Goal: Task Accomplishment & Management: Use online tool/utility

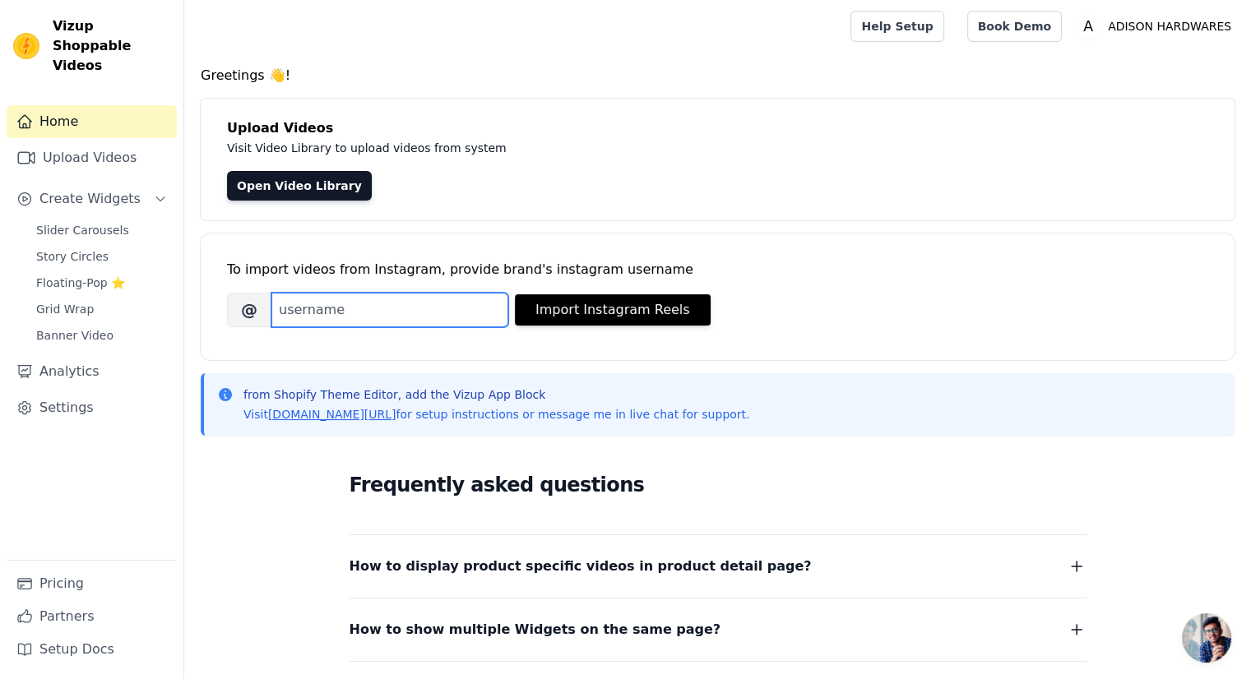
click at [400, 307] on input "Brand's Instagram Username" at bounding box center [389, 310] width 237 height 35
type input "A"
type input "adisonhardware"
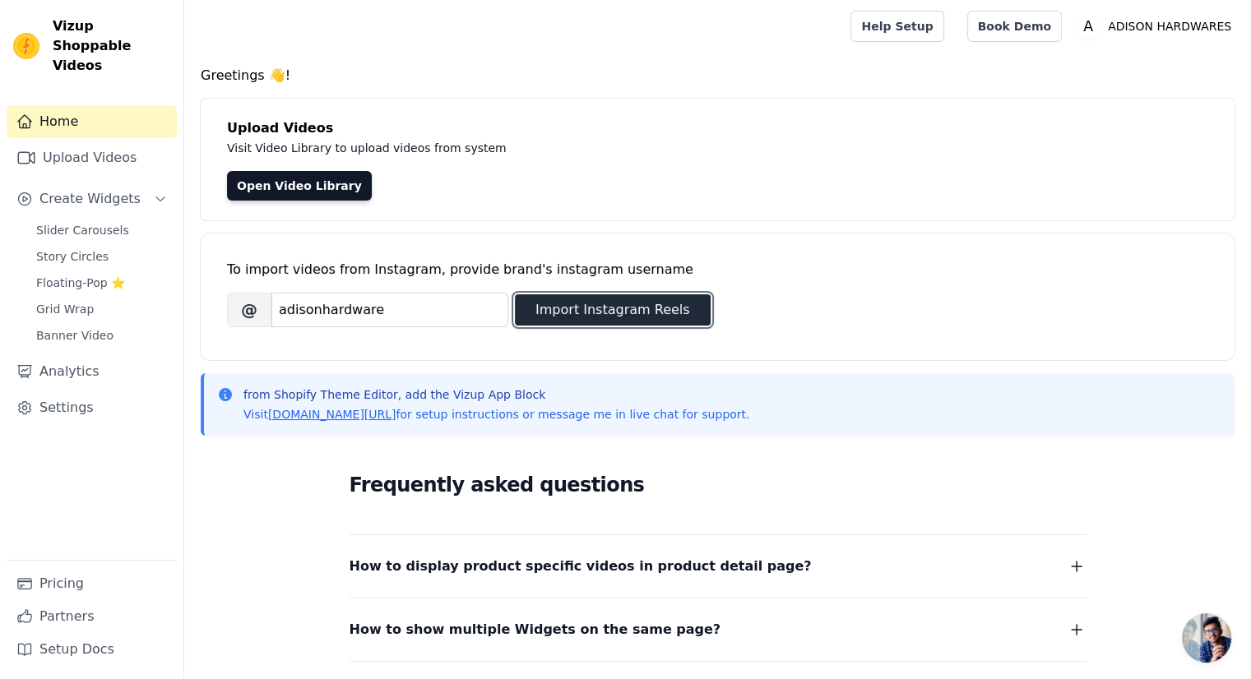
click at [586, 305] on button "Import Instagram Reels" at bounding box center [613, 309] width 196 height 31
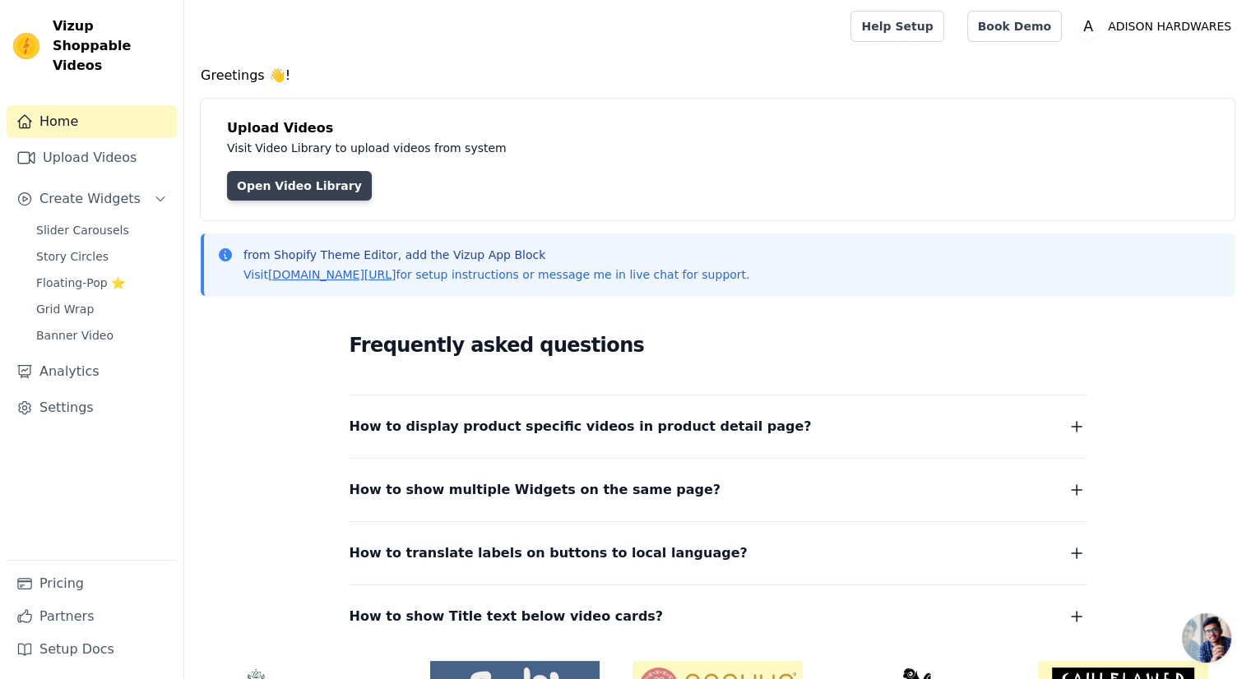
click at [332, 187] on link "Open Video Library" at bounding box center [299, 186] width 145 height 30
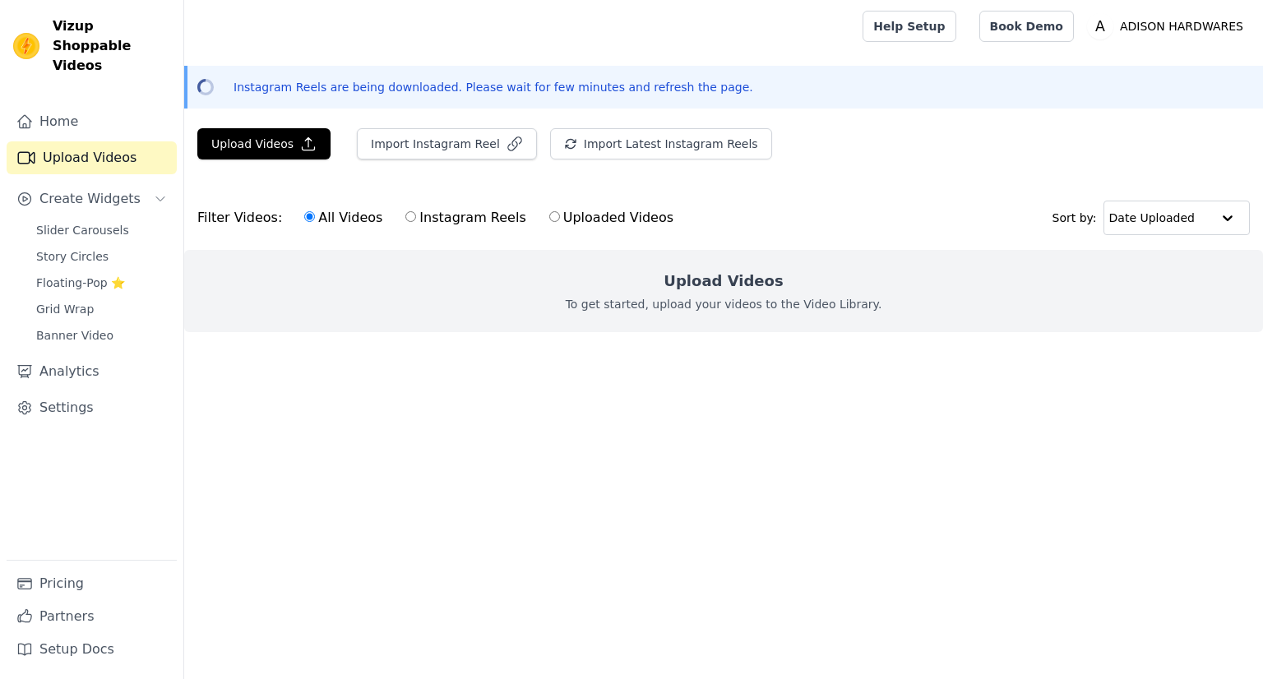
click at [411, 213] on label "Instagram Reels" at bounding box center [466, 217] width 122 height 21
click at [411, 213] on input "Instagram Reels" at bounding box center [410, 216] width 11 height 11
radio input "true"
click at [484, 142] on button "Import Instagram Reel" at bounding box center [447, 143] width 180 height 31
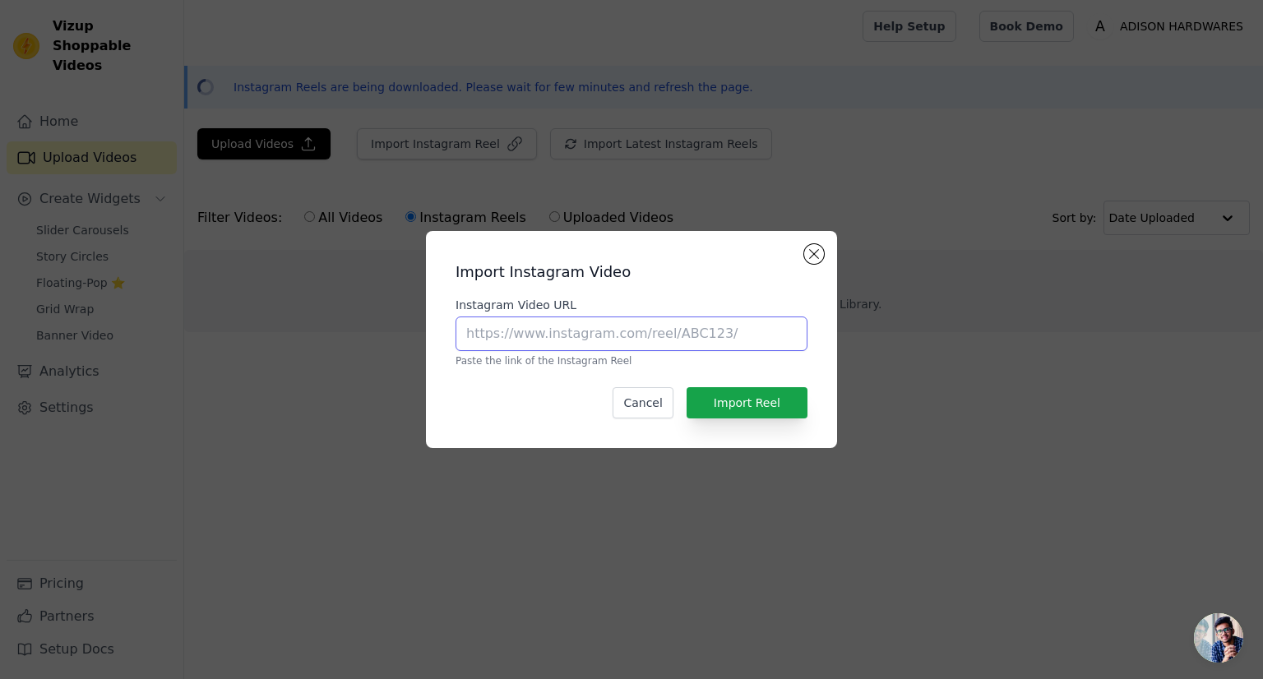
click at [602, 323] on input "Instagram Video URL" at bounding box center [632, 334] width 352 height 35
click at [641, 412] on button "Cancel" at bounding box center [643, 402] width 60 height 31
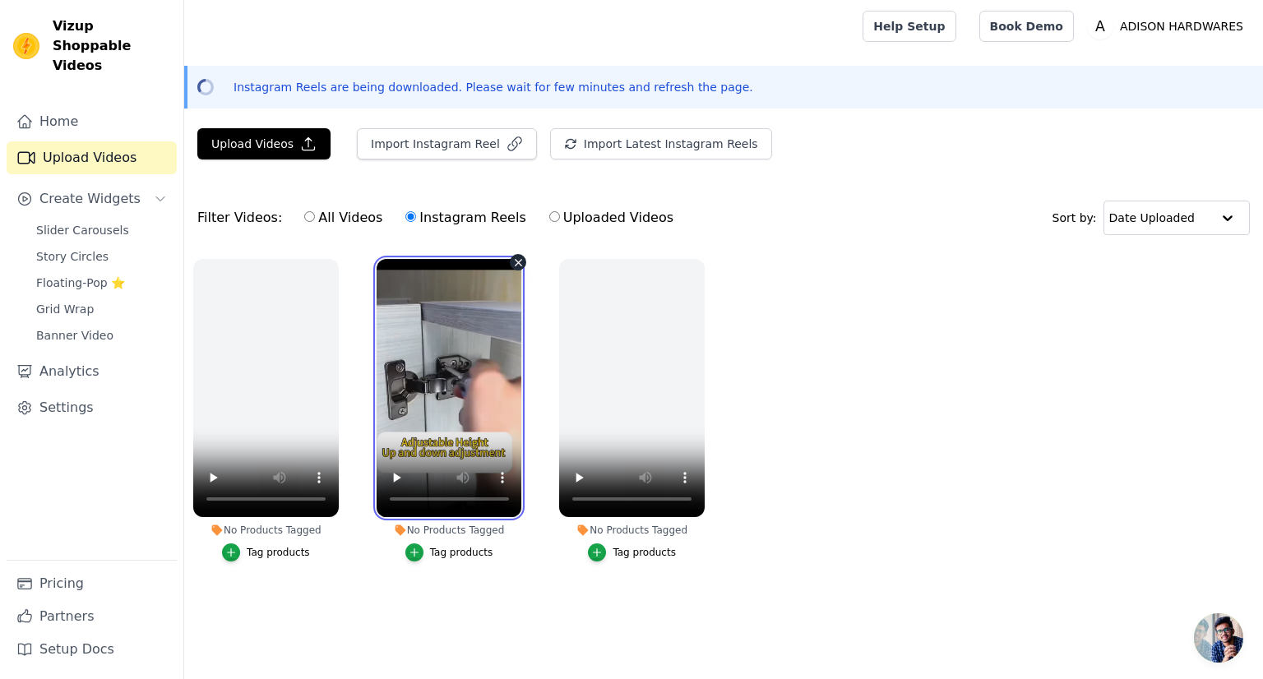
click at [433, 397] on video at bounding box center [450, 388] width 146 height 258
click at [418, 549] on icon "button" at bounding box center [415, 553] width 12 height 12
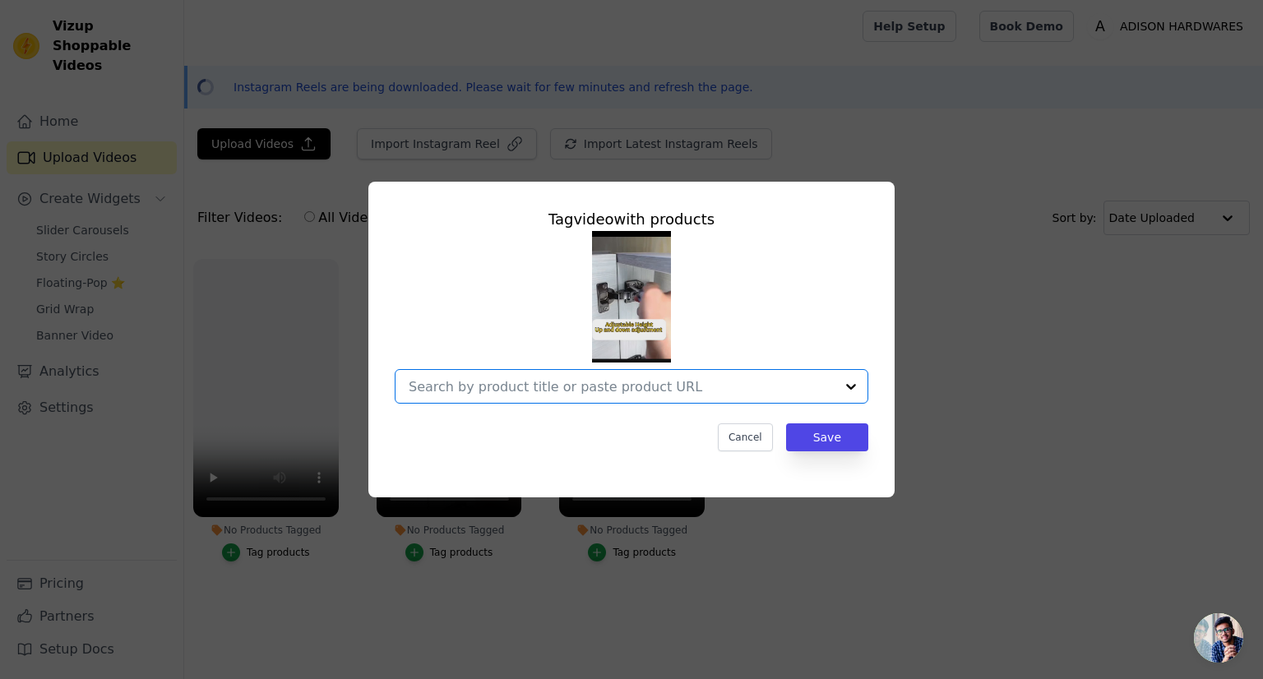
click at [530, 382] on input "No Products Tagged Tag video with products Option undefined, selected. Select i…" at bounding box center [622, 387] width 426 height 16
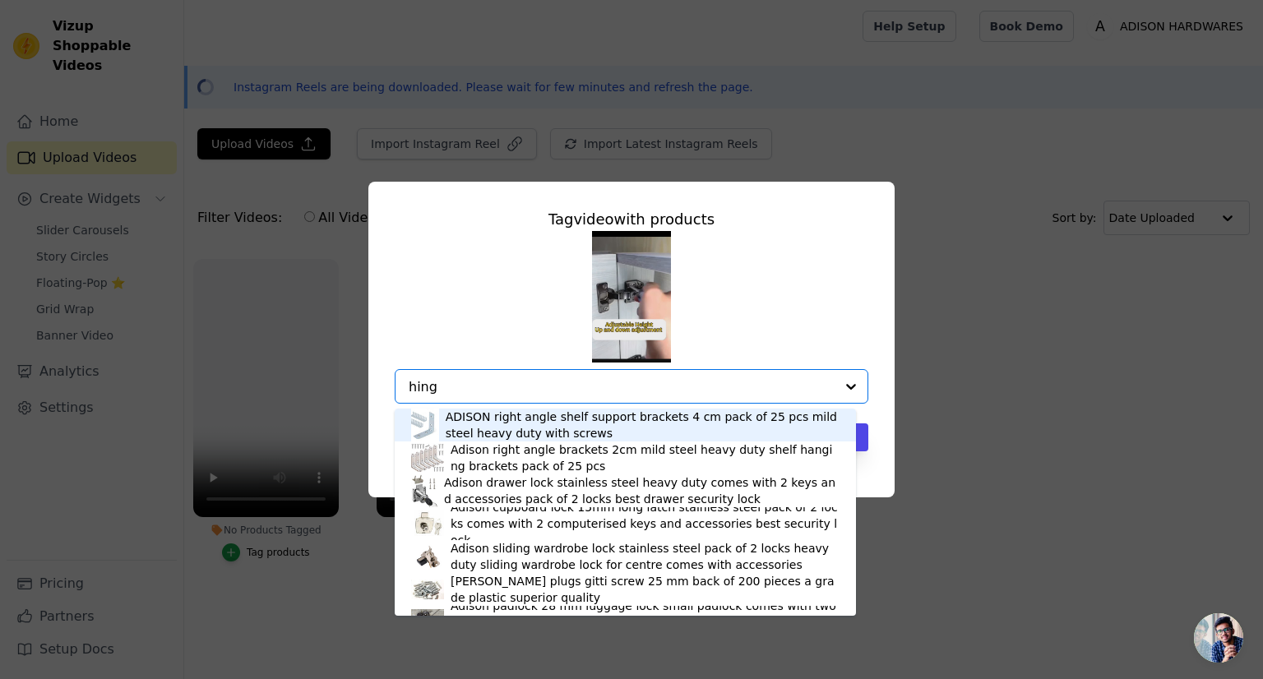
type input "hinge"
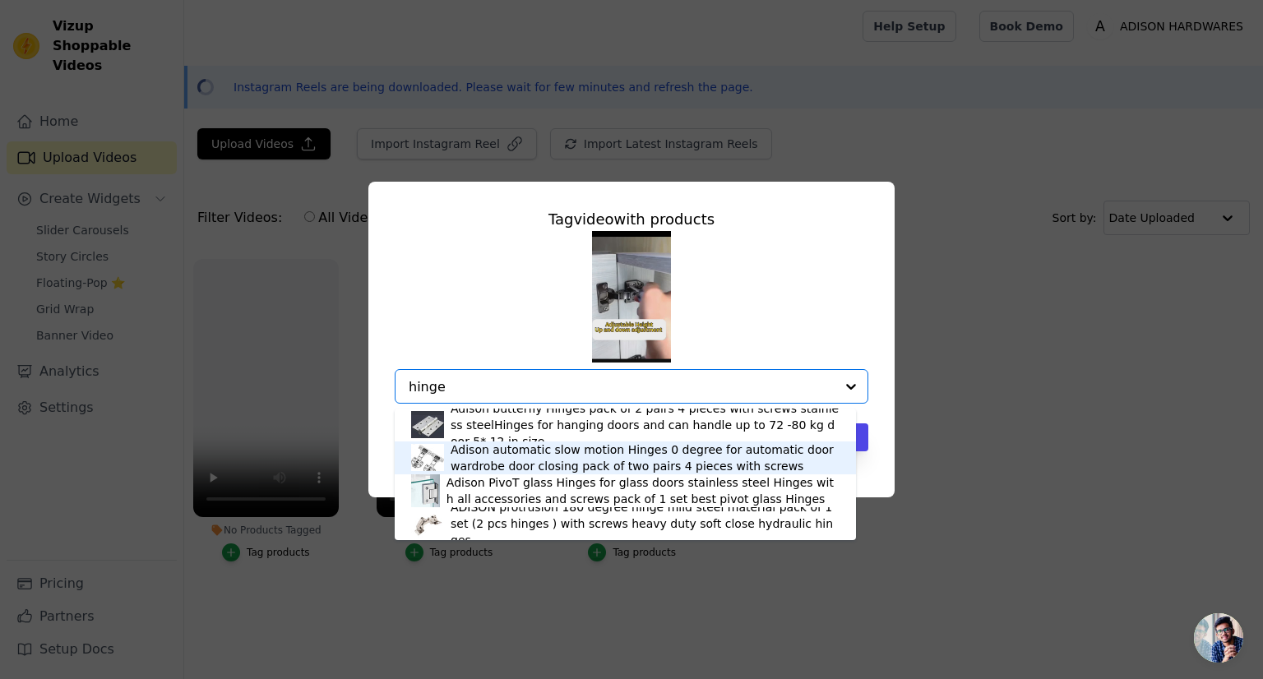
click at [521, 452] on div "Adison automatic slow motion Hinges 0 degree for automatic door wardrobe door c…" at bounding box center [645, 458] width 389 height 33
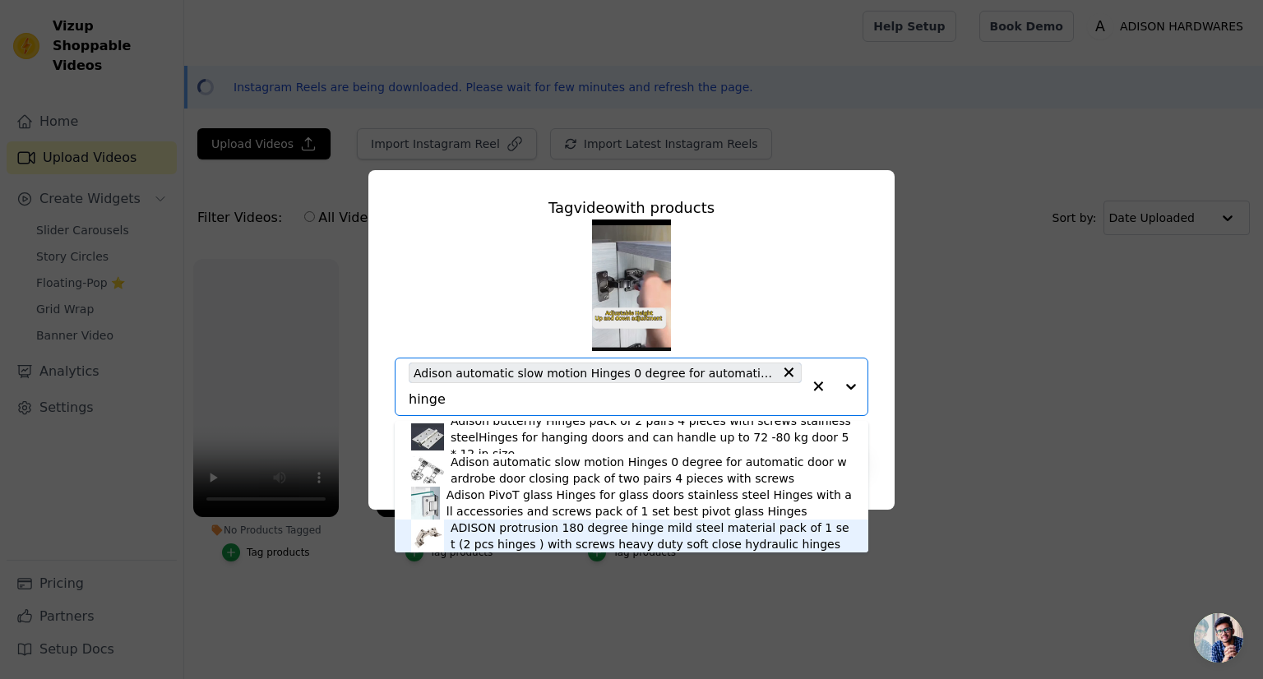
type input "hinge"
click at [589, 589] on div "Tag video with products Adison butterfly Hinges pack of 2 pairs 4 pieces with s…" at bounding box center [631, 339] width 1263 height 679
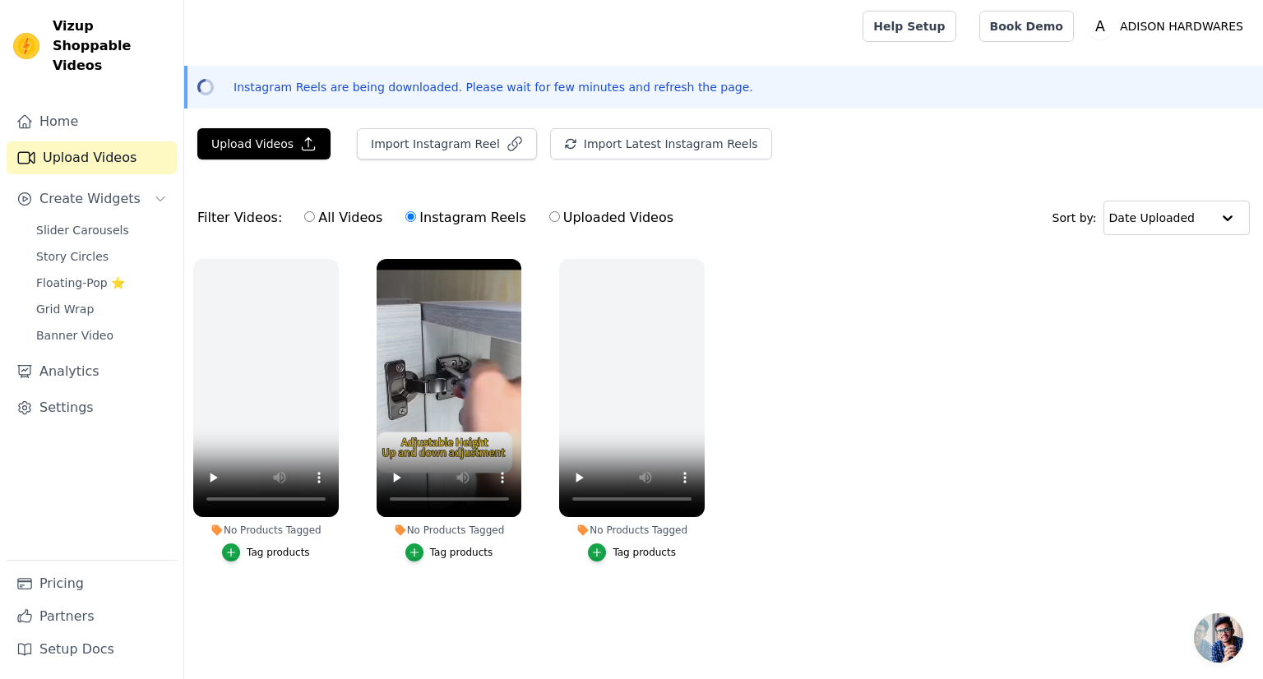
click at [442, 558] on div "Tag products" at bounding box center [461, 552] width 63 height 13
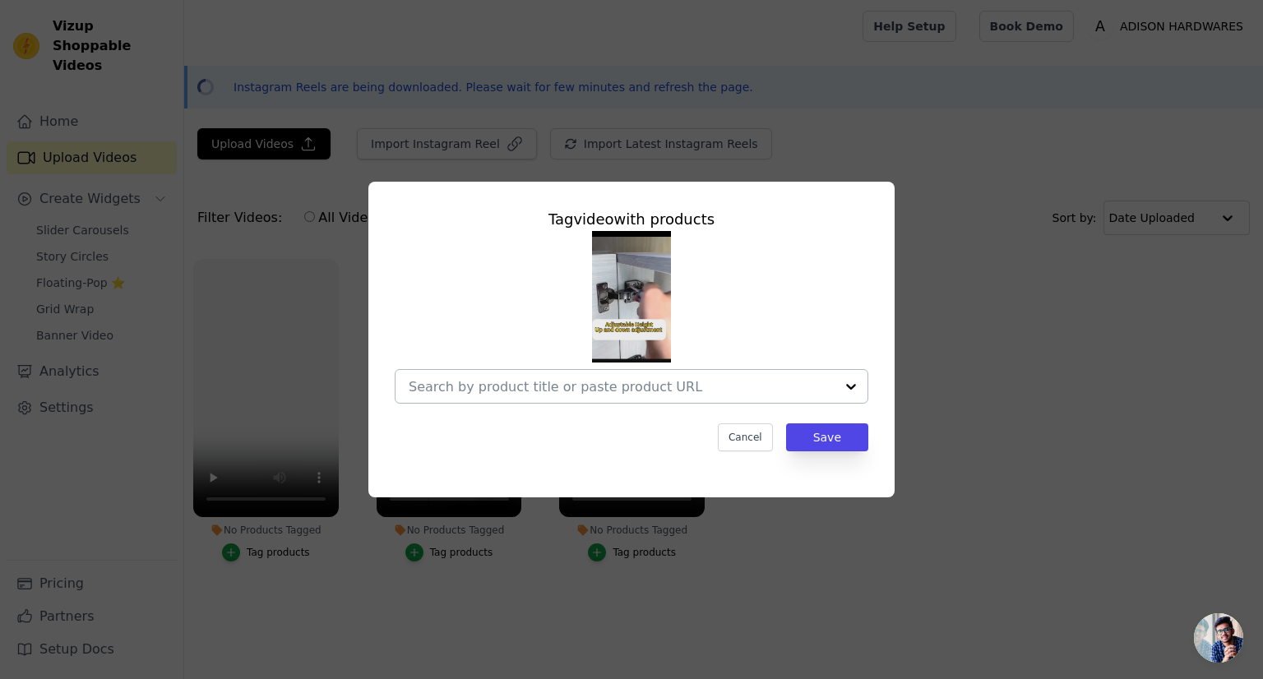
click at [661, 394] on input "No Products Tagged Tag video with products Cancel Save Tag products" at bounding box center [622, 387] width 426 height 16
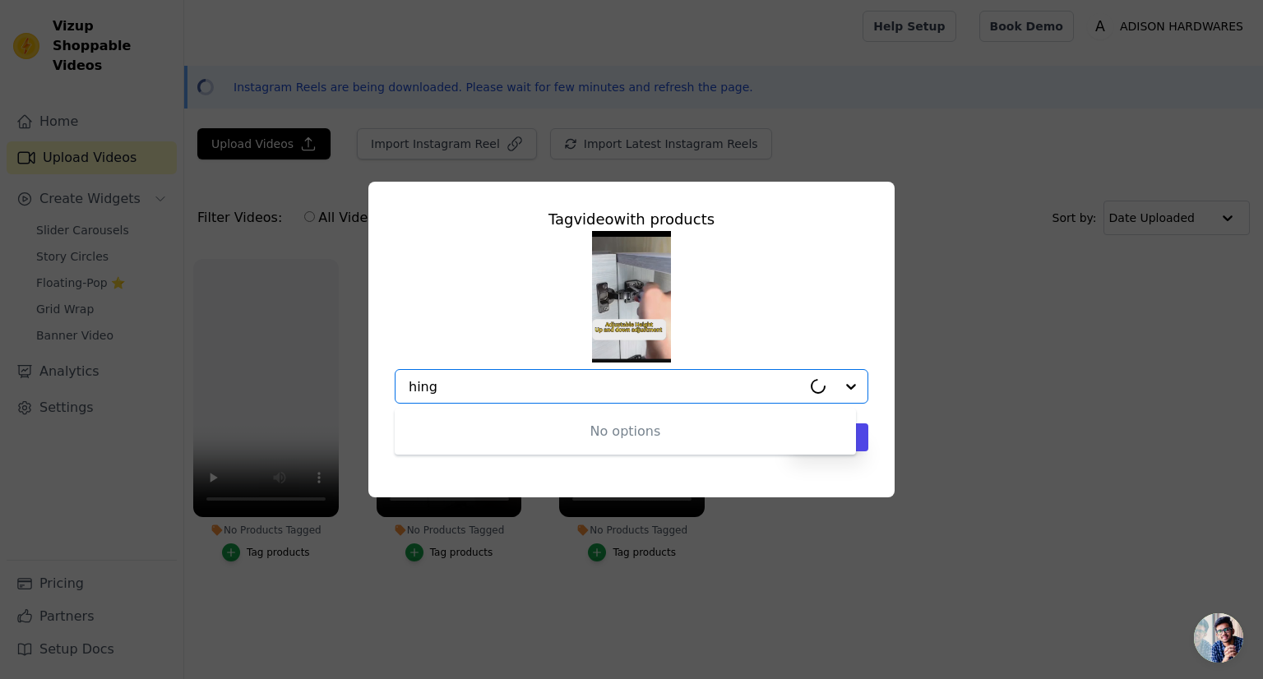
type input "hinge"
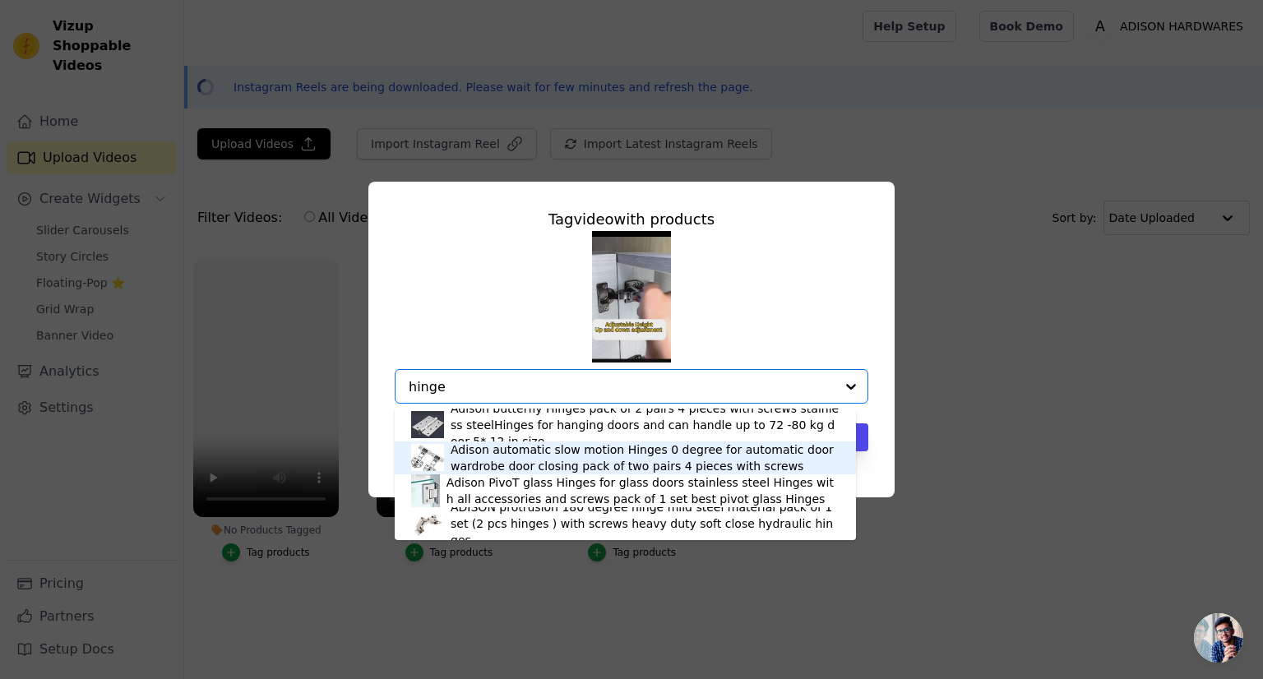
click at [592, 460] on div "Adison automatic slow motion Hinges 0 degree for automatic door wardrobe door c…" at bounding box center [645, 458] width 389 height 33
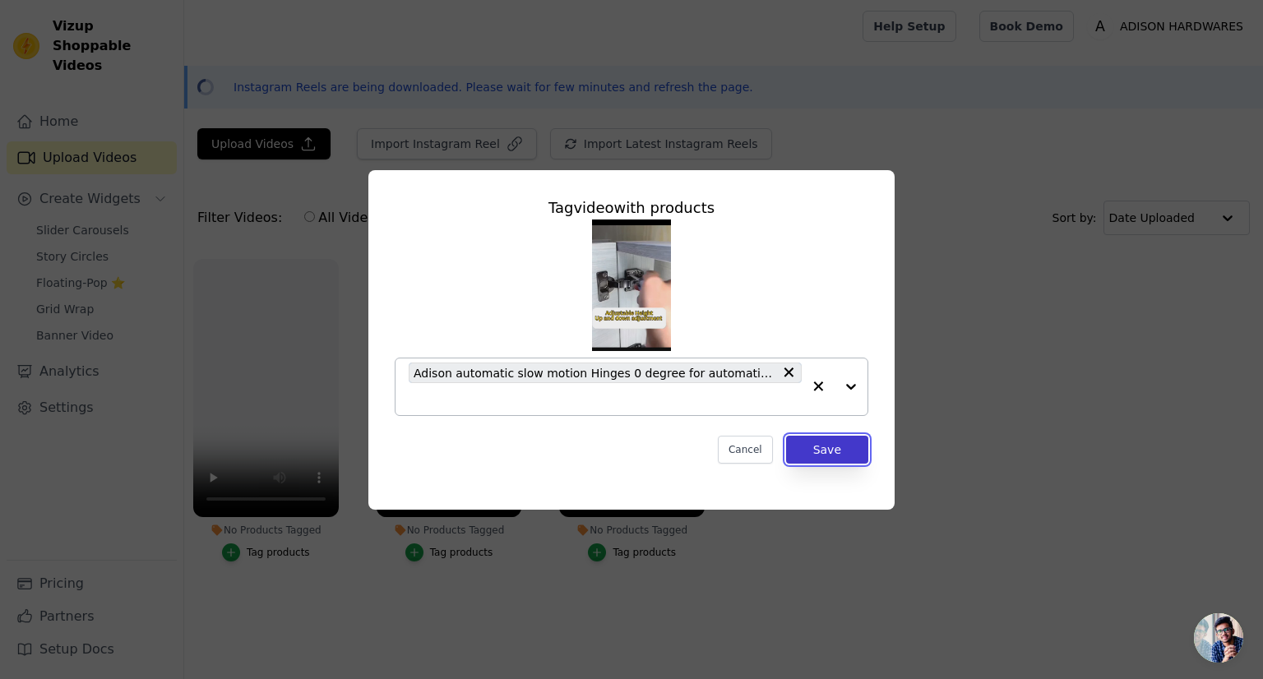
click at [846, 445] on button "Save" at bounding box center [827, 450] width 82 height 28
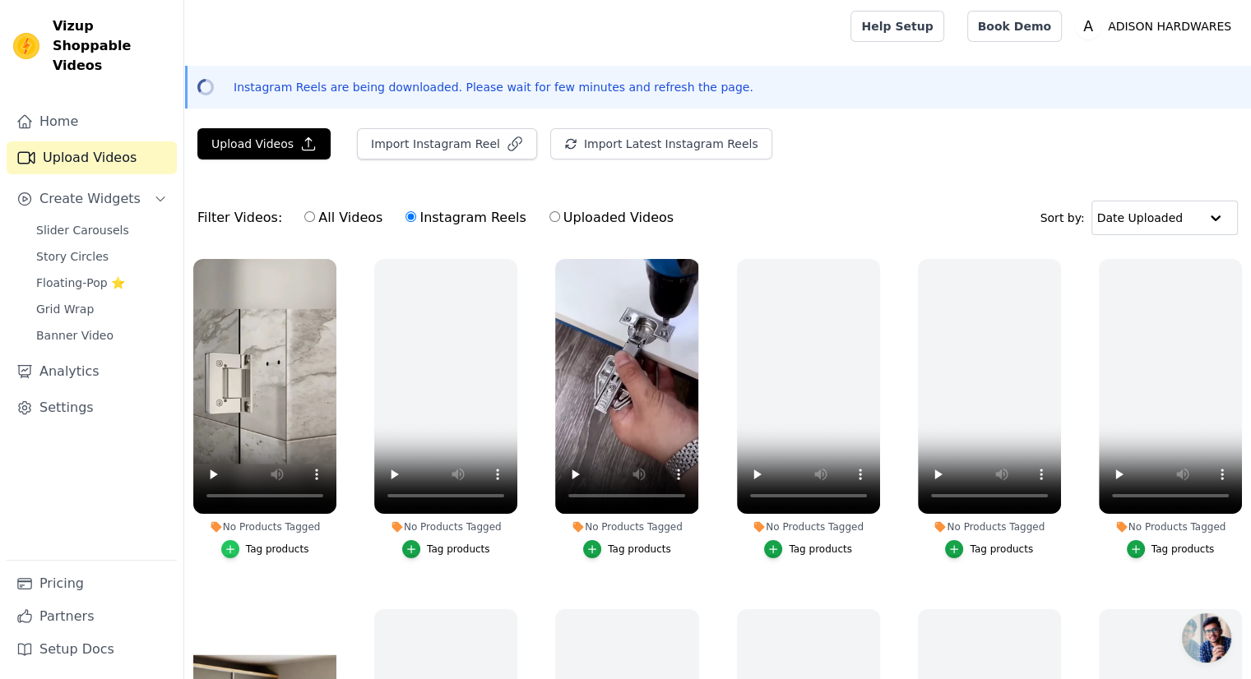
click at [229, 544] on icon "button" at bounding box center [230, 550] width 12 height 12
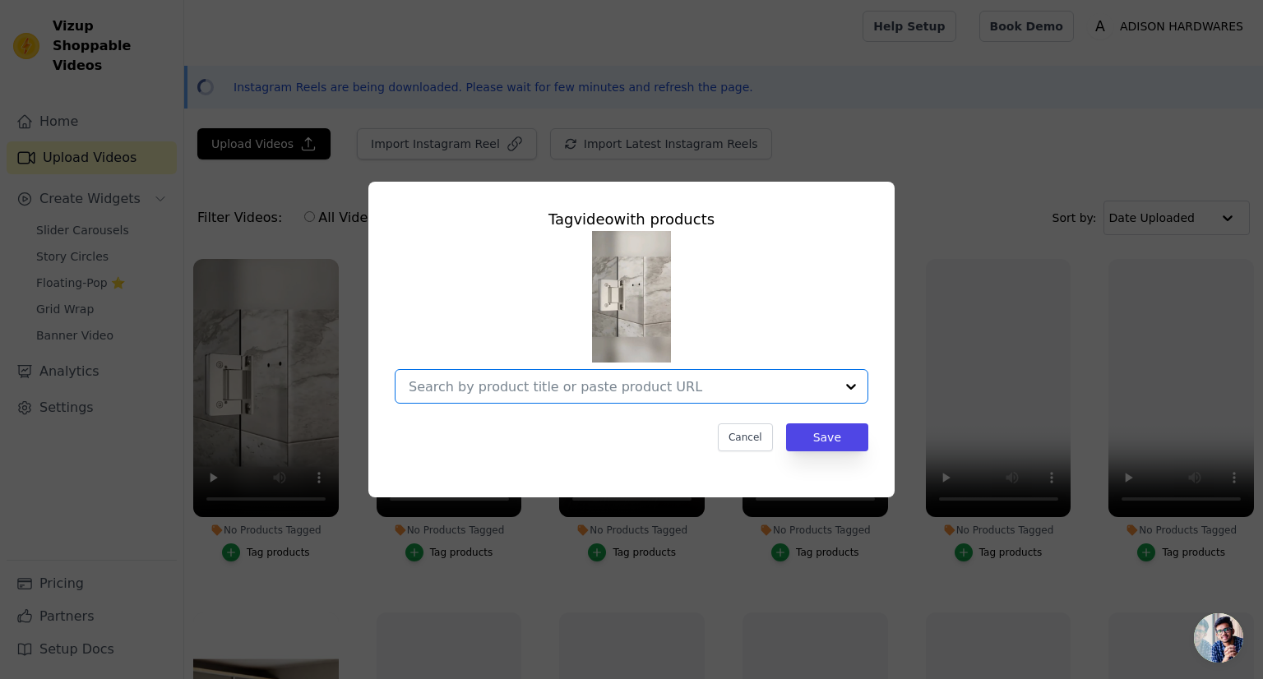
click at [507, 386] on input "No Products Tagged Tag video with products Option undefined, selected. Select i…" at bounding box center [622, 387] width 426 height 16
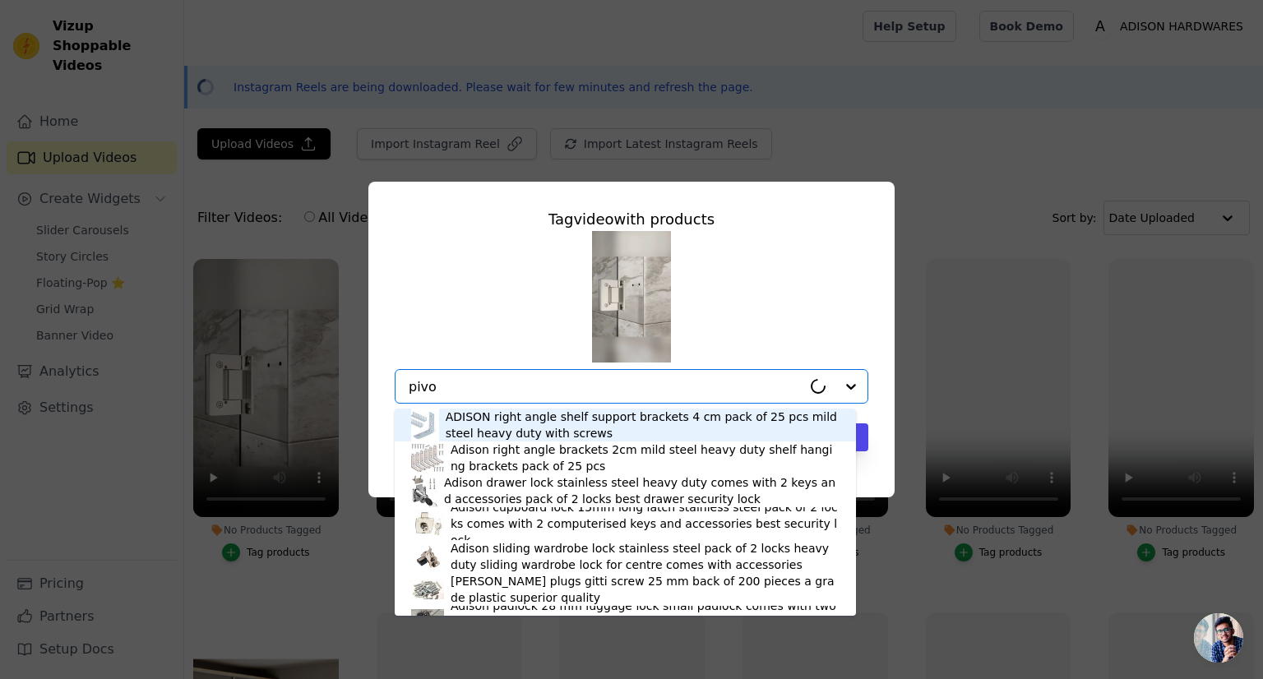
type input "pivot"
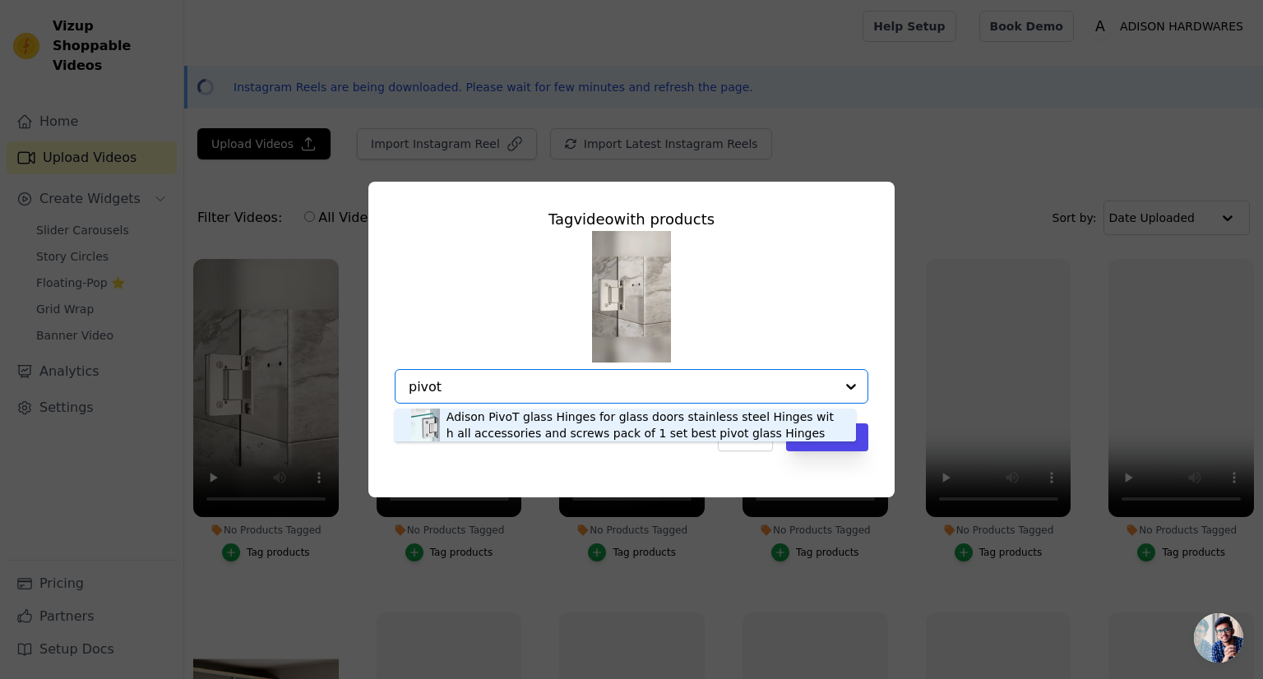
click at [502, 425] on div "Adison PivoT glass Hinges for glass doors stainless steel Hinges with all acces…" at bounding box center [643, 425] width 393 height 33
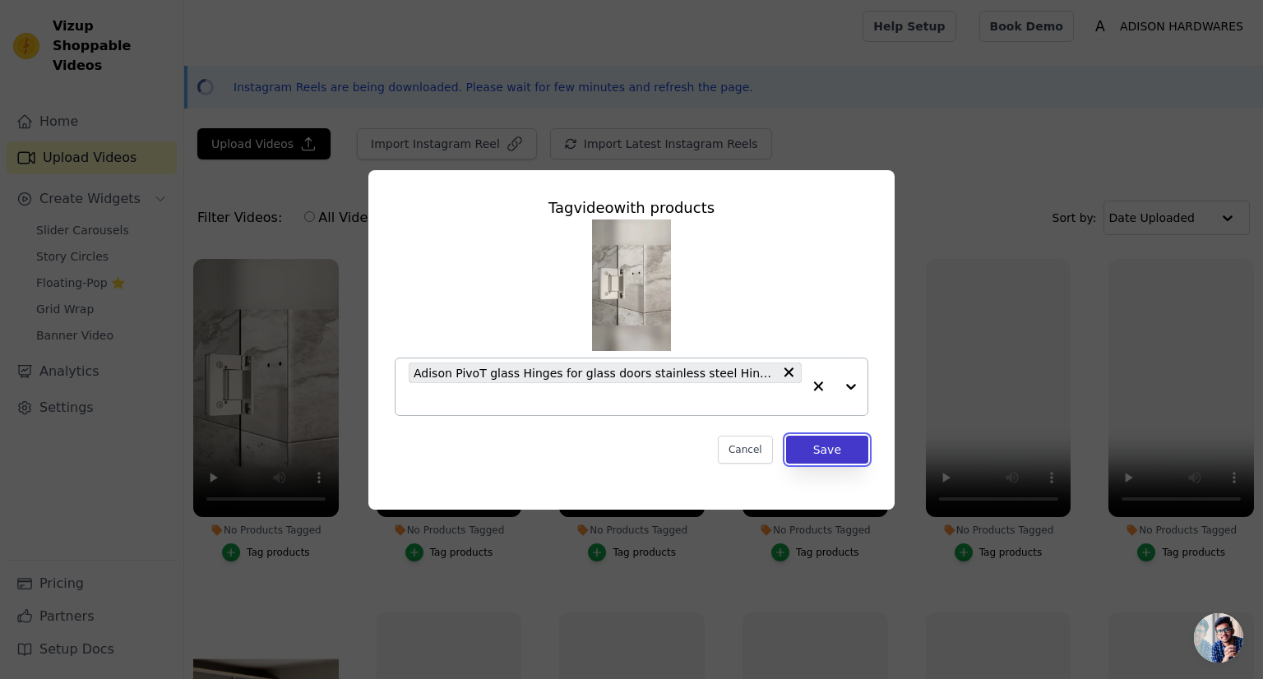
click at [833, 456] on button "Save" at bounding box center [827, 450] width 82 height 28
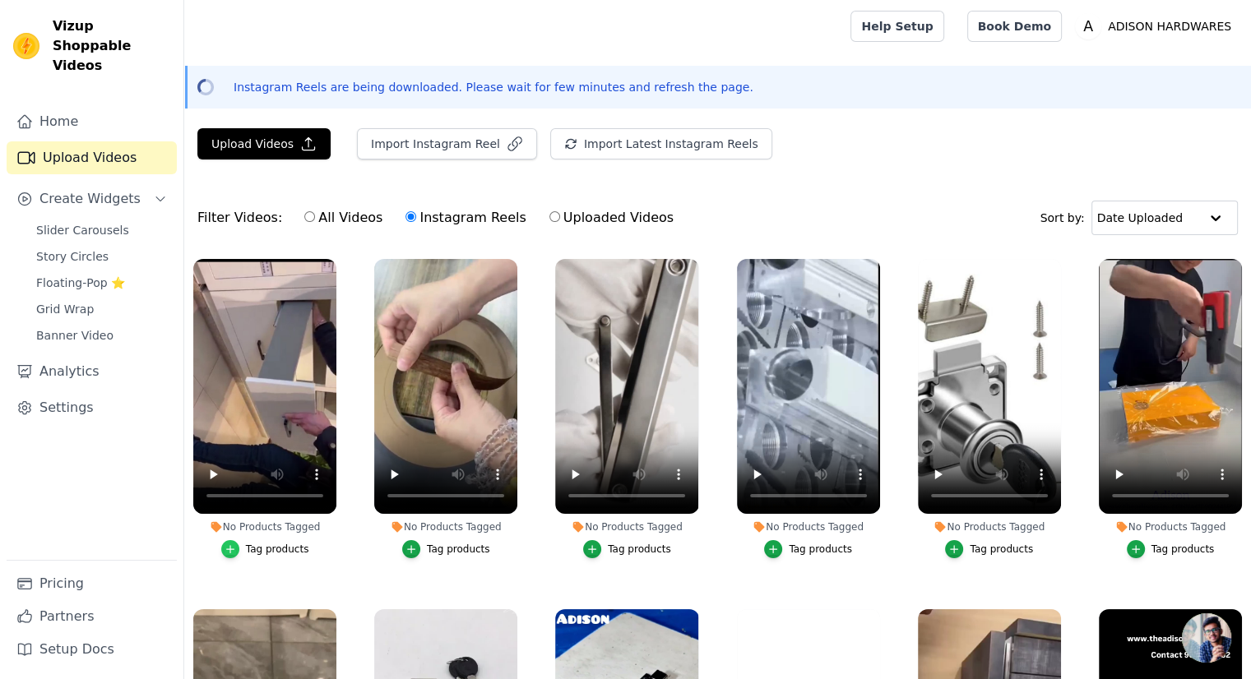
click at [236, 549] on icon "button" at bounding box center [230, 550] width 12 height 12
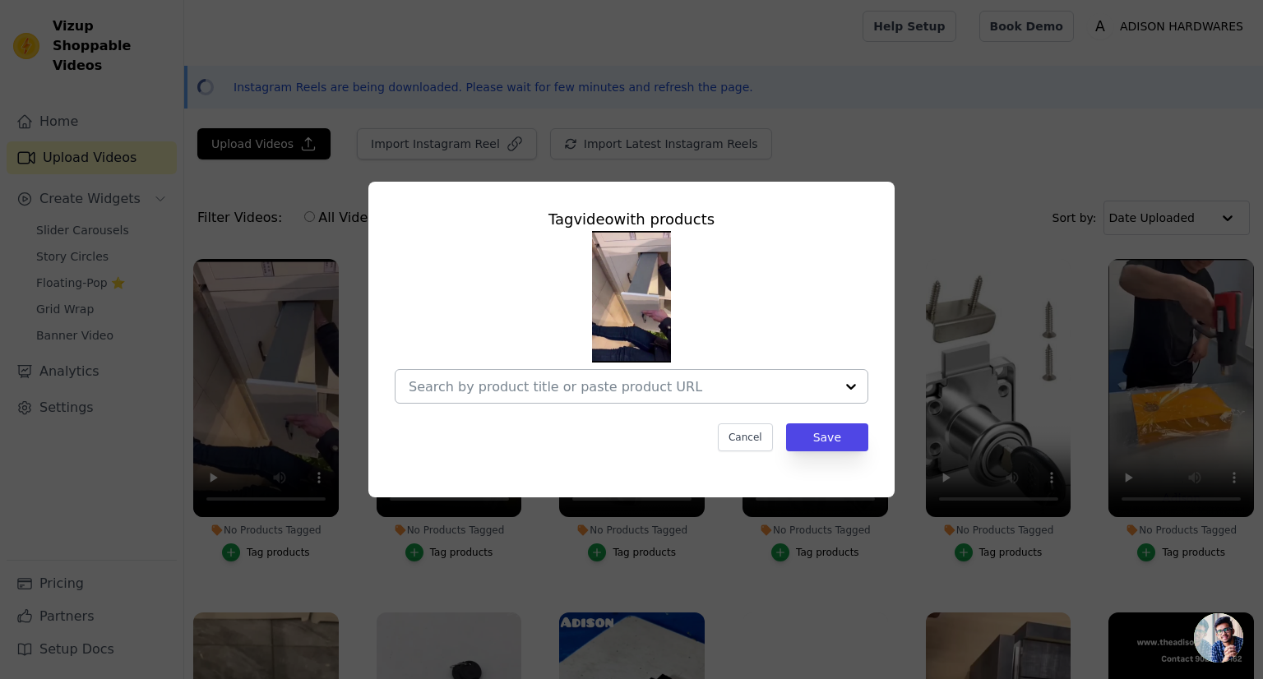
click at [474, 382] on input "No Products Tagged Tag video with products Cancel Save Tag products" at bounding box center [622, 387] width 426 height 16
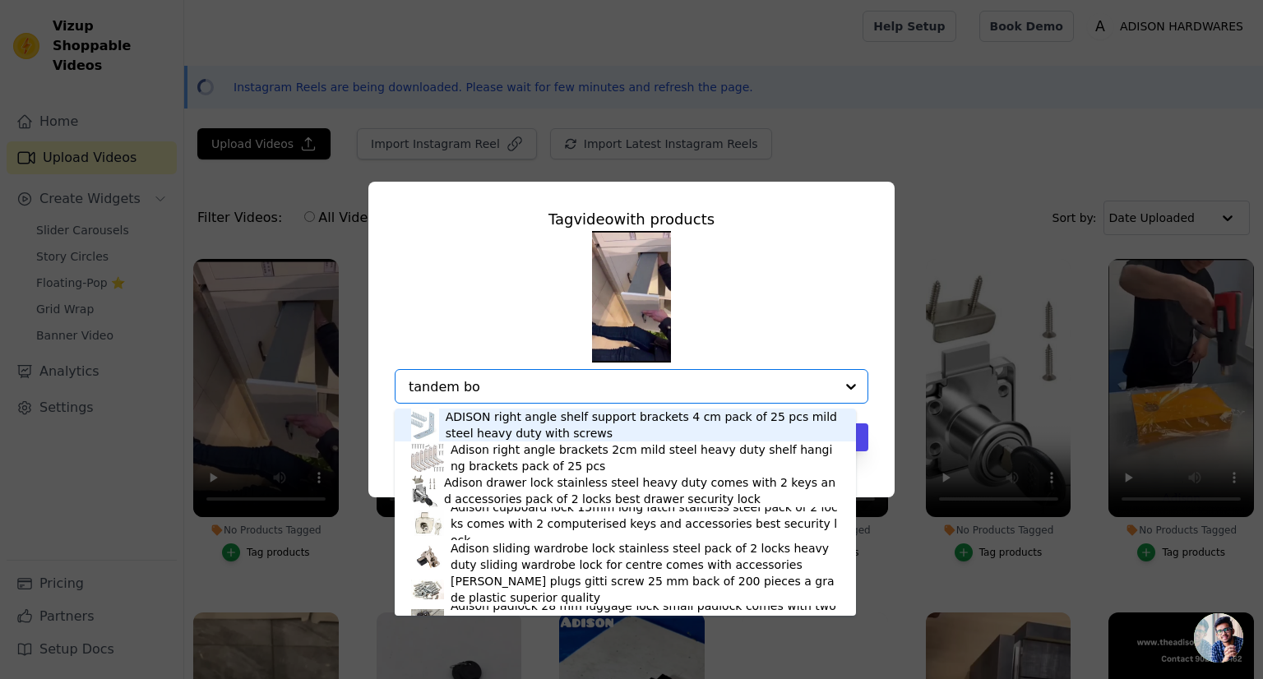
type input "tandem box"
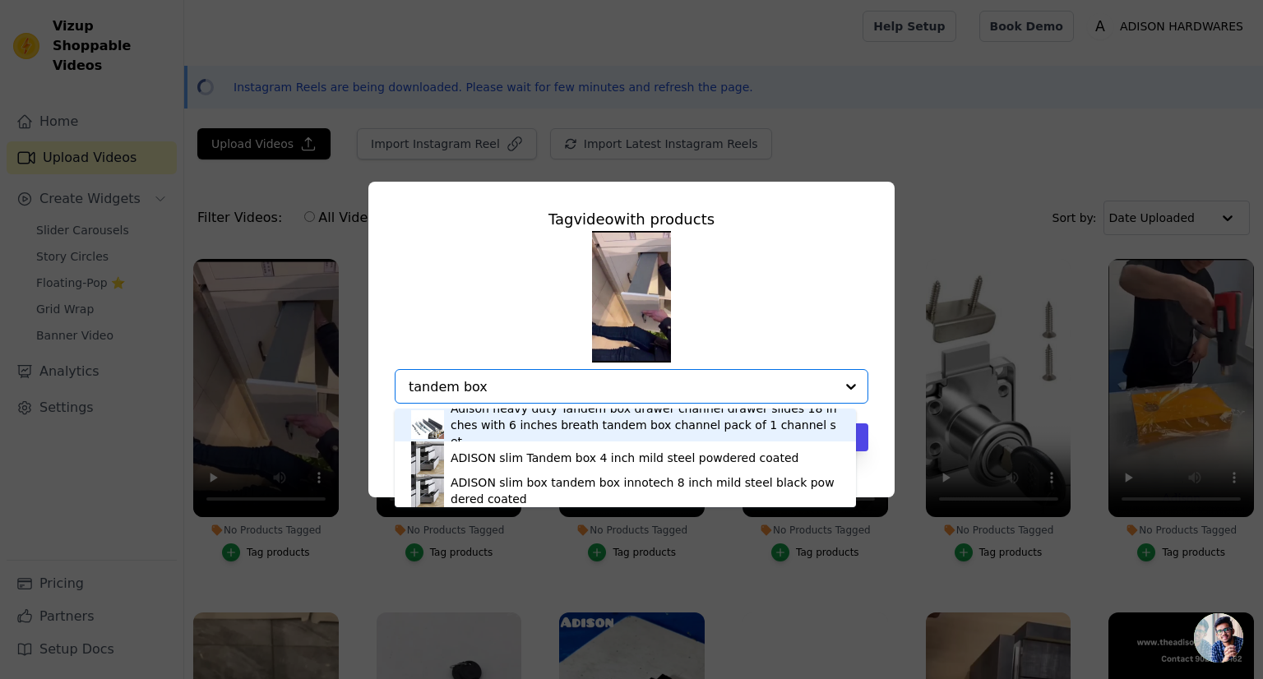
click at [519, 429] on div "Adison heavy duty Tandem box drawer channel drawer slides 18 inches with 6 inch…" at bounding box center [645, 424] width 389 height 49
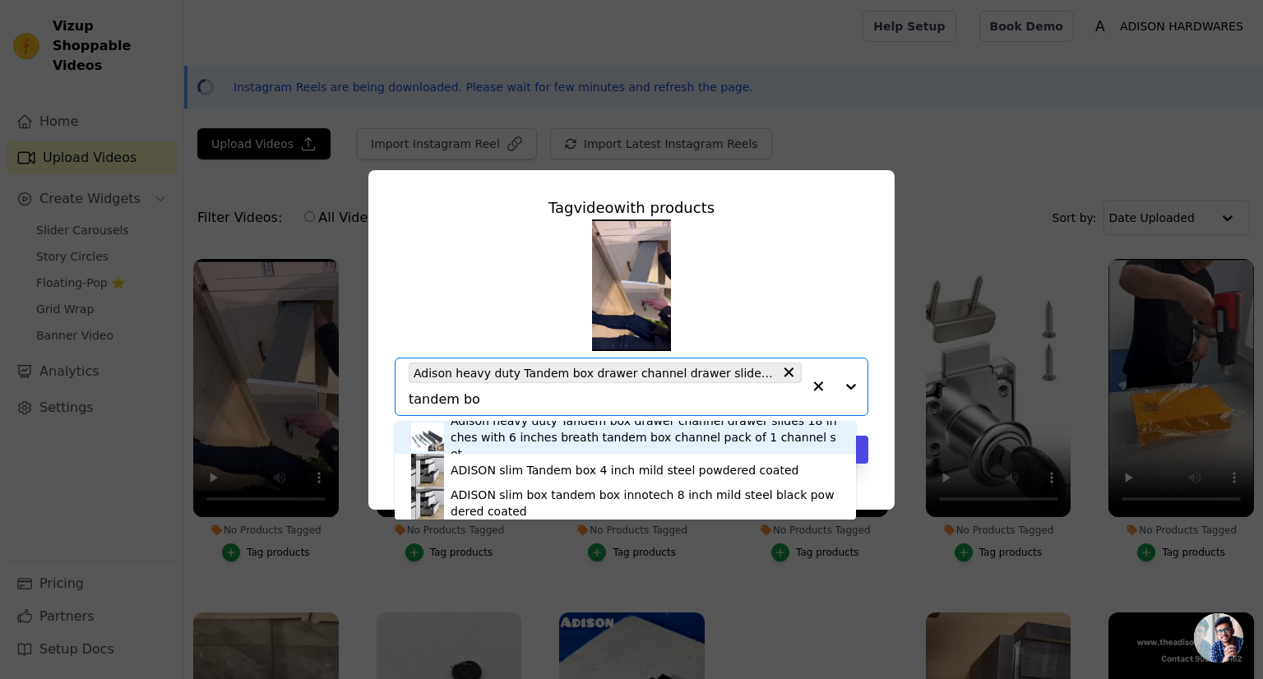
type input "tandem box"
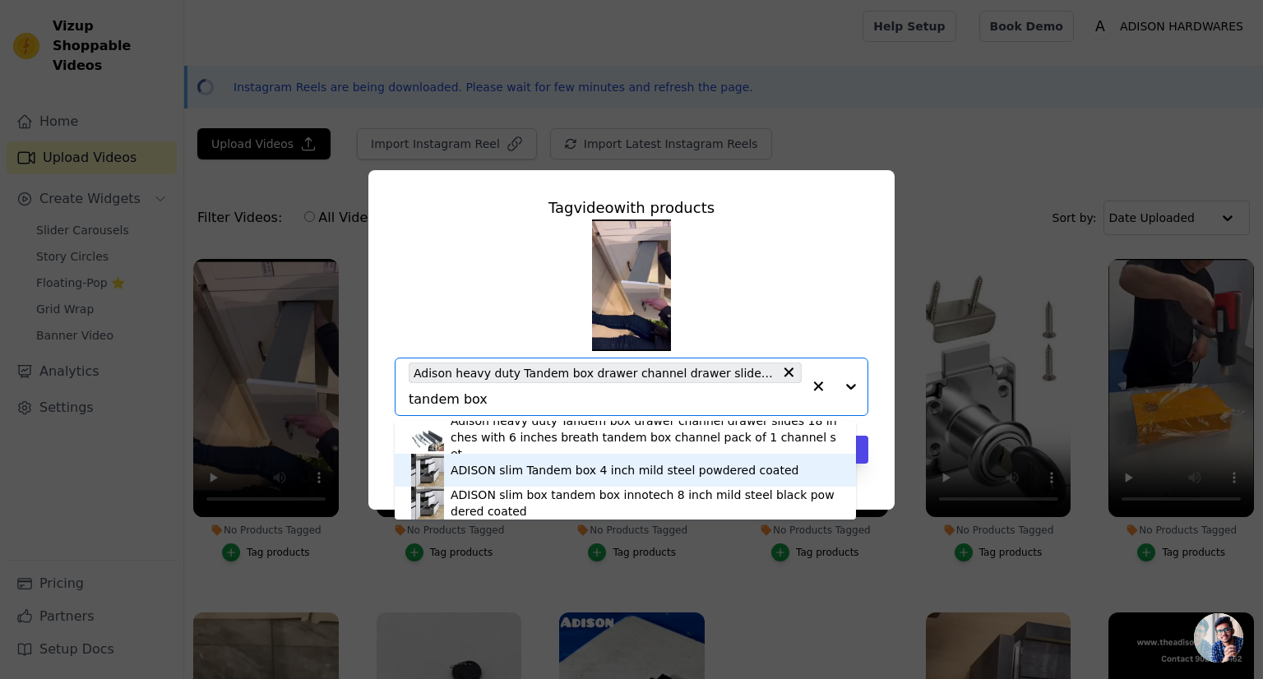
click at [555, 470] on div "ADISON slim Tandem box 4 inch mild steel powdered coated" at bounding box center [625, 470] width 348 height 16
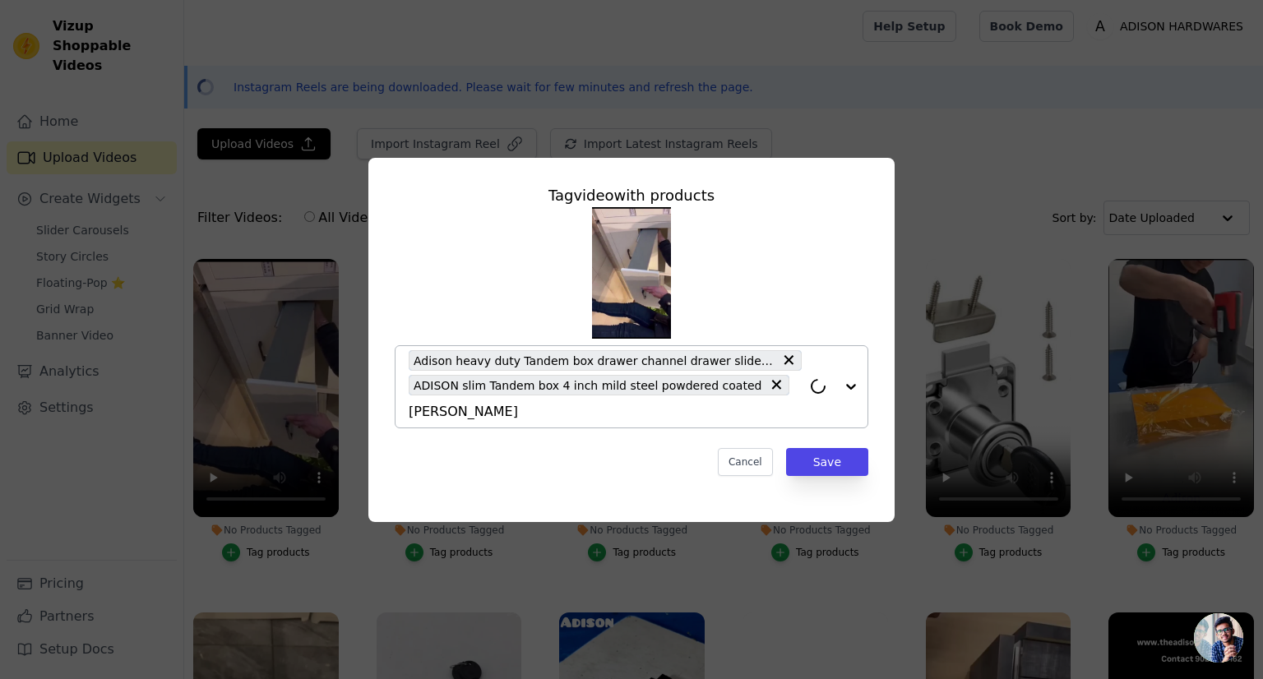
type input "tandem"
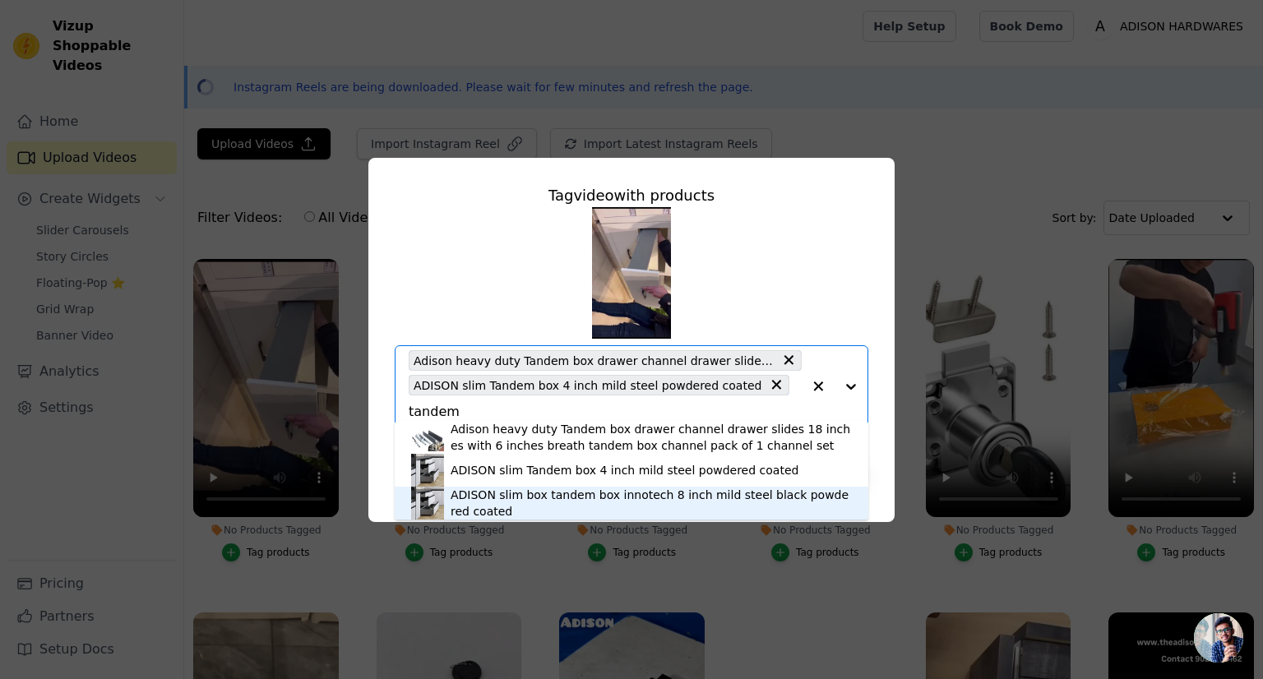
click at [669, 491] on div "ADISON slim box tandem box innotech 8 inch mild steel black powdered coated" at bounding box center [651, 503] width 401 height 33
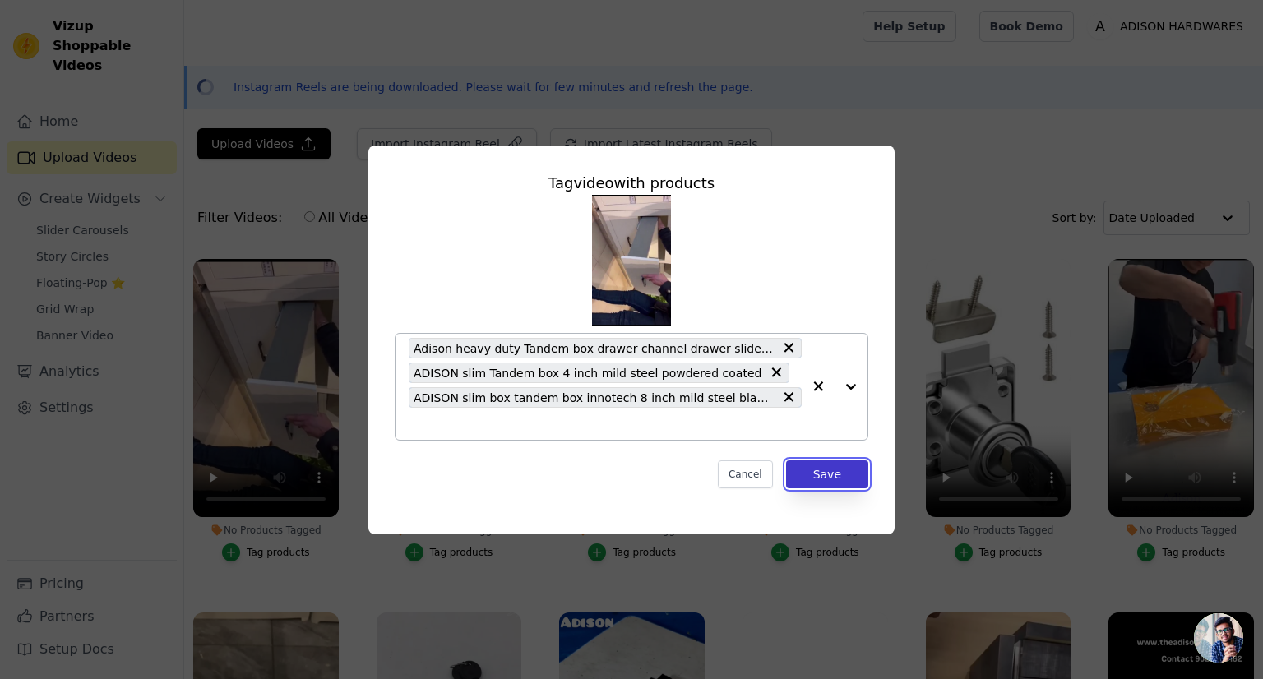
click at [832, 478] on button "Save" at bounding box center [827, 474] width 82 height 28
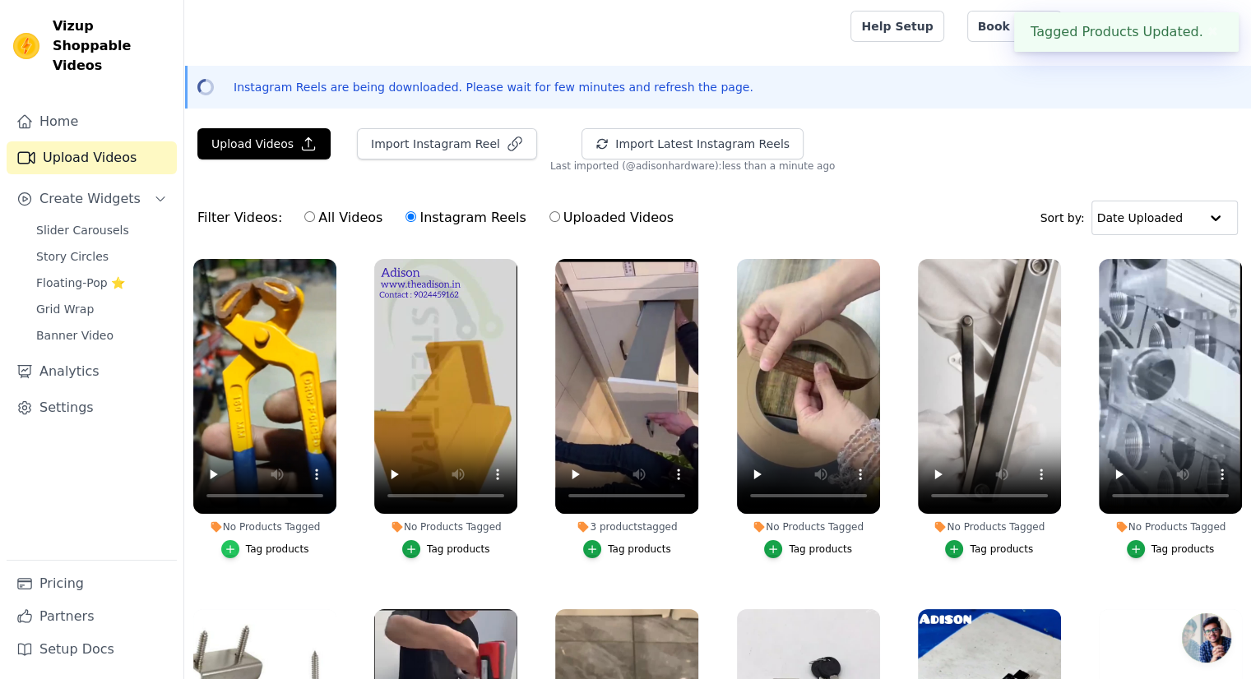
click at [230, 544] on icon "button" at bounding box center [230, 550] width 12 height 12
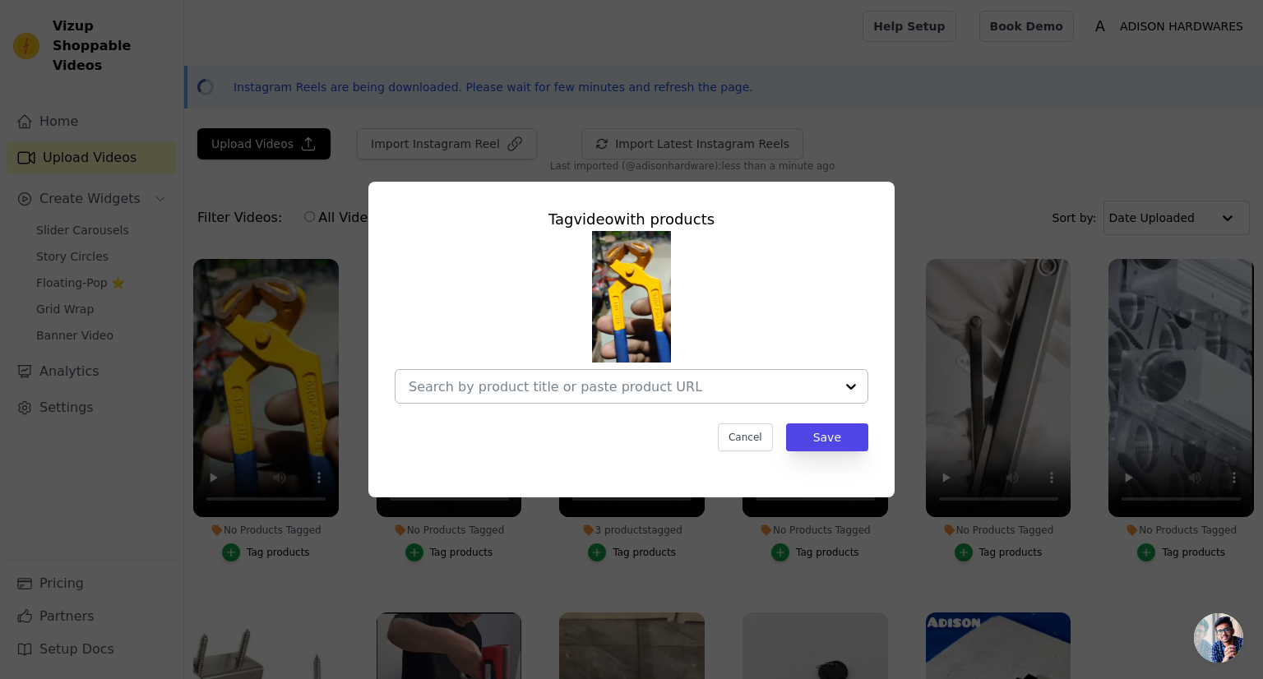
click at [463, 393] on input "No Products Tagged Tag video with products Cancel Save Tag products" at bounding box center [622, 387] width 426 height 16
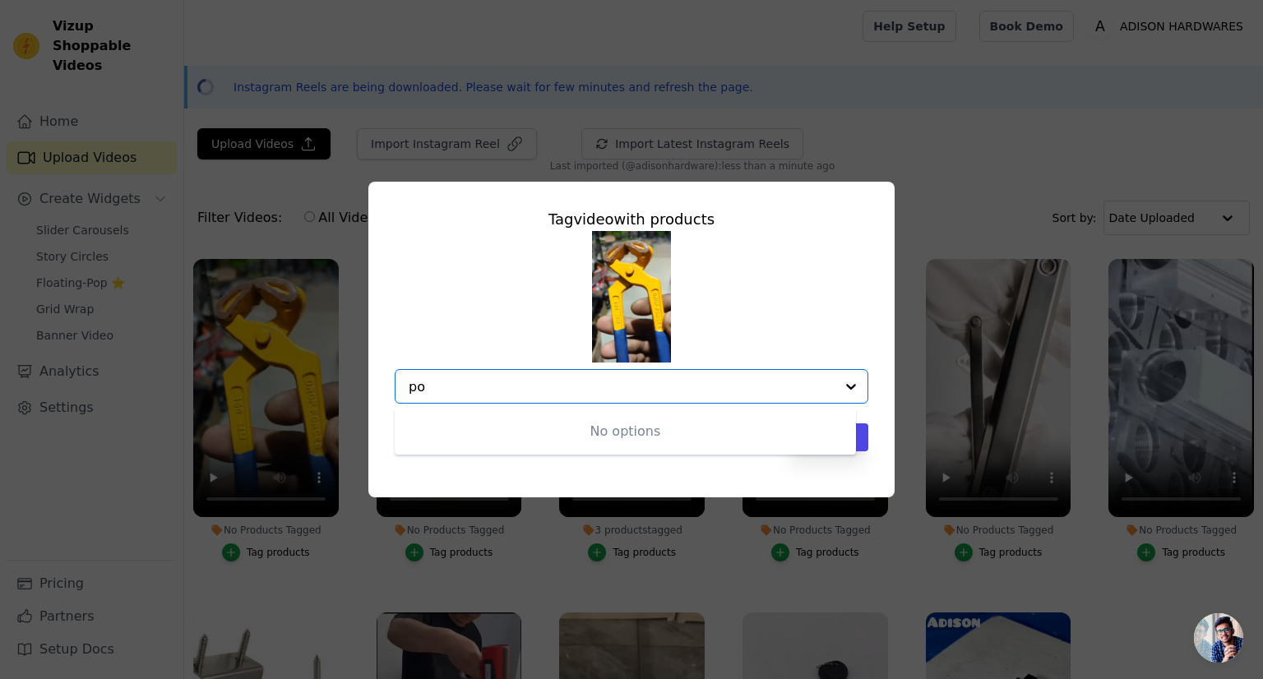
type input "p"
type input "pincer"
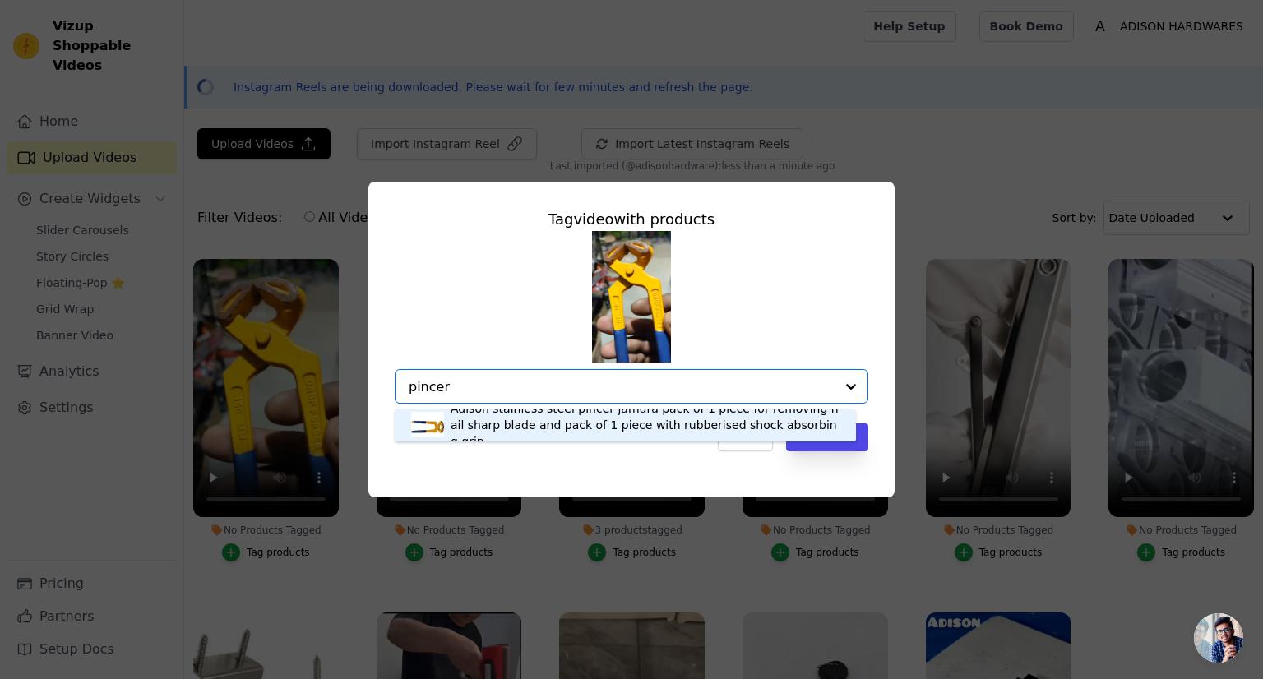
click at [487, 434] on div "Adison stainless steel pincer jamura pack of 1 piece for removing nail sharp bl…" at bounding box center [645, 424] width 389 height 49
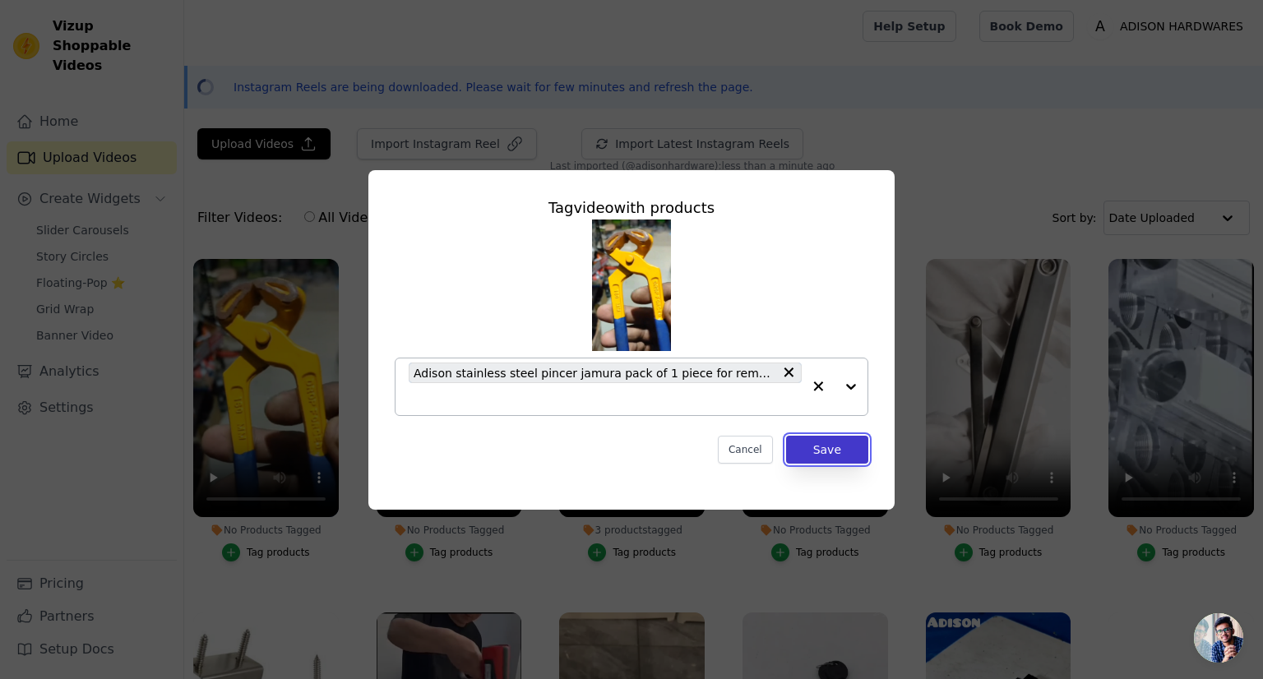
click at [835, 449] on button "Save" at bounding box center [827, 450] width 82 height 28
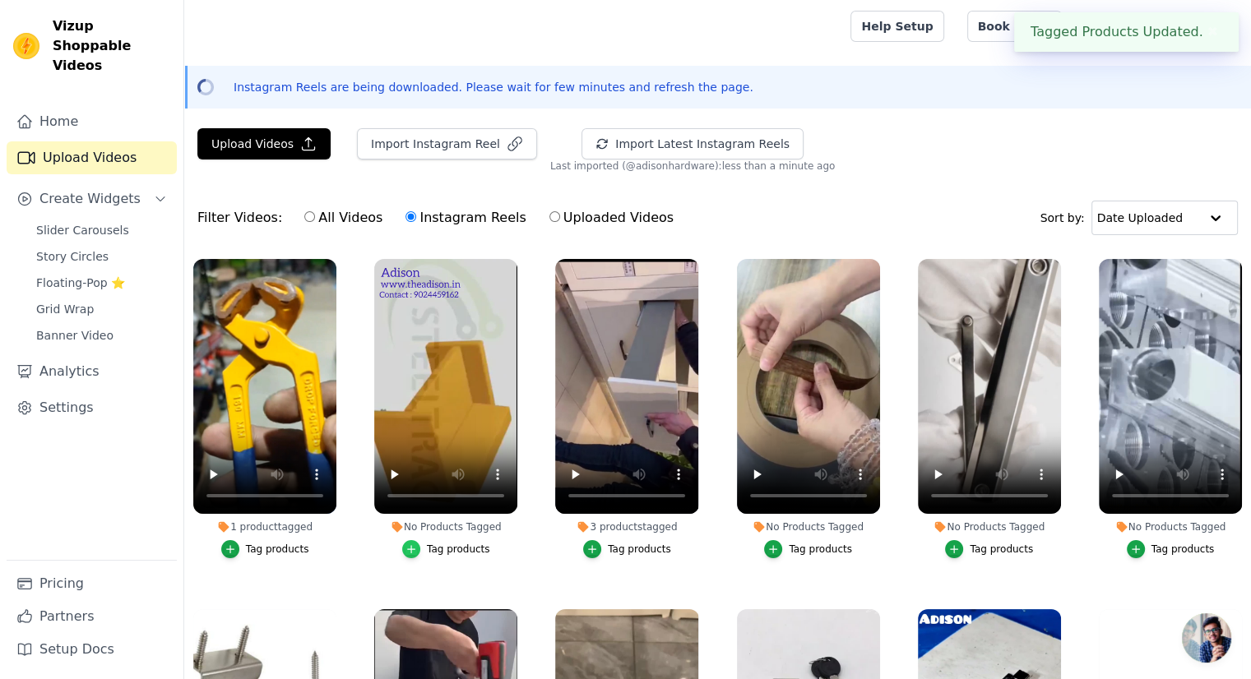
click at [412, 540] on div "button" at bounding box center [411, 549] width 18 height 18
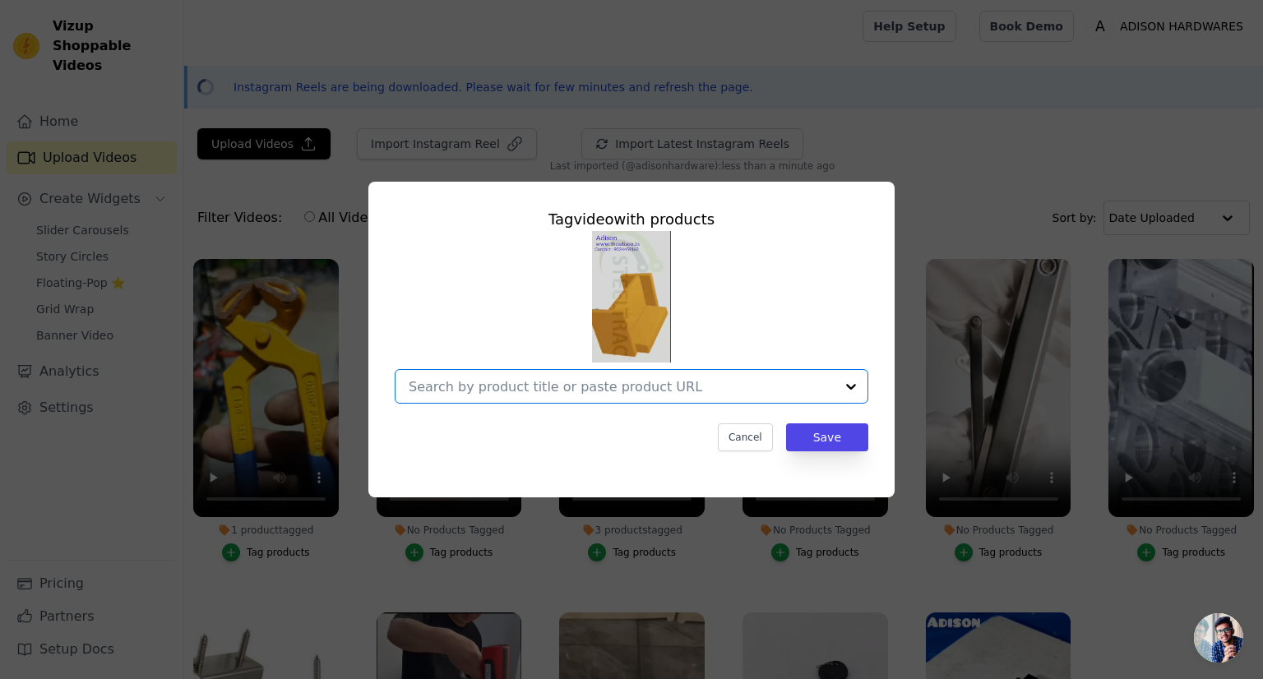
click at [651, 382] on input "No Products Tagged Tag video with products Option undefined, selected. Select i…" at bounding box center [622, 387] width 426 height 16
click at [954, 169] on div "Tag video with products Cancel Save" at bounding box center [631, 339] width 1210 height 368
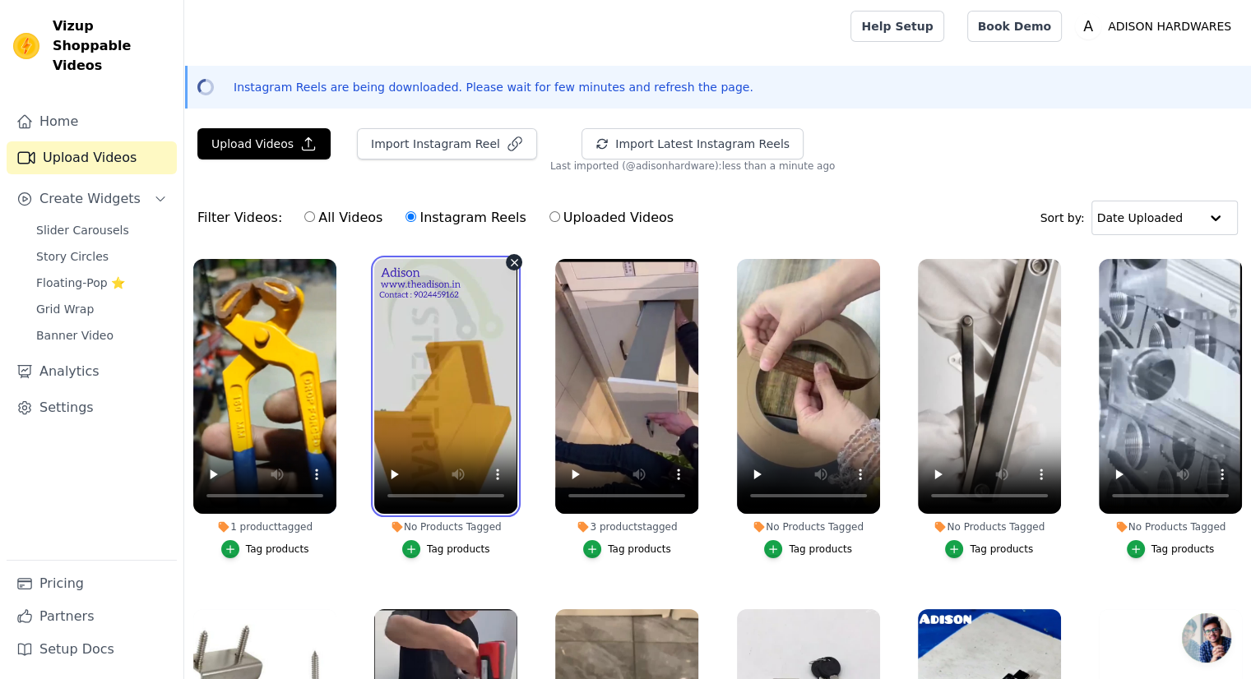
click at [484, 401] on video at bounding box center [445, 386] width 143 height 255
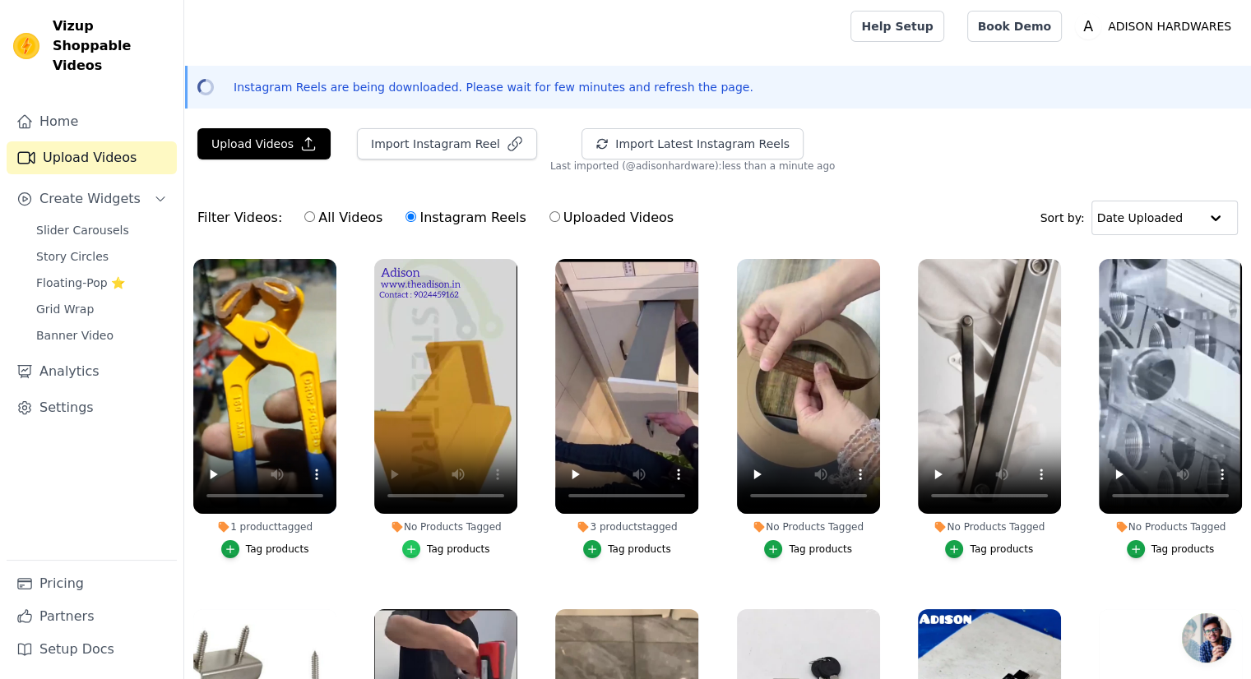
click at [408, 544] on icon "button" at bounding box center [411, 550] width 12 height 12
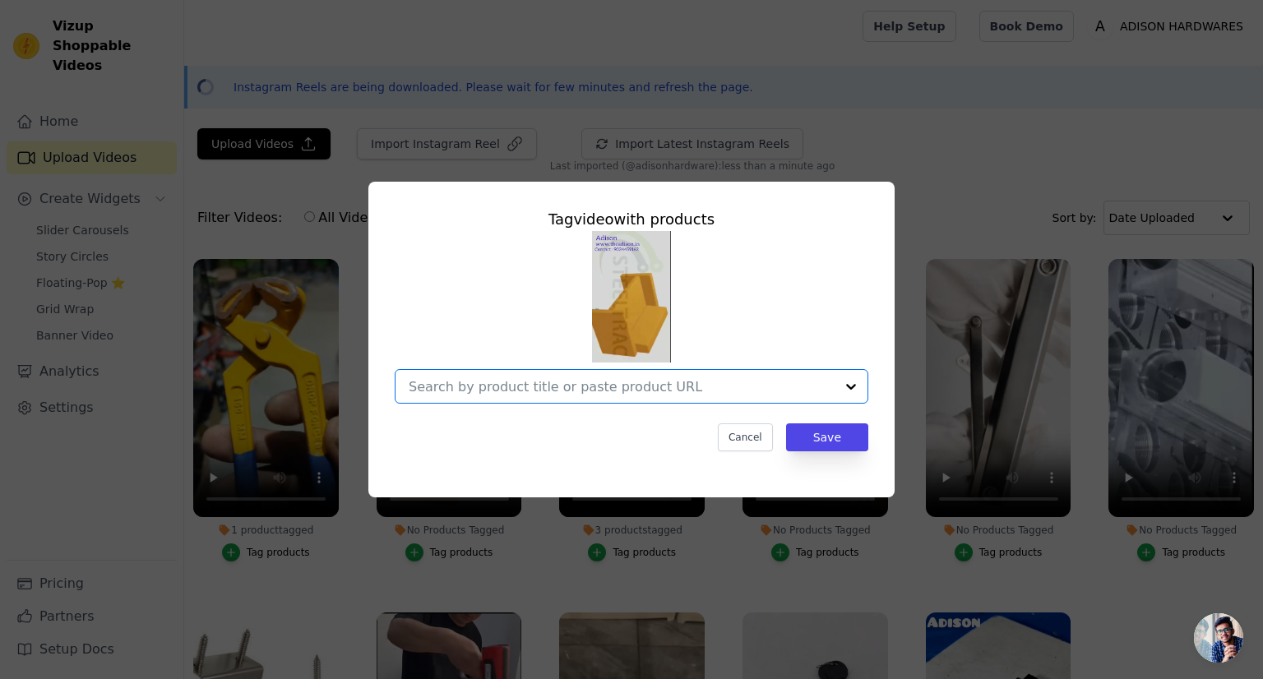
click at [474, 381] on input "No Products Tagged Tag video with products Option undefined, selected. Select i…" at bounding box center [622, 387] width 426 height 16
type input "p"
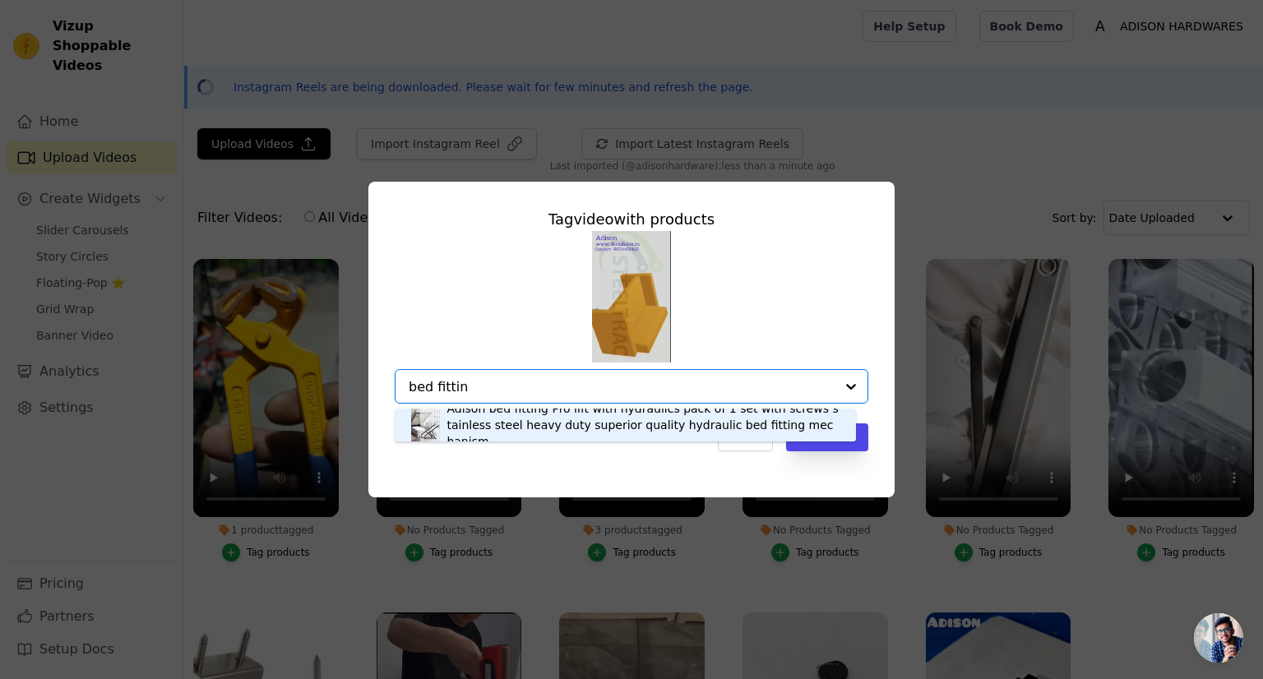
type input "bed fitting"
click at [508, 430] on div "Adison bed fitting Pro lift with hydraulics pack of 1 set with screws stainless…" at bounding box center [643, 424] width 392 height 49
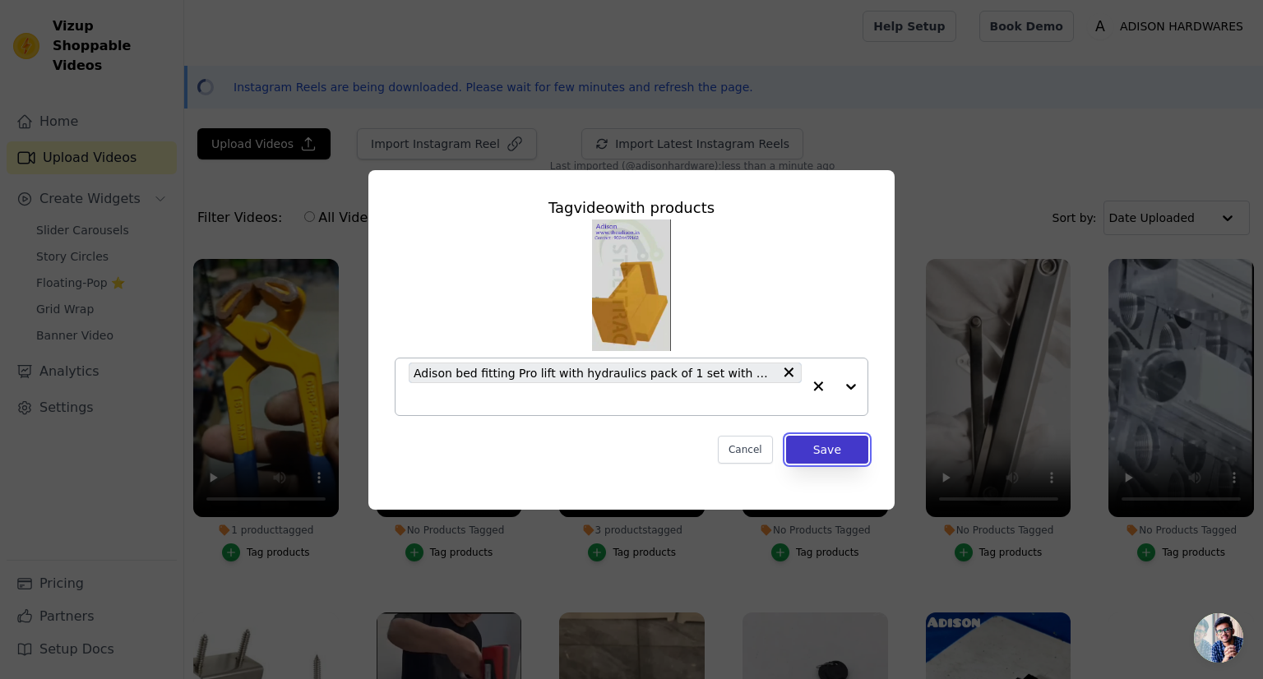
click at [842, 451] on button "Save" at bounding box center [827, 450] width 82 height 28
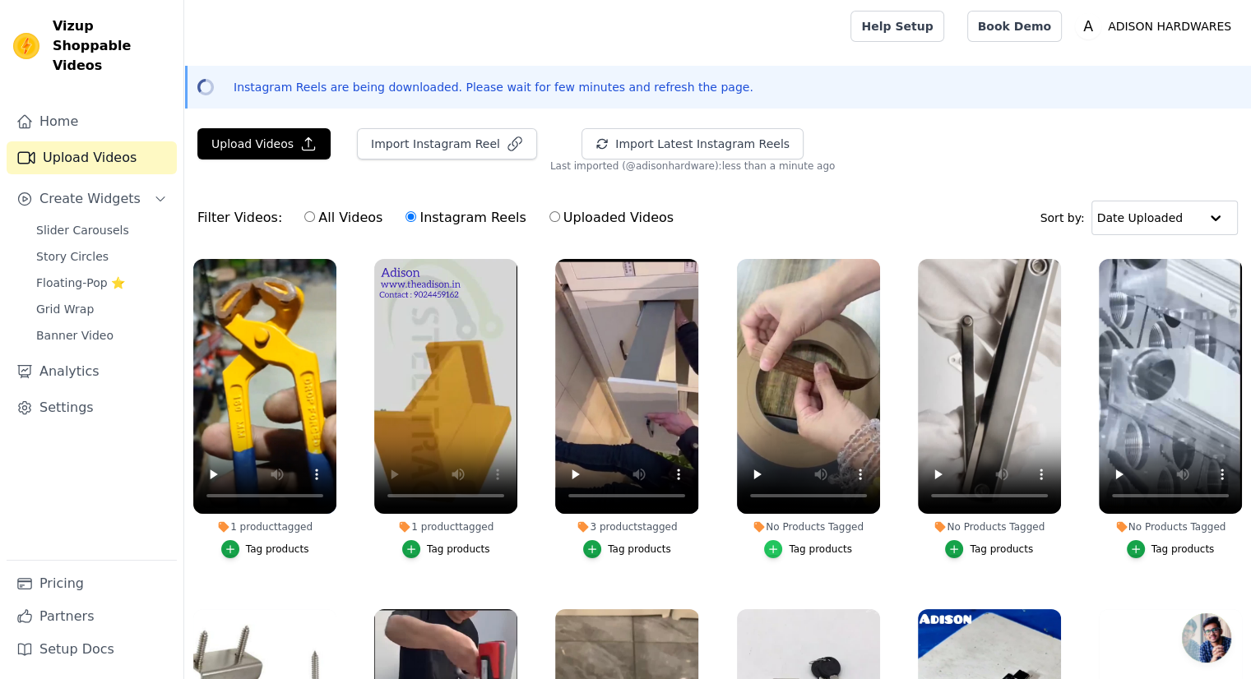
click at [776, 544] on icon "button" at bounding box center [773, 550] width 12 height 12
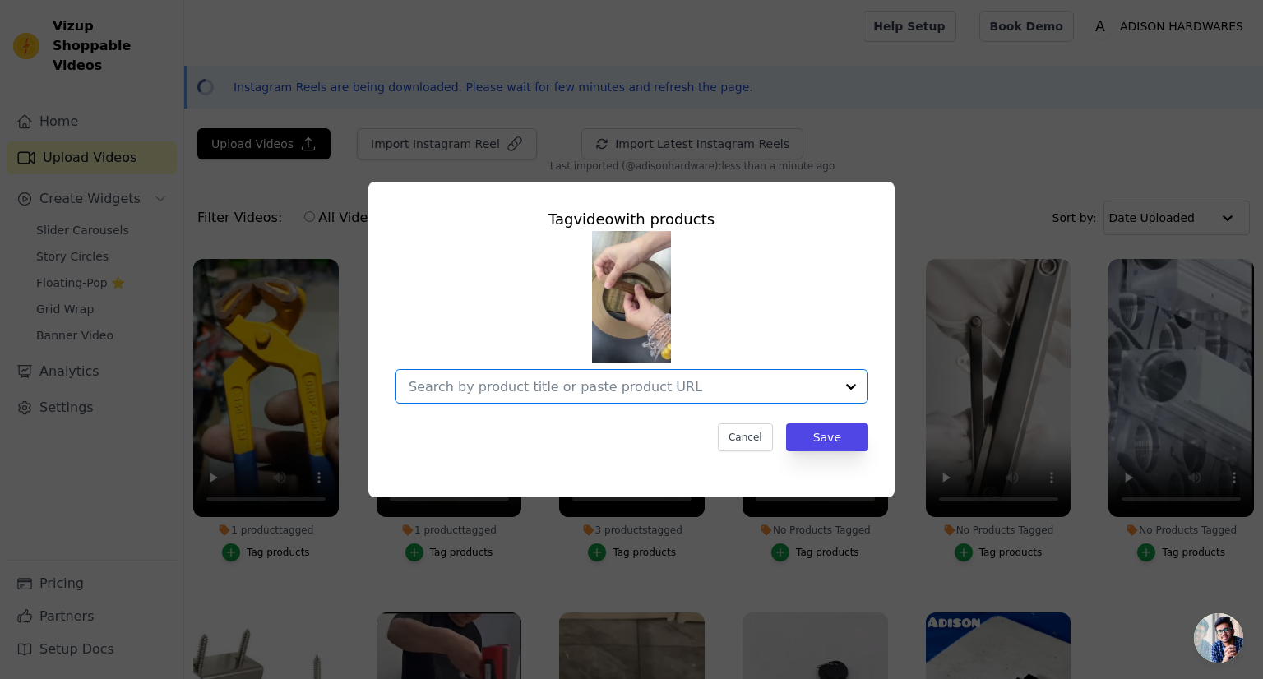
click at [641, 381] on input "No Products Tagged Tag video with products Option undefined, selected. Select i…" at bounding box center [622, 387] width 426 height 16
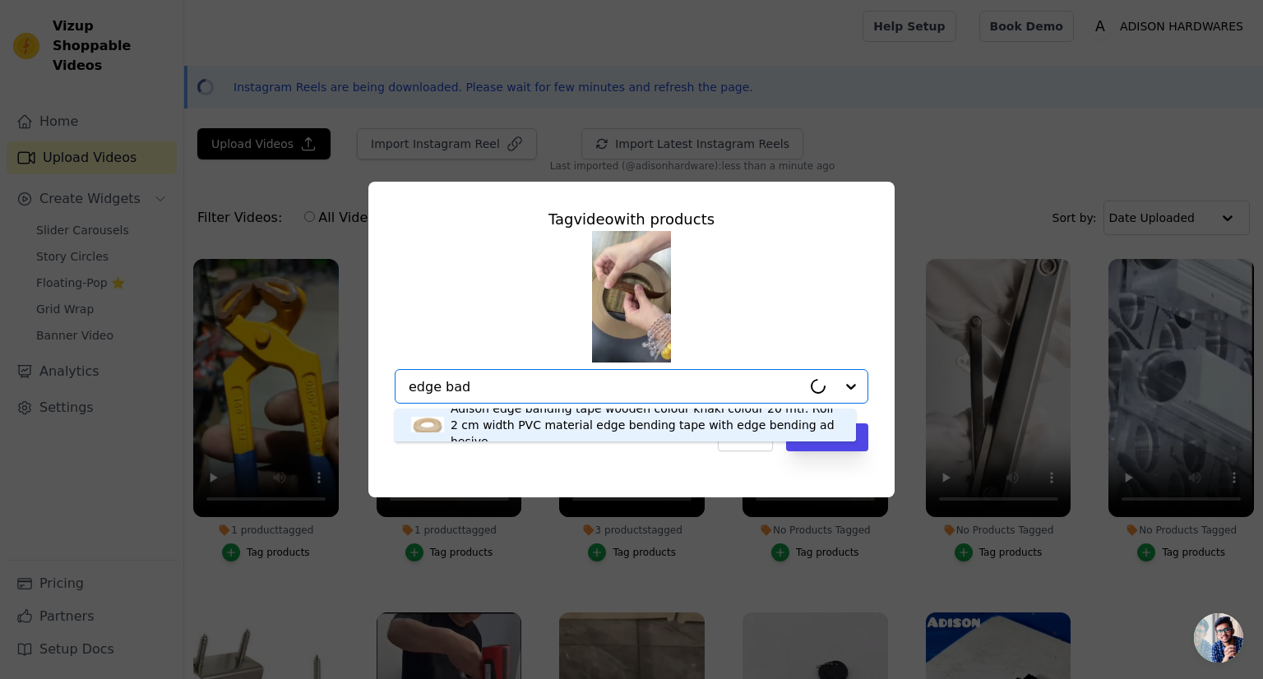
type input "edge ba"
click at [546, 434] on div "Adison edge banding tape wooden colour khaki colour 20 mtr. Roll 2 cm width PVC…" at bounding box center [645, 424] width 389 height 49
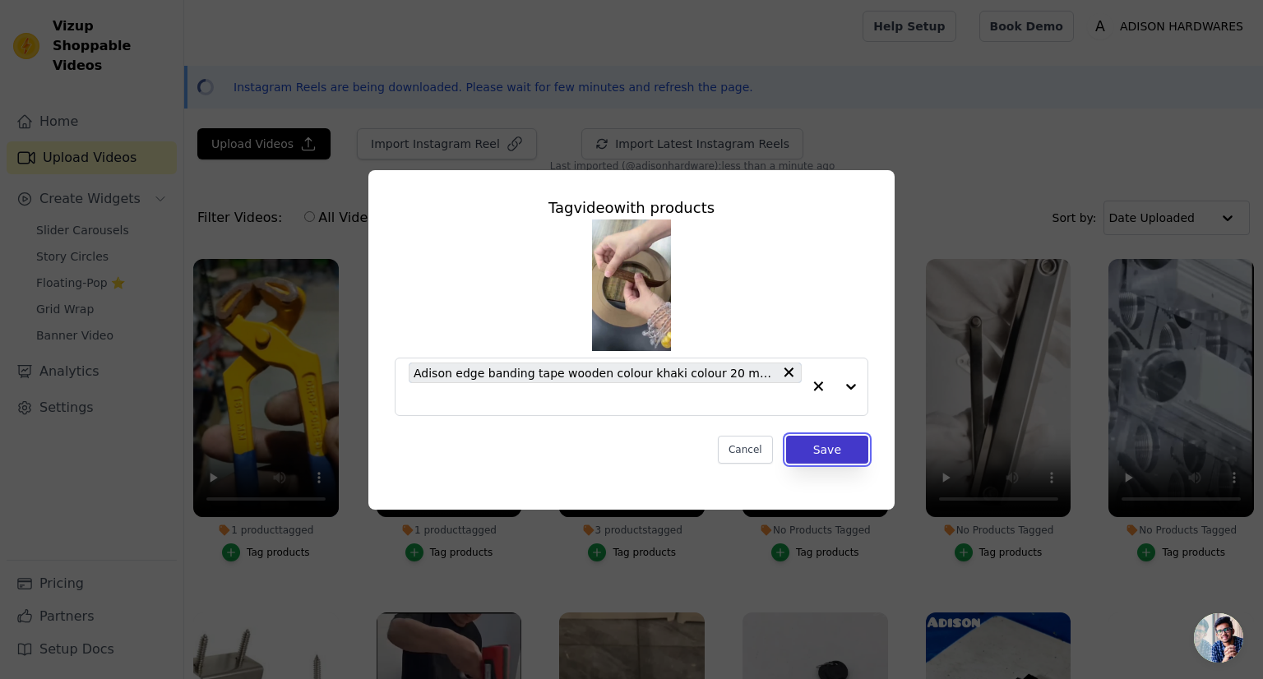
click at [821, 451] on button "Save" at bounding box center [827, 450] width 82 height 28
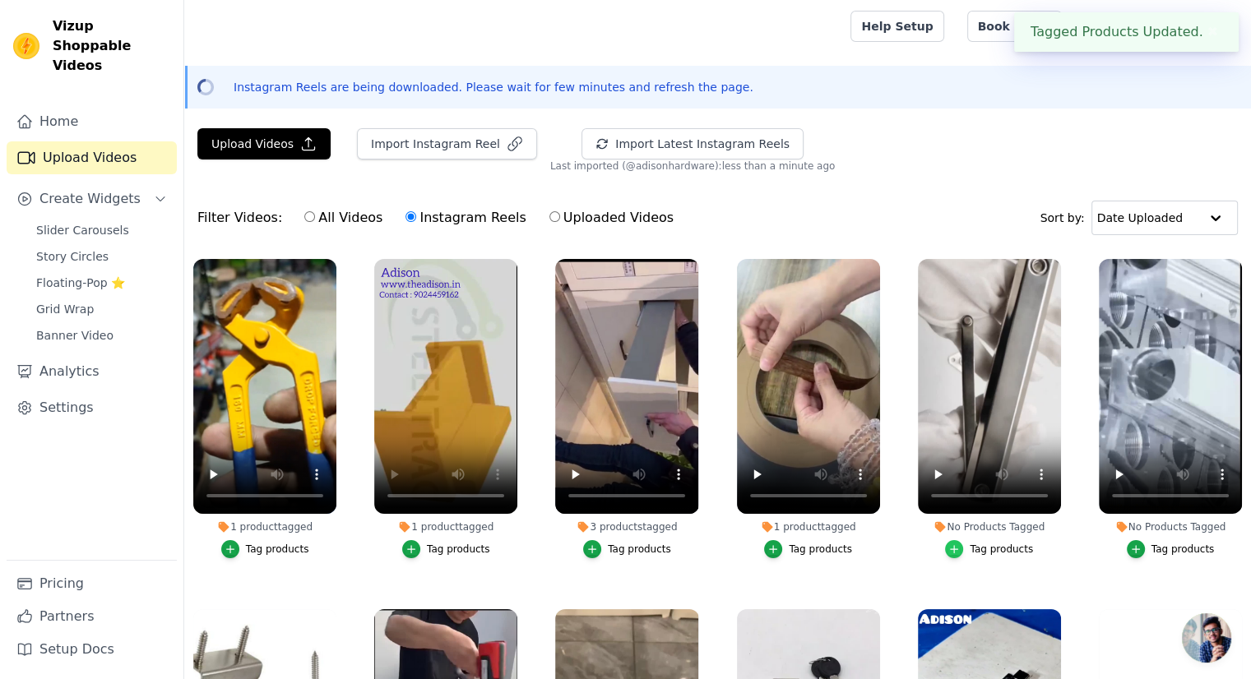
click at [953, 547] on icon "button" at bounding box center [954, 550] width 12 height 12
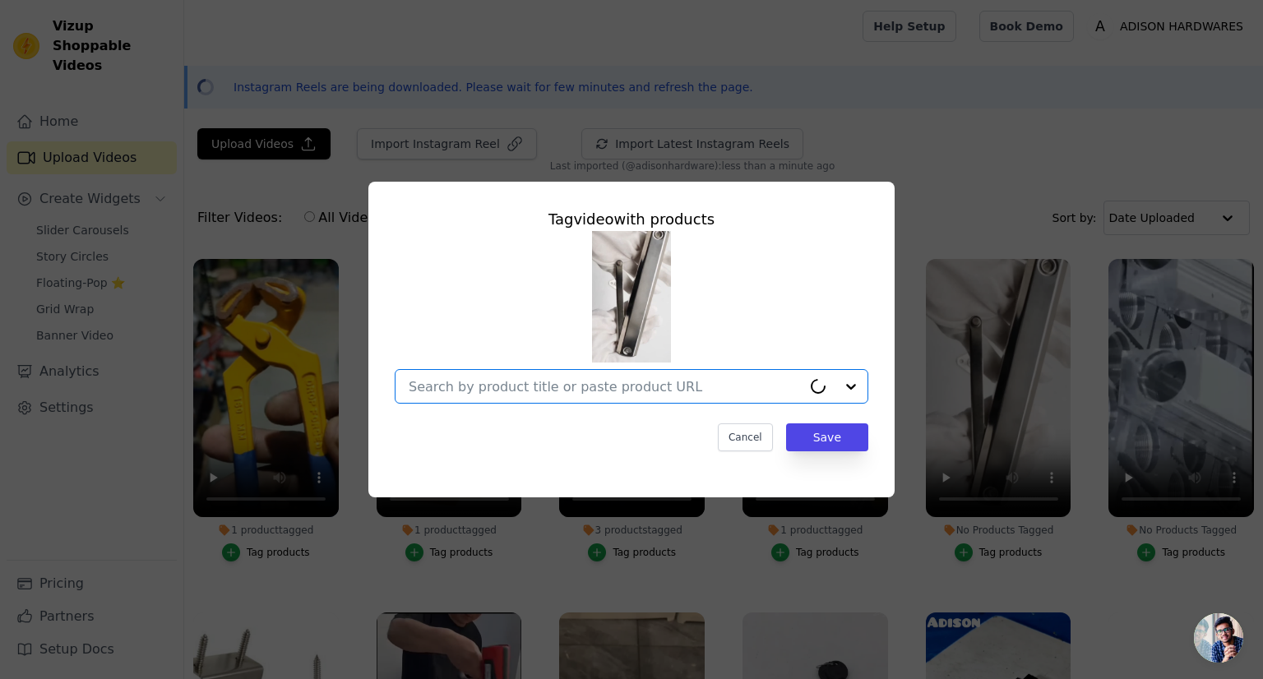
click at [585, 379] on input "No Products Tagged Tag video with products Option undefined, selected. Select i…" at bounding box center [605, 387] width 393 height 16
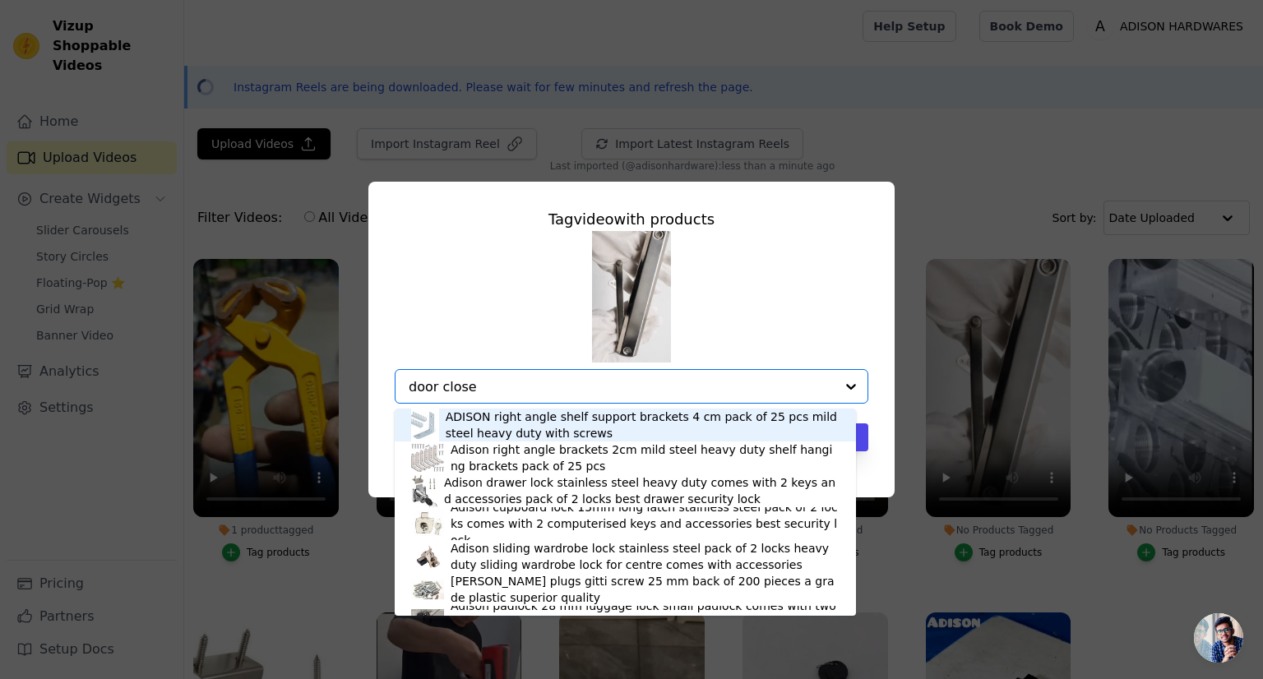
type input "door closer"
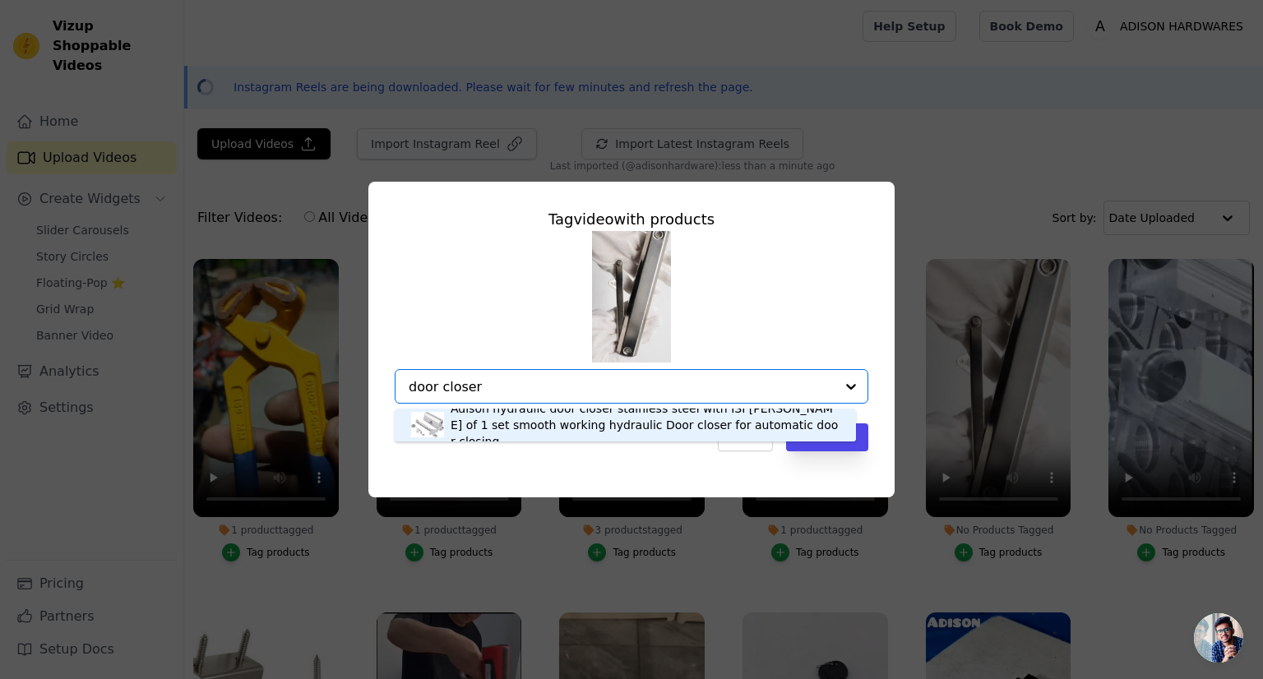
click at [548, 429] on div "Adison hydraulic door closer stainless steel with ISI mark pack of 1 set smooth…" at bounding box center [645, 424] width 389 height 49
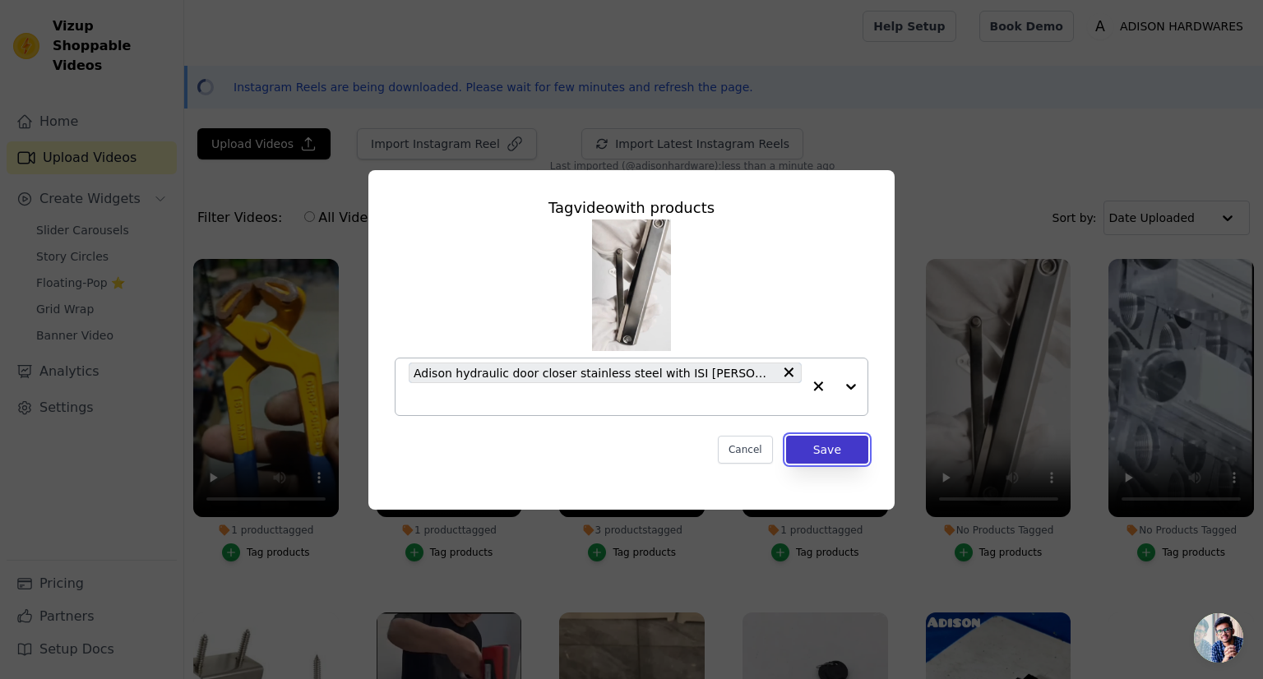
click at [823, 448] on button "Save" at bounding box center [827, 450] width 82 height 28
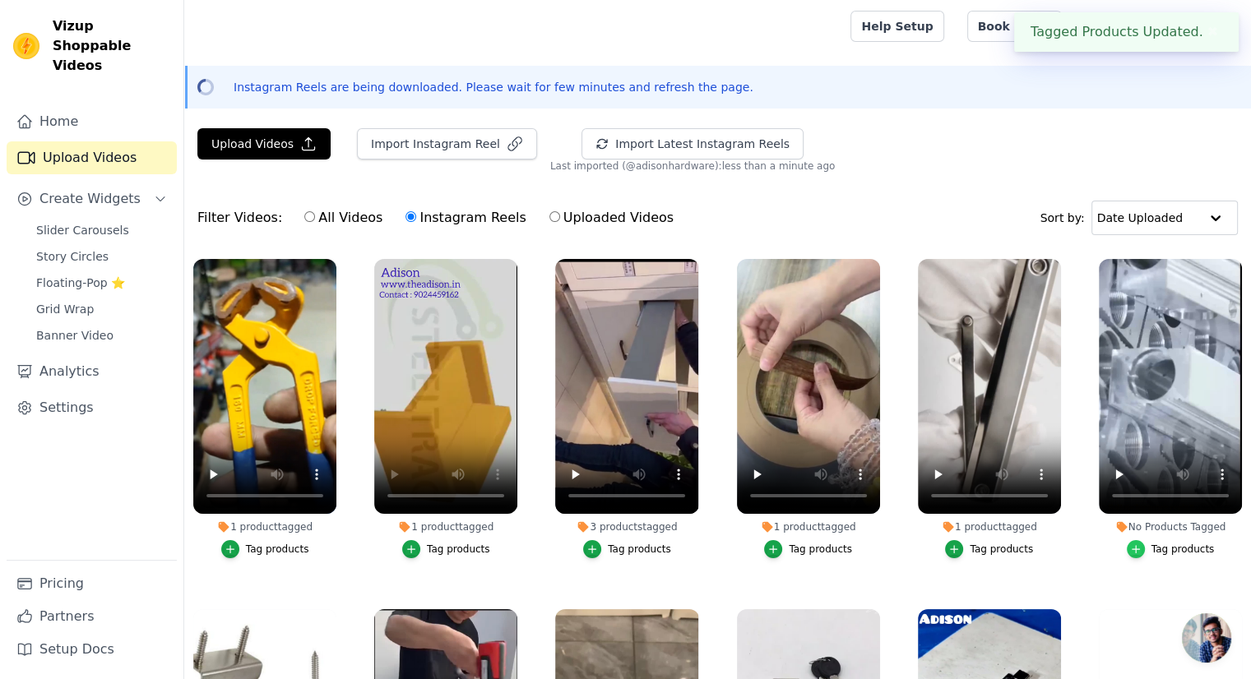
click at [1130, 544] on icon "button" at bounding box center [1136, 550] width 12 height 12
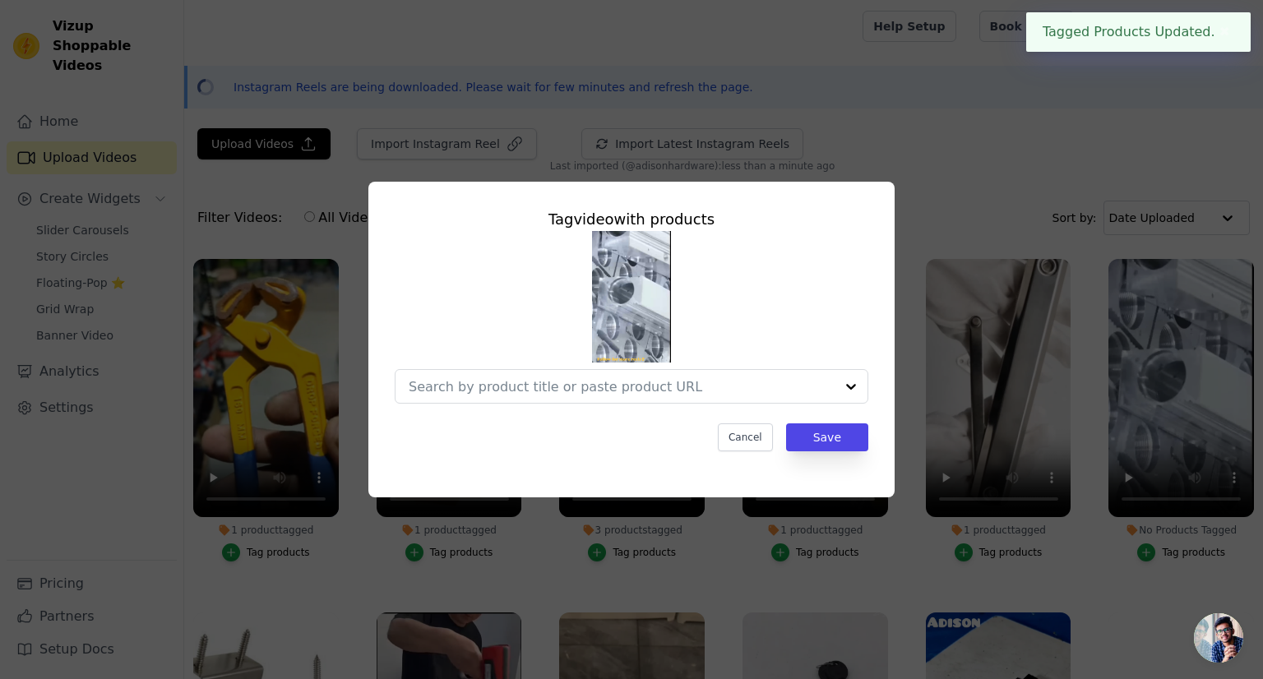
click at [989, 451] on div "Tag video with products Cancel Save" at bounding box center [631, 339] width 1210 height 368
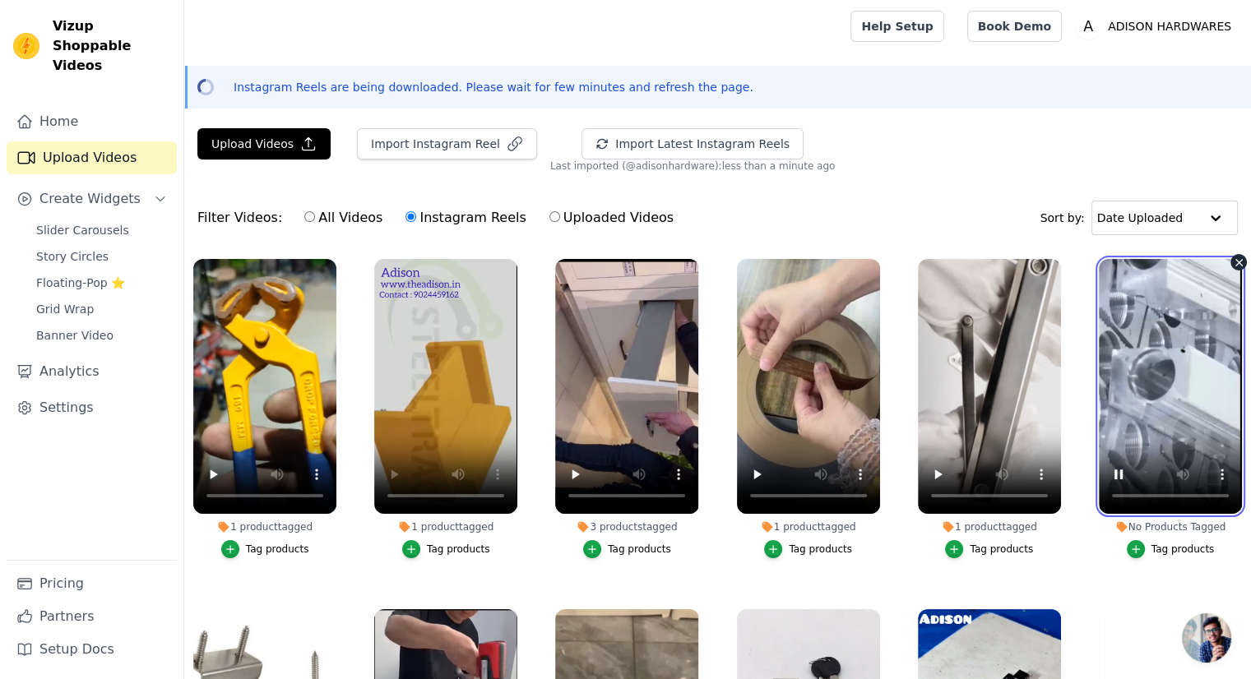
click at [1163, 491] on video at bounding box center [1170, 386] width 143 height 255
click at [1130, 544] on icon "button" at bounding box center [1136, 550] width 12 height 12
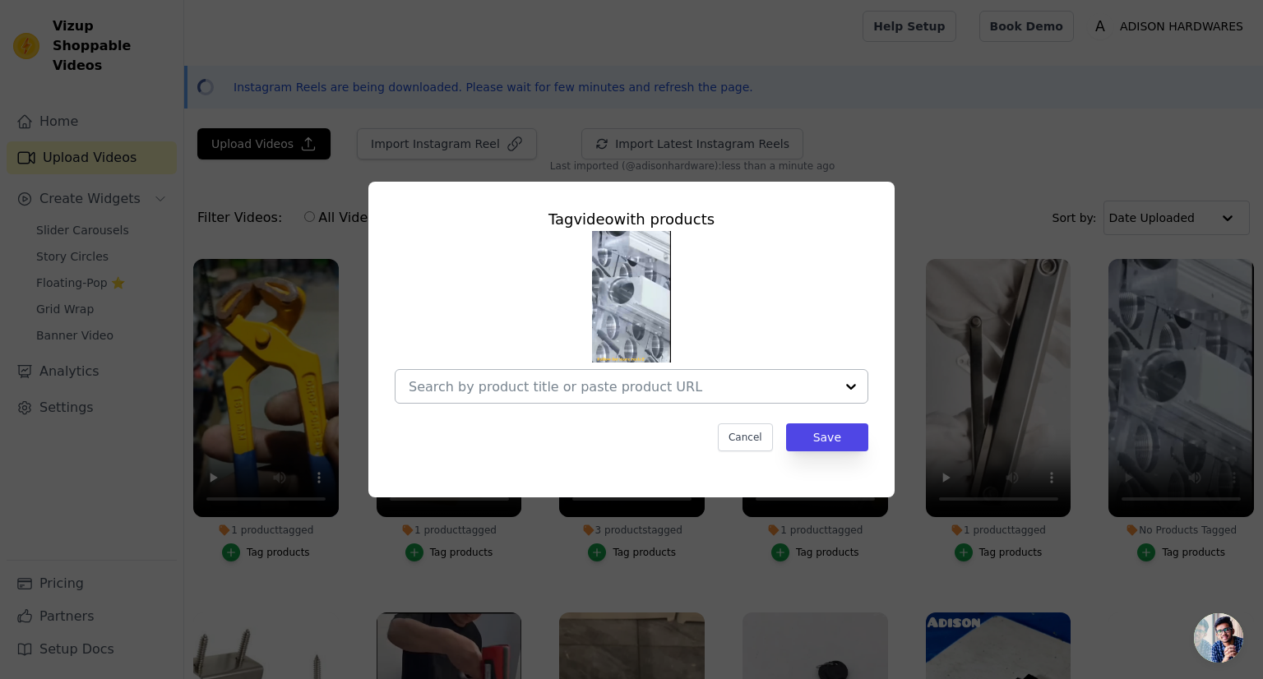
click at [677, 395] on input "No Products Tagged Tag video with products Cancel Save Tag products" at bounding box center [622, 387] width 426 height 16
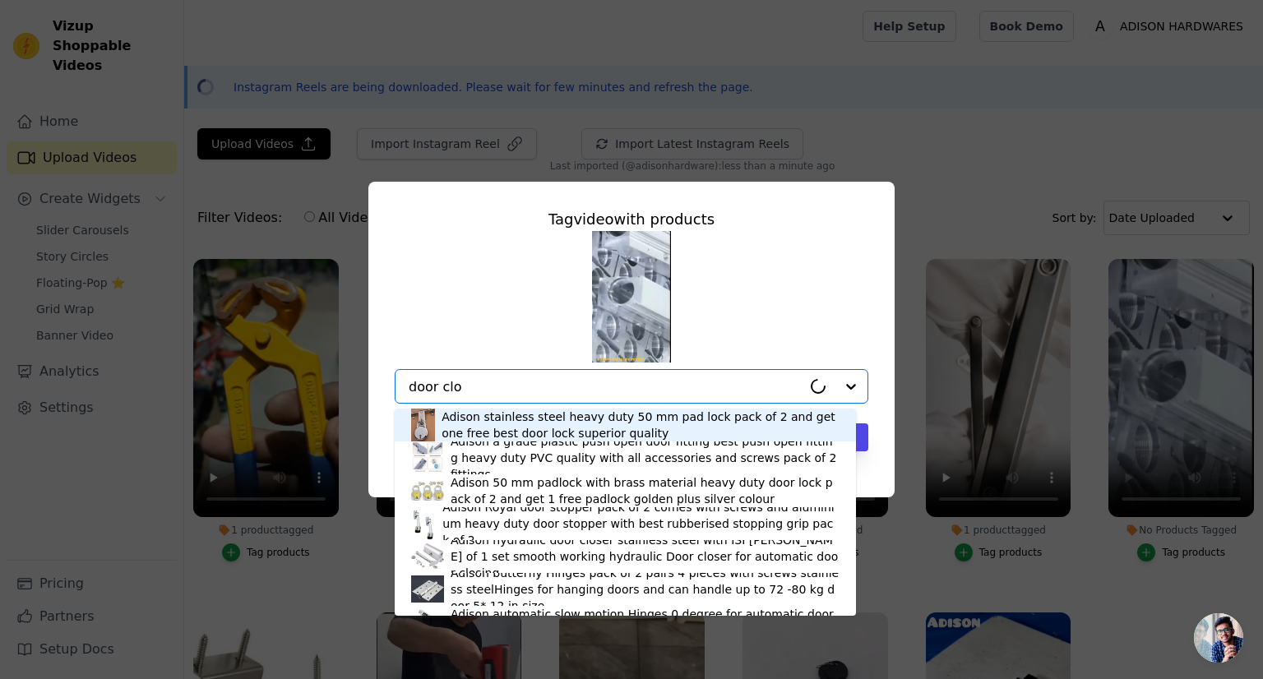
type input "door clos"
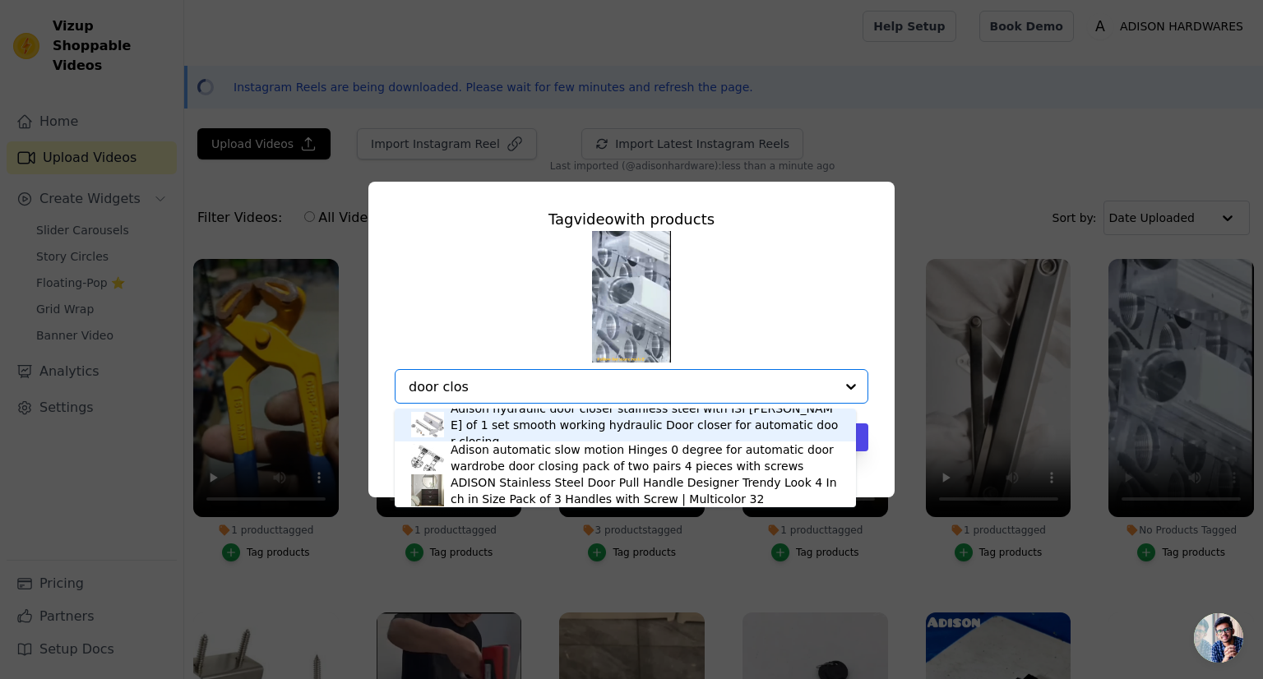
click at [585, 426] on div "Adison hydraulic door closer stainless steel with ISI mark pack of 1 set smooth…" at bounding box center [645, 424] width 389 height 49
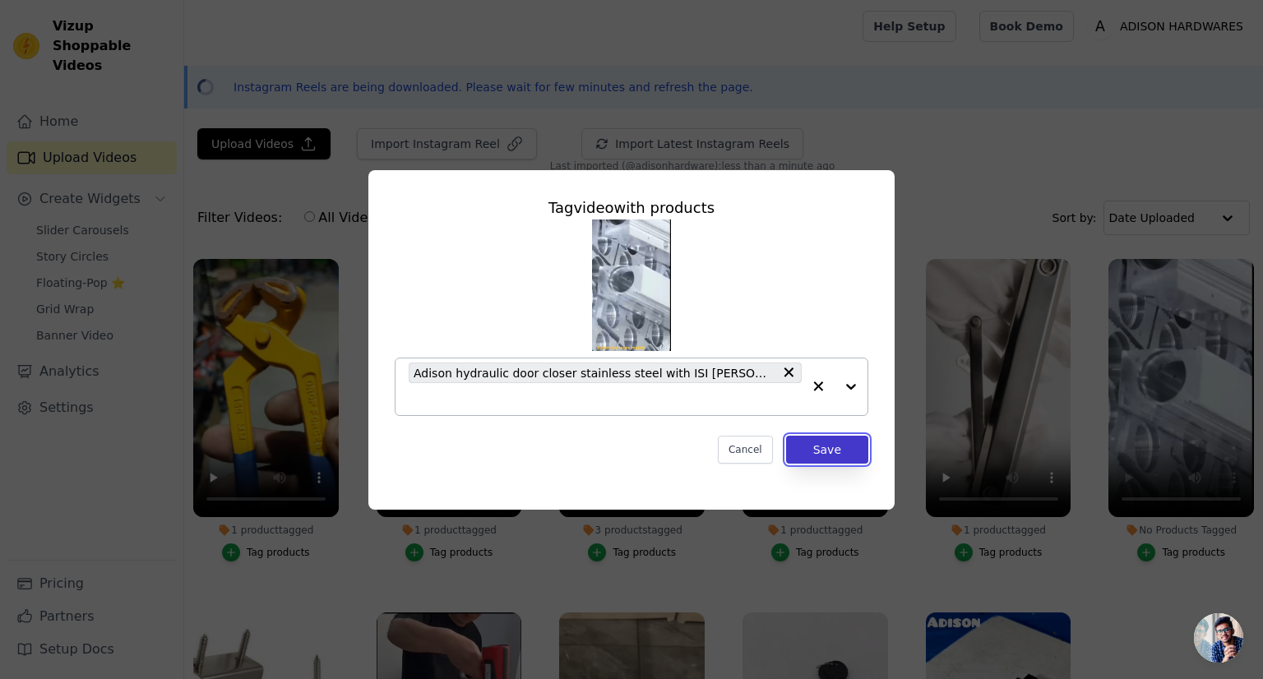
click at [840, 454] on button "Save" at bounding box center [827, 450] width 82 height 28
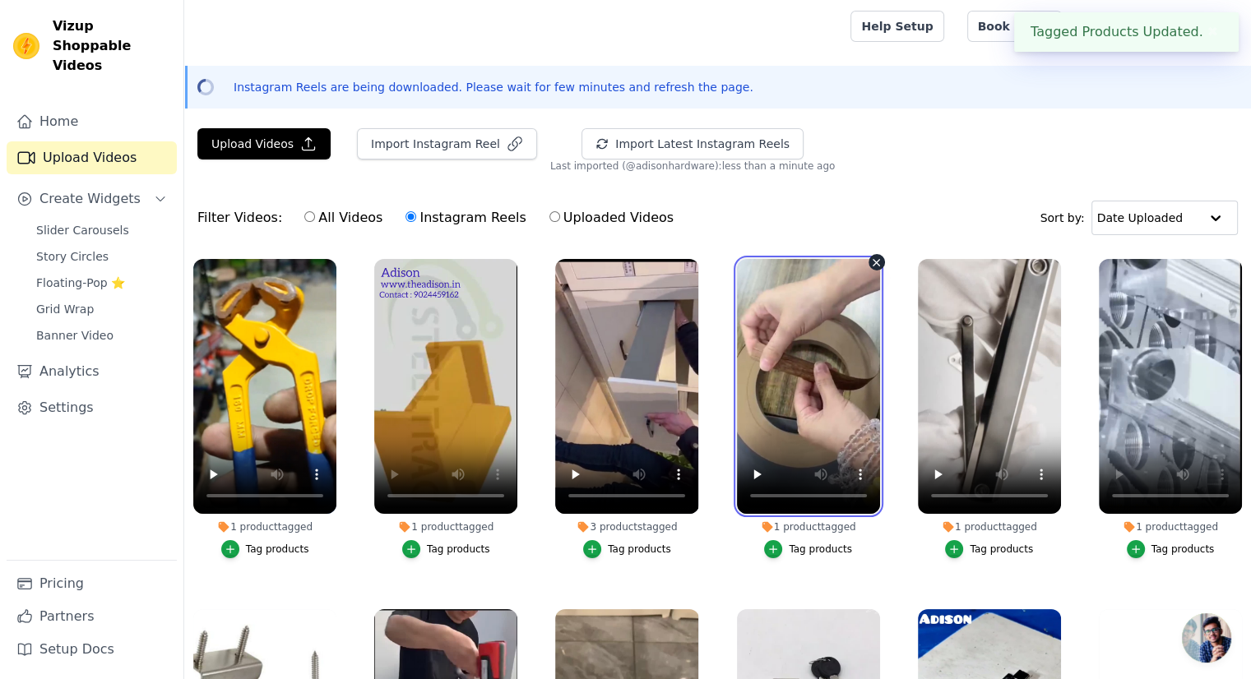
click at [842, 449] on video at bounding box center [808, 386] width 143 height 255
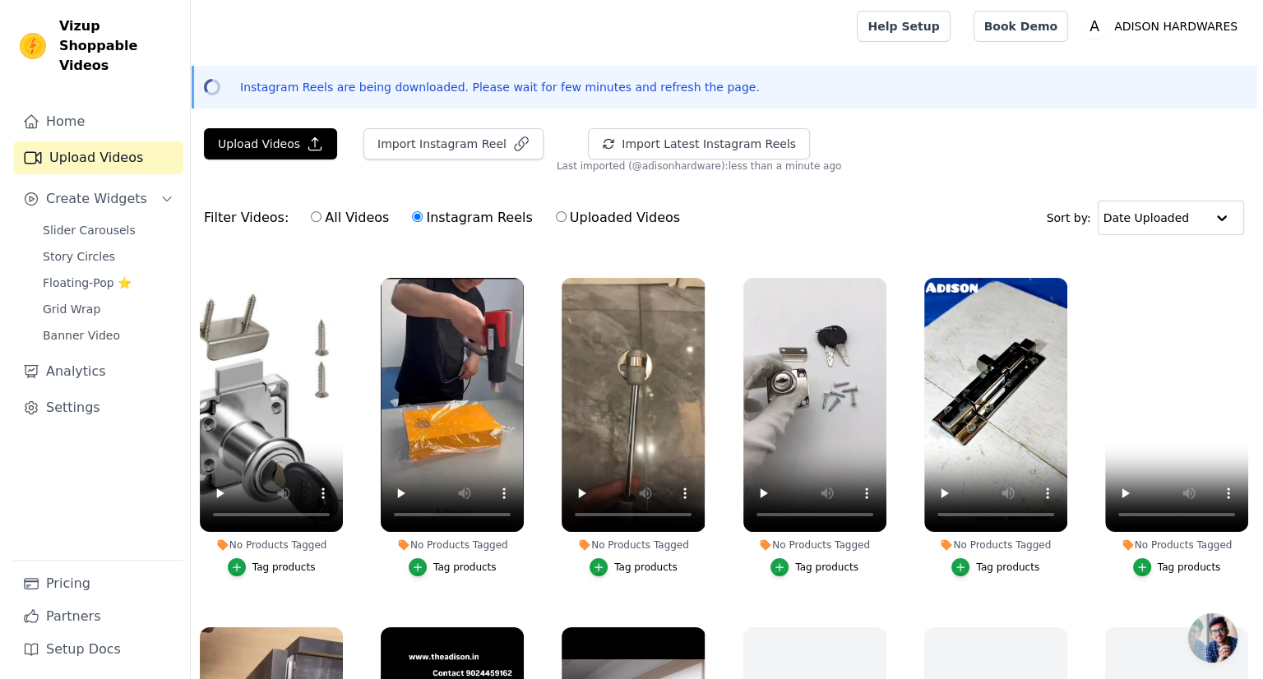
scroll to position [335, 0]
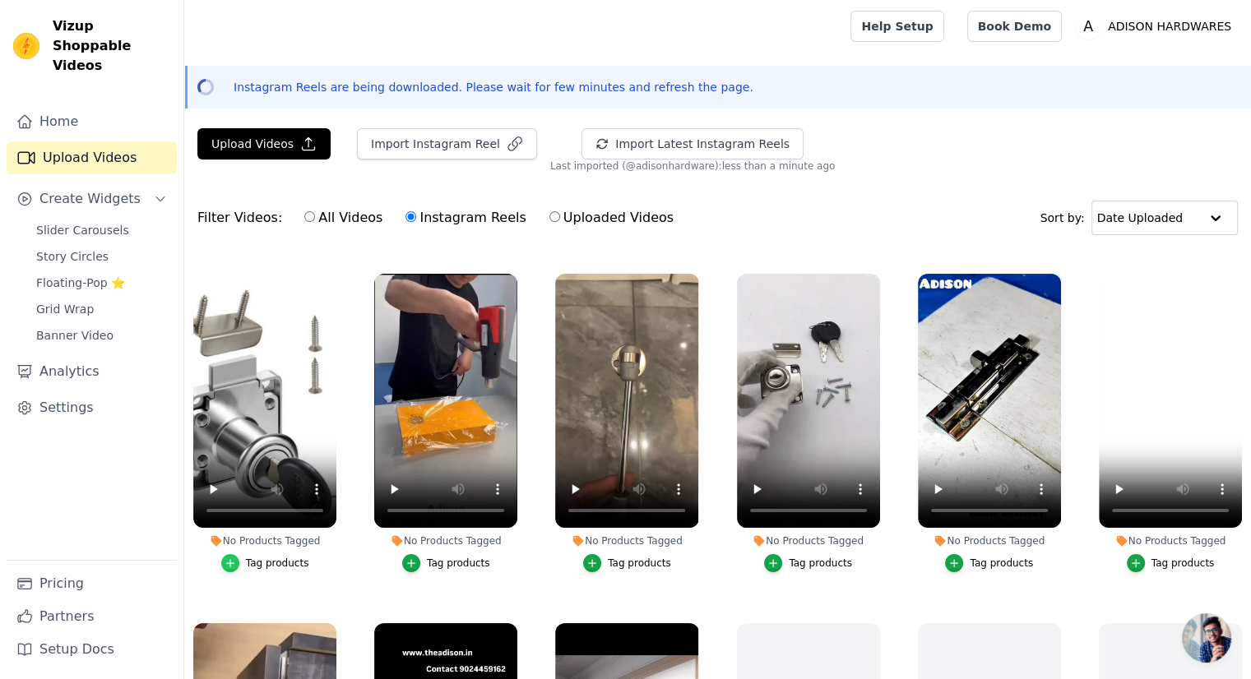
click at [230, 558] on icon "button" at bounding box center [230, 564] width 12 height 12
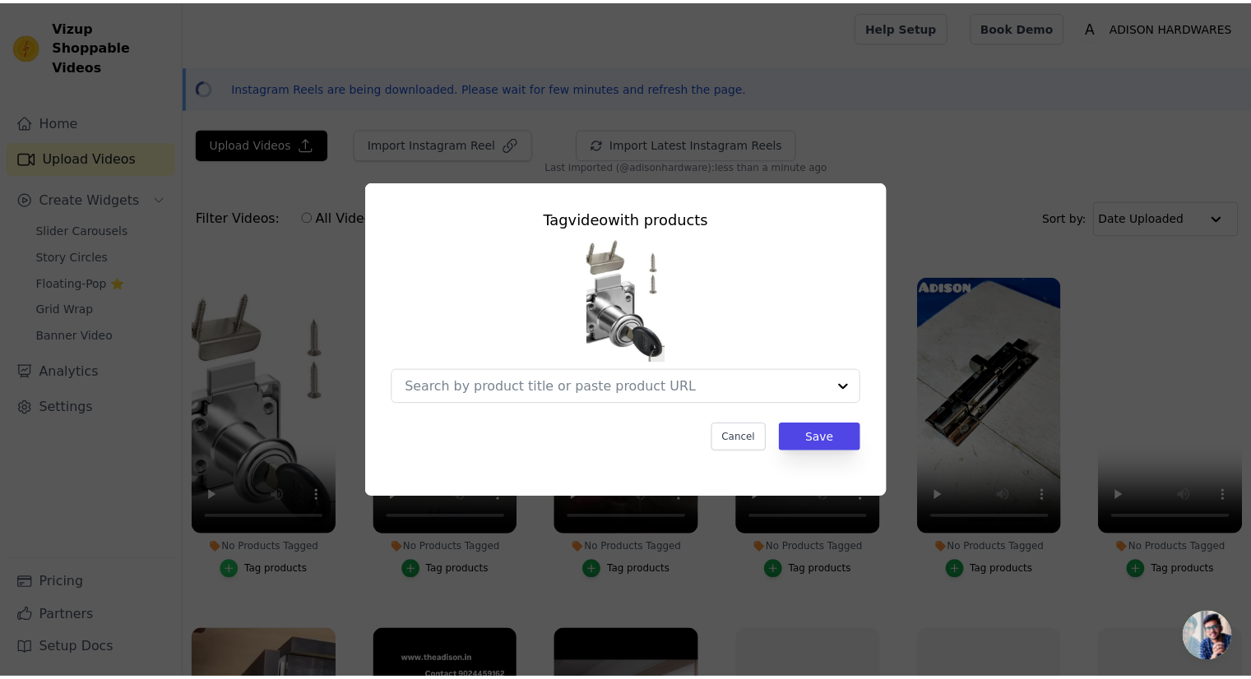
scroll to position [339, 0]
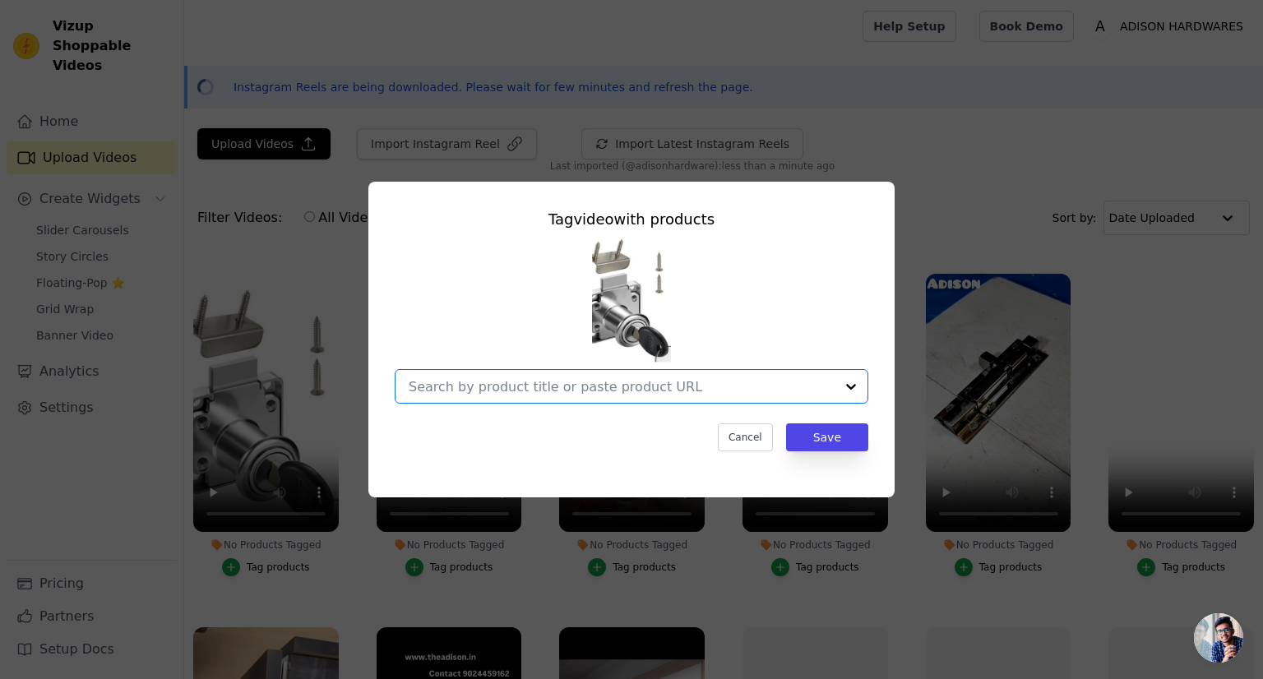
click at [474, 379] on input "No Products Tagged Tag video with products Option undefined, selected. Select i…" at bounding box center [622, 387] width 426 height 16
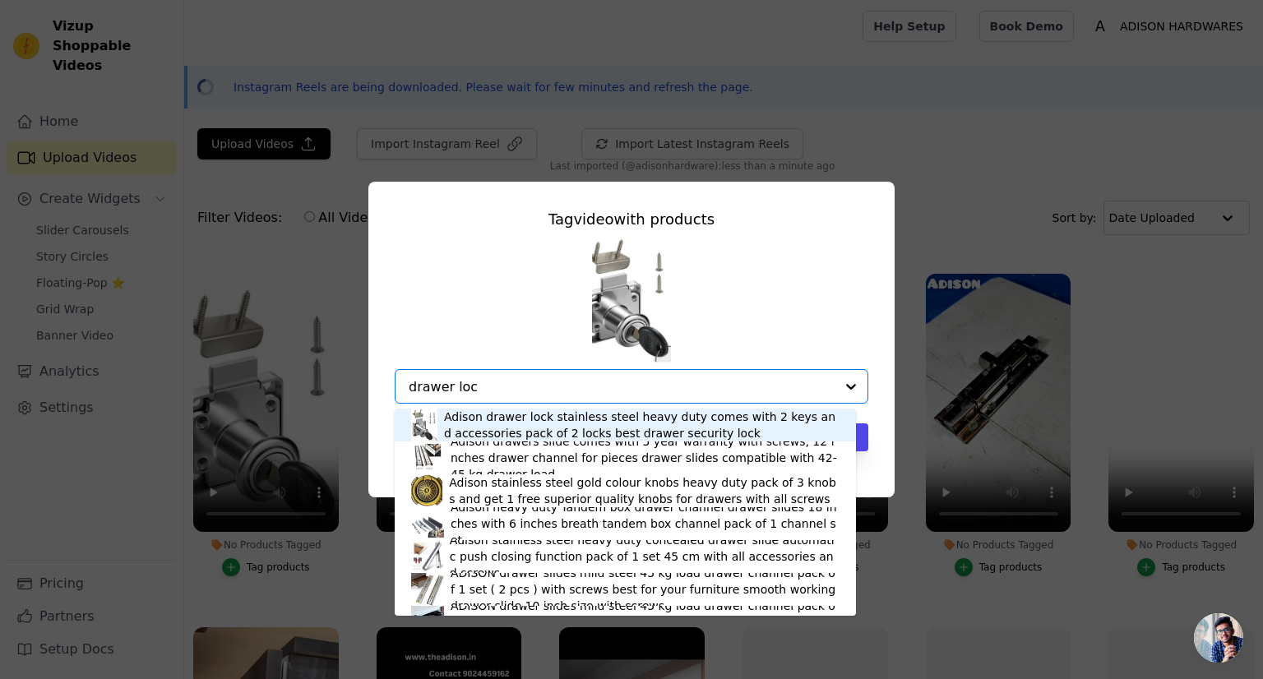
type input "drawer lock"
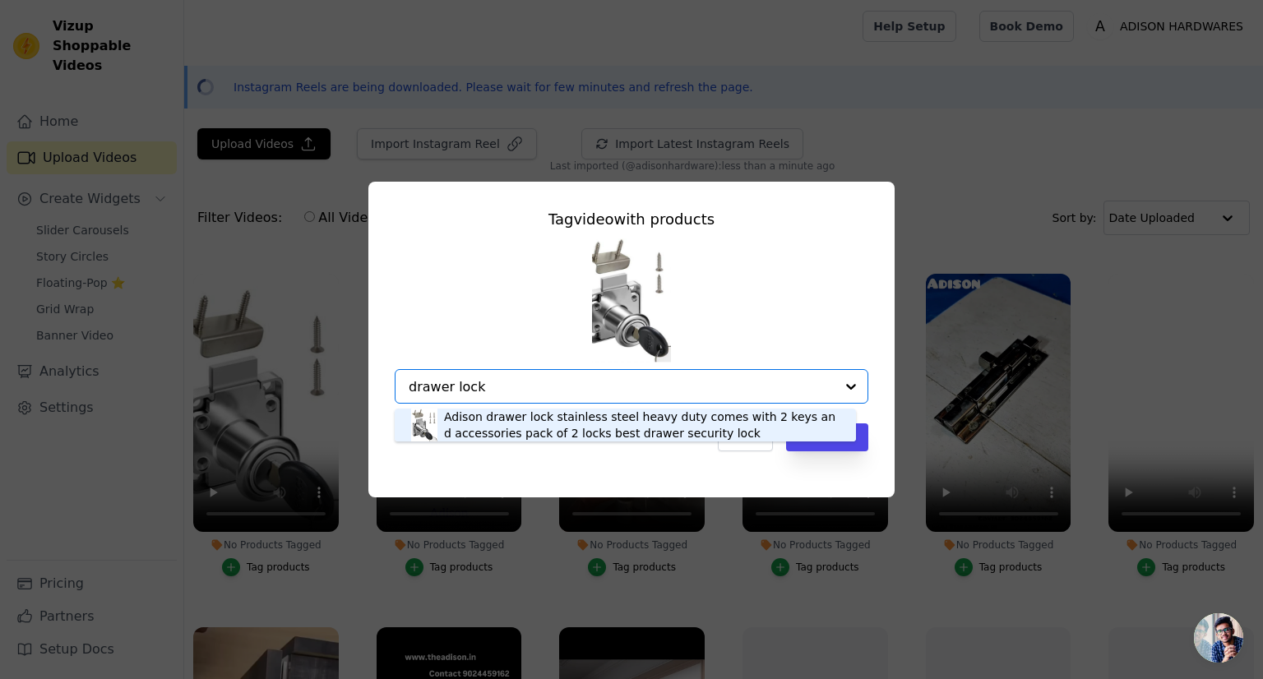
click at [489, 436] on div "Adison drawer lock stainless steel heavy duty comes with 2 keys and accessories…" at bounding box center [642, 425] width 396 height 33
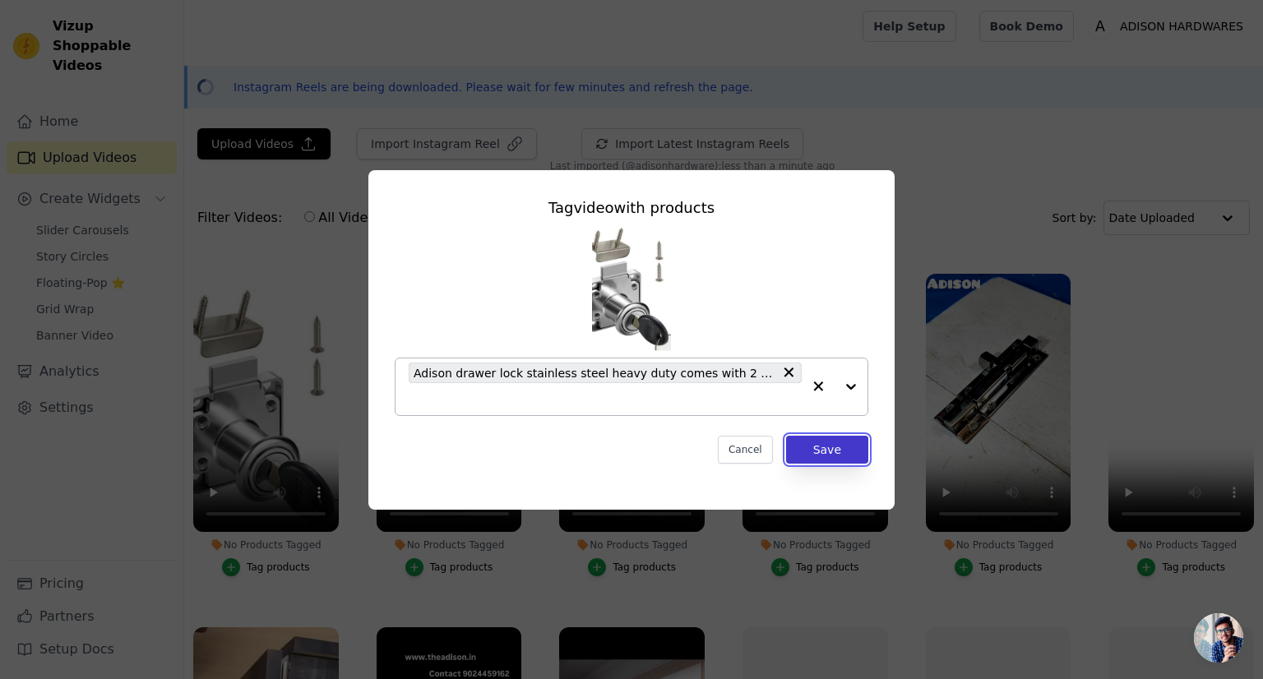
click at [827, 443] on button "Save" at bounding box center [827, 450] width 82 height 28
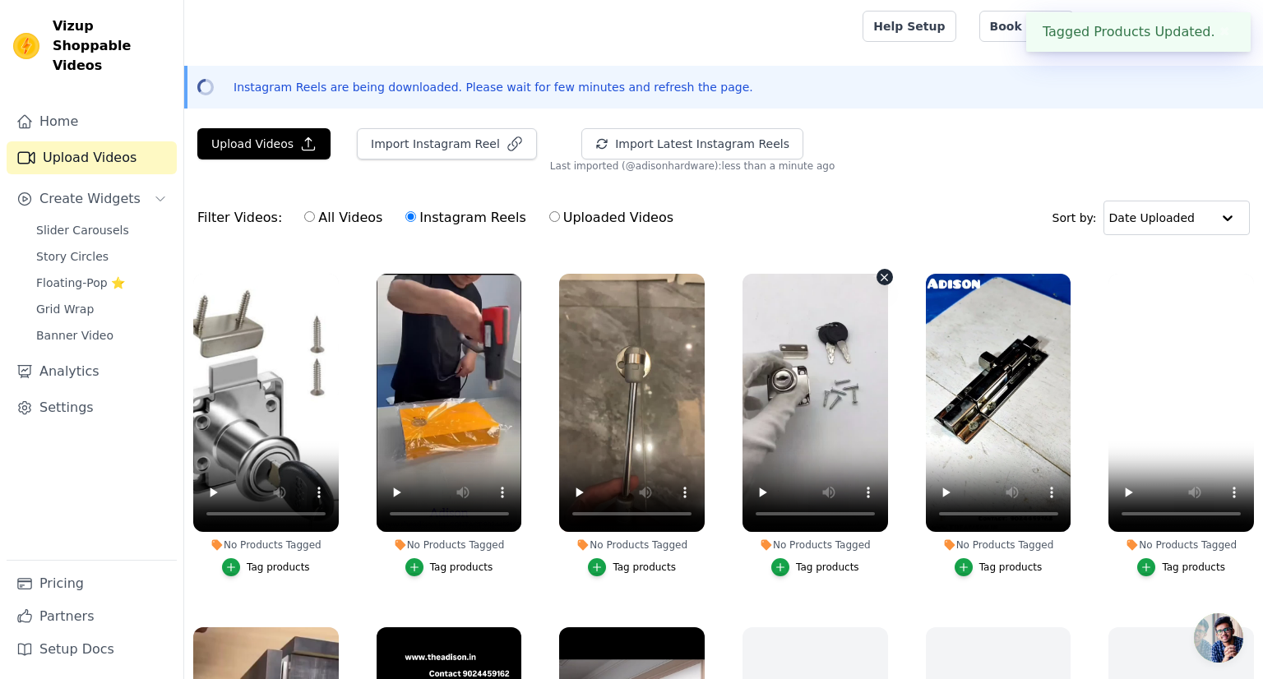
scroll to position [335, 0]
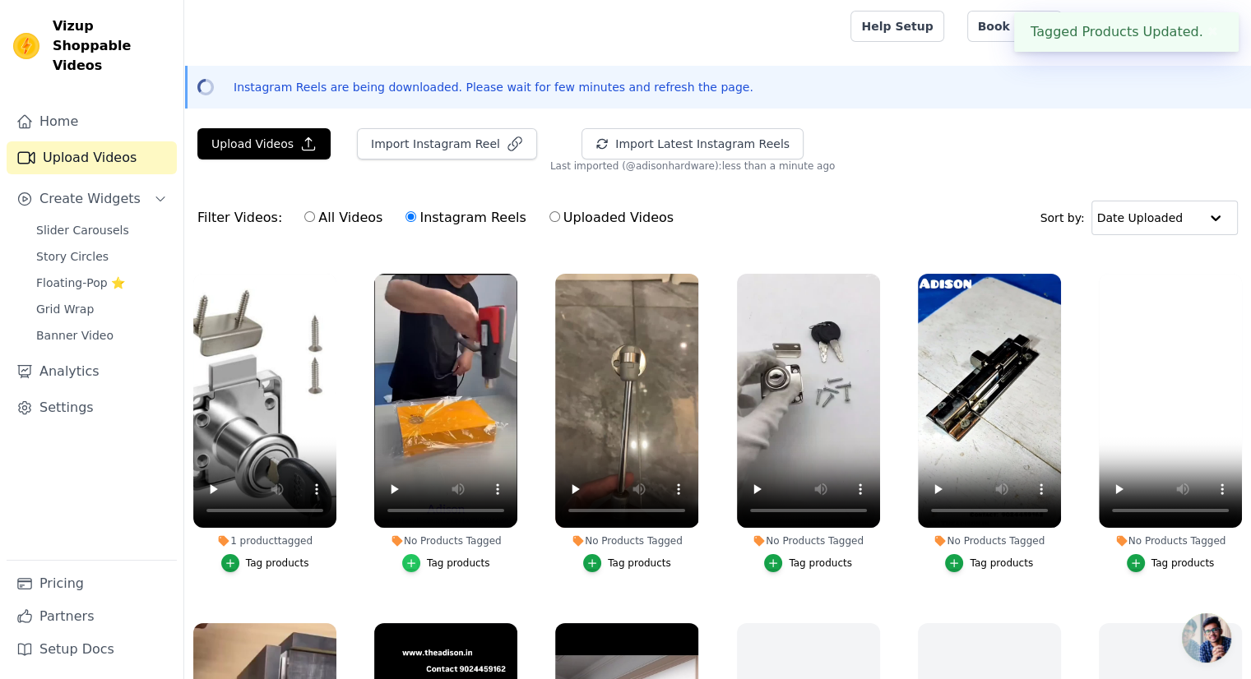
click at [413, 560] on icon "button" at bounding box center [411, 563] width 7 height 7
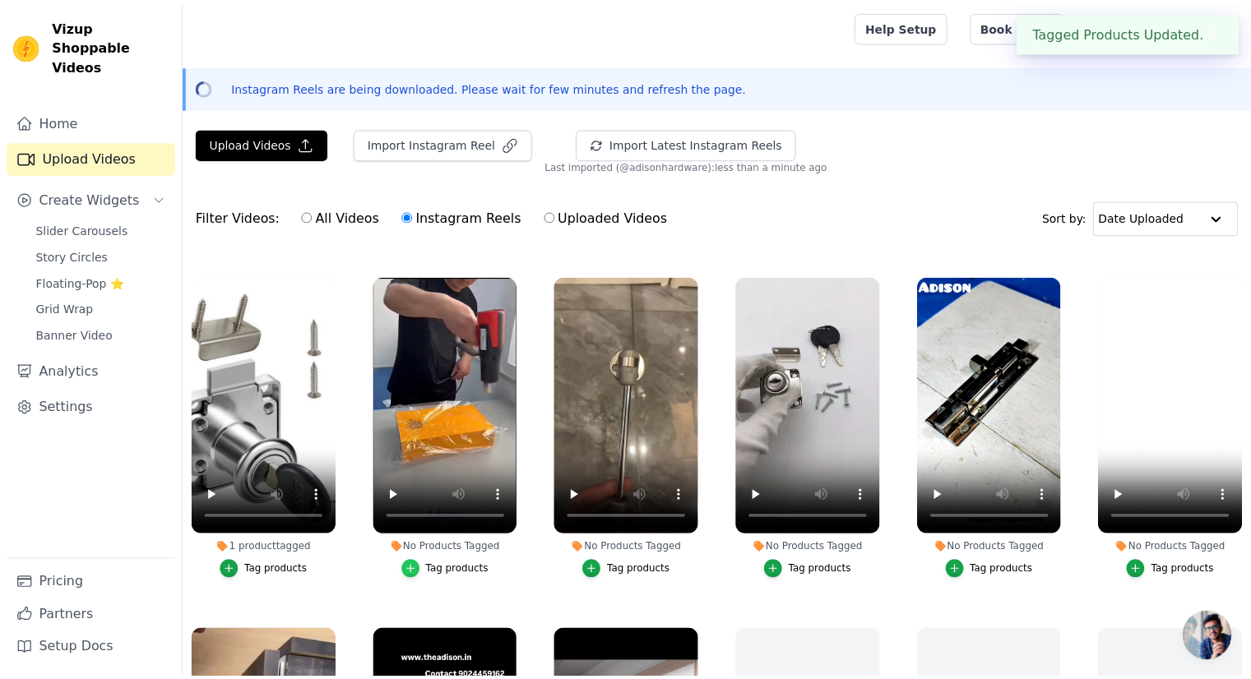
scroll to position [339, 0]
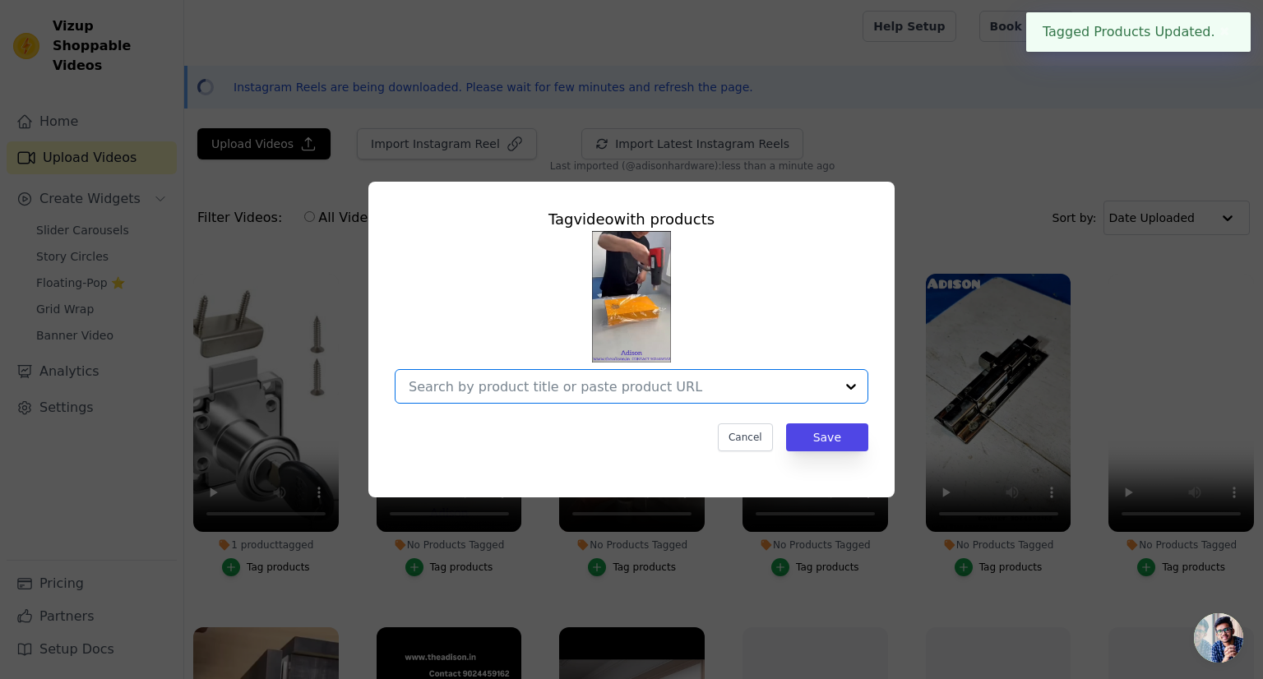
click at [488, 391] on input "No Products Tagged Tag video with products Option undefined, selected. Select i…" at bounding box center [622, 387] width 426 height 16
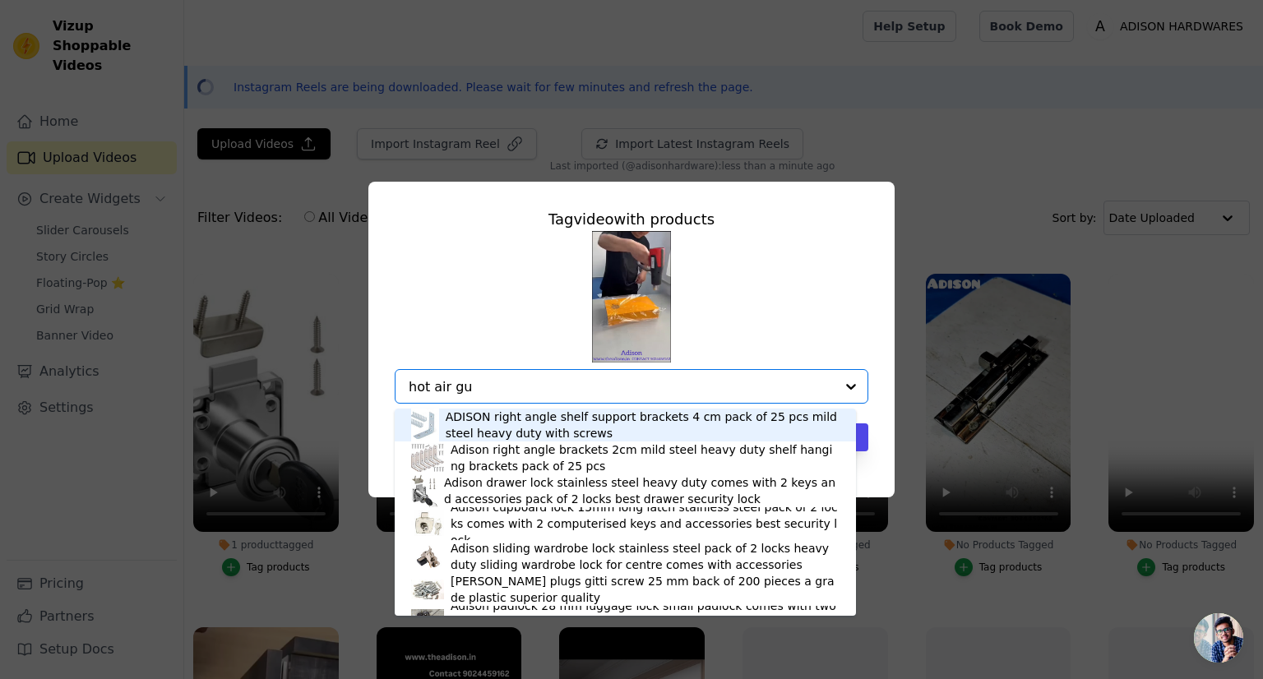
type input "hot air gun"
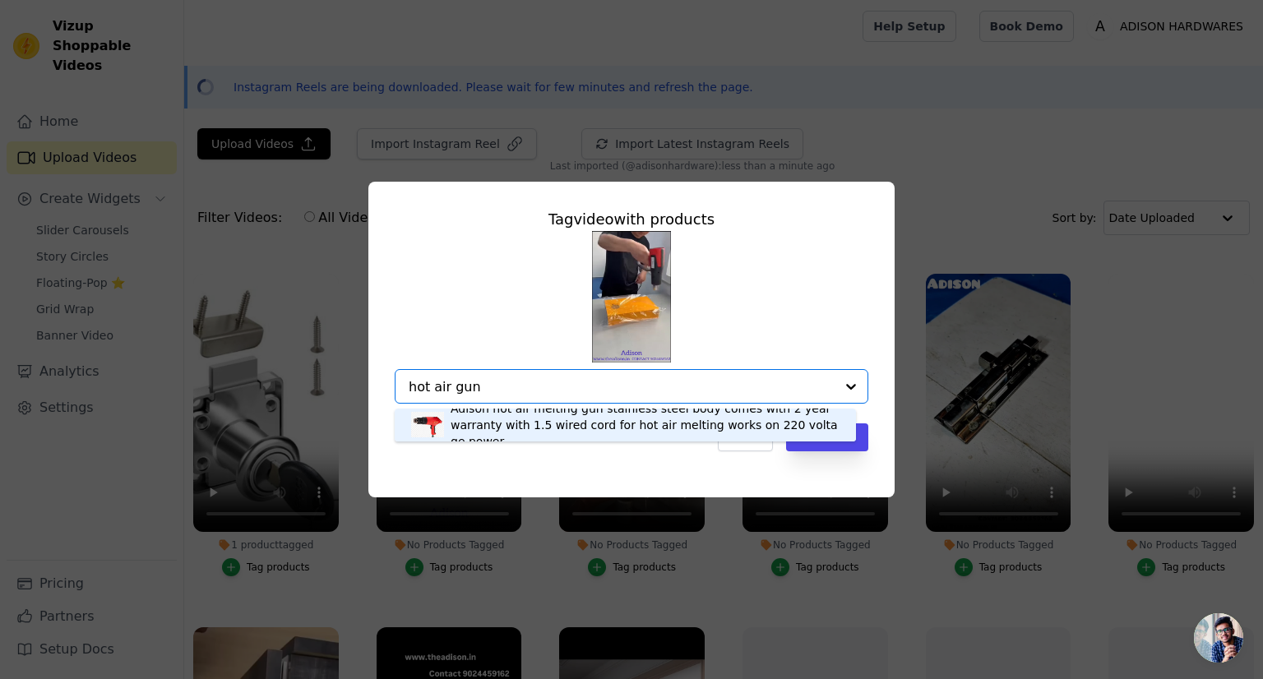
click at [500, 418] on div "Adison hot air melting gun stainless steel body comes with 2 year warranty with…" at bounding box center [645, 424] width 389 height 49
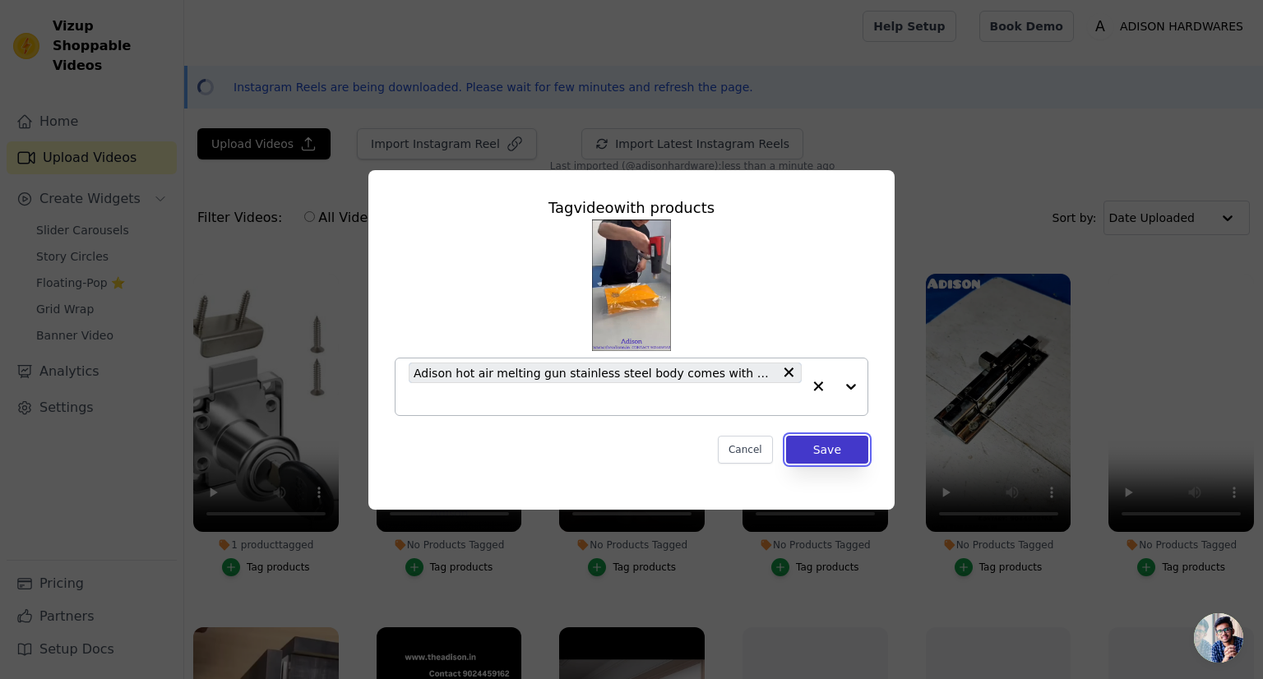
click at [836, 442] on button "Save" at bounding box center [827, 450] width 82 height 28
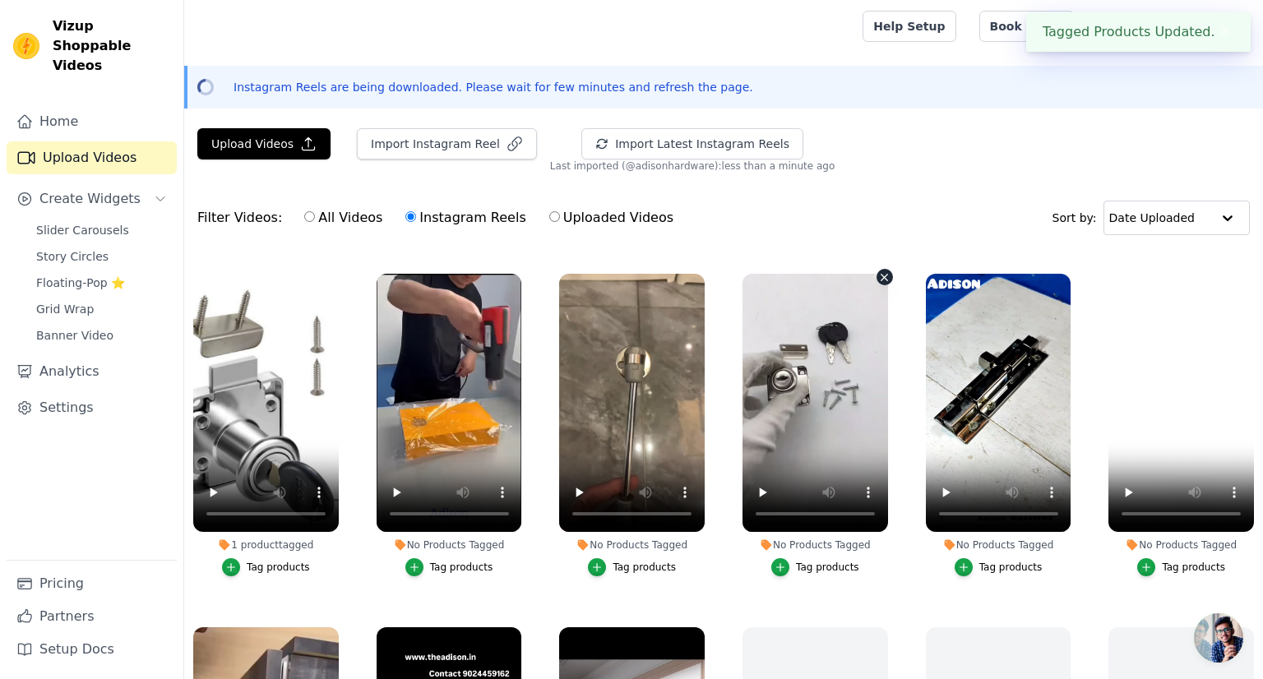
scroll to position [335, 0]
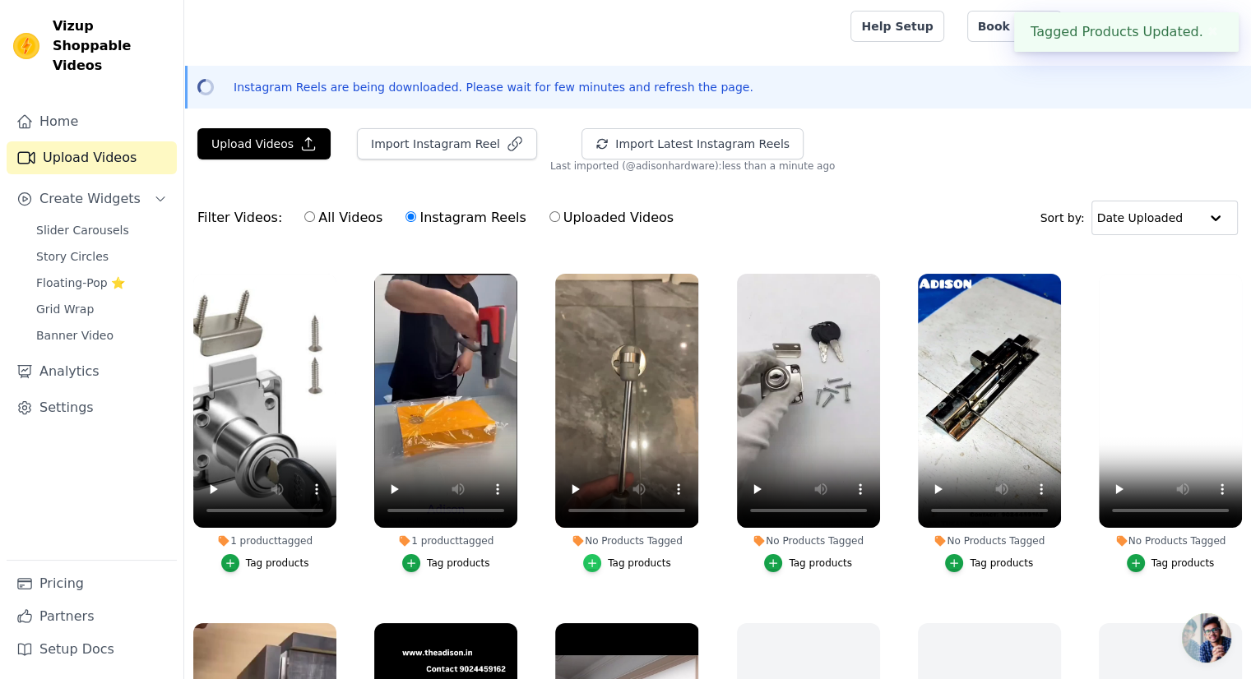
click at [593, 562] on icon "button" at bounding box center [592, 564] width 12 height 12
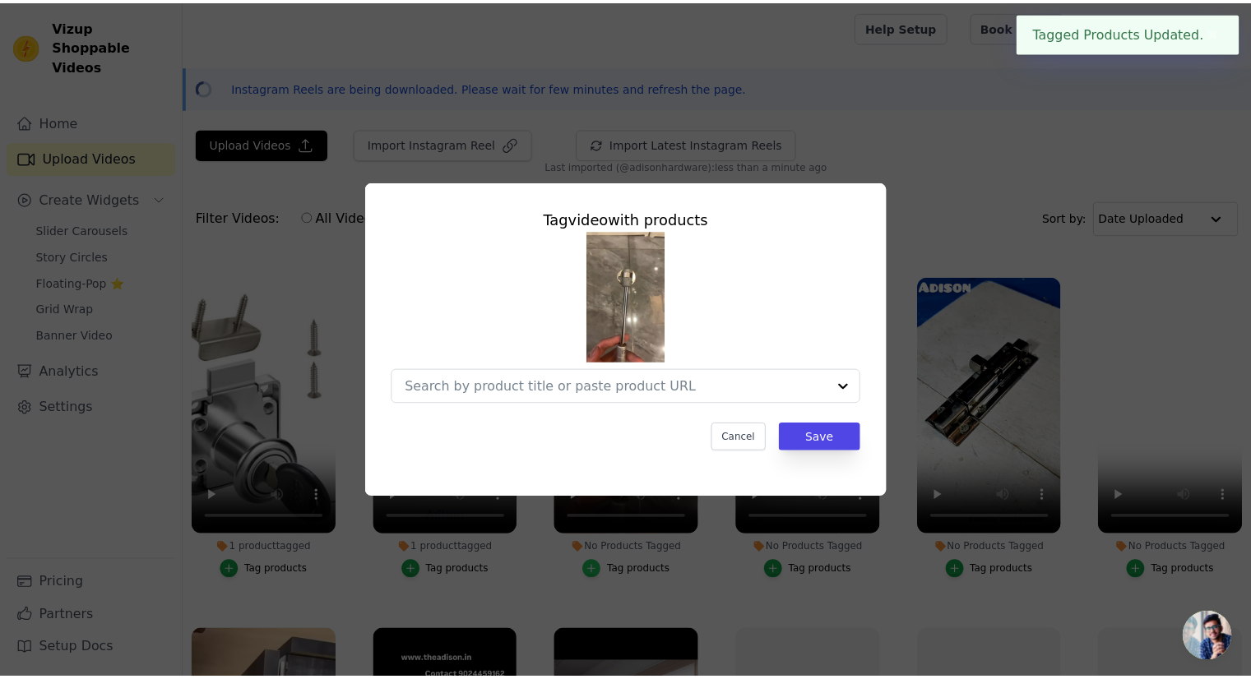
scroll to position [339, 0]
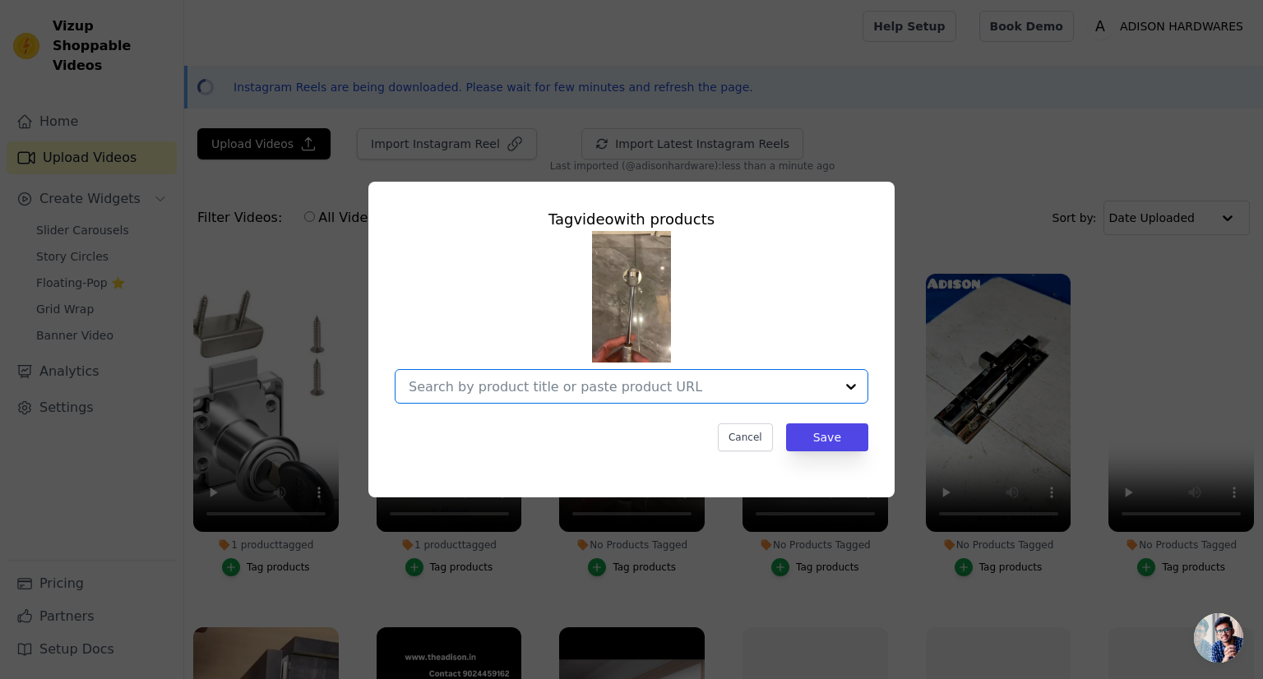
click at [533, 392] on input "No Products Tagged Tag video with products Option undefined, selected. Select i…" at bounding box center [622, 387] width 426 height 16
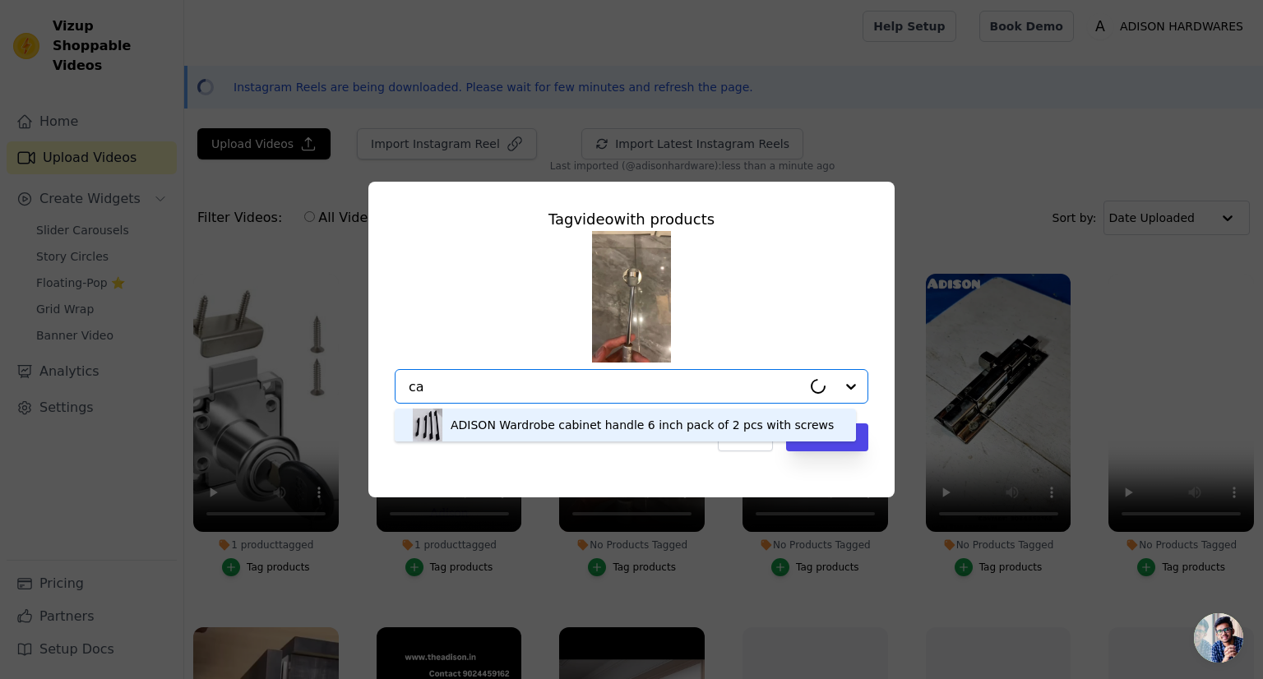
type input "c"
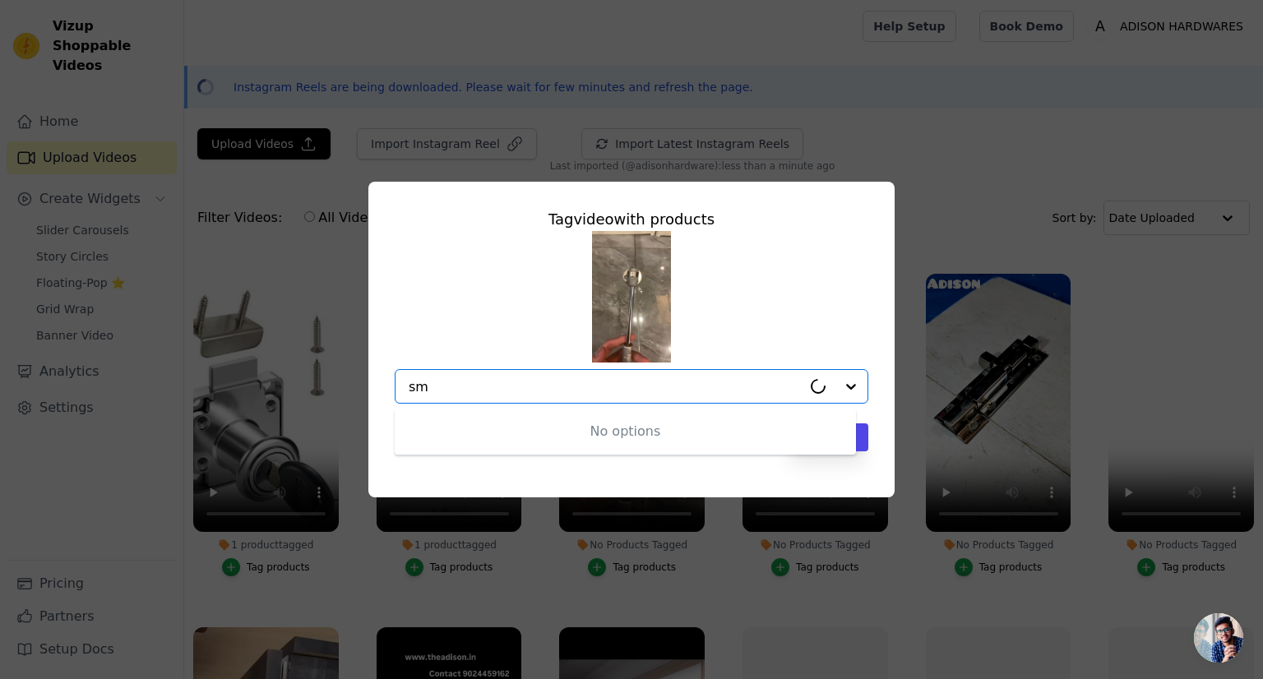
type input "s"
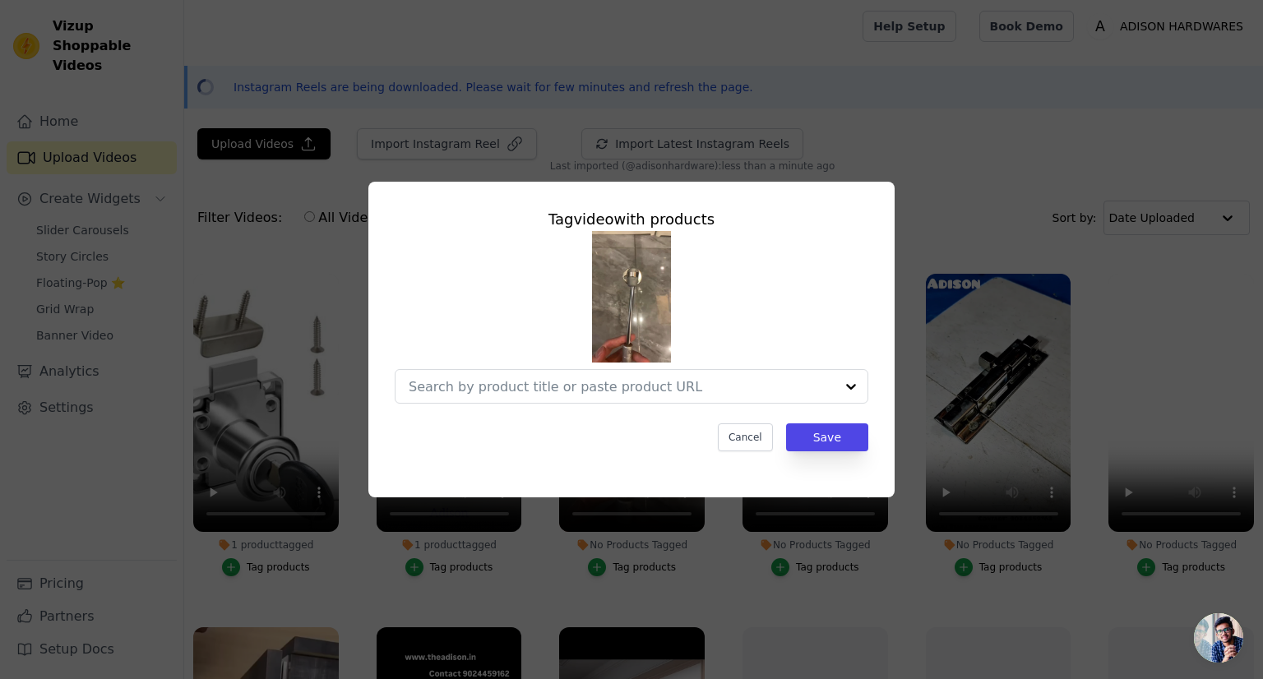
click at [937, 151] on div "Tag video with products Cancel Save" at bounding box center [631, 339] width 1263 height 679
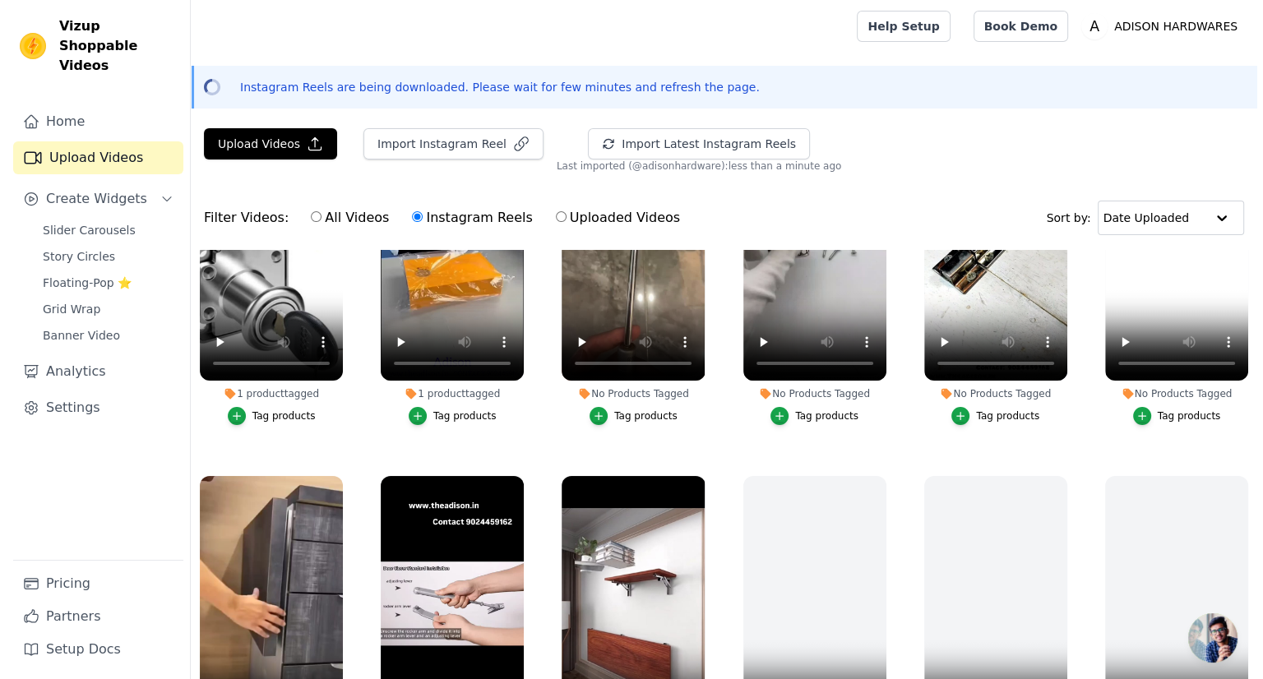
scroll to position [398, 0]
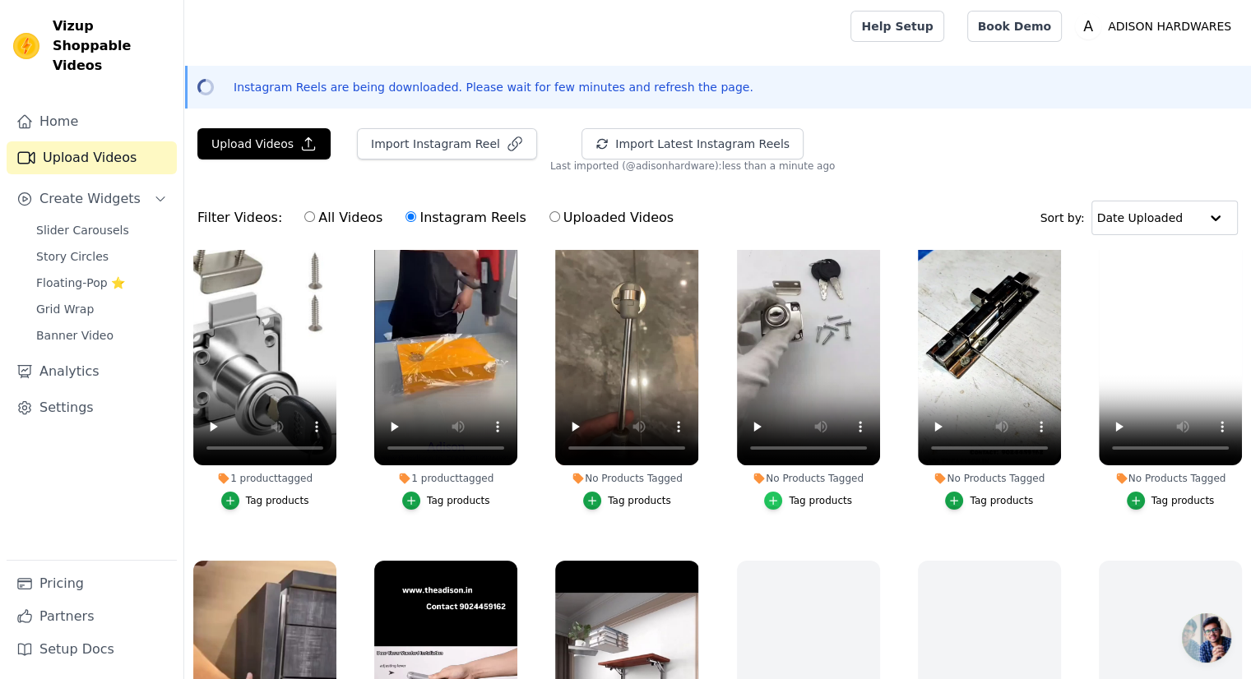
click at [775, 495] on icon "button" at bounding box center [773, 501] width 12 height 12
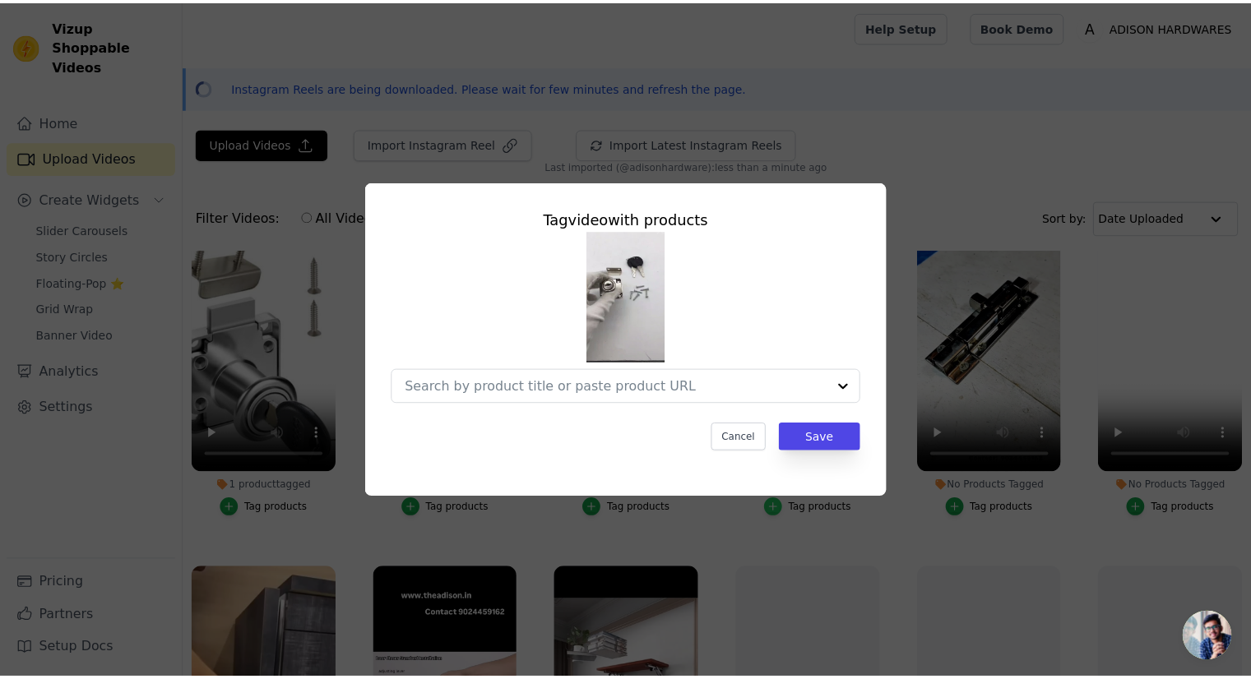
scroll to position [402, 0]
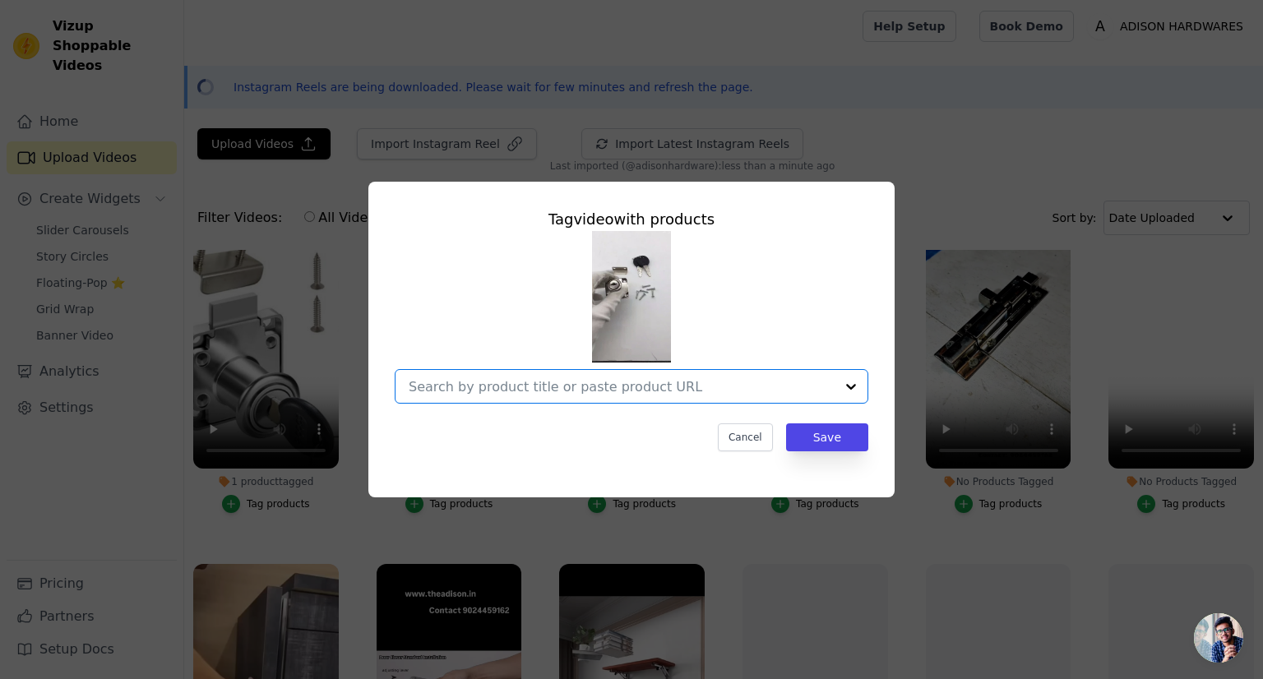
click at [615, 393] on input "No Products Tagged Tag video with products Option undefined, selected. Select i…" at bounding box center [622, 387] width 426 height 16
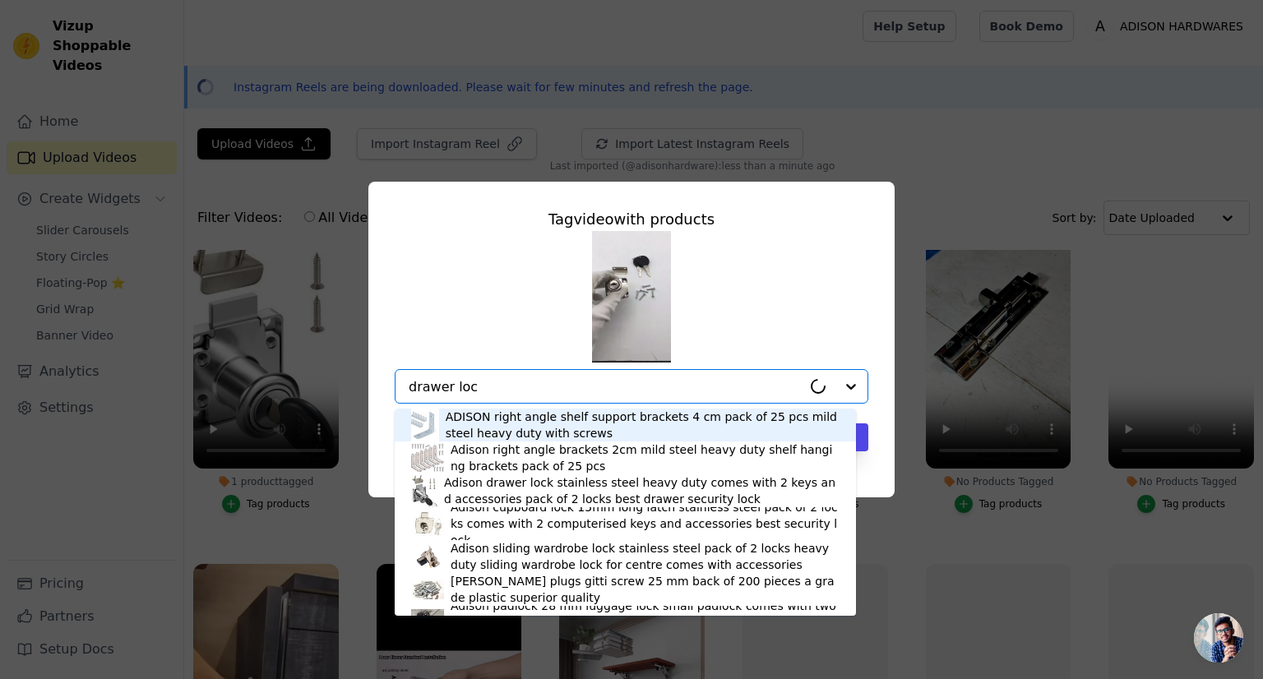
type input "drawer lock"
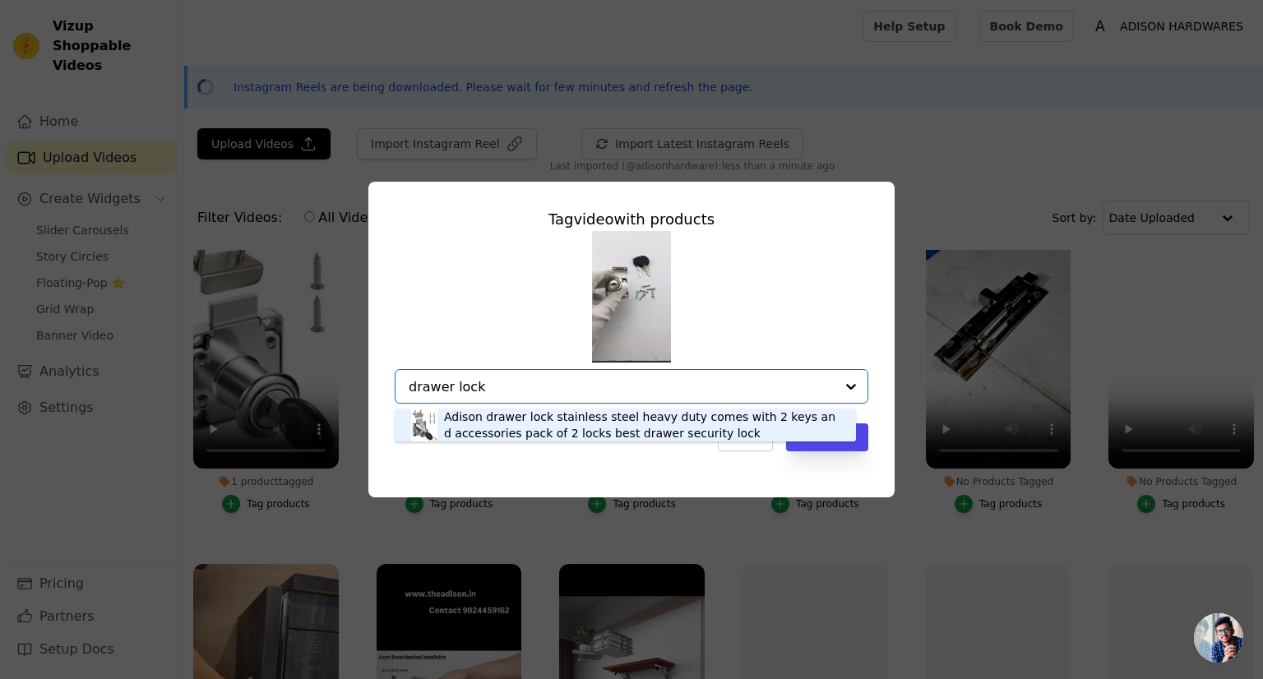
click at [547, 419] on div "Adison drawer lock stainless steel heavy duty comes with 2 keys and accessories…" at bounding box center [642, 425] width 396 height 33
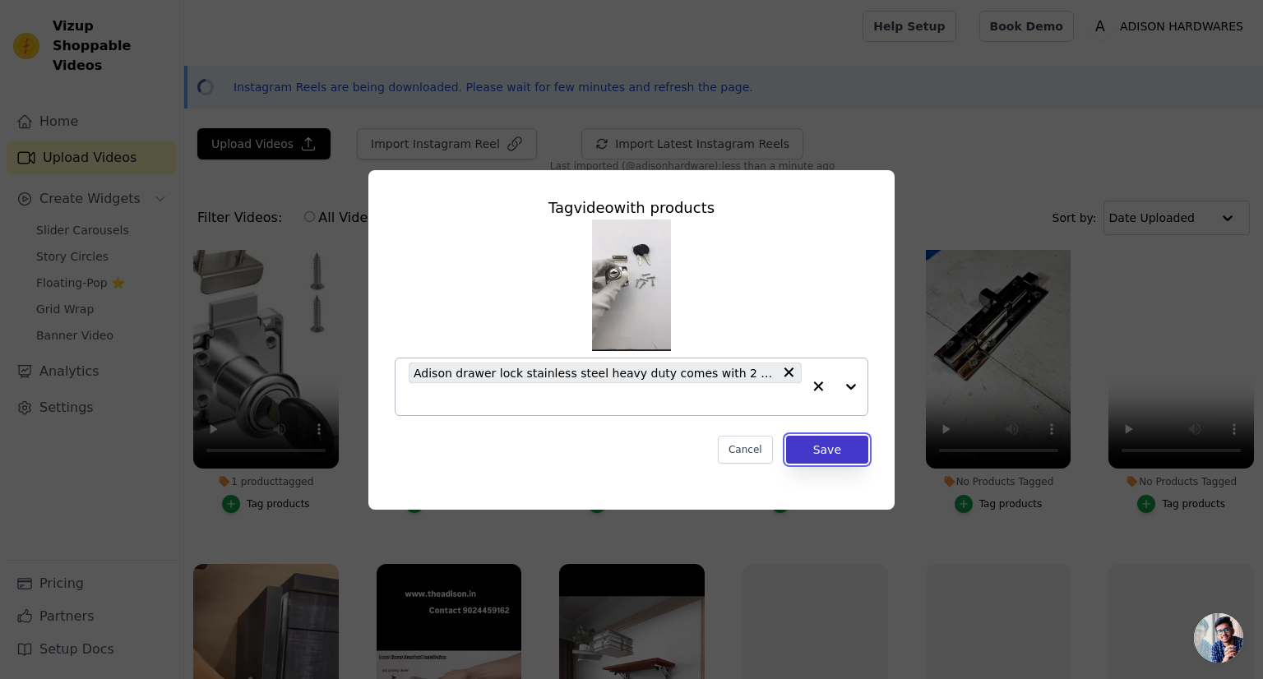
click at [835, 440] on button "Save" at bounding box center [827, 450] width 82 height 28
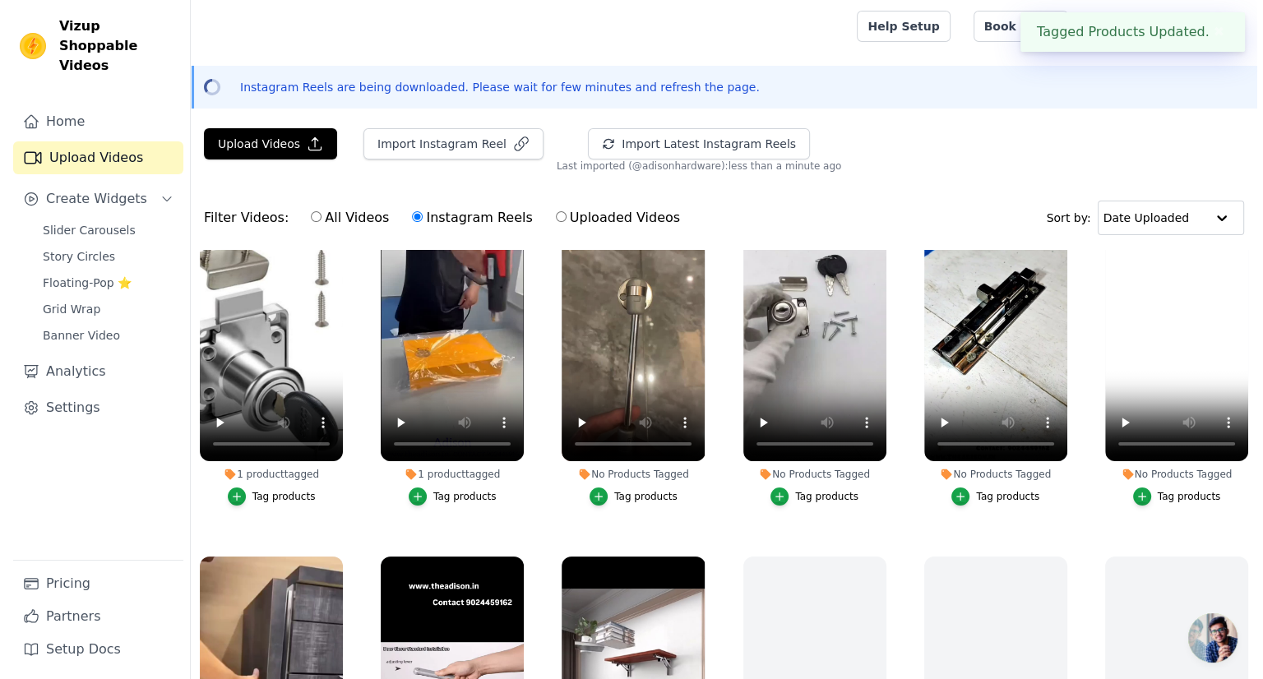
scroll to position [398, 0]
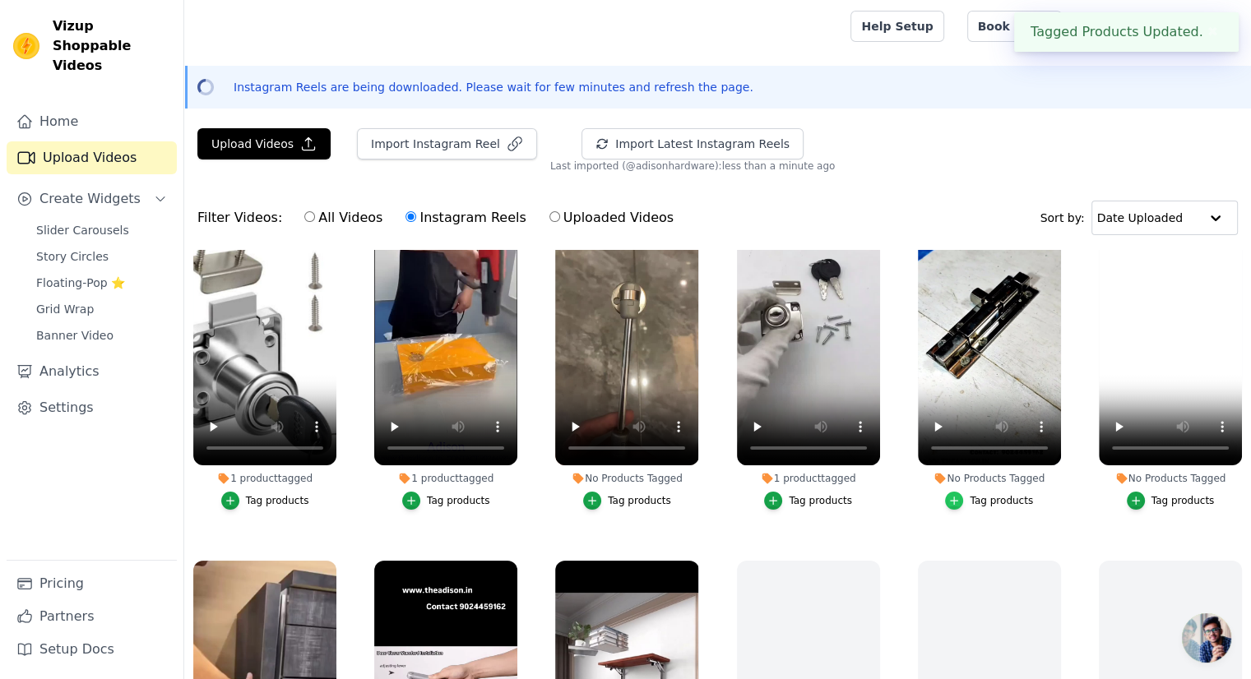
click at [951, 495] on icon "button" at bounding box center [954, 501] width 12 height 12
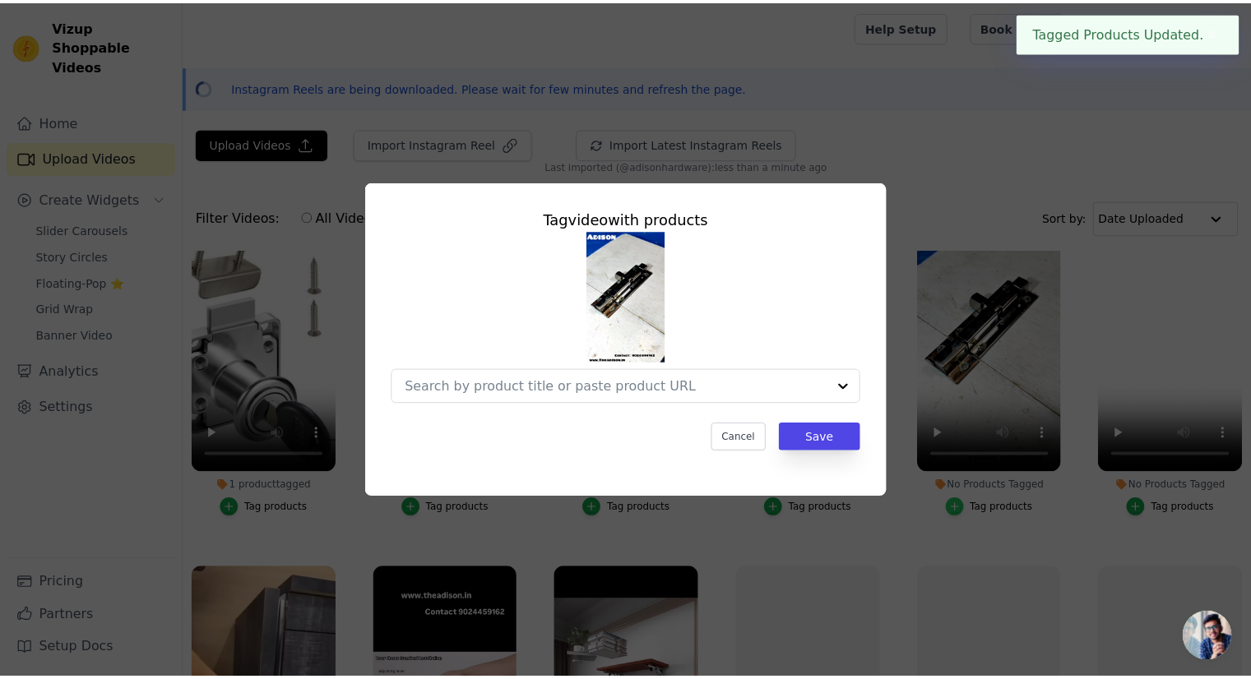
scroll to position [402, 0]
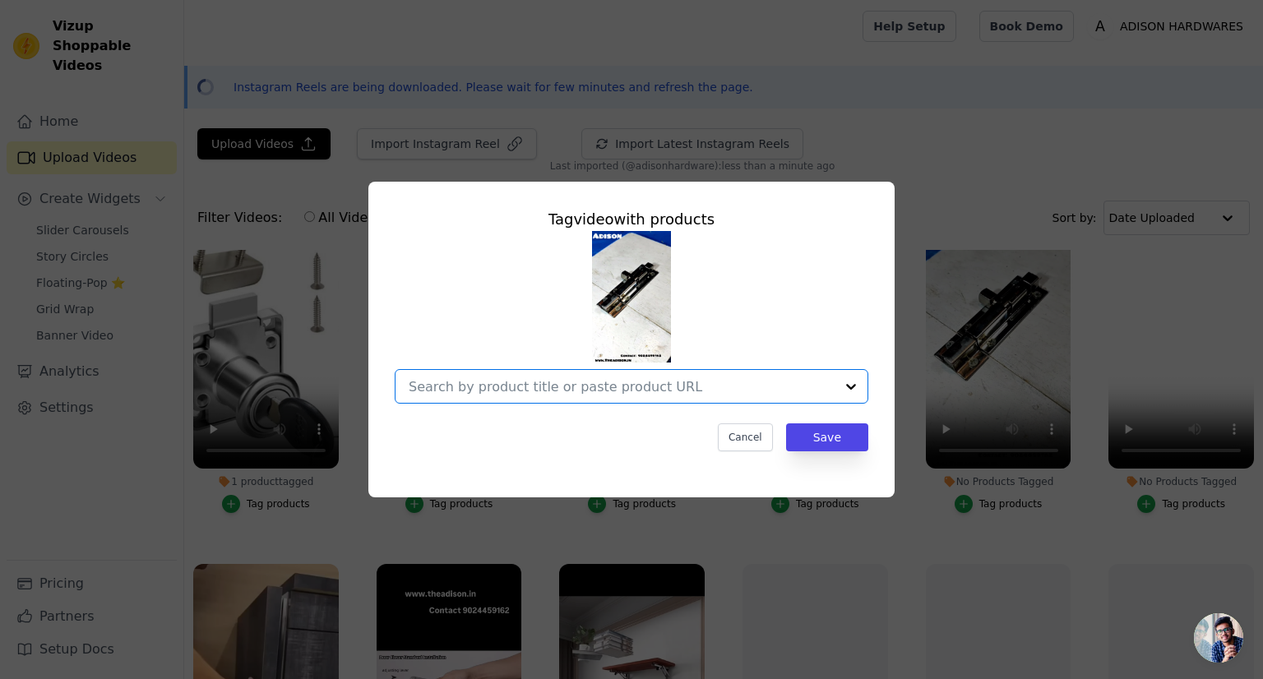
click at [681, 395] on input "No Products Tagged Tag video with products Option undefined, selected. Select i…" at bounding box center [622, 387] width 426 height 16
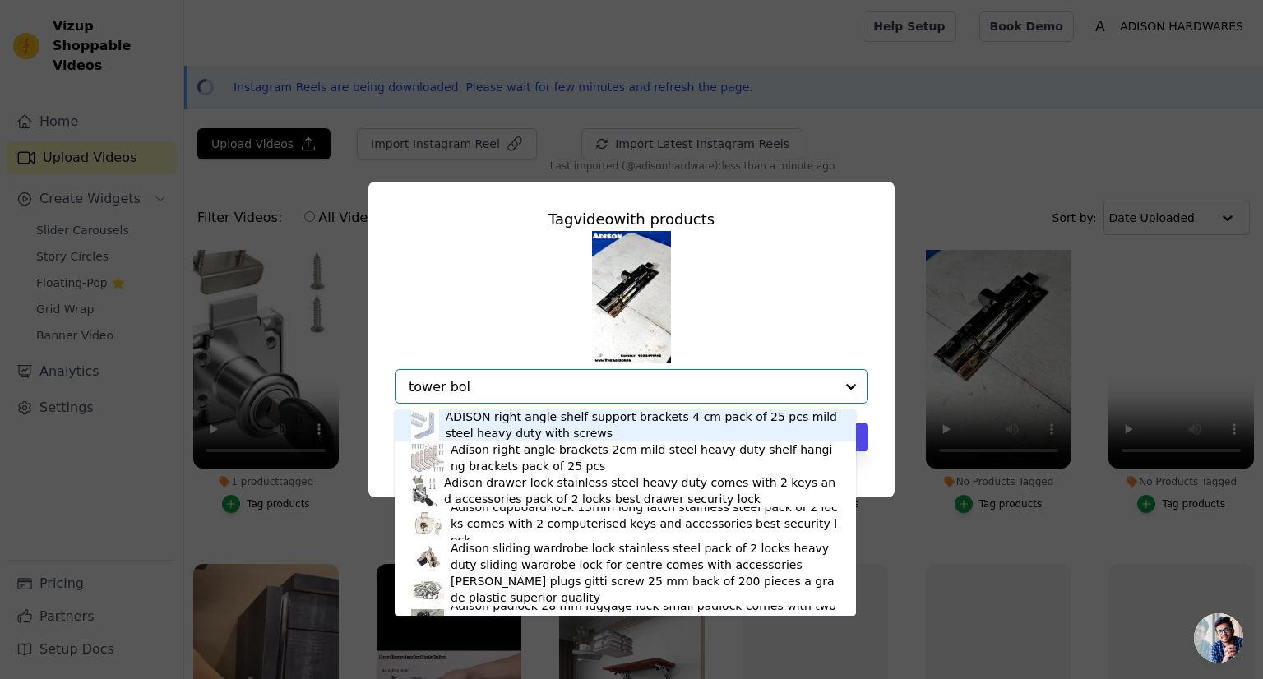
type input "tower bolt"
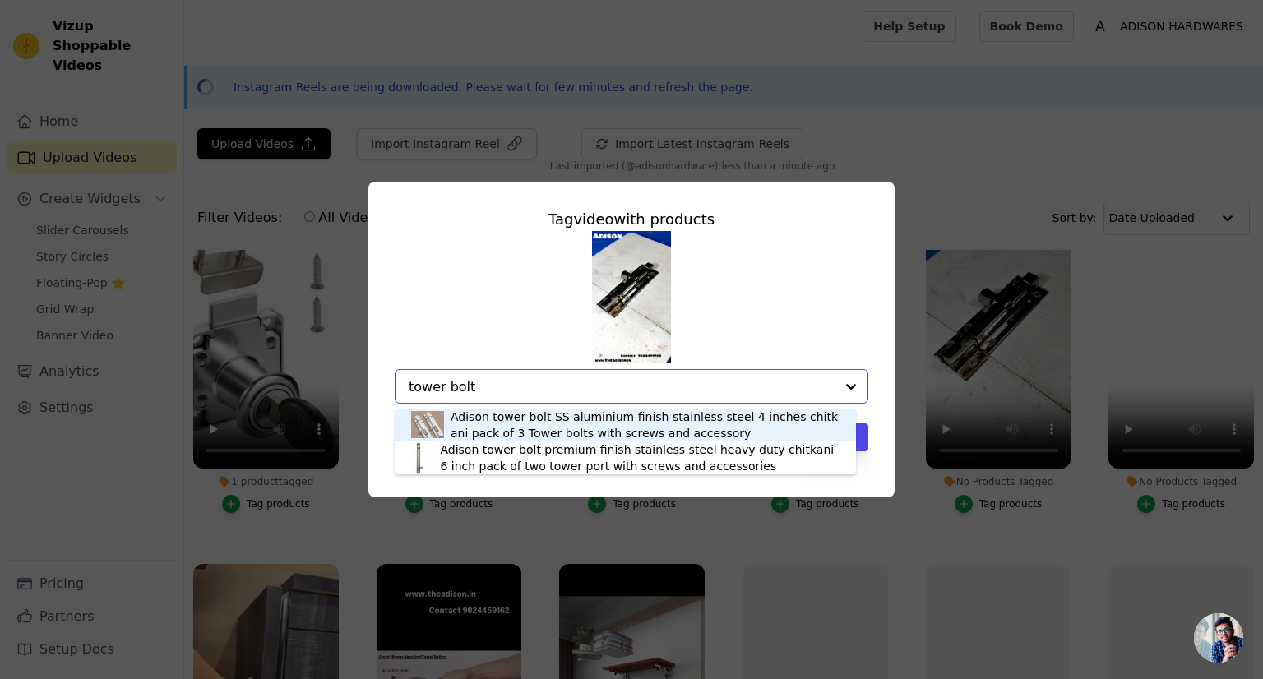
click at [561, 415] on div "Adison tower bolt SS aluminium finish stainless steel 4 inches chitkani pack of…" at bounding box center [645, 425] width 389 height 33
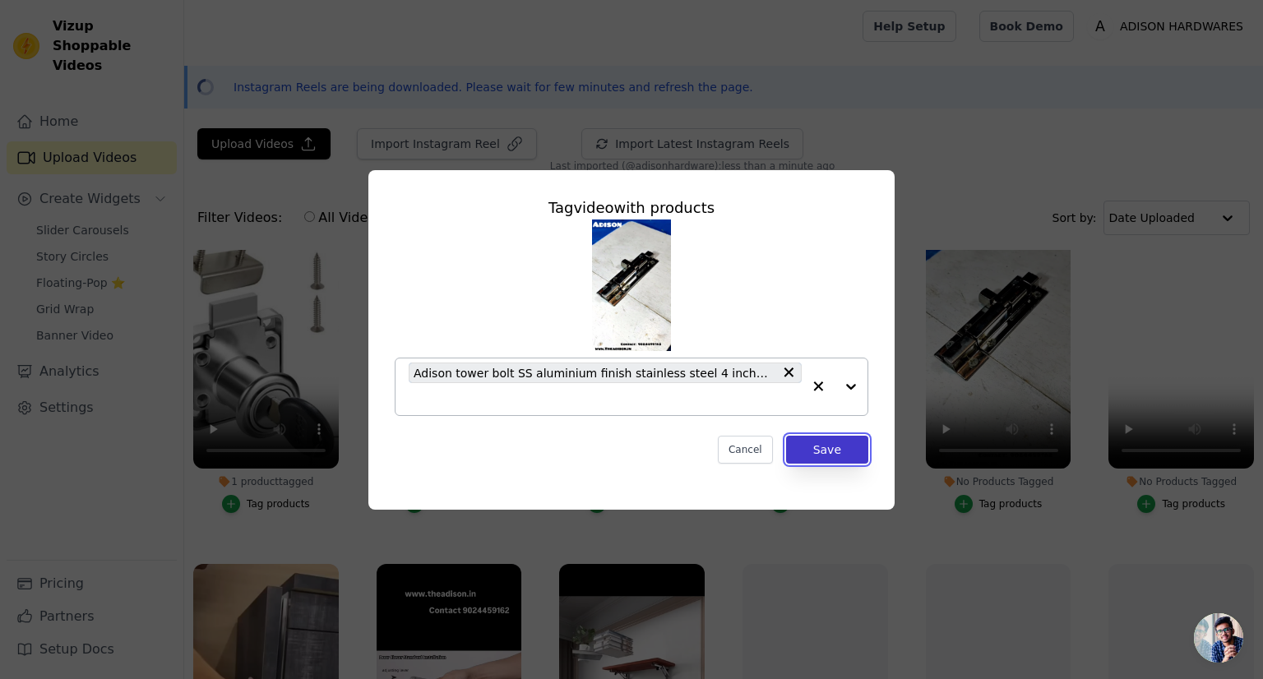
click at [829, 442] on button "Save" at bounding box center [827, 450] width 82 height 28
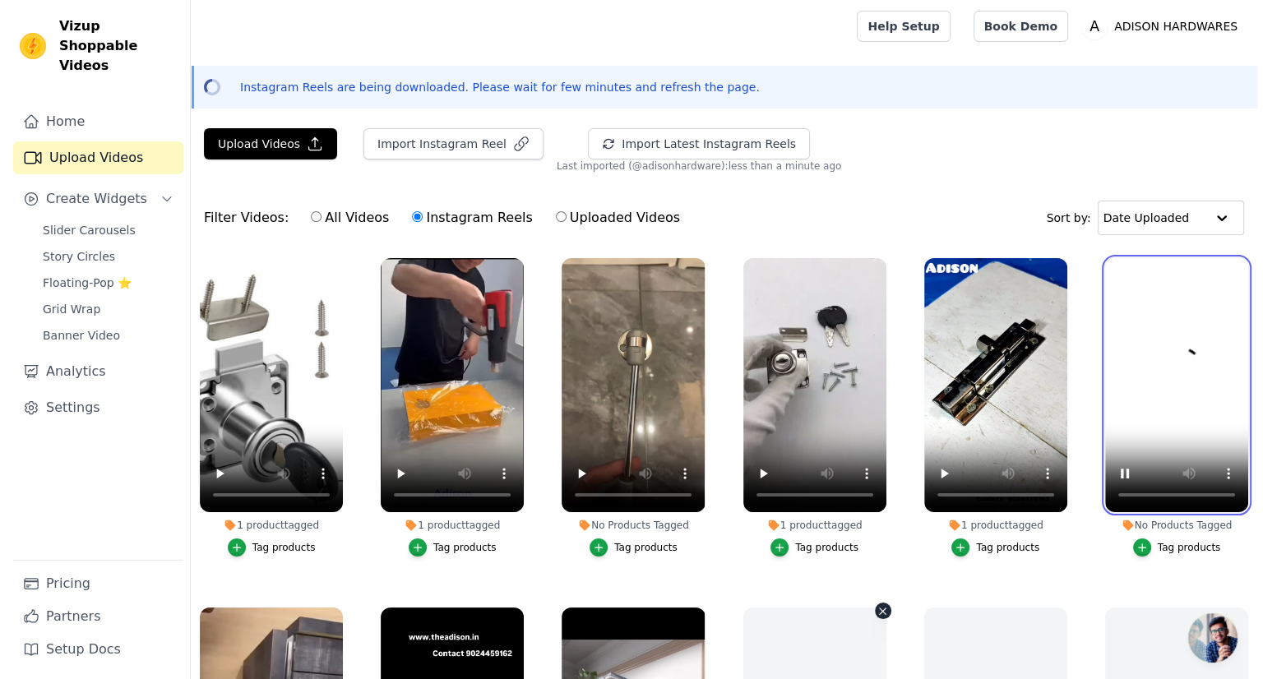
scroll to position [345, 0]
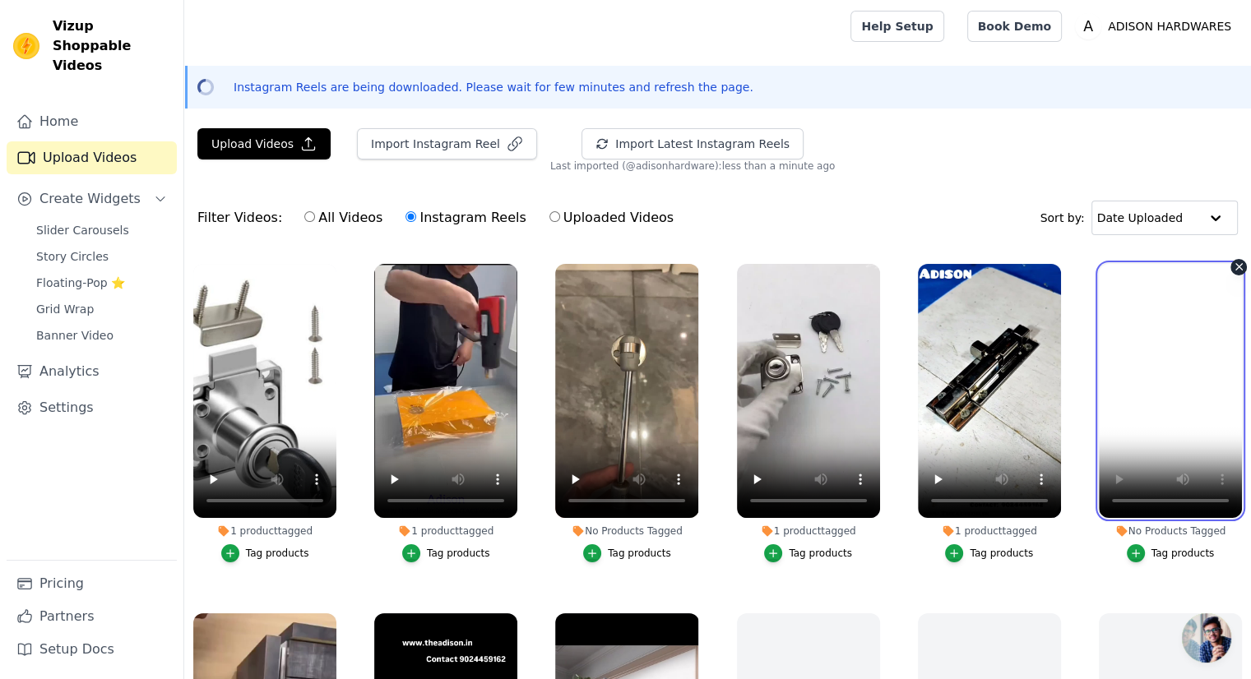
click at [1177, 339] on video at bounding box center [1170, 391] width 143 height 255
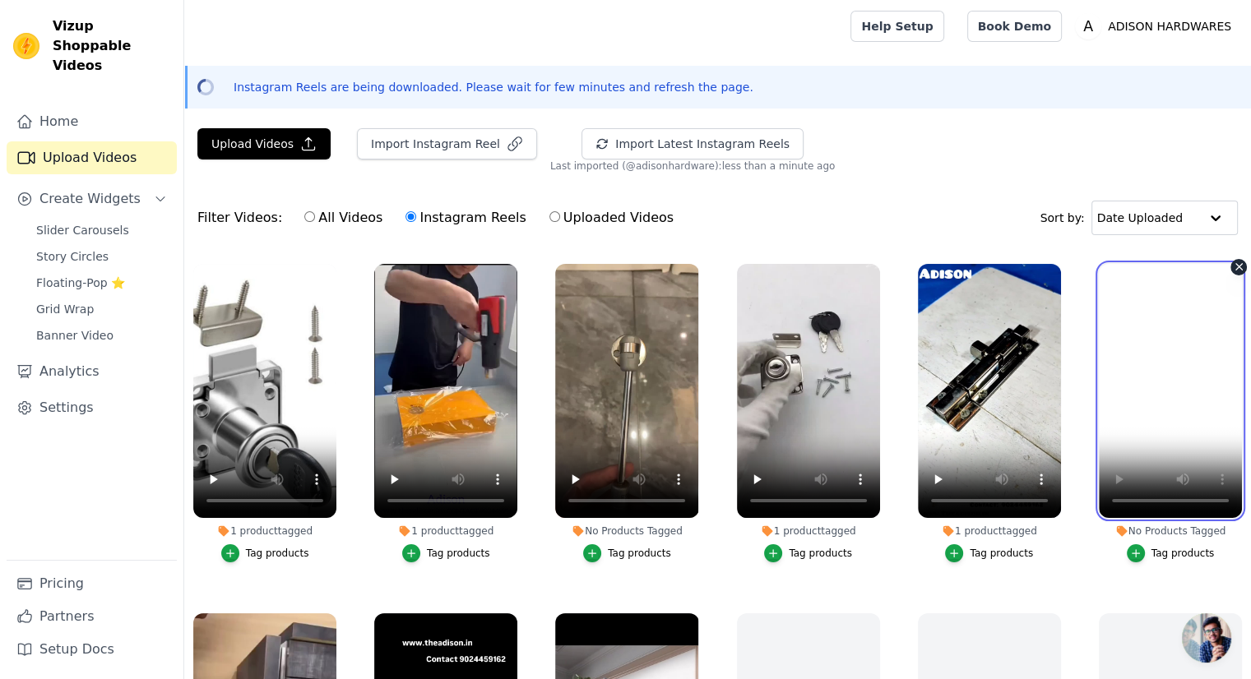
click at [1177, 339] on video at bounding box center [1170, 391] width 143 height 255
drag, startPoint x: 1177, startPoint y: 339, endPoint x: 1122, endPoint y: 444, distance: 118.8
click at [1122, 444] on video at bounding box center [1170, 391] width 143 height 255
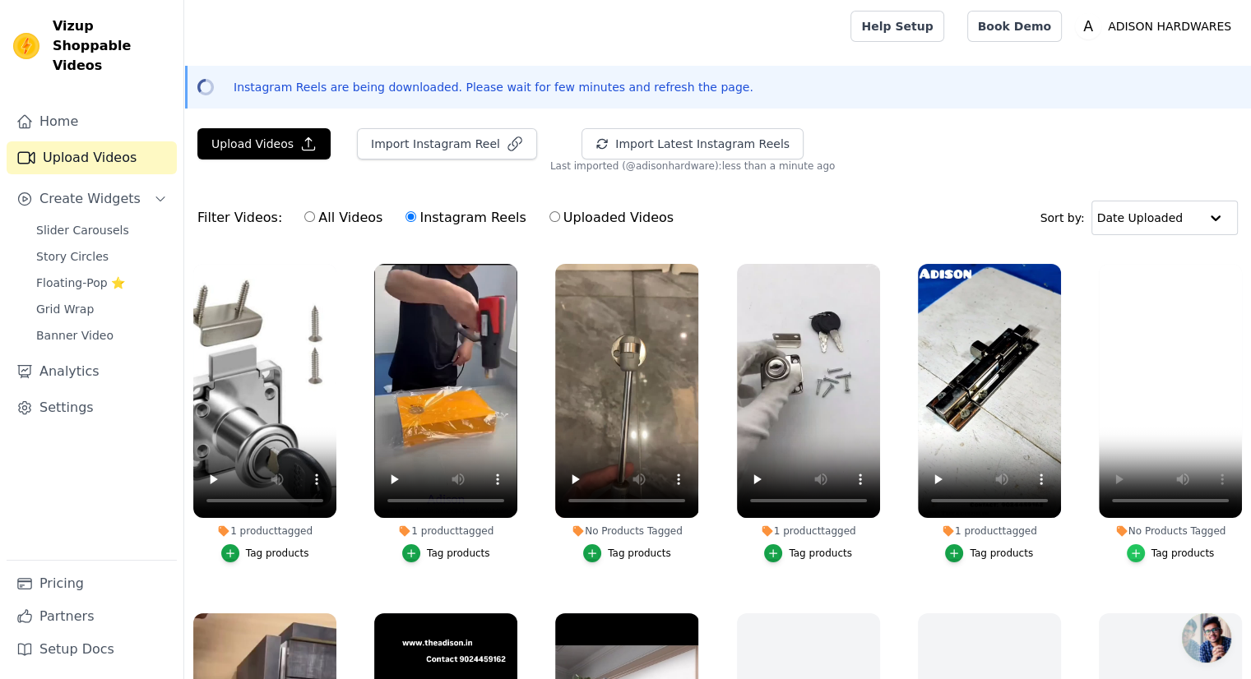
click at [1130, 548] on icon "button" at bounding box center [1136, 554] width 12 height 12
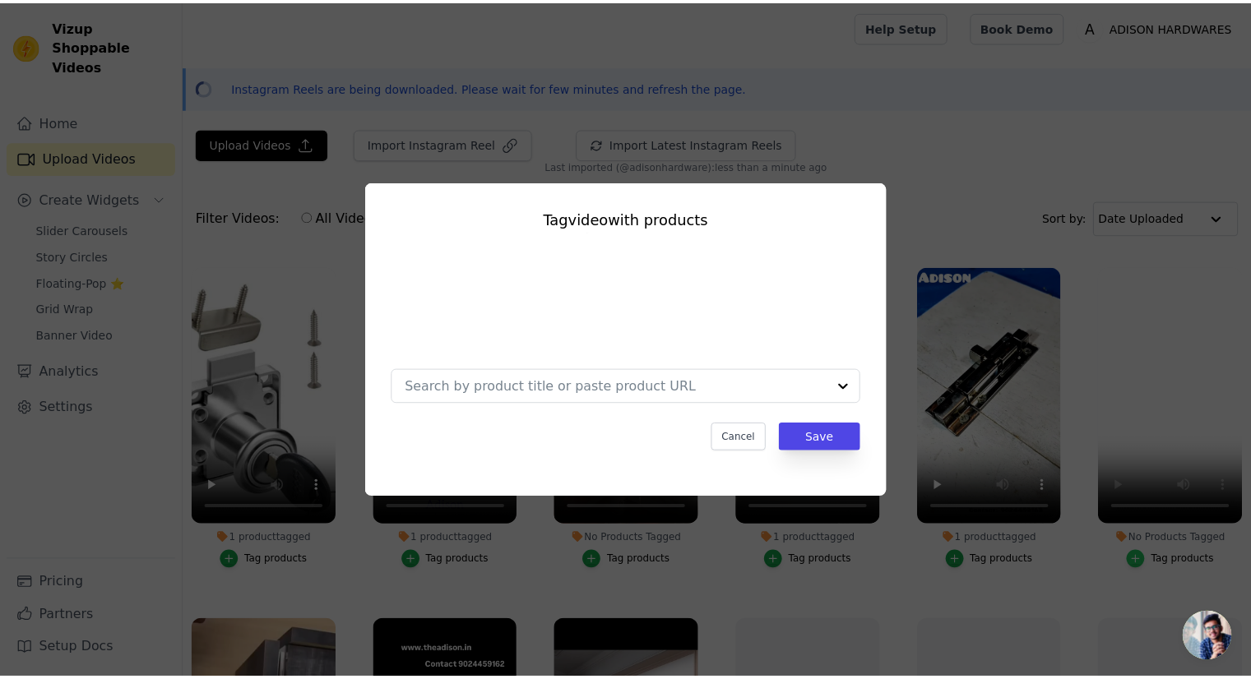
scroll to position [349, 0]
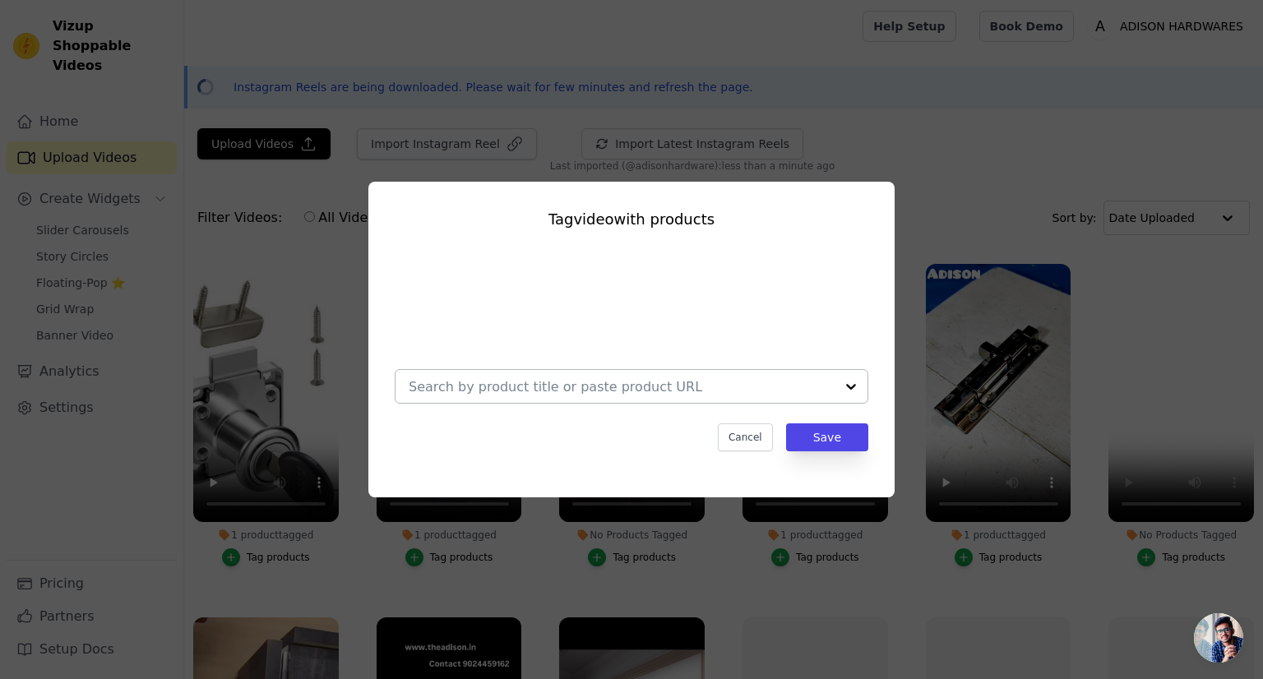
click at [725, 376] on div at bounding box center [622, 386] width 426 height 33
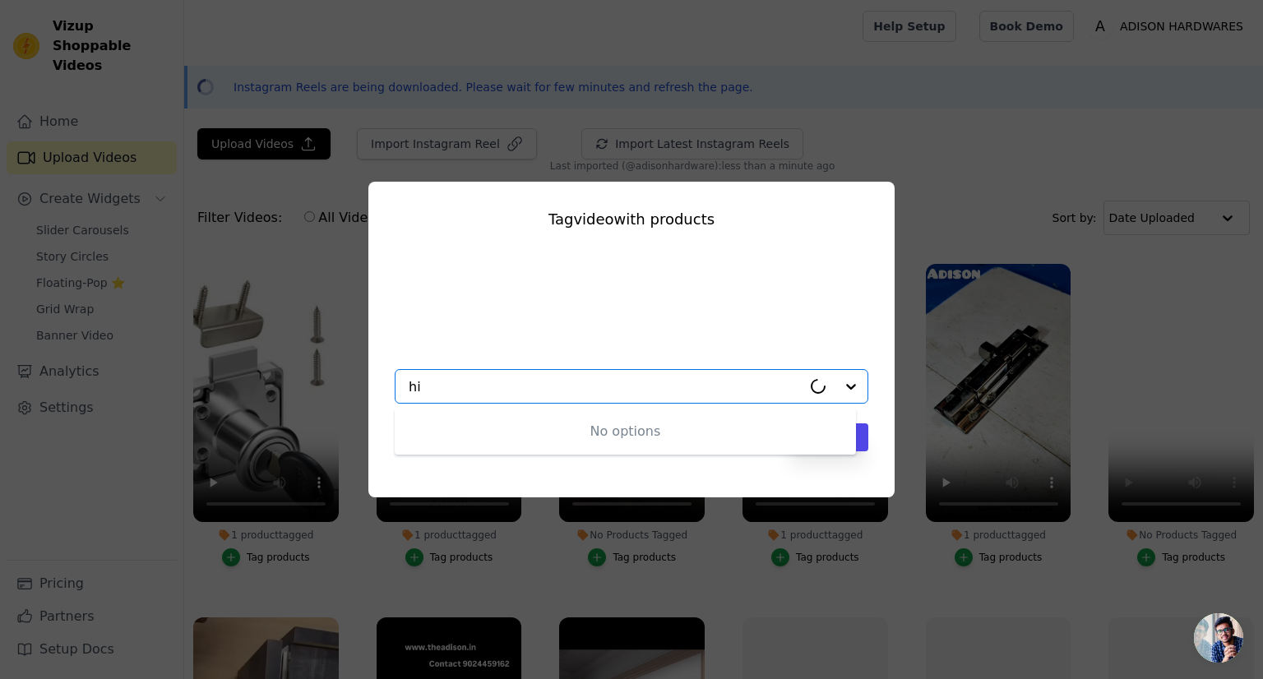
type input "h"
type input "a"
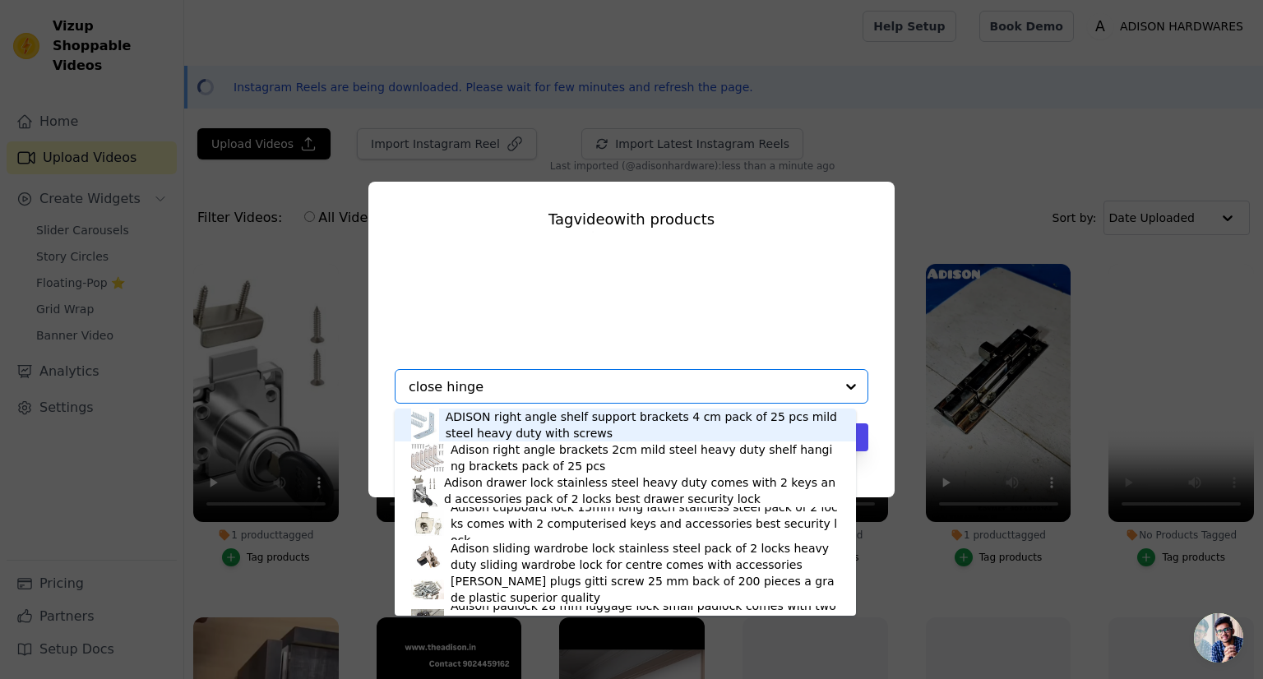
type input "close hinges"
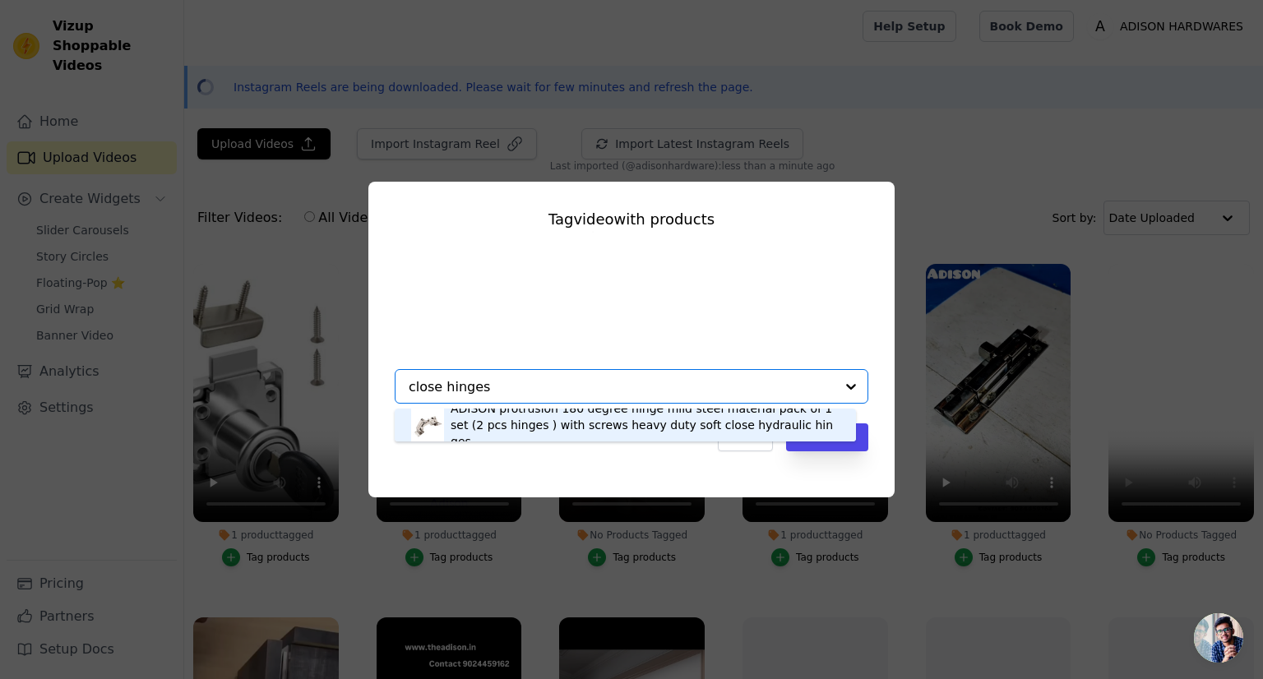
drag, startPoint x: 530, startPoint y: 419, endPoint x: 517, endPoint y: 419, distance: 13.2
click at [519, 419] on div "ADISON protrusion 180 degree hinge mild steel material pack of 1 set (2 pcs hin…" at bounding box center [645, 424] width 389 height 49
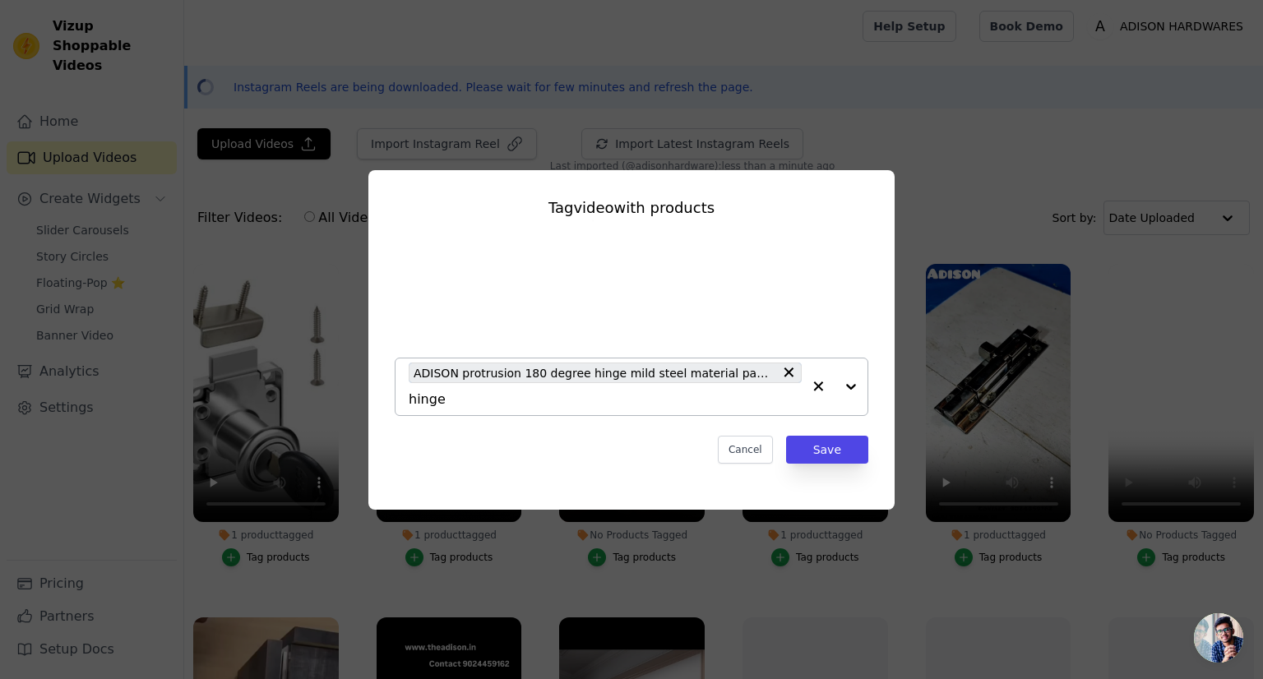
type input "hinges"
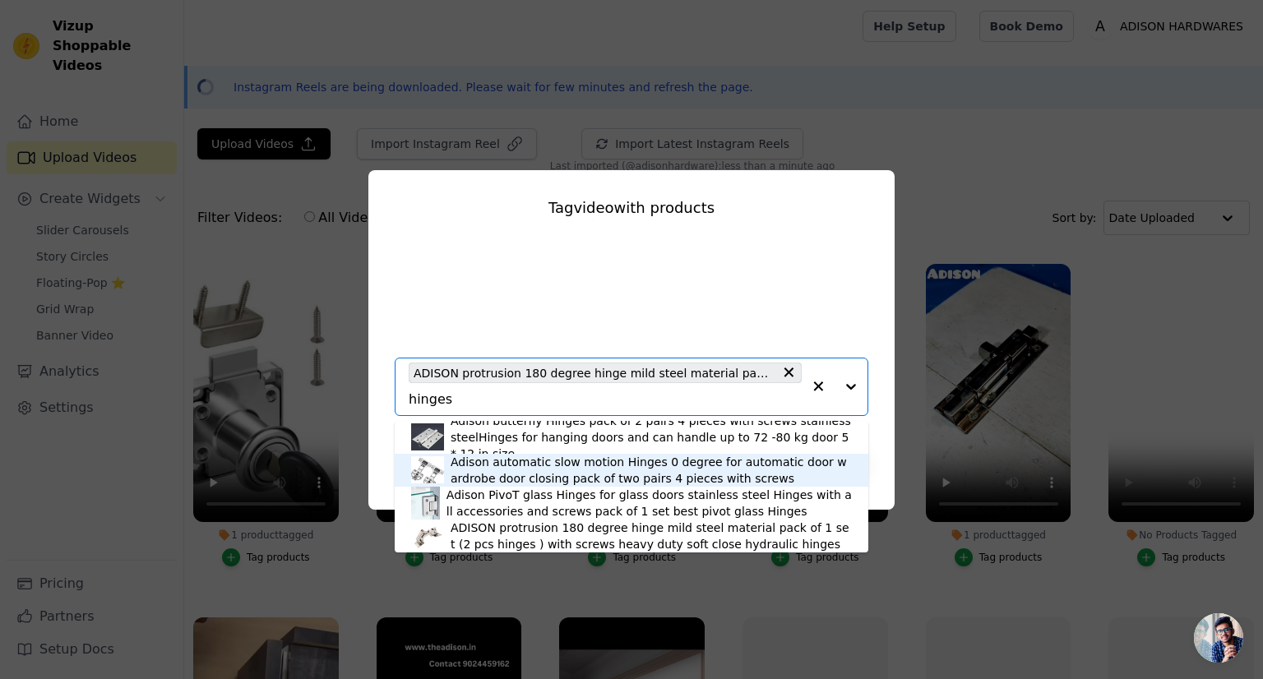
click at [533, 468] on div "Adison automatic slow motion Hinges 0 degree for automatic door wardrobe door c…" at bounding box center [651, 470] width 401 height 33
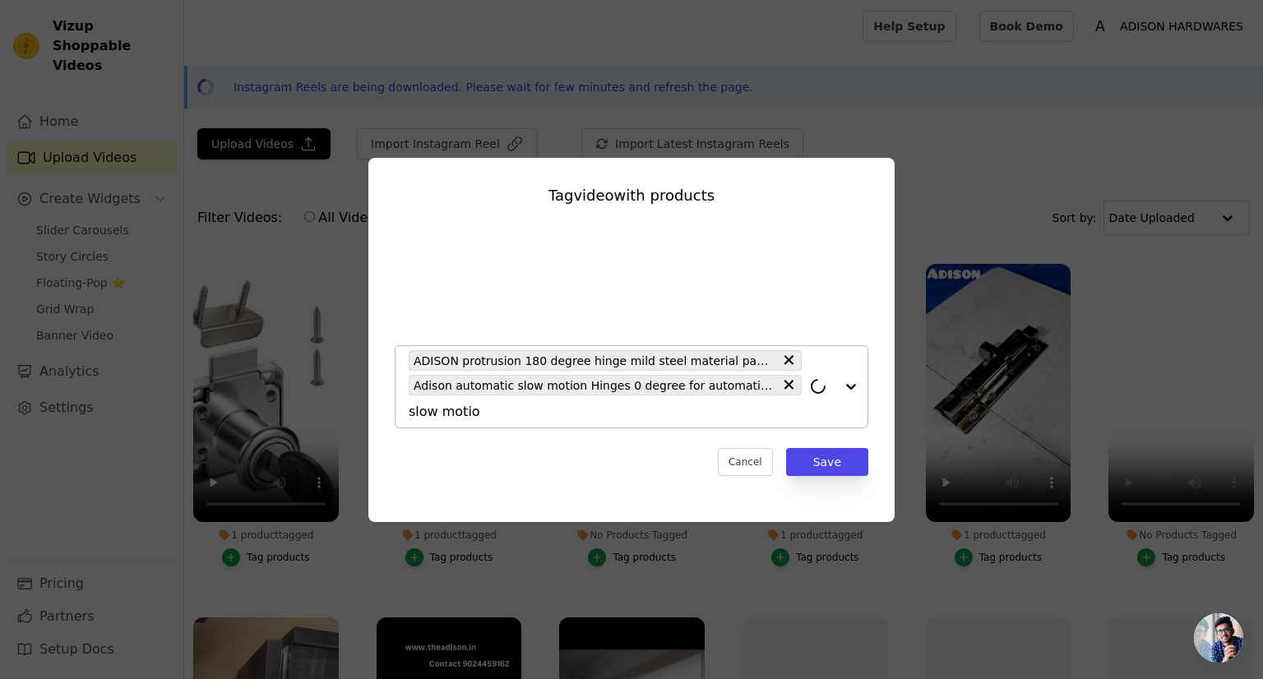
type input "slow motion"
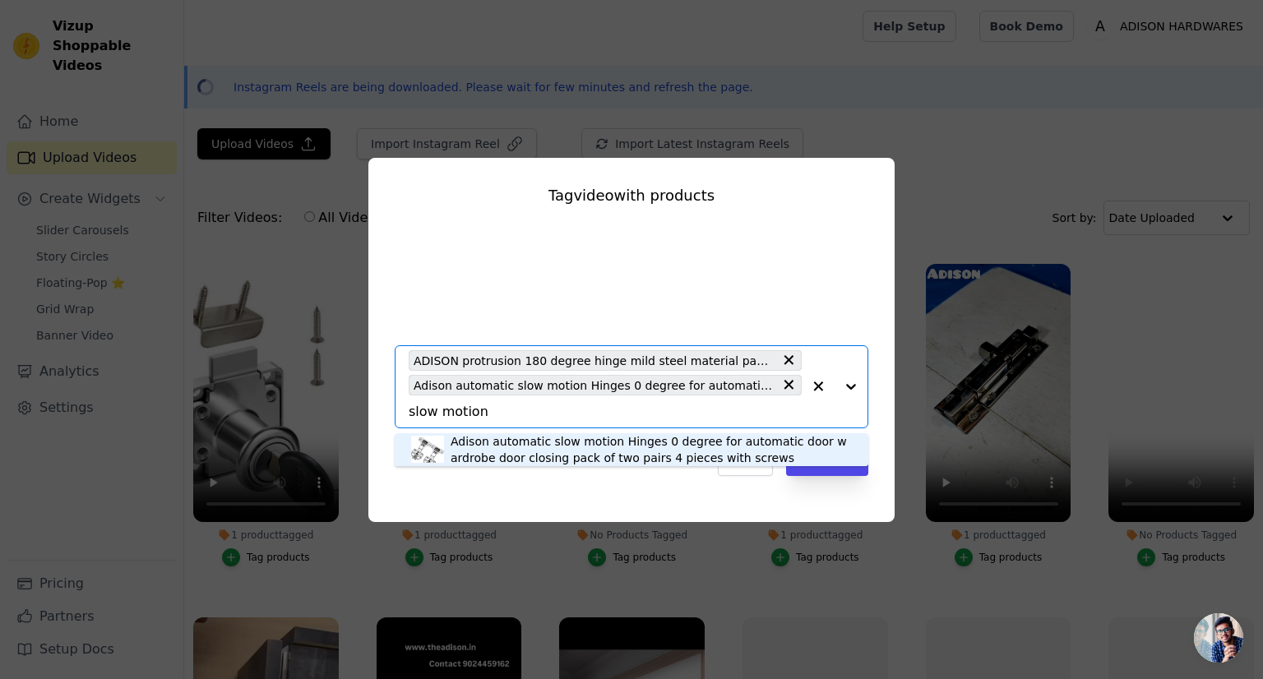
click at [612, 446] on div "Adison automatic slow motion Hinges 0 degree for automatic door wardrobe door c…" at bounding box center [651, 449] width 401 height 33
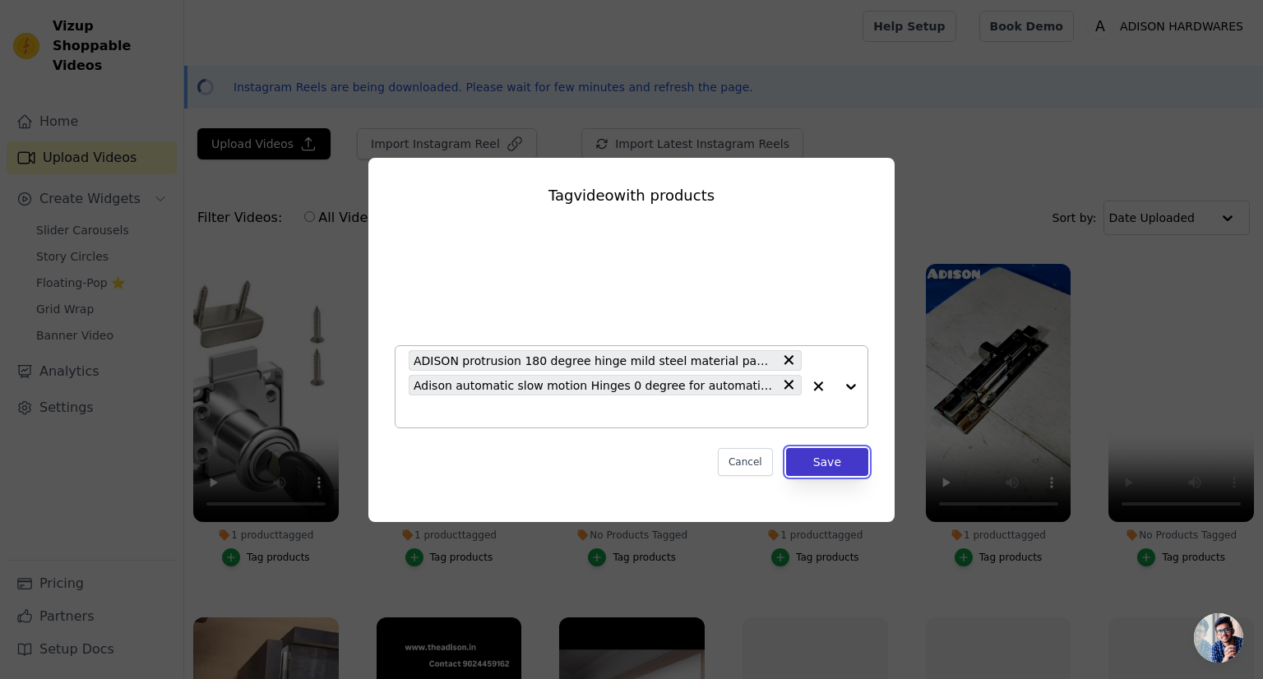
click at [848, 465] on button "Save" at bounding box center [827, 462] width 82 height 28
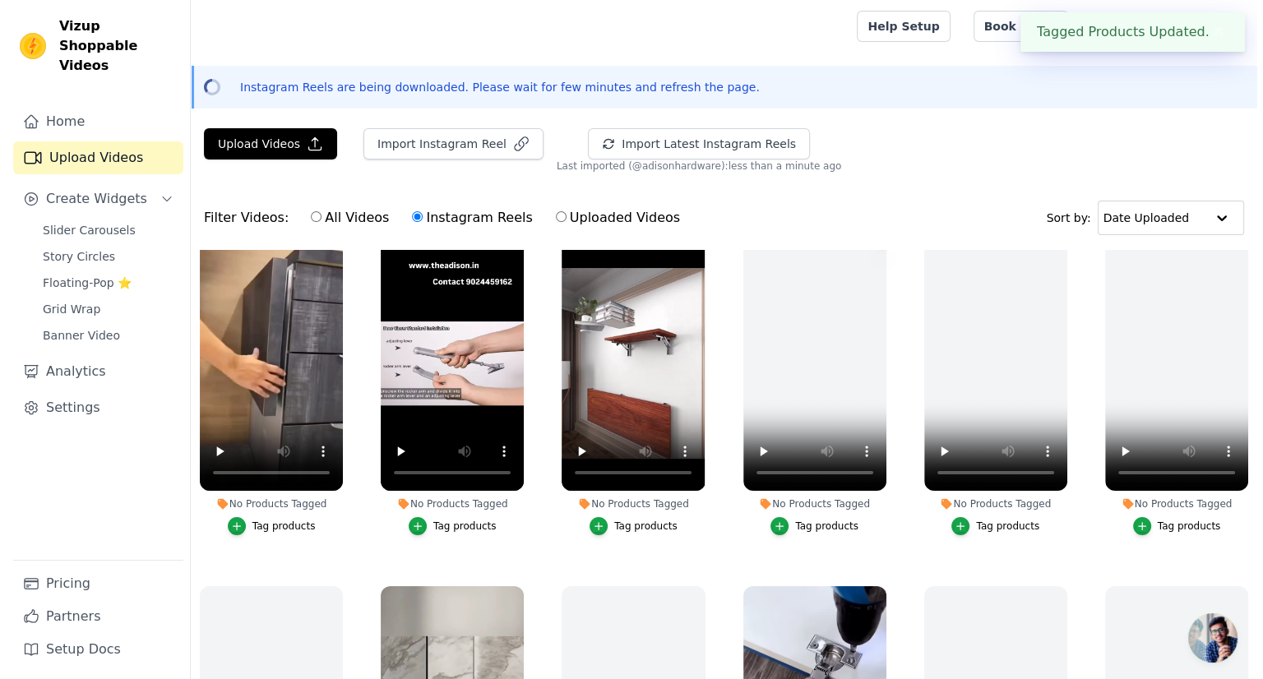
scroll to position [722, 0]
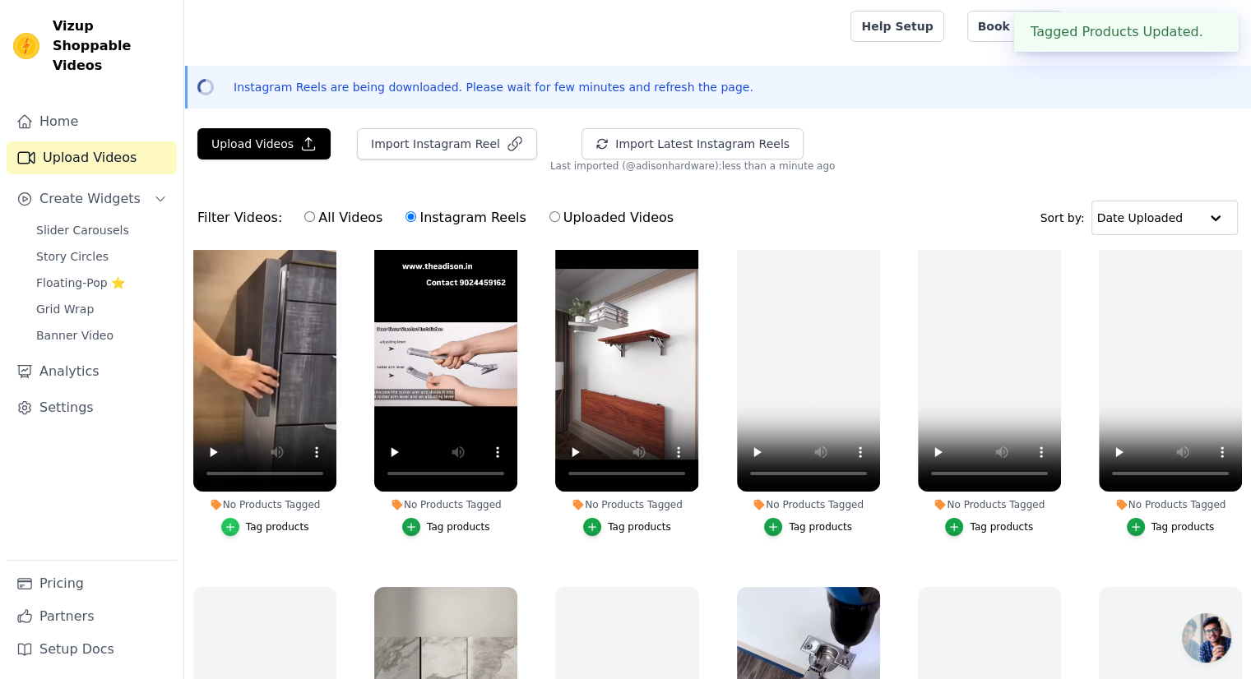
click at [234, 521] on icon "button" at bounding box center [230, 527] width 12 height 12
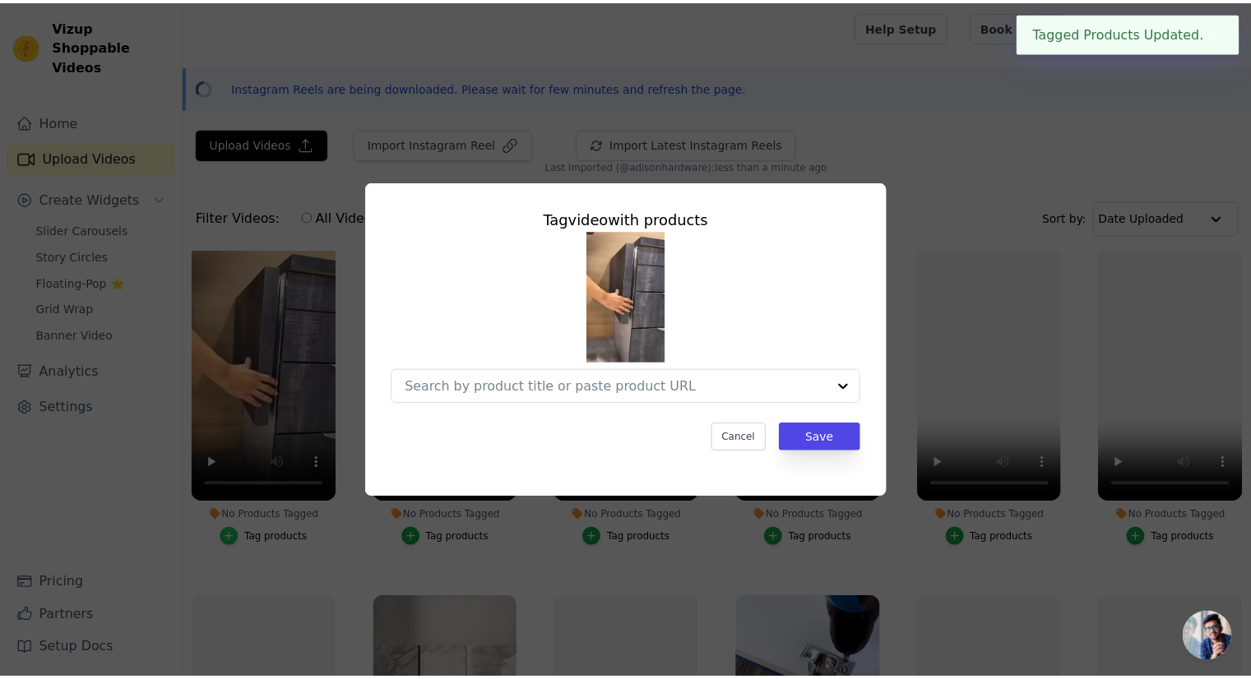
scroll to position [729, 0]
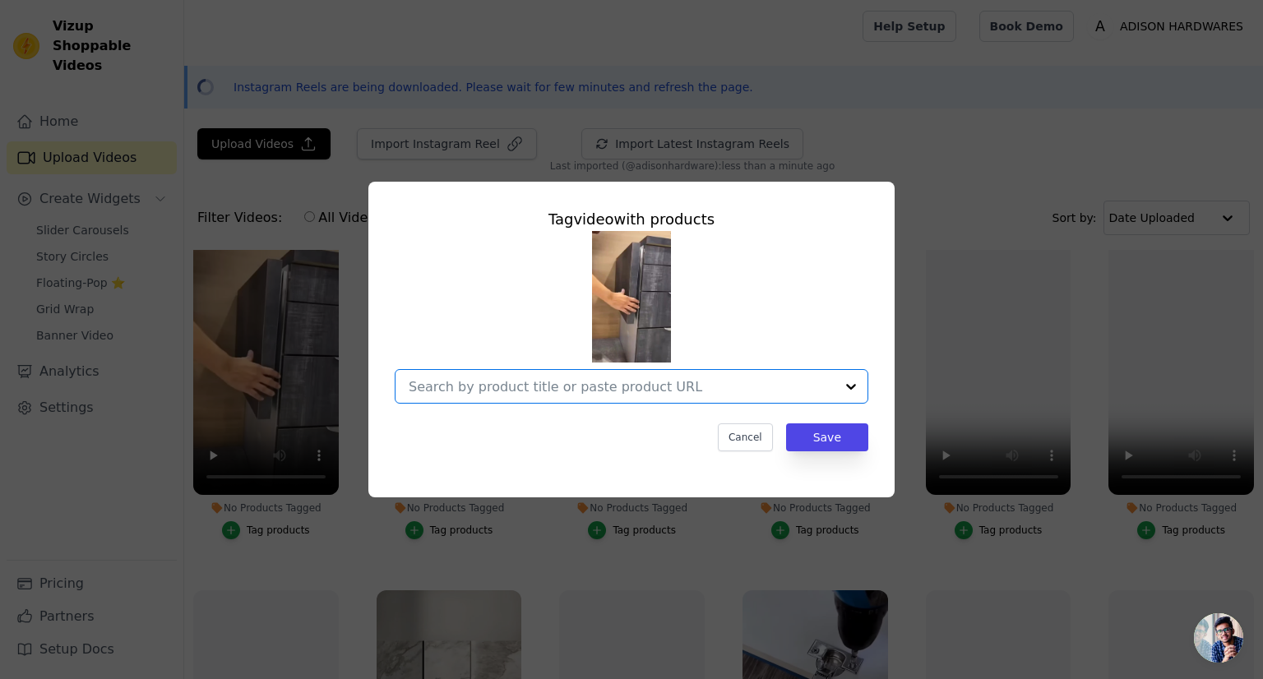
click at [466, 382] on input "No Products Tagged Tag video with products Option undefined, selected. Select i…" at bounding box center [622, 387] width 426 height 16
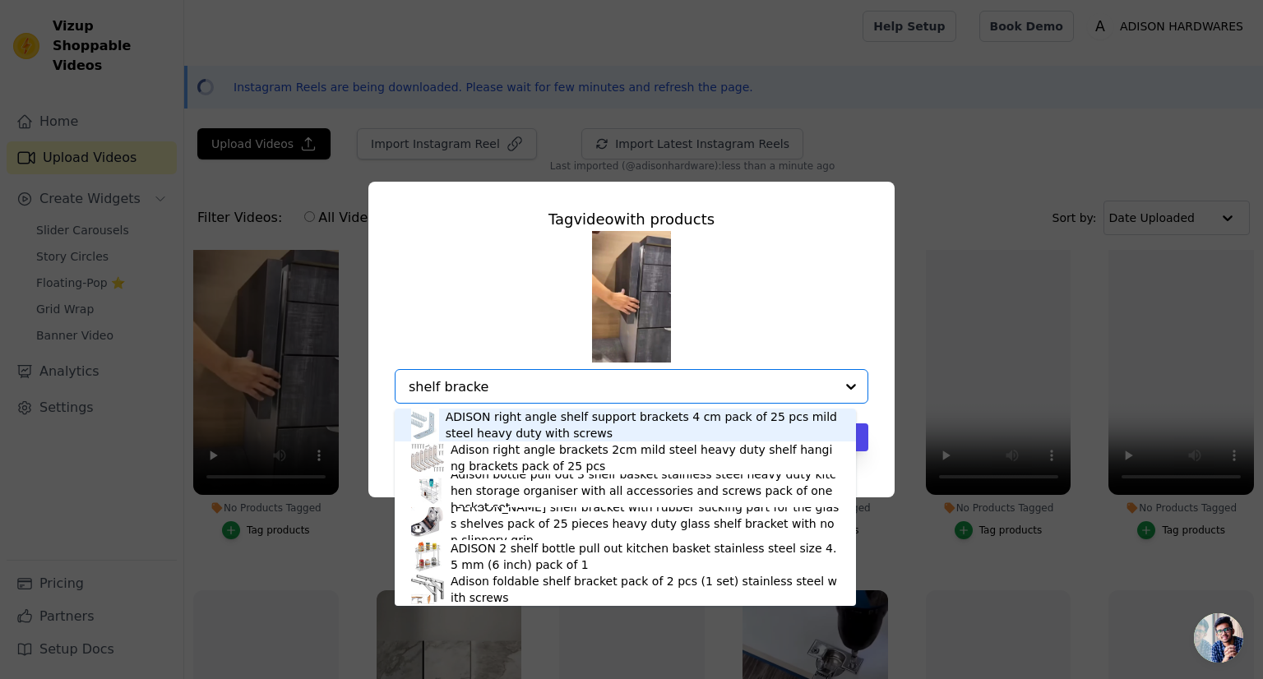
type input "shelf bracket"
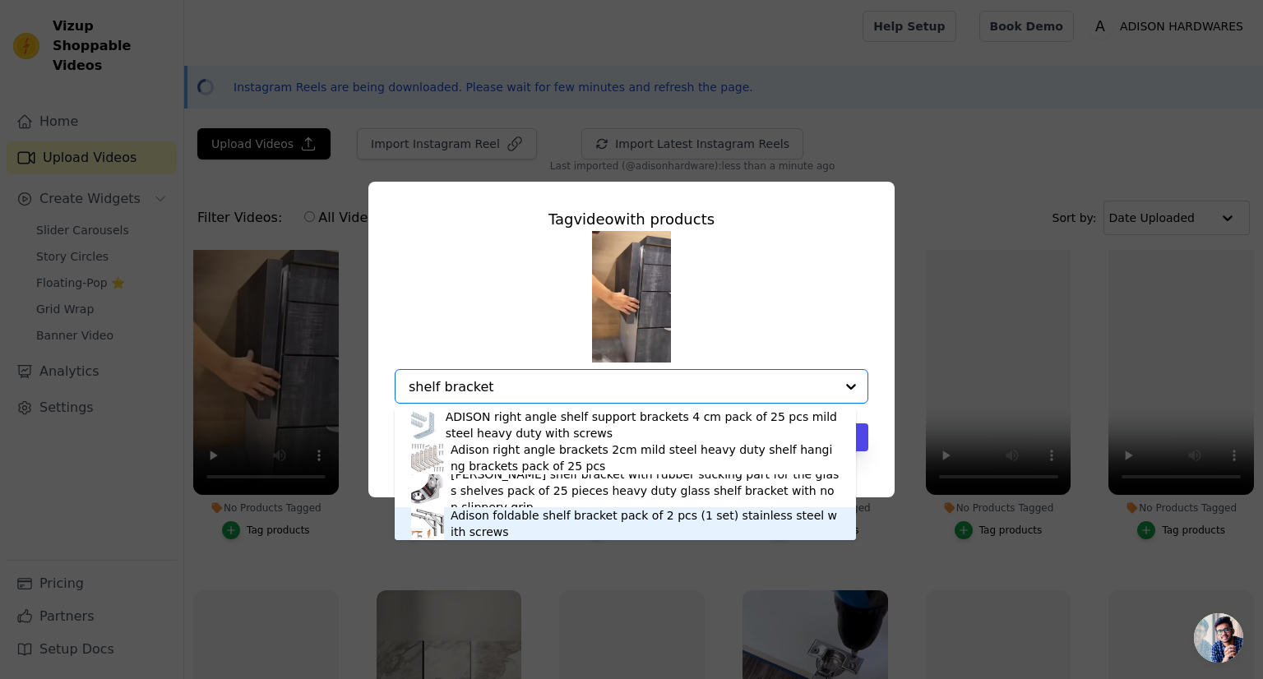
click at [500, 530] on div "Adison foldable shelf bracket pack of 2 pcs (1 set) stainless steel with screws" at bounding box center [645, 523] width 389 height 33
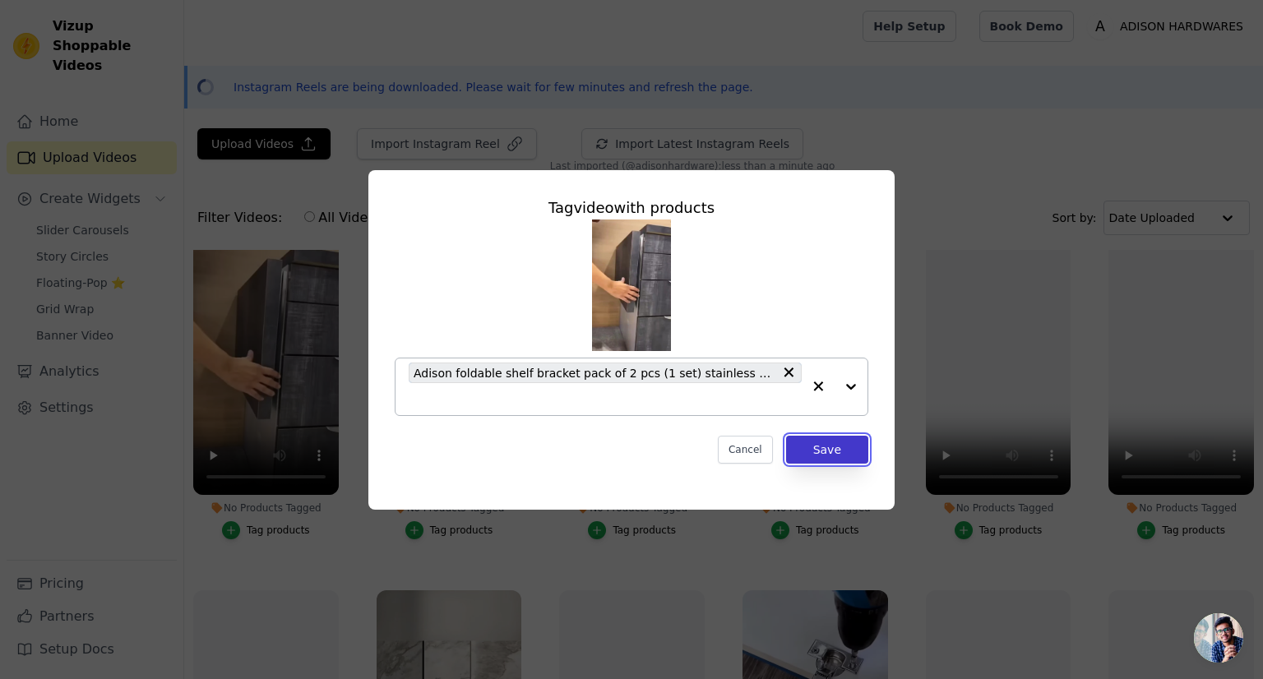
click at [844, 450] on button "Save" at bounding box center [827, 450] width 82 height 28
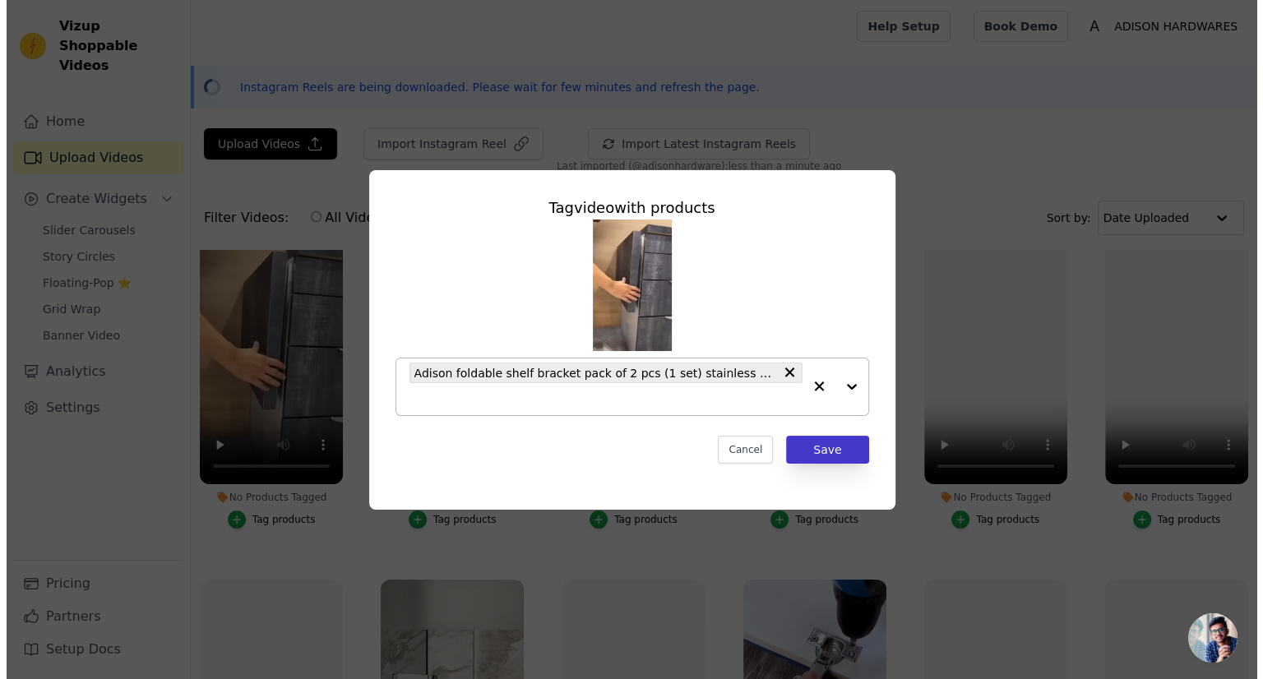
scroll to position [722, 0]
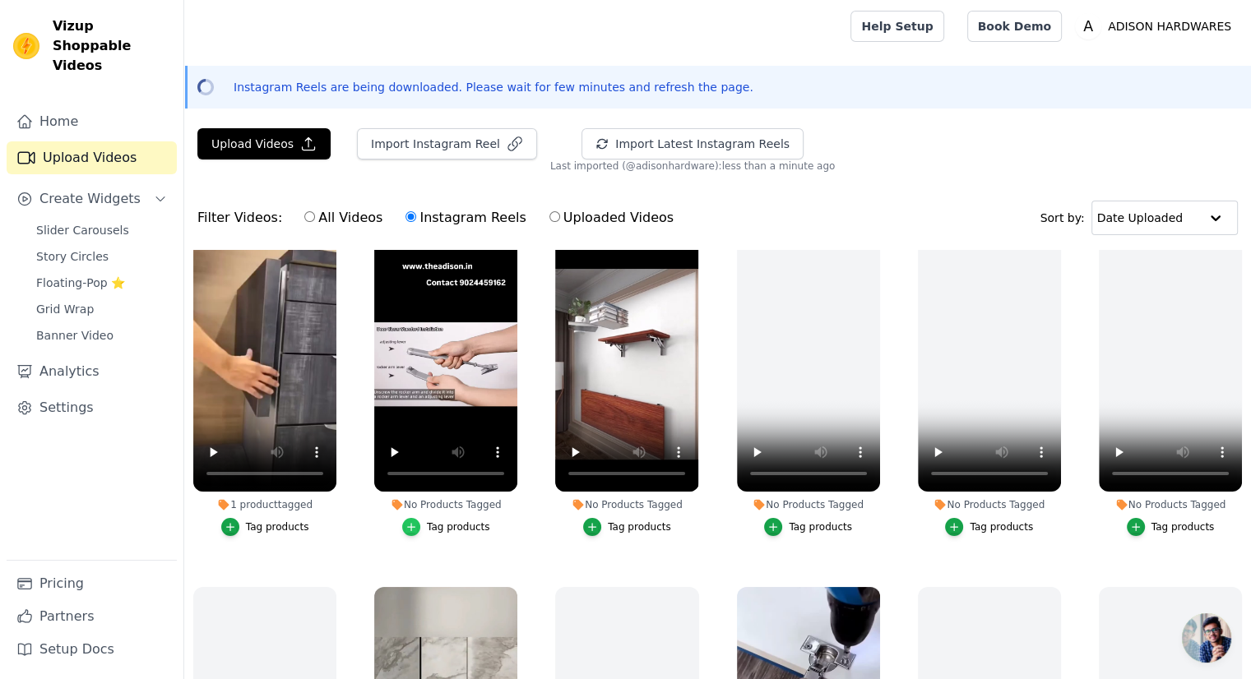
click at [412, 524] on icon "button" at bounding box center [411, 527] width 7 height 7
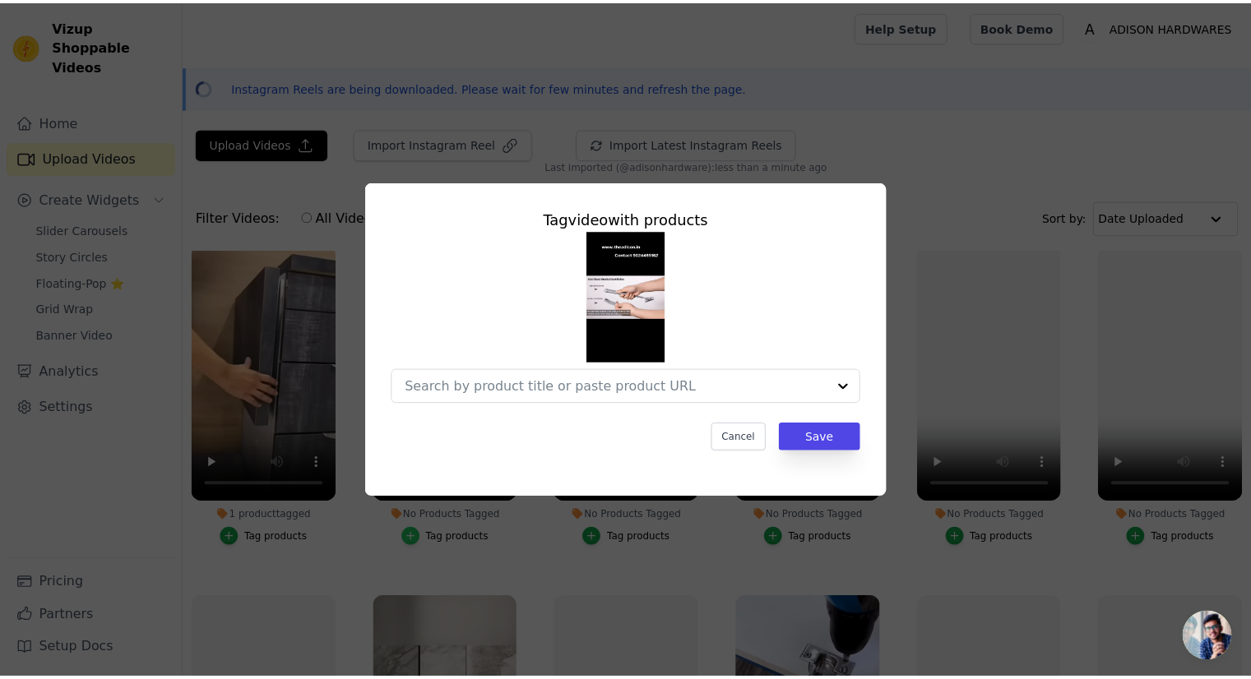
scroll to position [729, 0]
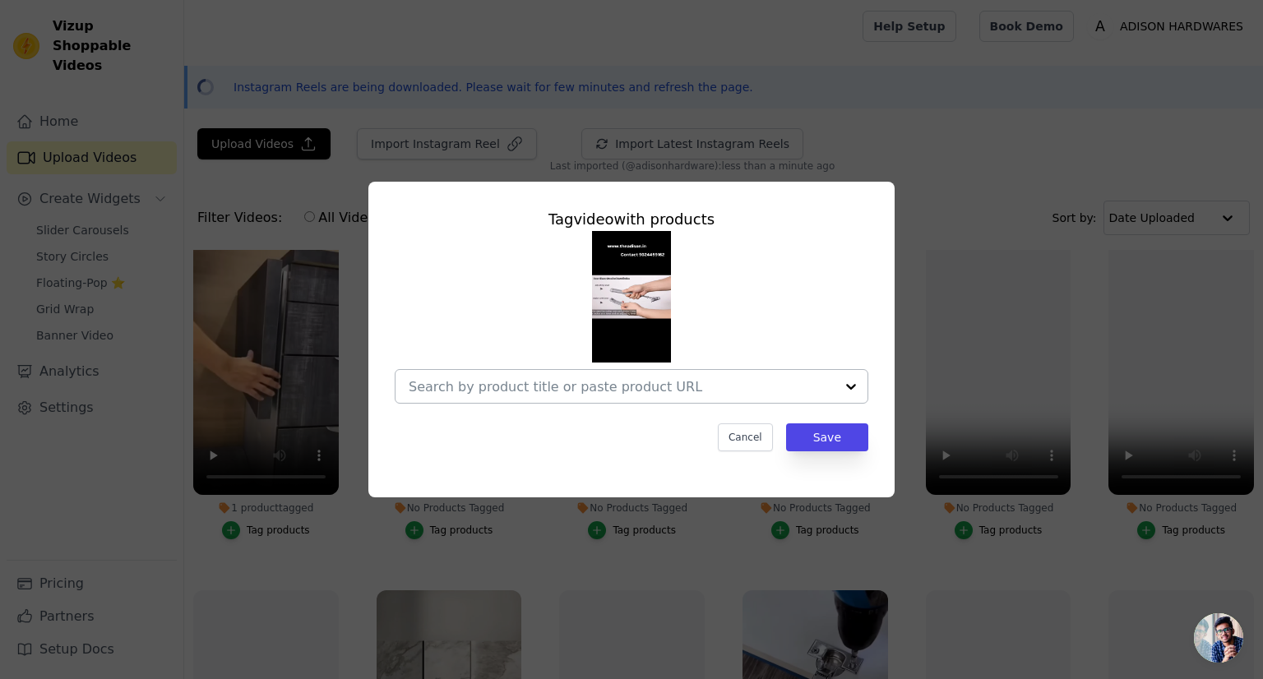
click at [581, 396] on div at bounding box center [622, 386] width 426 height 33
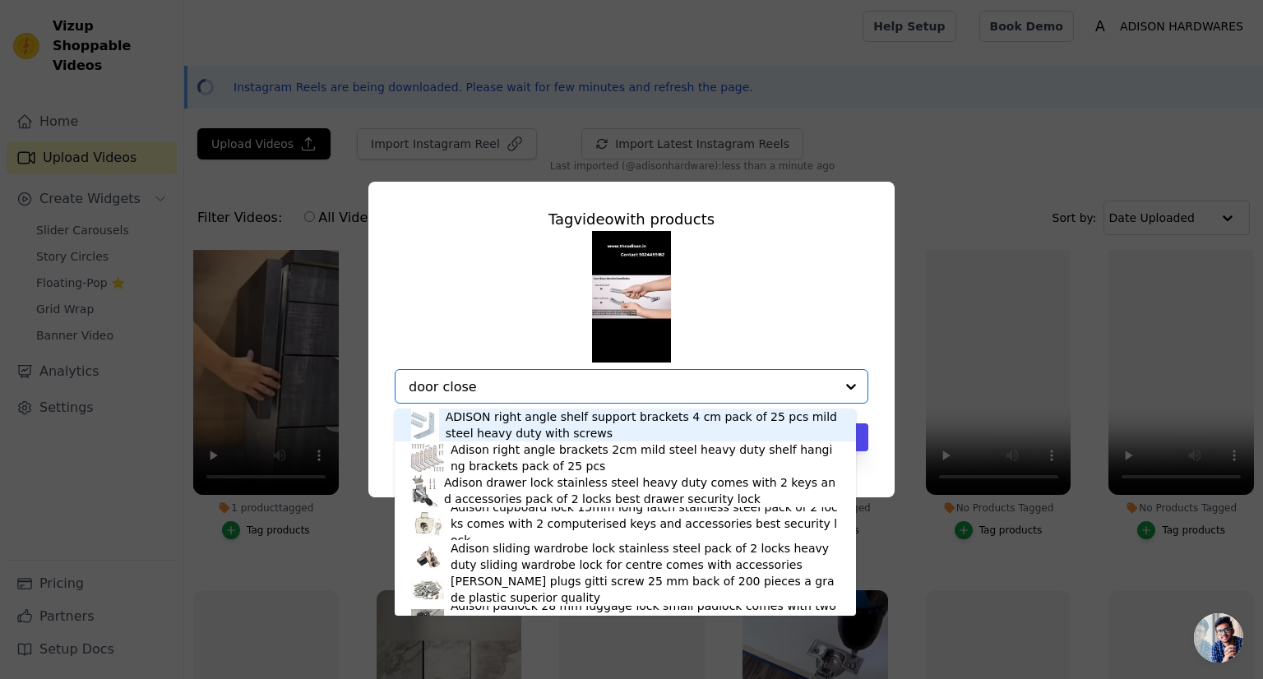
type input "door closer"
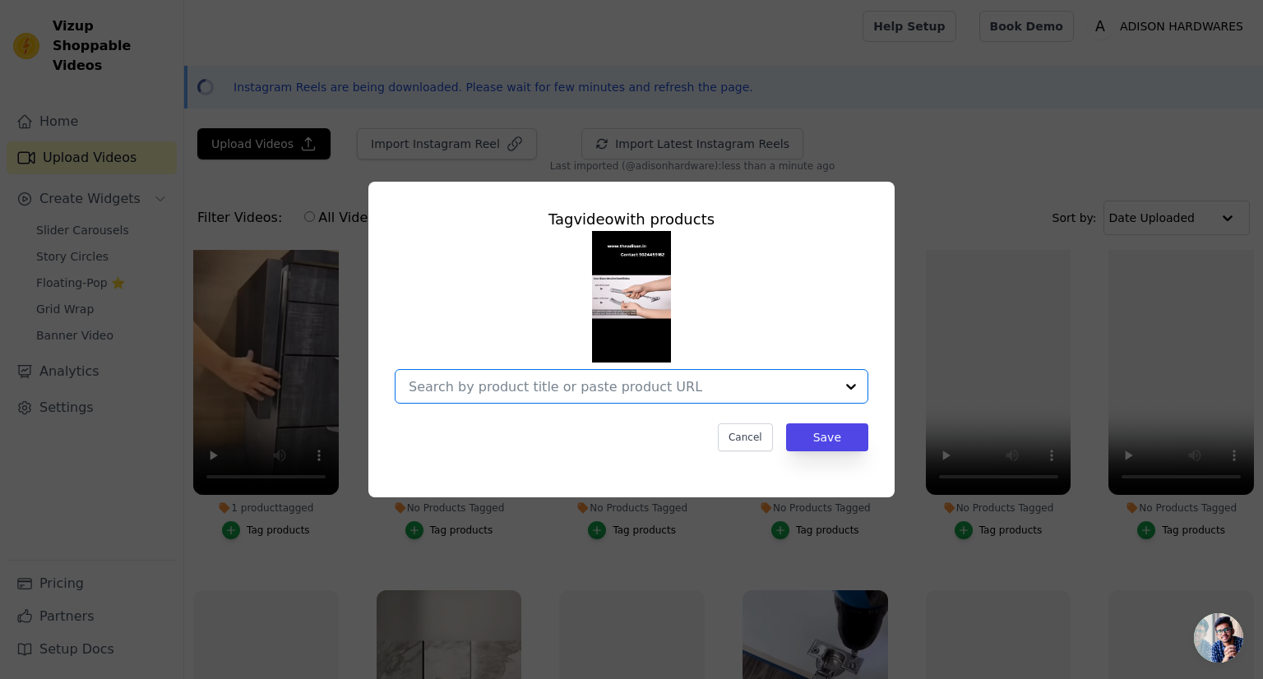
click at [669, 386] on input "No Products Tagged Tag video with products Option undefined, selected. Select i…" at bounding box center [622, 387] width 426 height 16
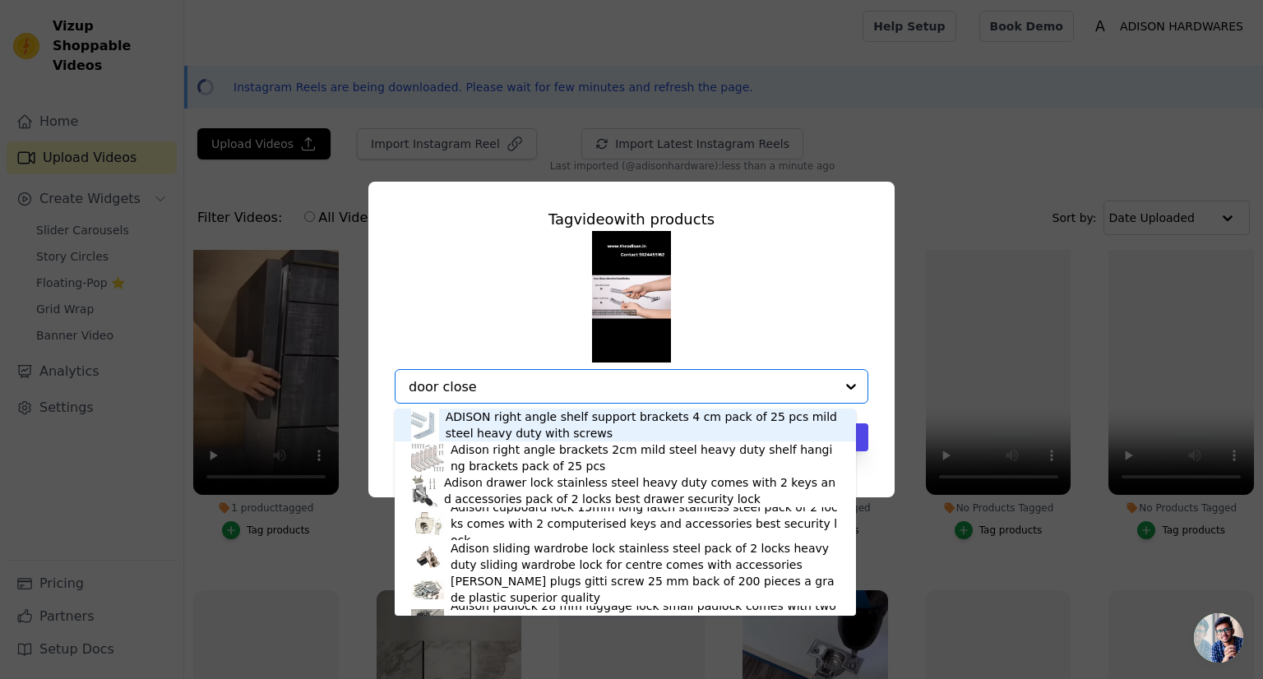
type input "door closer"
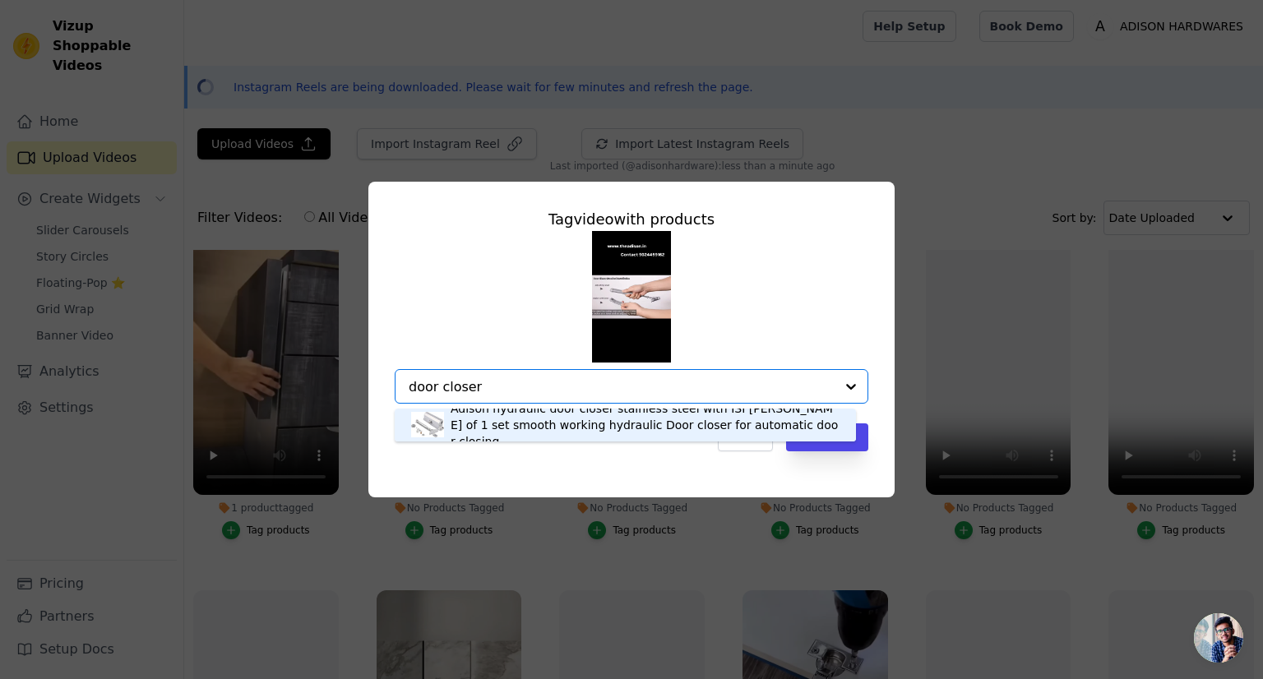
click at [544, 428] on div "Adison hydraulic door closer stainless steel with ISI mark pack of 1 set smooth…" at bounding box center [645, 424] width 389 height 49
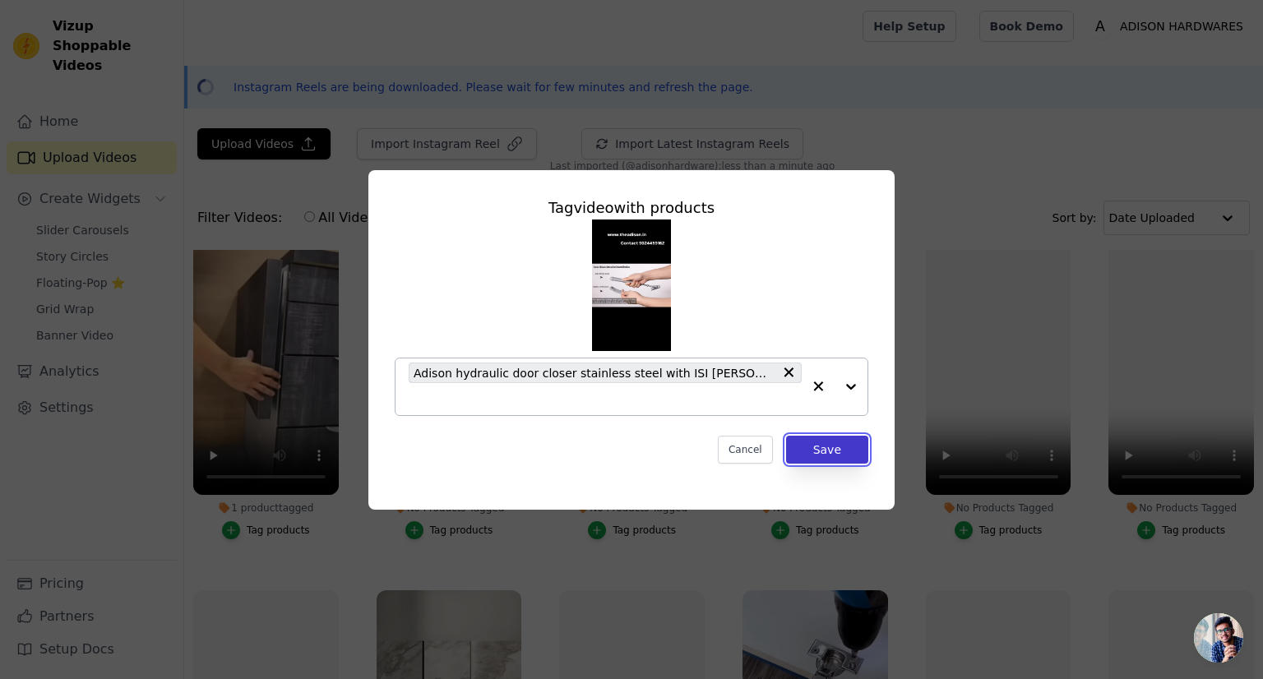
click at [811, 446] on button "Save" at bounding box center [827, 450] width 82 height 28
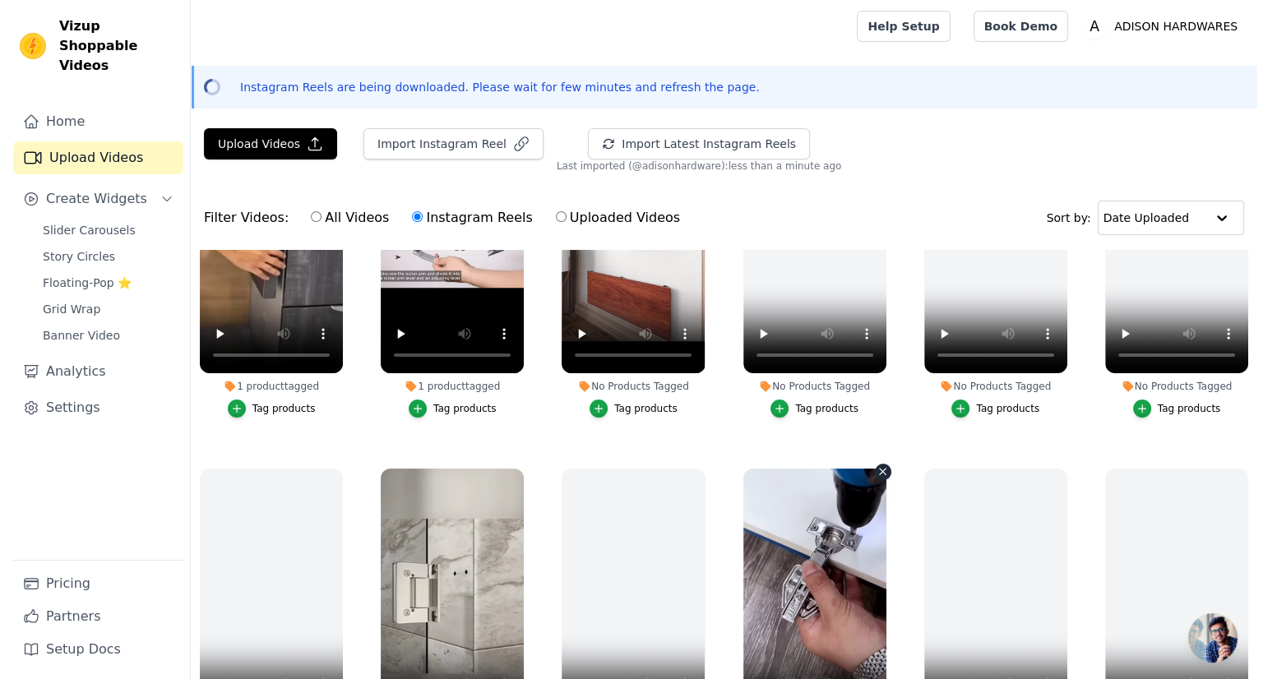
scroll to position [789, 0]
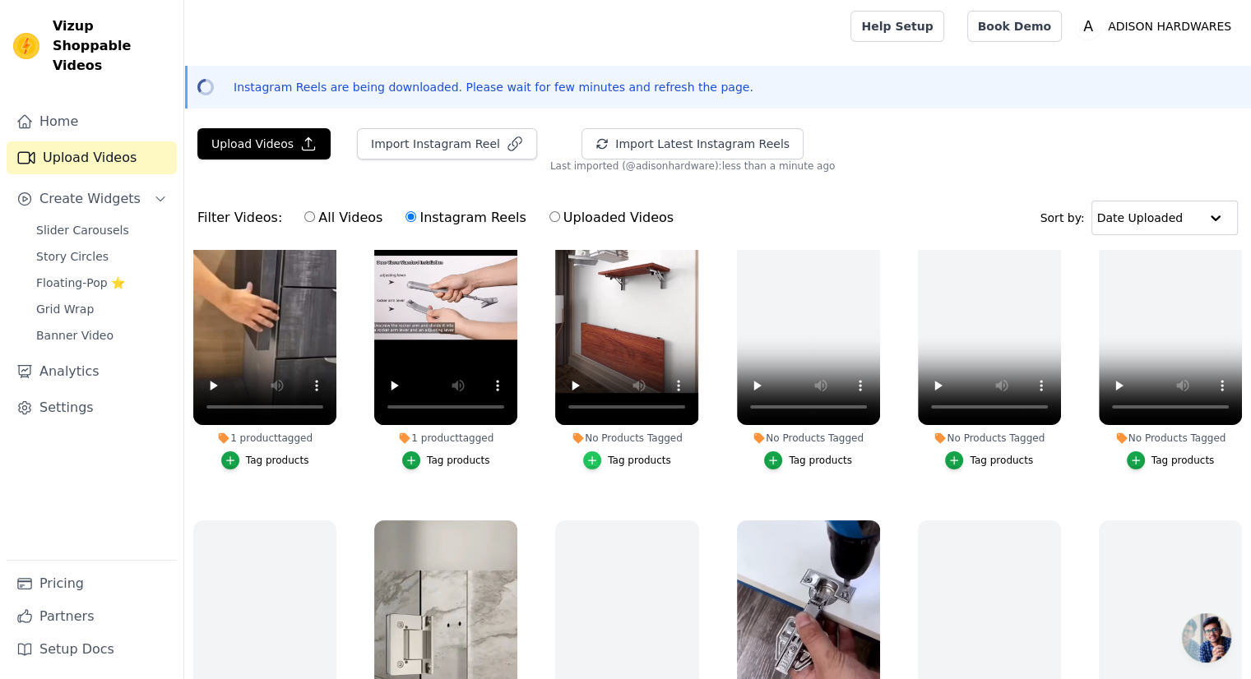
click at [589, 455] on icon "button" at bounding box center [592, 461] width 12 height 12
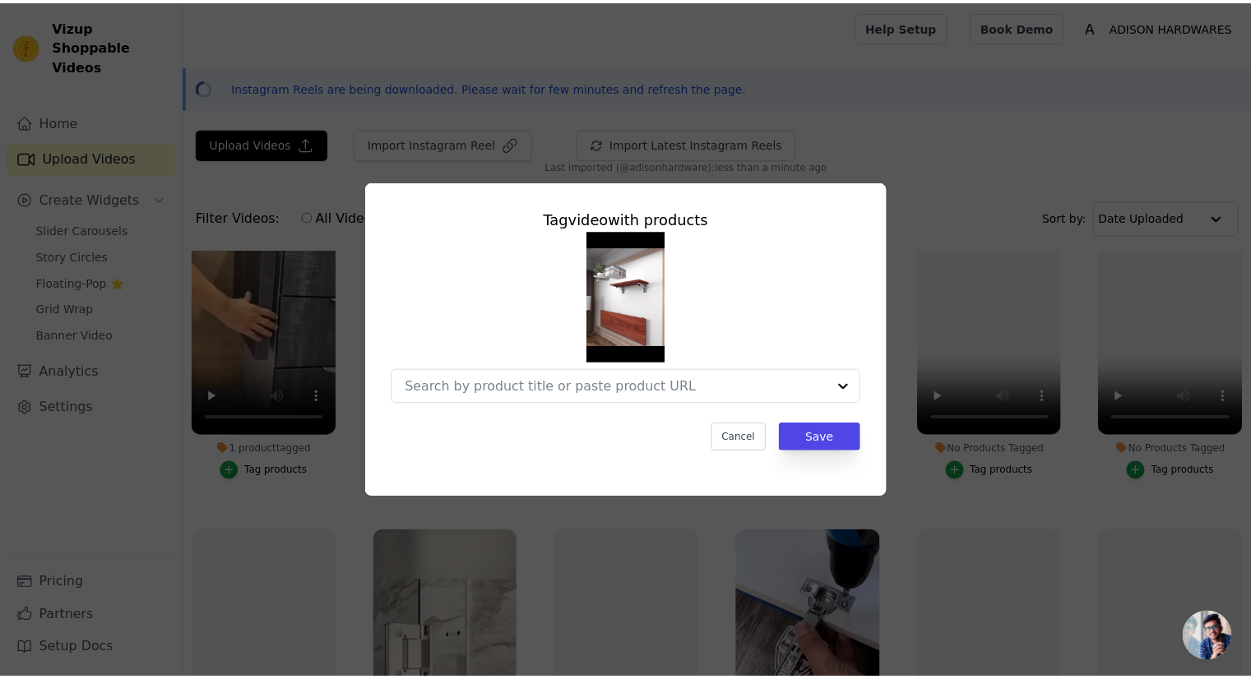
scroll to position [796, 0]
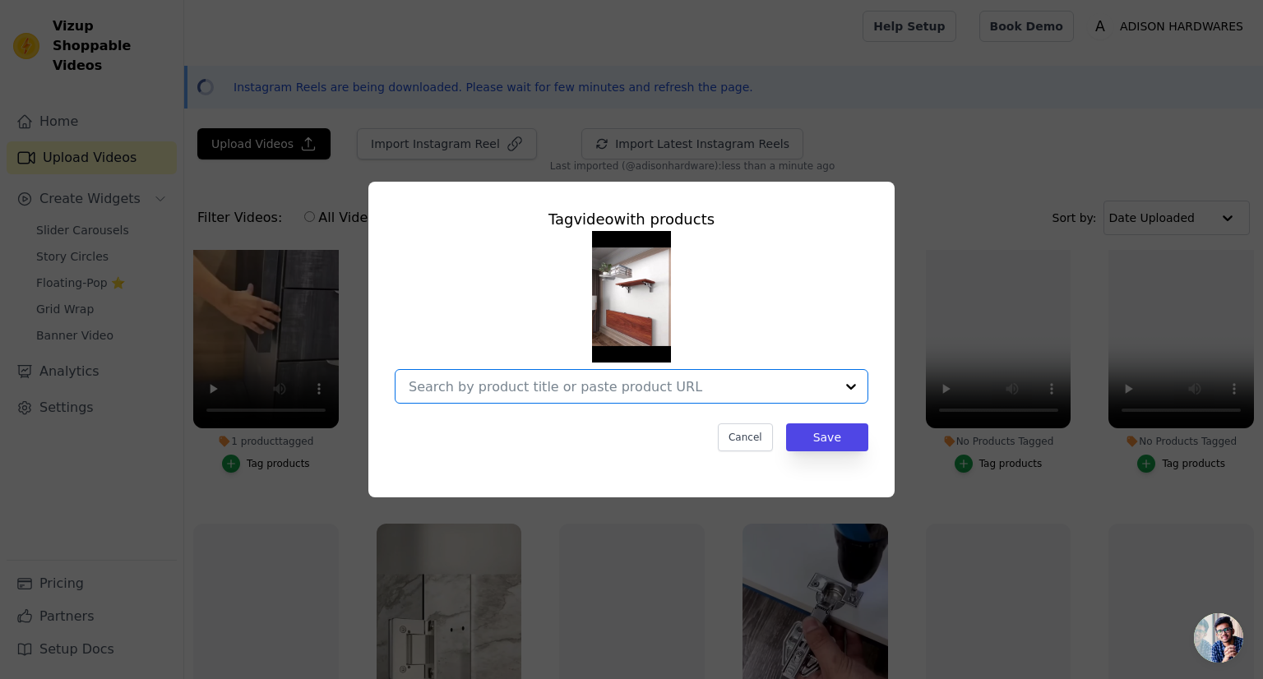
click at [612, 386] on input "No Products Tagged Tag video with products Option undefined, selected. Select i…" at bounding box center [622, 387] width 426 height 16
click at [1041, 165] on div "Tag video with products Cancel Save" at bounding box center [631, 339] width 1210 height 368
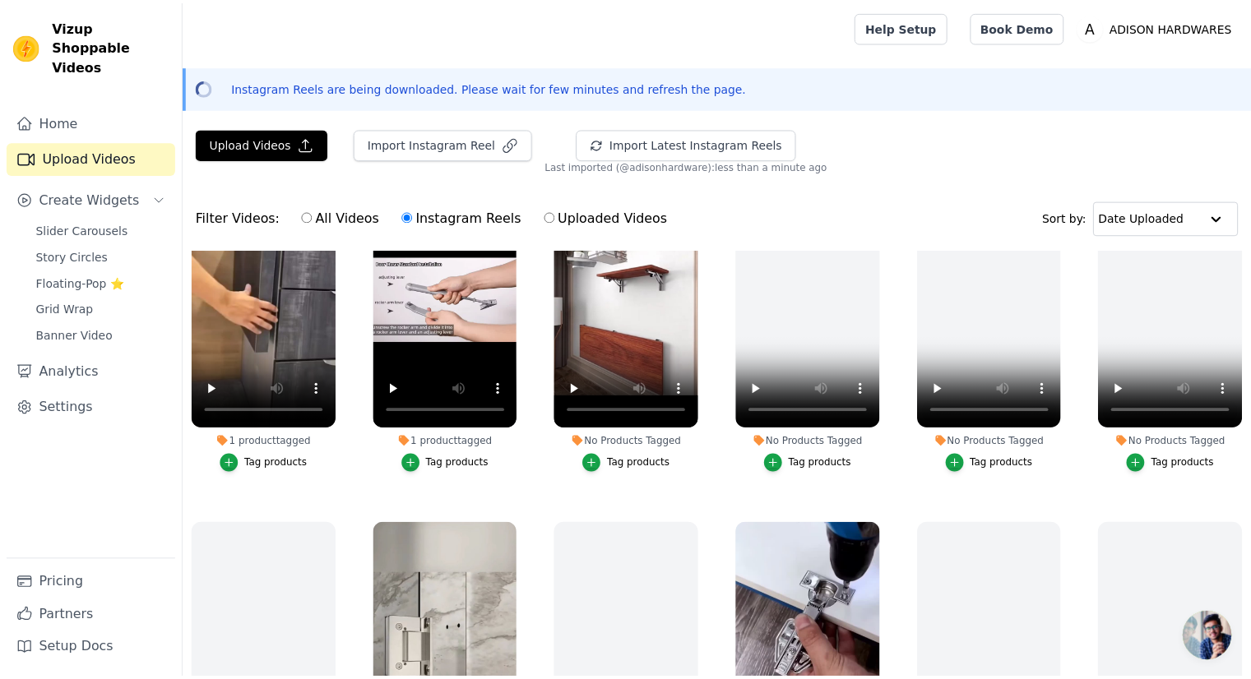
scroll to position [789, 0]
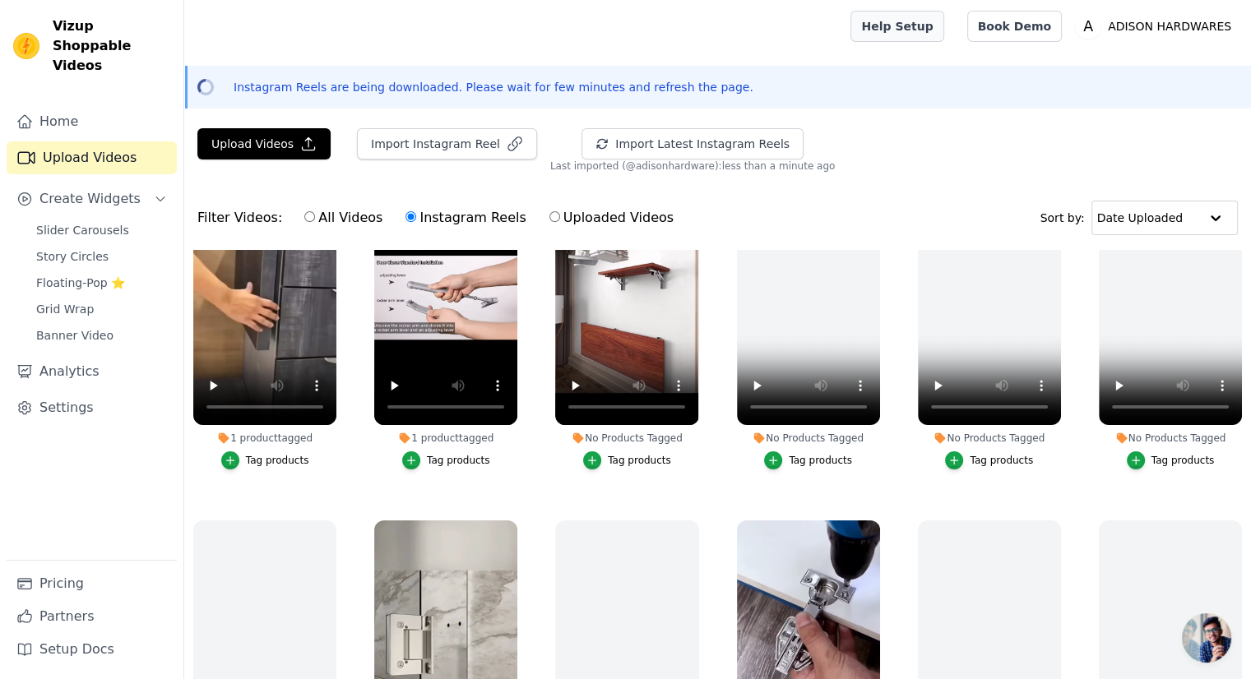
click at [928, 30] on link "Help Setup" at bounding box center [896, 26] width 93 height 31
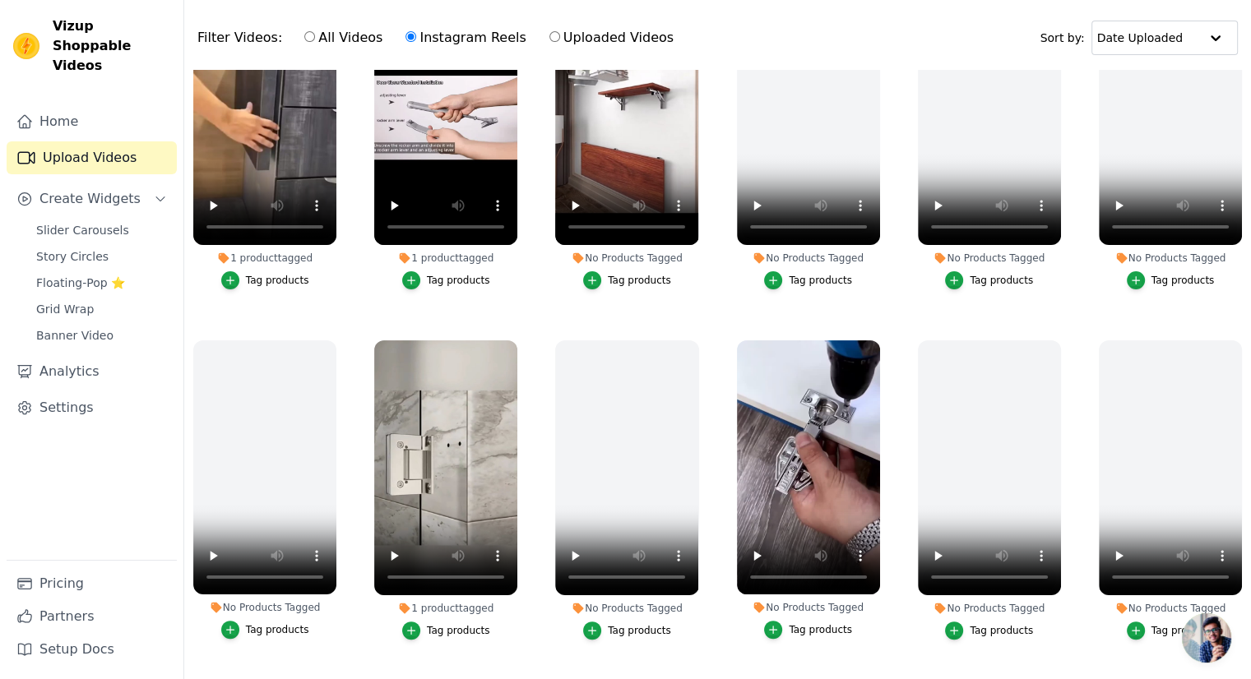
scroll to position [236, 0]
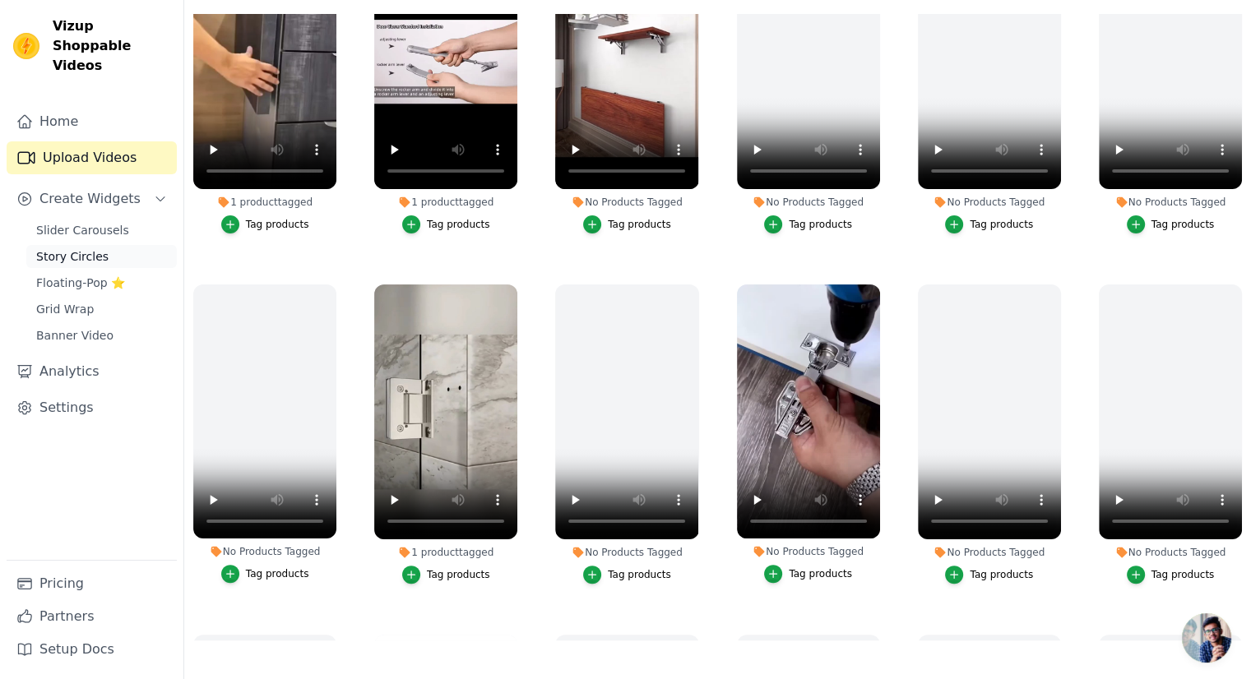
click at [103, 245] on link "Story Circles" at bounding box center [101, 256] width 150 height 23
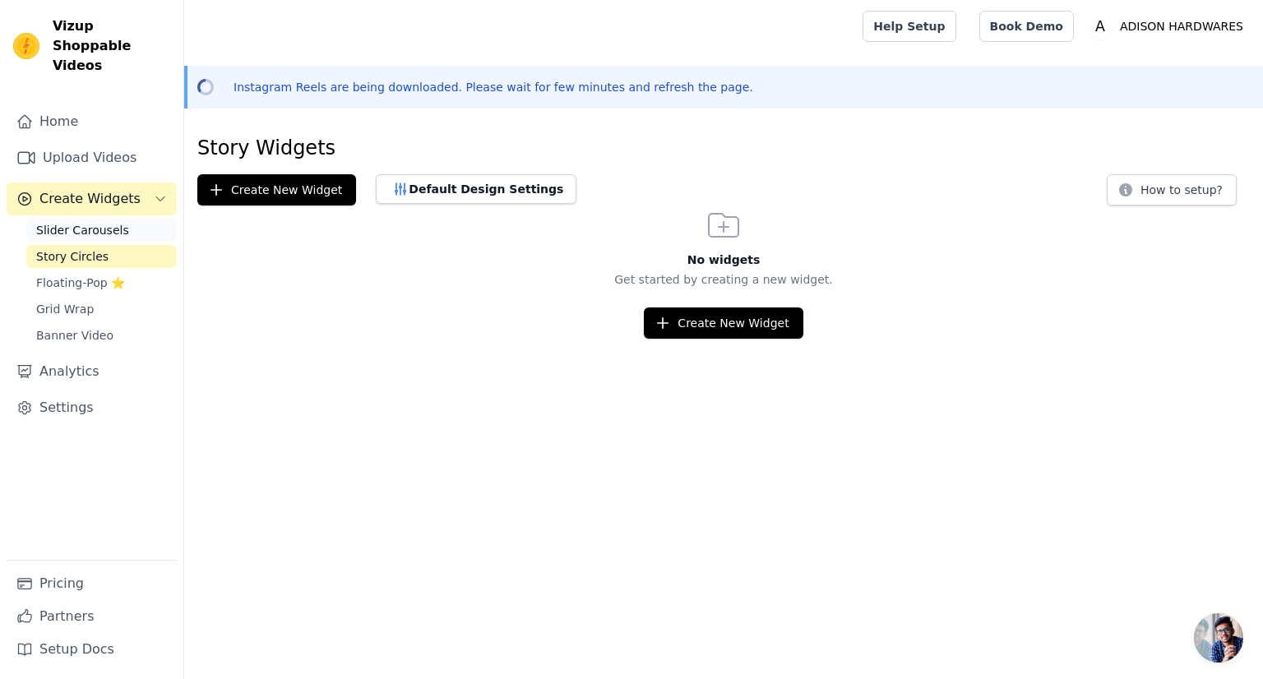
click at [109, 222] on span "Slider Carousels" at bounding box center [82, 230] width 93 height 16
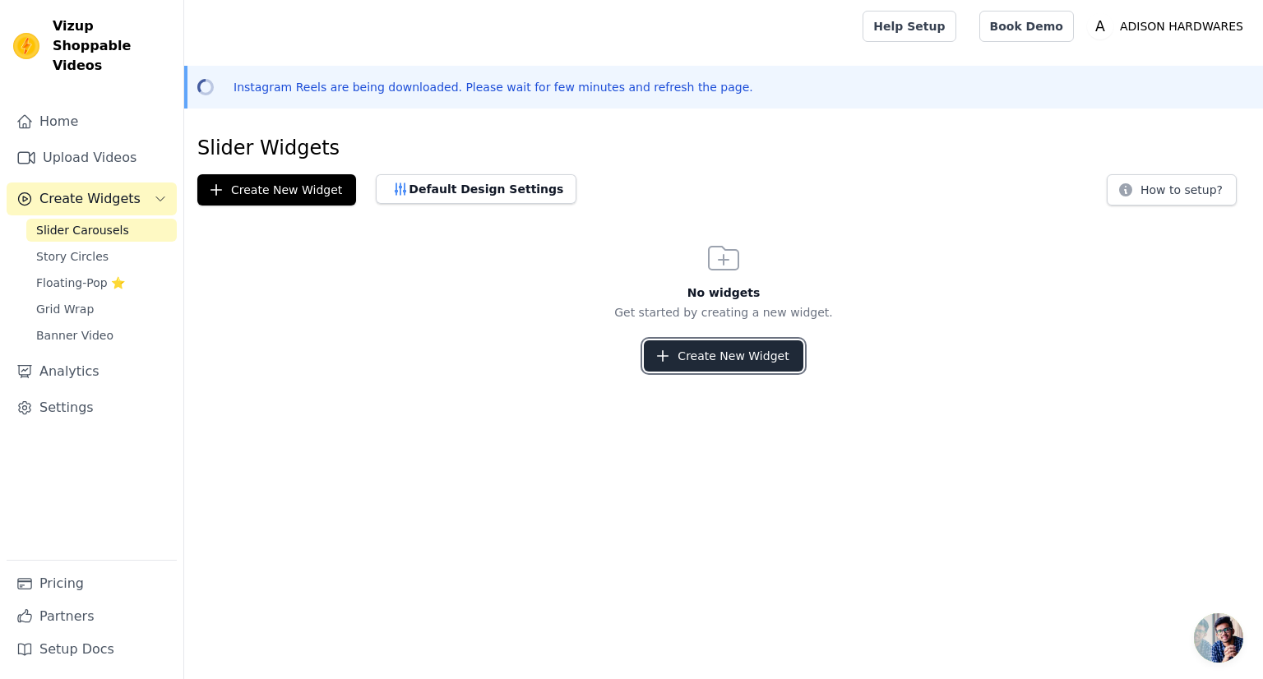
click at [724, 349] on button "Create New Widget" at bounding box center [723, 355] width 159 height 31
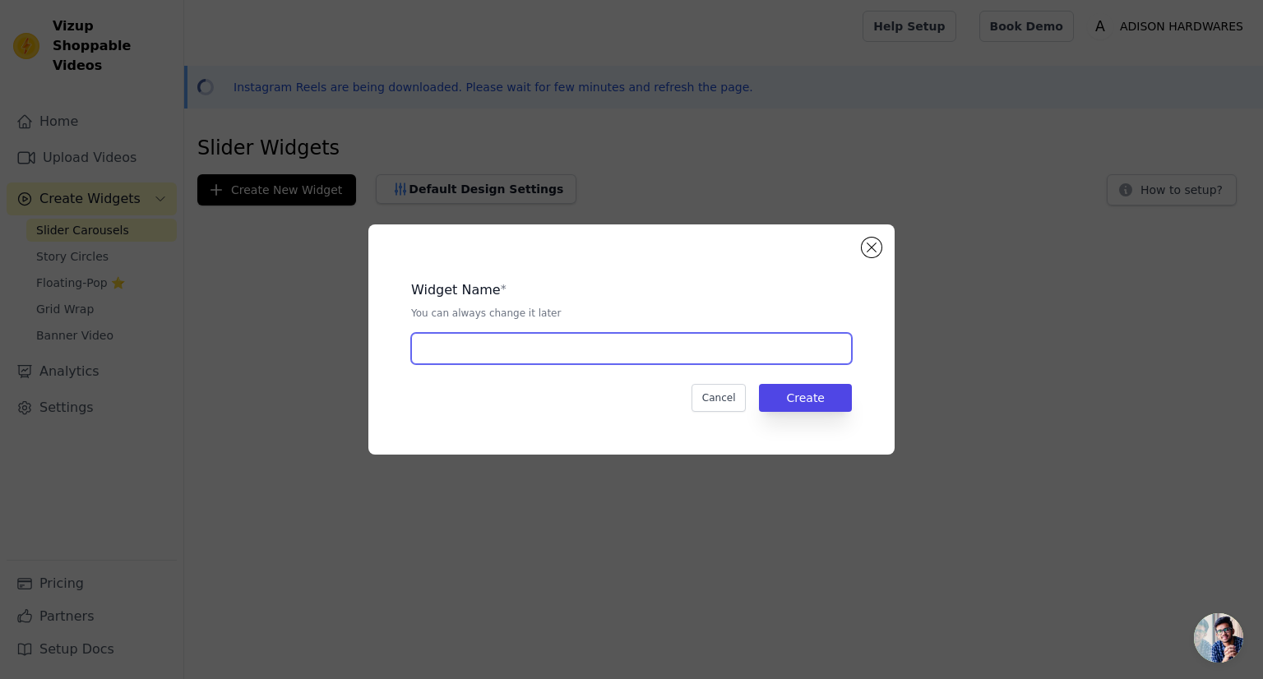
click at [625, 356] on input "text" at bounding box center [631, 348] width 441 height 31
click at [806, 405] on button "Create" at bounding box center [805, 398] width 93 height 28
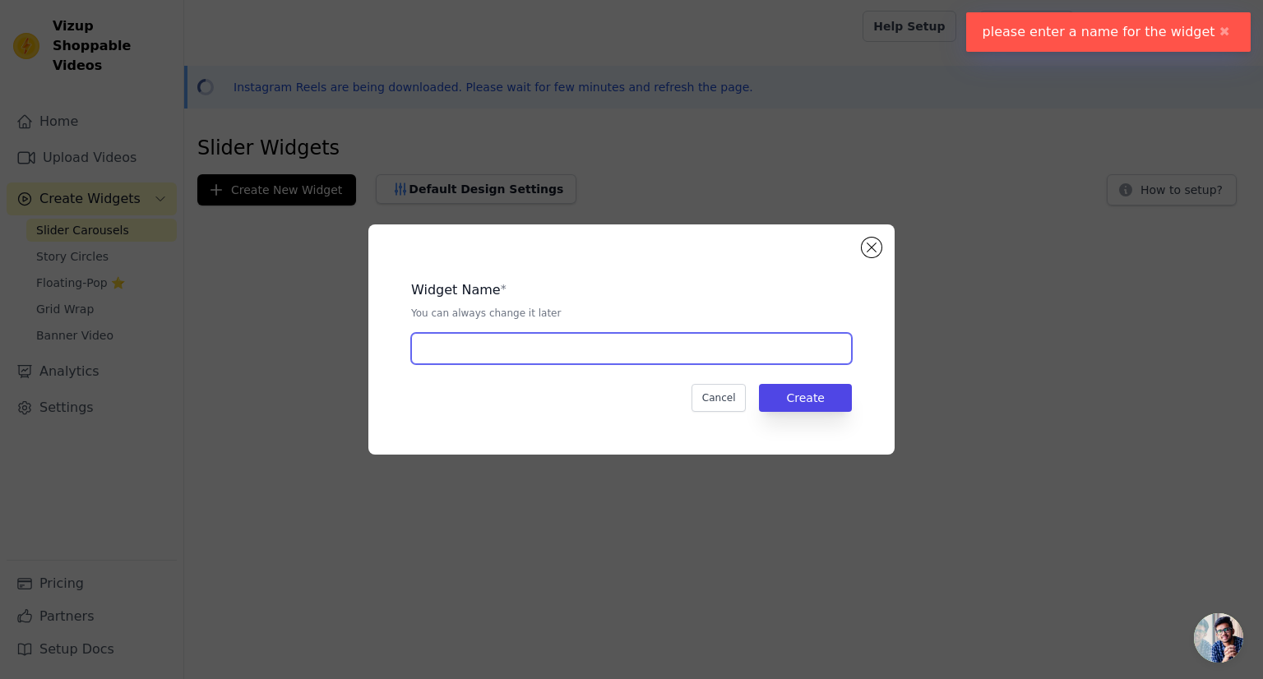
click at [746, 356] on input "text" at bounding box center [631, 348] width 441 height 31
type input "ADISON"
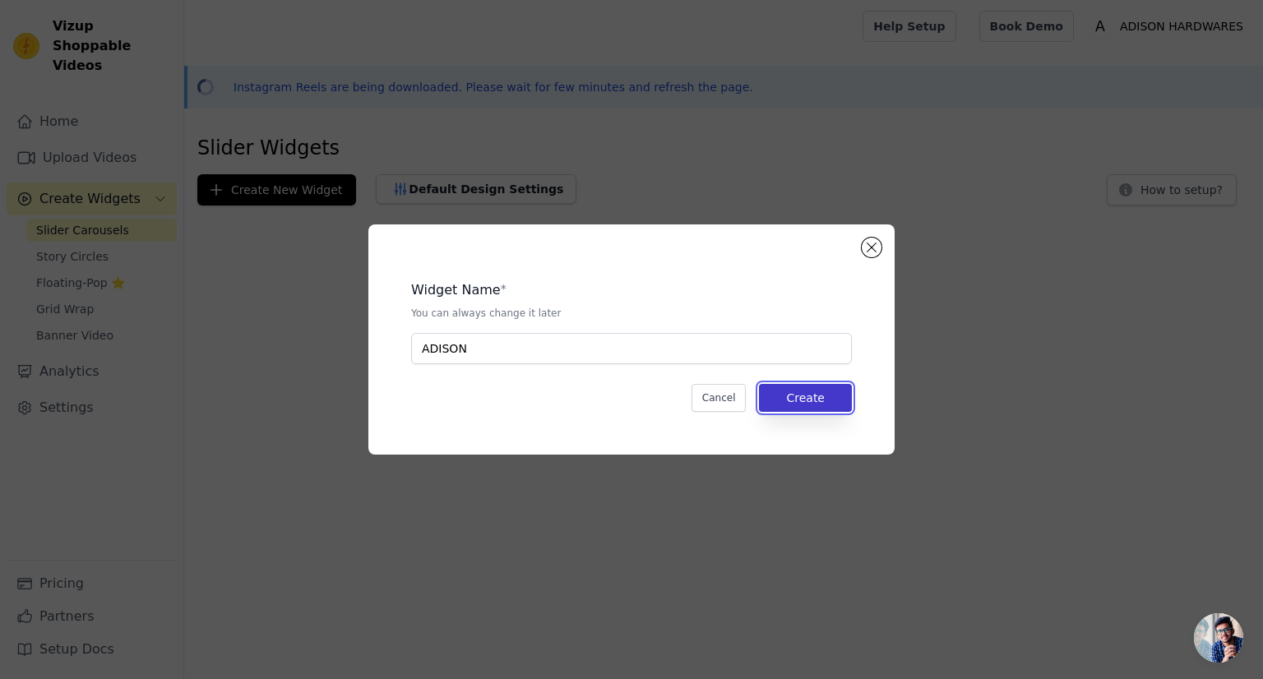
click at [834, 403] on button "Create" at bounding box center [805, 398] width 93 height 28
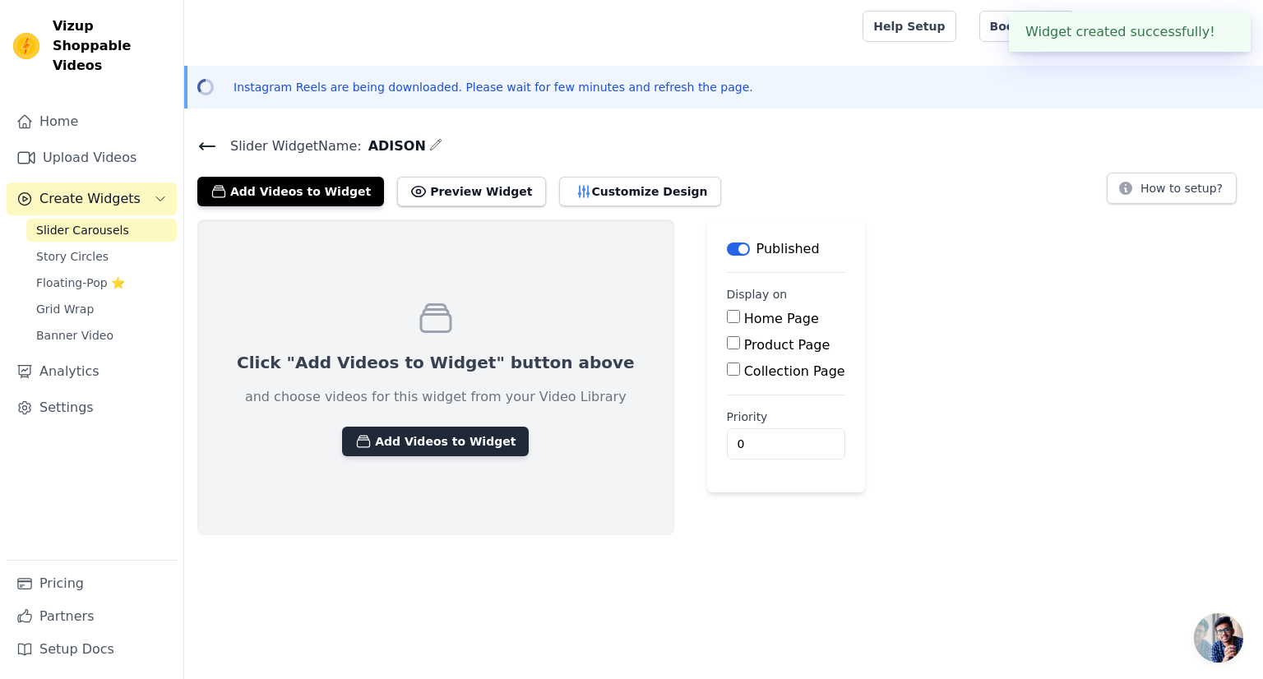
click at [428, 444] on button "Add Videos to Widget" at bounding box center [435, 442] width 187 height 30
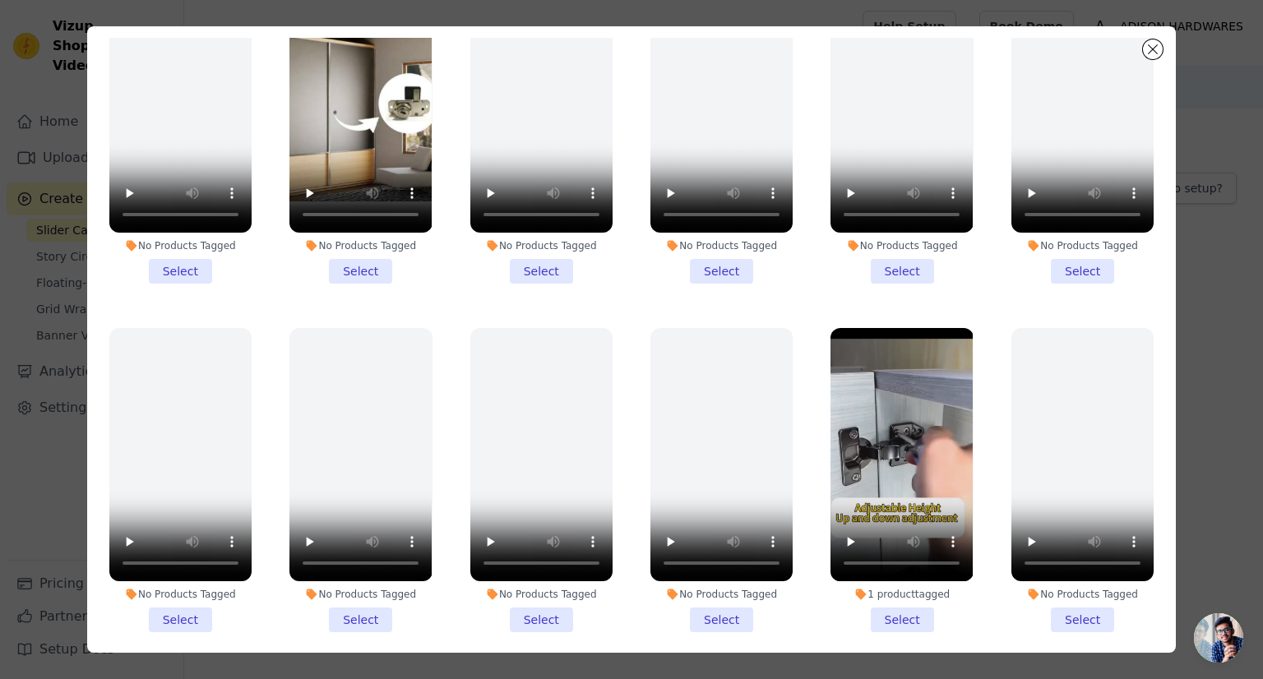
scroll to position [142, 0]
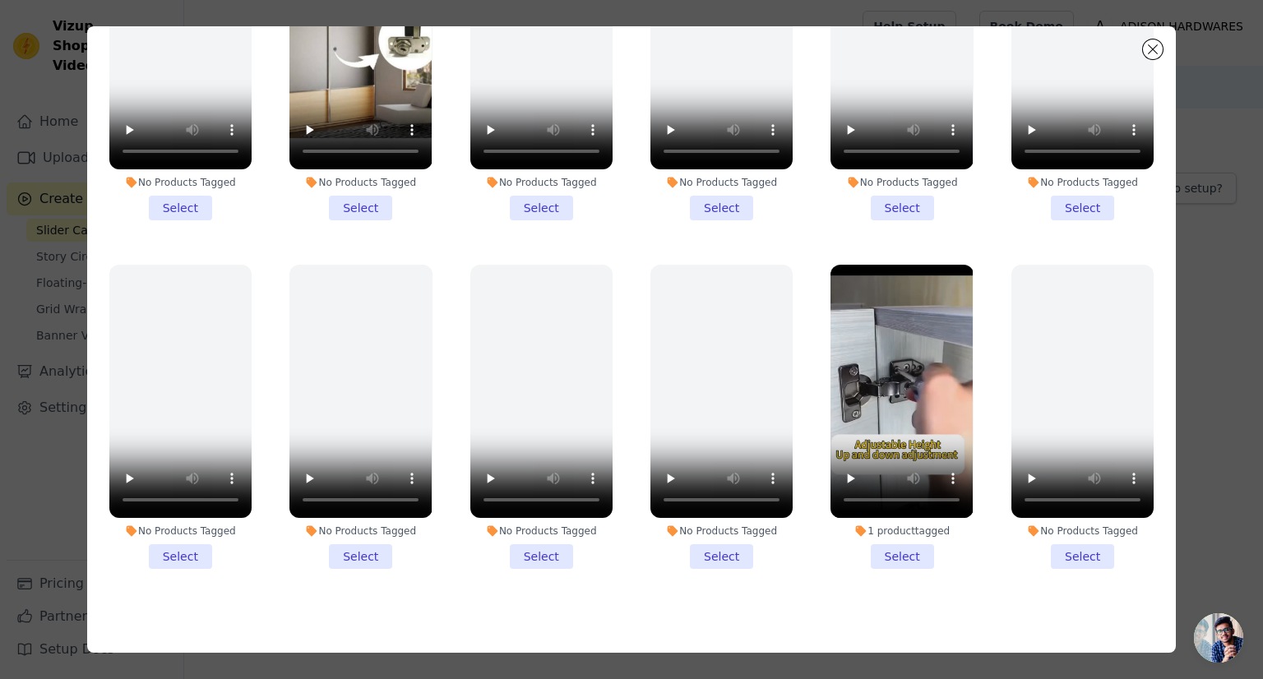
click at [888, 524] on li "1 product tagged Select" at bounding box center [902, 417] width 142 height 304
click at [0, 0] on input "1 product tagged Select" at bounding box center [0, 0] width 0 height 0
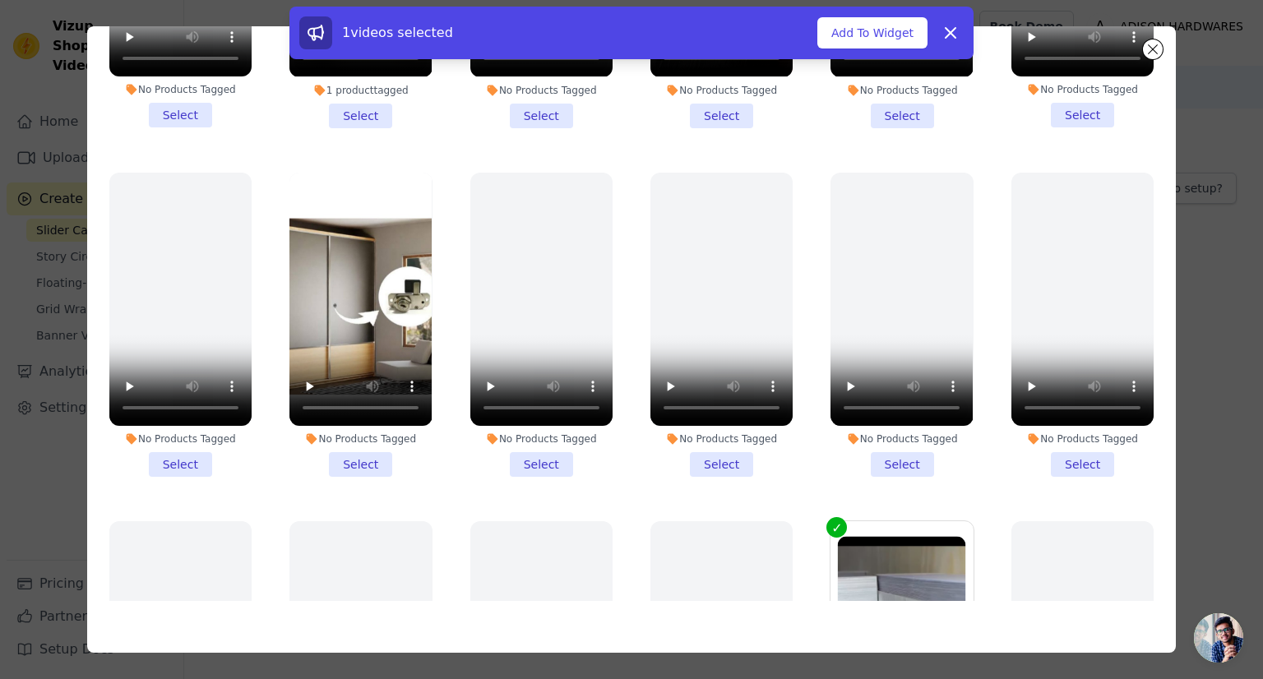
scroll to position [1135, 0]
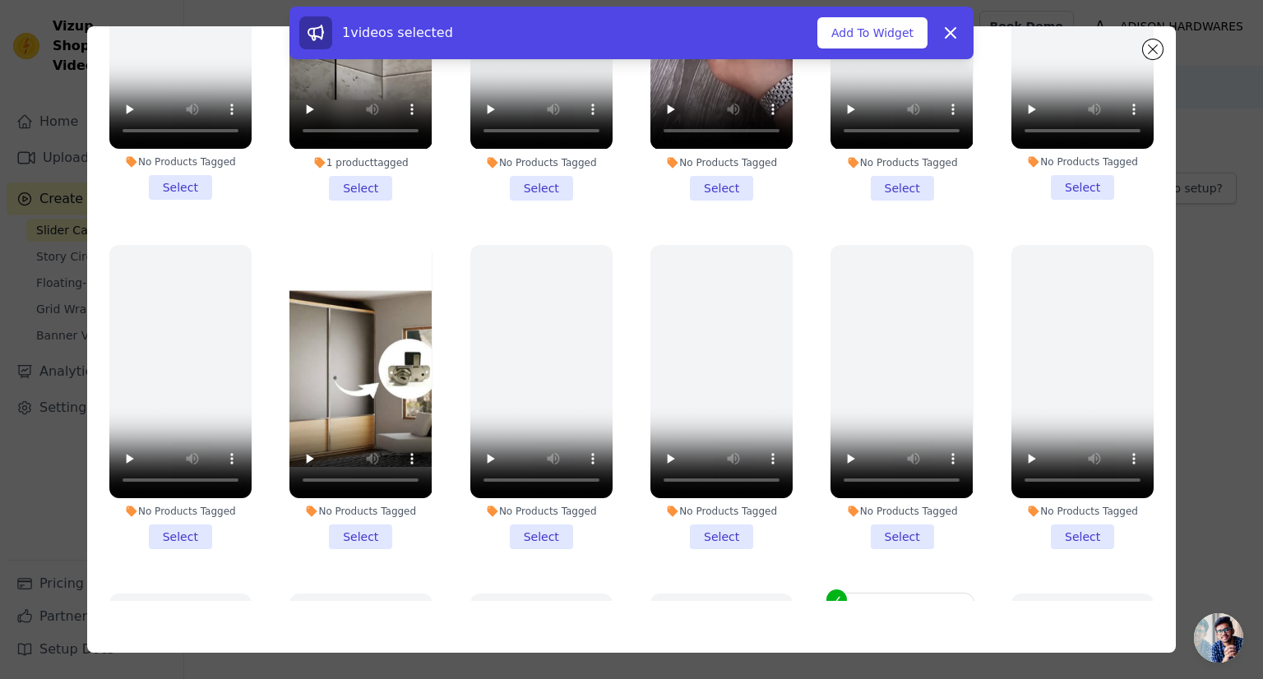
click at [345, 494] on li "No Products Tagged Select" at bounding box center [360, 397] width 142 height 304
click at [0, 0] on input "No Products Tagged Select" at bounding box center [0, 0] width 0 height 0
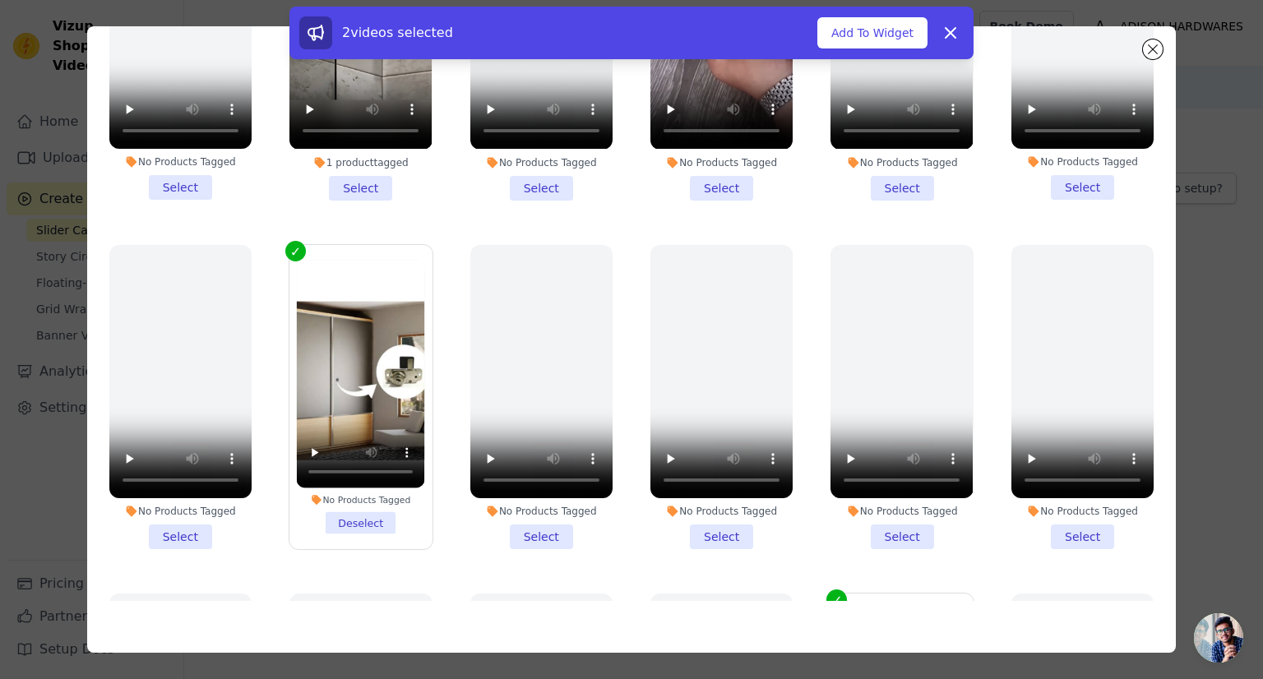
scroll to position [888, 0]
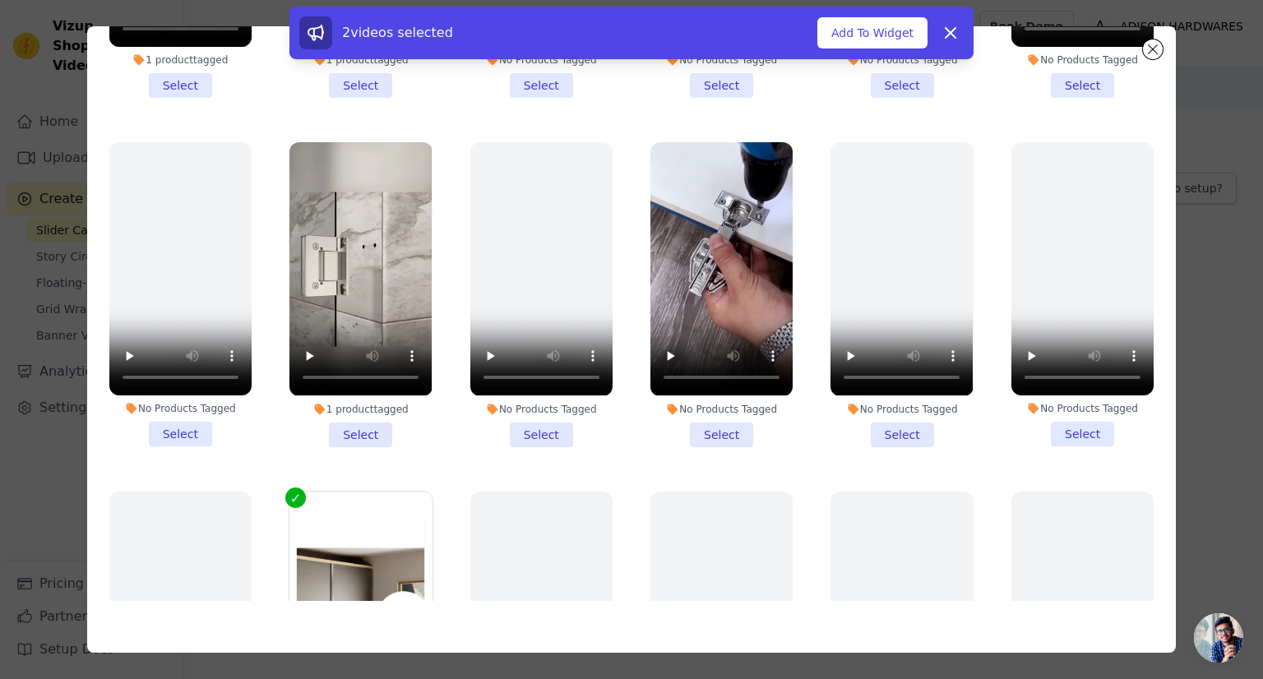
click at [705, 410] on li "No Products Tagged Select" at bounding box center [721, 294] width 142 height 304
click at [0, 0] on input "No Products Tagged Select" at bounding box center [0, 0] width 0 height 0
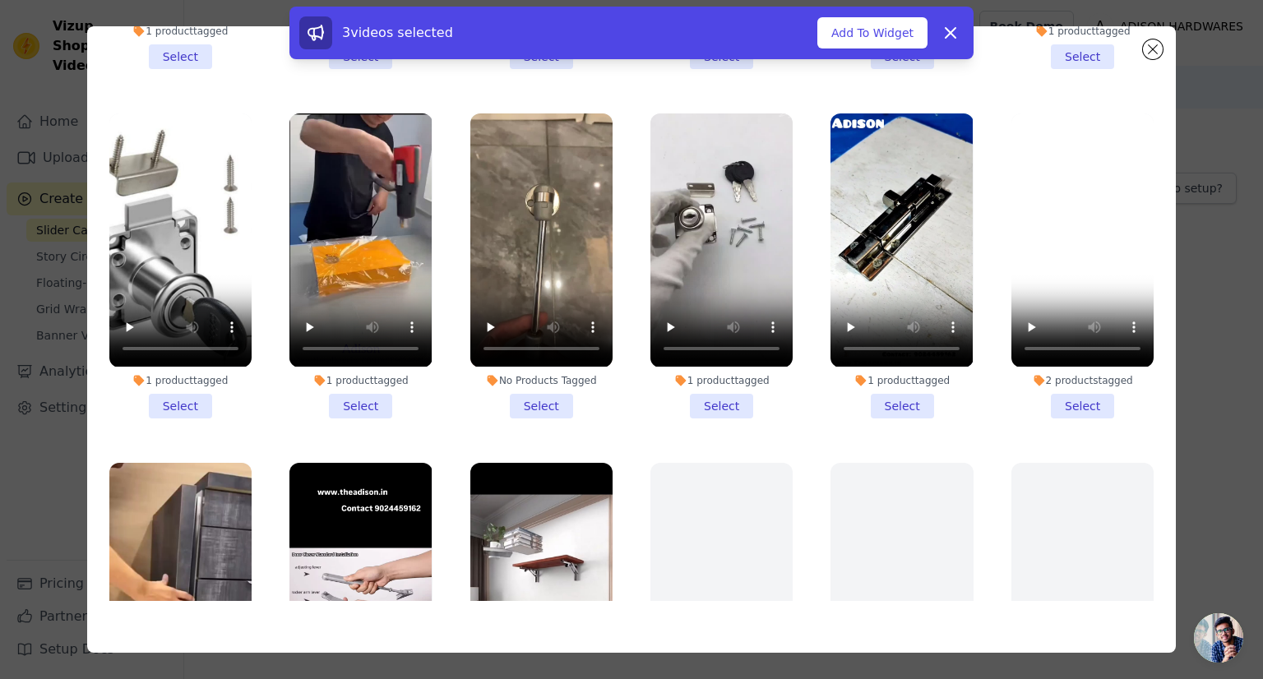
scroll to position [148, 0]
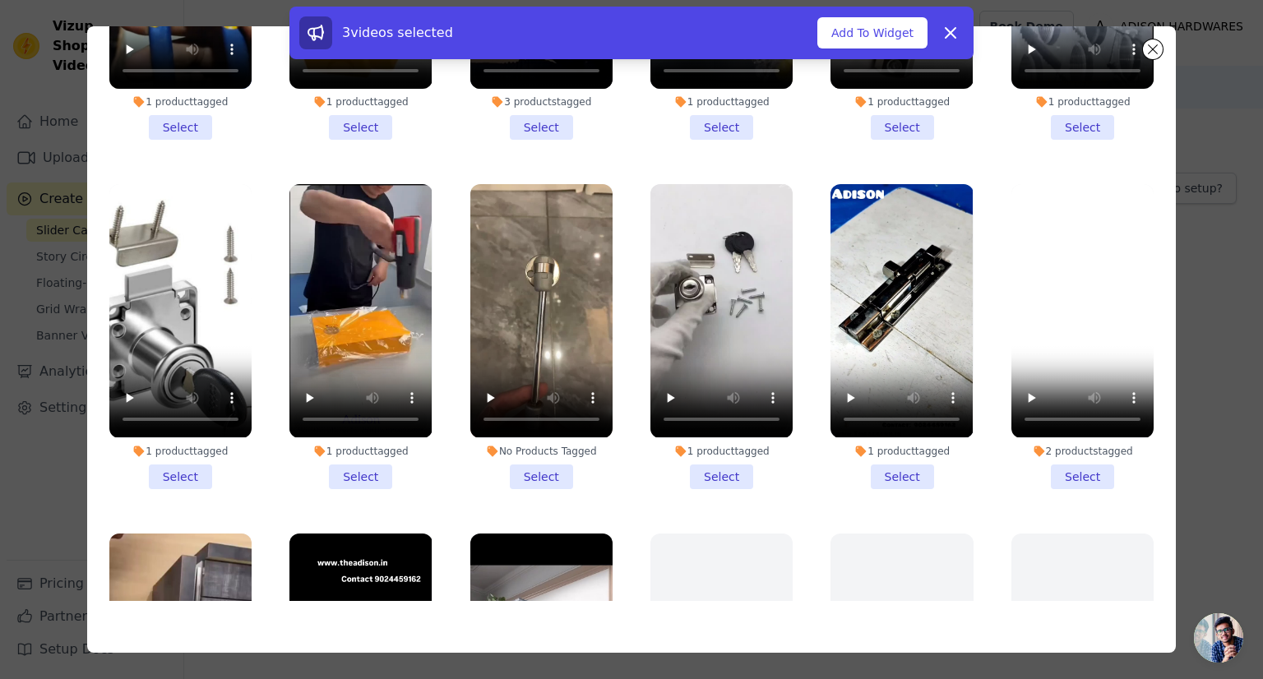
click at [365, 458] on li "1 product tagged Select" at bounding box center [360, 336] width 142 height 304
click at [0, 0] on input "1 product tagged Select" at bounding box center [0, 0] width 0 height 0
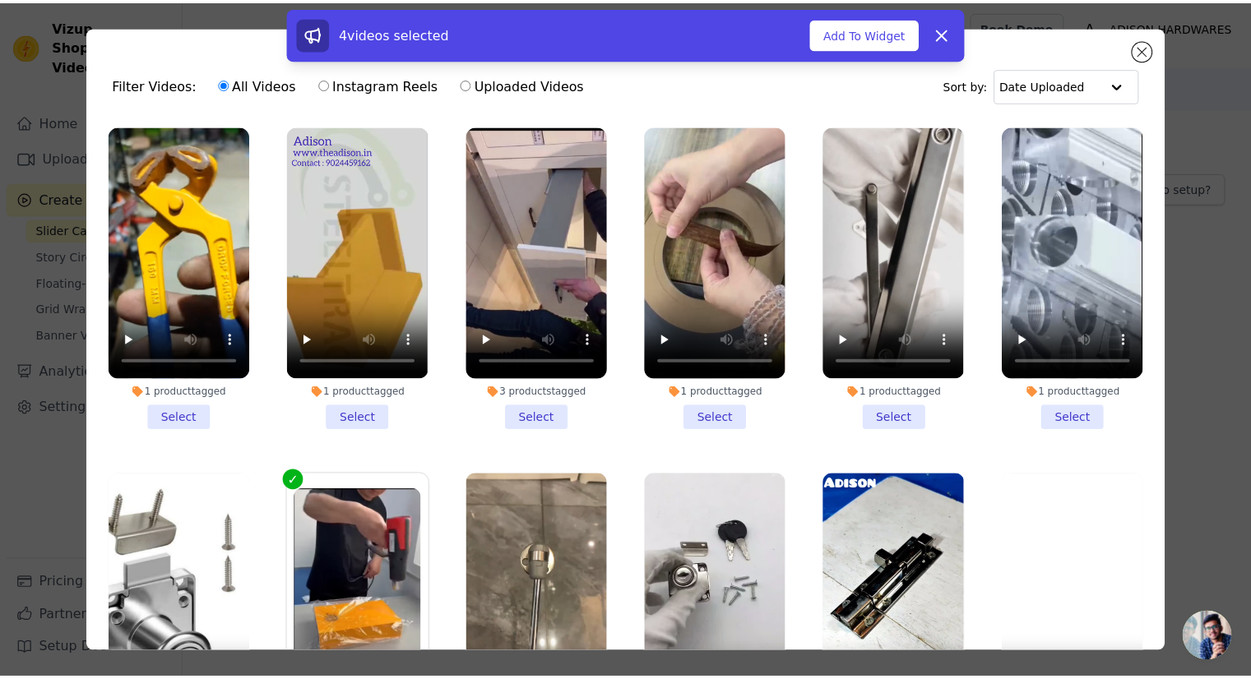
scroll to position [0, 0]
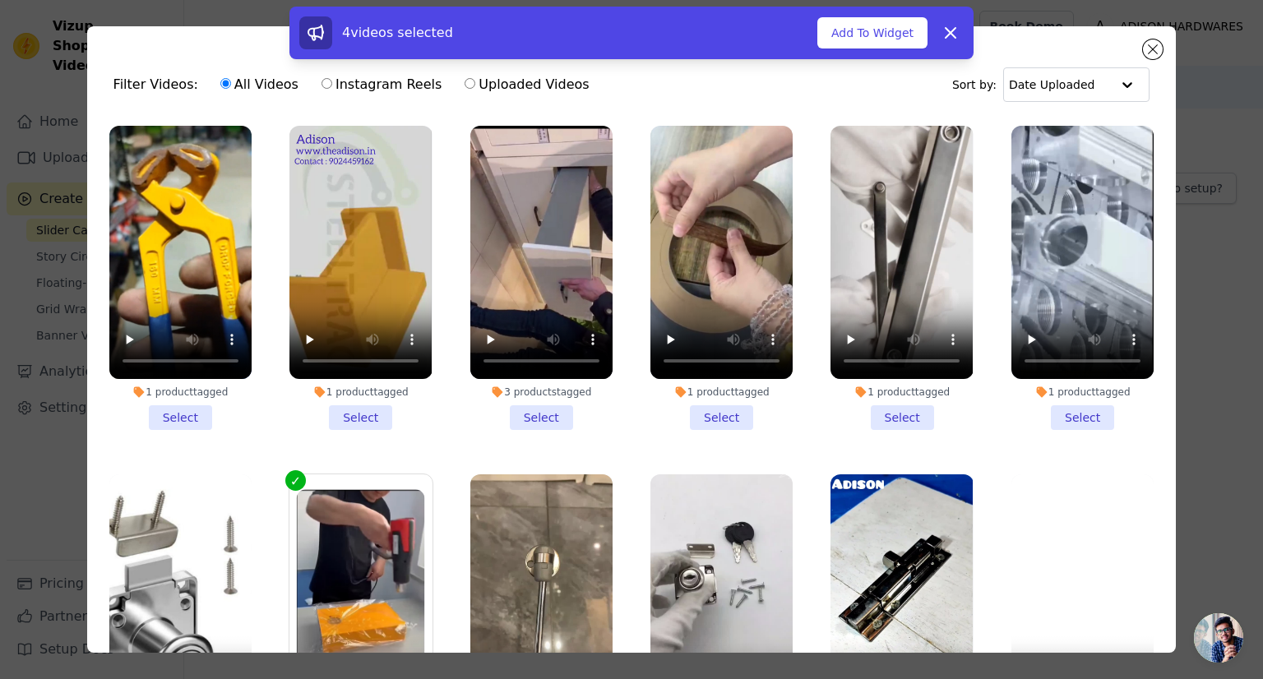
click at [706, 403] on li "1 product tagged Select" at bounding box center [721, 278] width 142 height 304
click at [0, 0] on input "1 product tagged Select" at bounding box center [0, 0] width 0 height 0
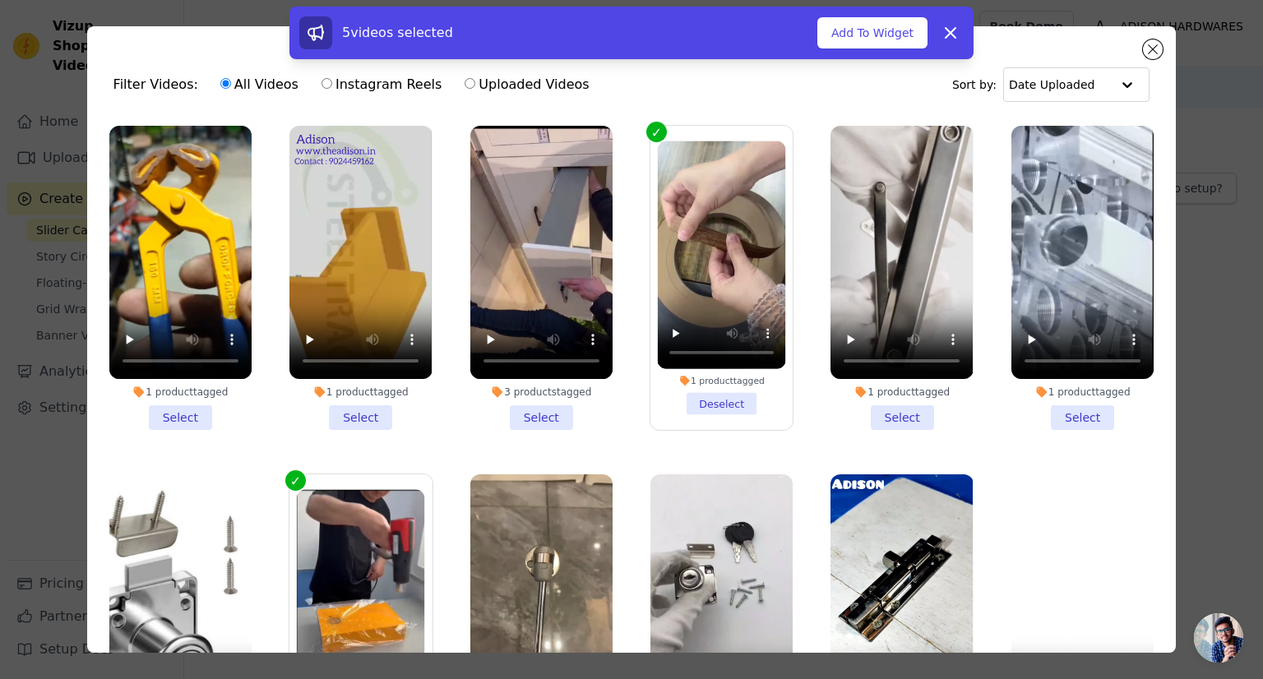
click at [898, 415] on li "1 product tagged Select" at bounding box center [902, 278] width 142 height 304
click at [0, 0] on input "1 product tagged Select" at bounding box center [0, 0] width 0 height 0
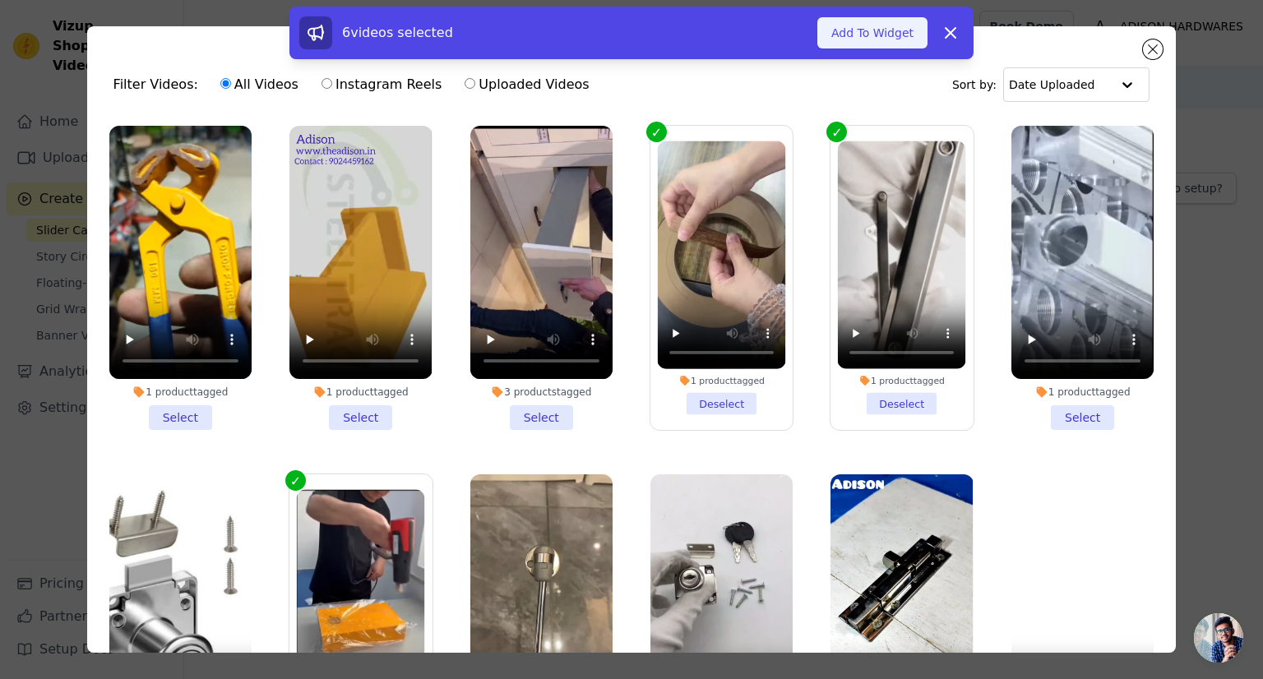
click at [858, 32] on button "Add To Widget" at bounding box center [872, 32] width 110 height 31
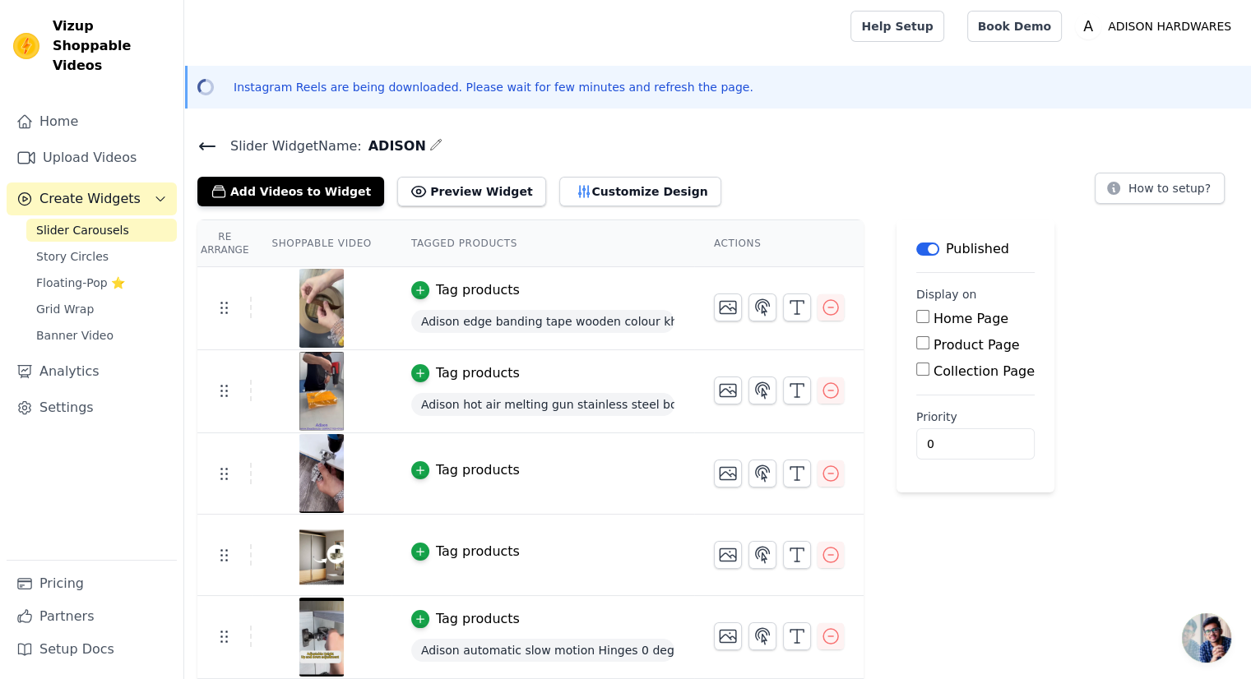
click at [916, 374] on input "Collection Page" at bounding box center [922, 369] width 13 height 13
checkbox input "true"
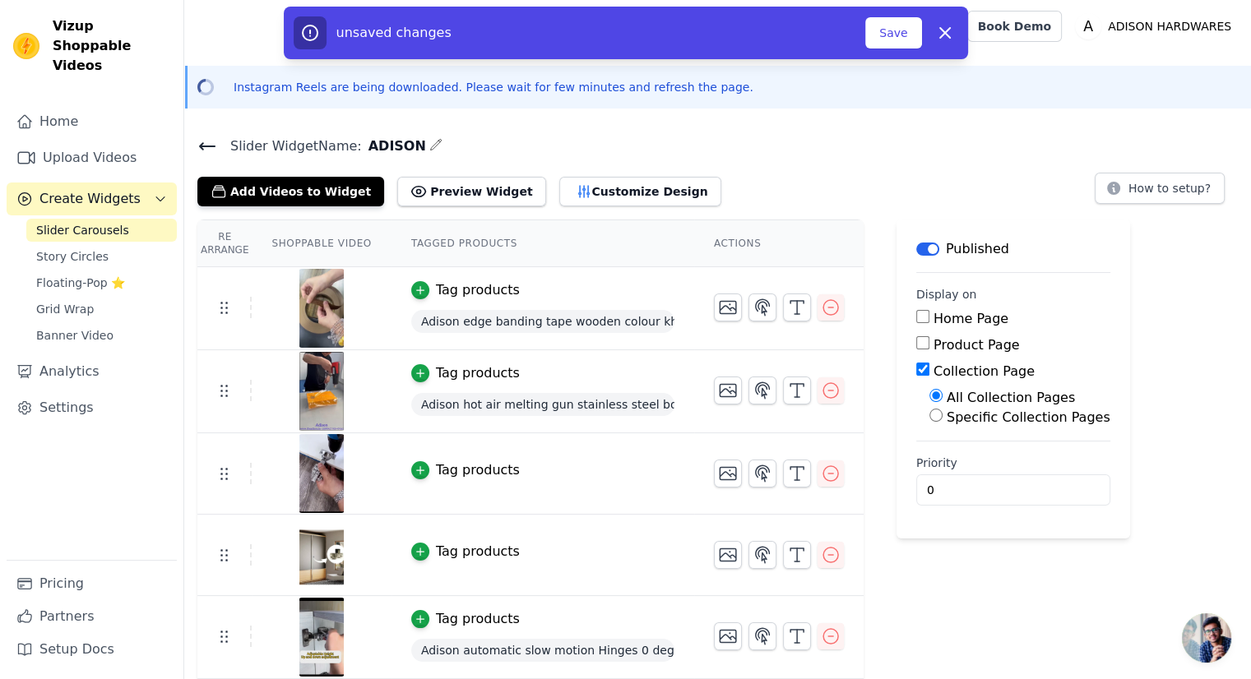
click at [929, 415] on input "Specific Collection Pages" at bounding box center [935, 415] width 13 height 13
radio input "true"
click at [929, 396] on input "All Collection Pages" at bounding box center [935, 395] width 13 height 13
radio input "true"
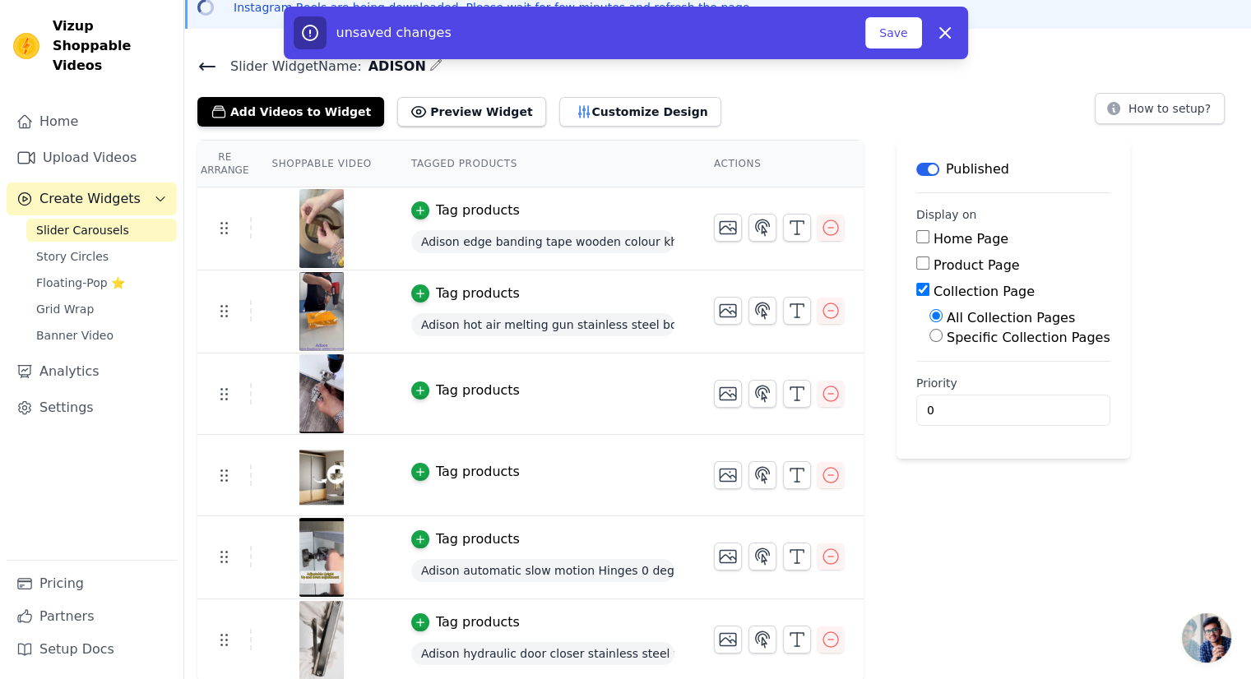
scroll to position [81, 0]
click at [890, 40] on button "Save" at bounding box center [893, 32] width 56 height 31
click at [909, 22] on button "Save" at bounding box center [893, 32] width 56 height 31
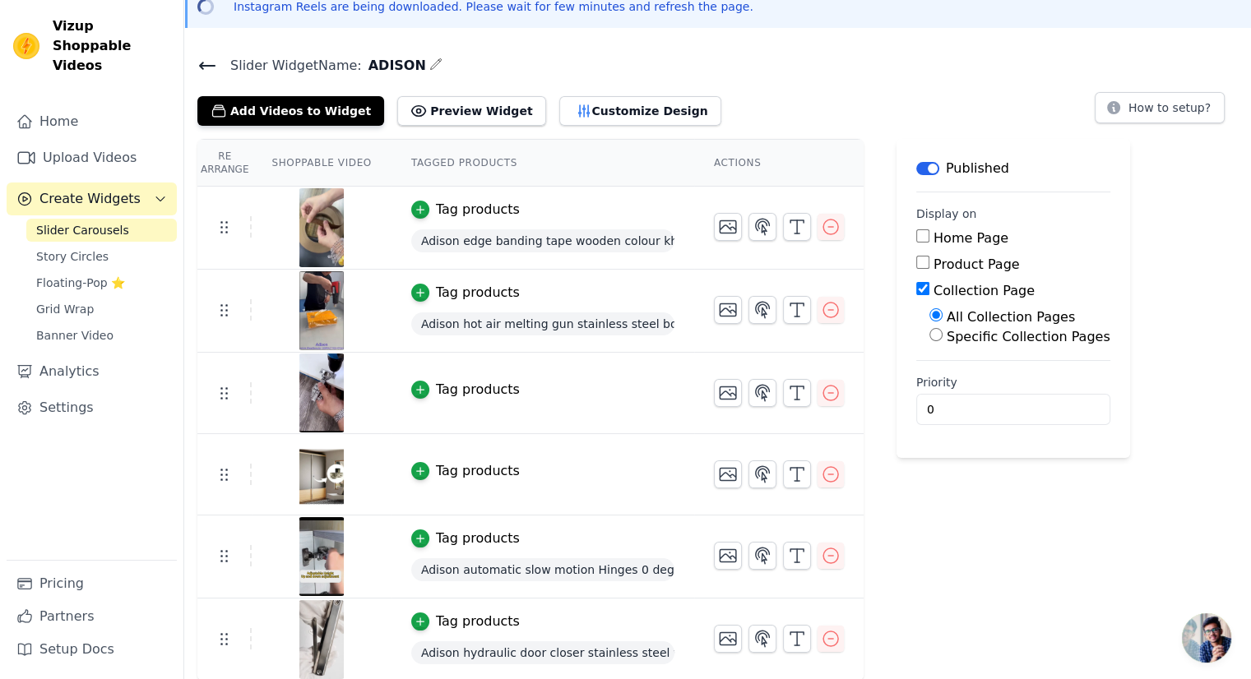
click at [916, 272] on div "Product Page" at bounding box center [1013, 265] width 194 height 20
click at [916, 270] on div "Product Page" at bounding box center [1013, 265] width 194 height 20
click at [916, 268] on div "Product Page" at bounding box center [1013, 265] width 194 height 20
click at [916, 261] on input "Product Page" at bounding box center [922, 262] width 13 height 13
checkbox input "true"
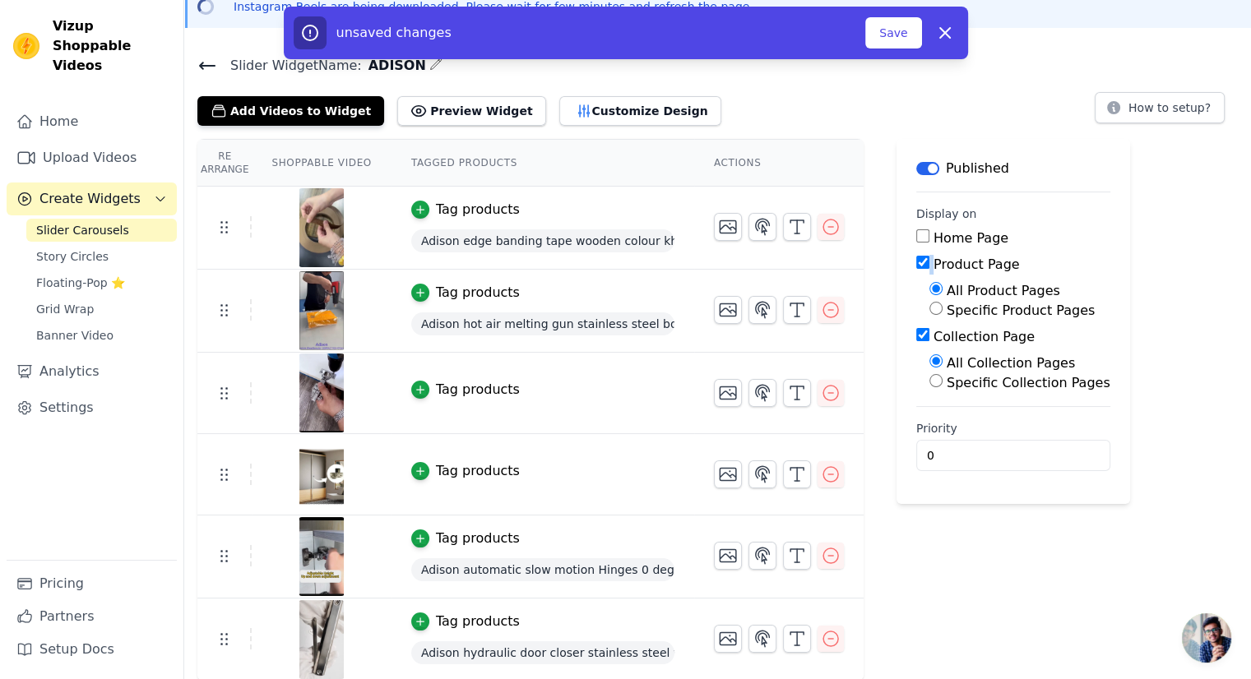
click at [1100, 272] on div "Re Arrange Shoppable Video Tagged Products Actions Tag products Adison edge ban…" at bounding box center [717, 410] width 1067 height 543
click at [902, 29] on button "Save" at bounding box center [893, 32] width 56 height 31
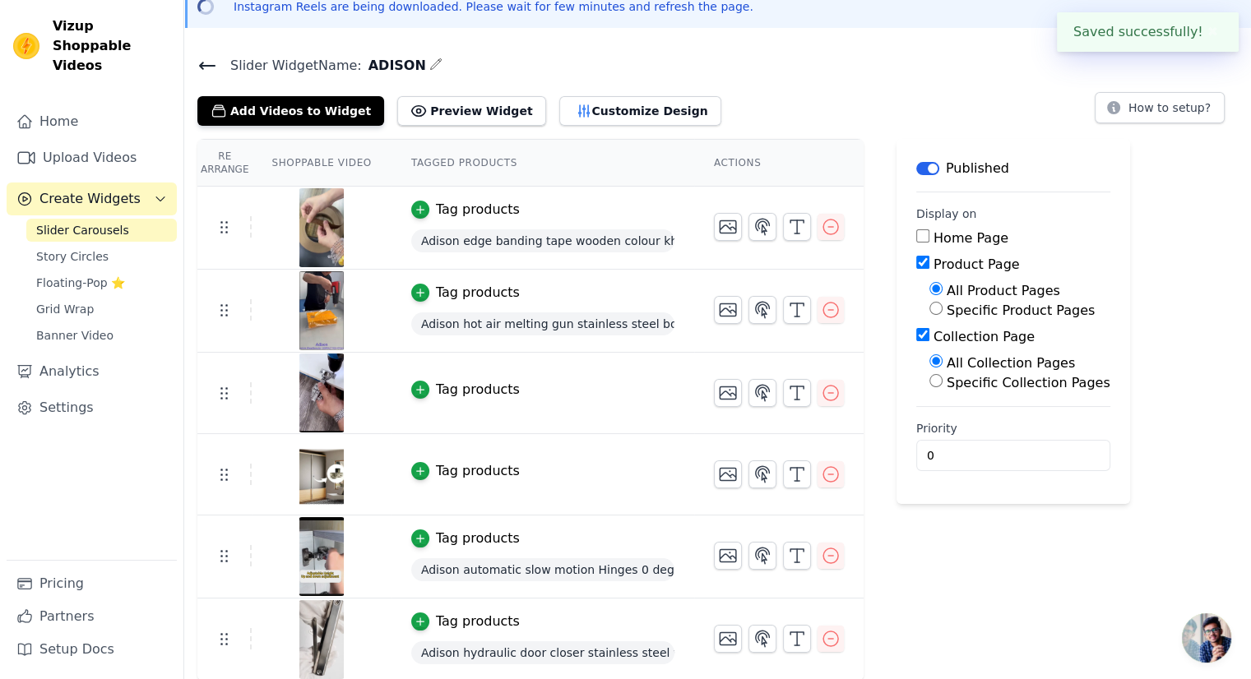
click at [891, 34] on div "Open sidebar Help Setup Book Demo Open user menu A ADISON HARDWARES Settings He…" at bounding box center [625, 300] width 1251 height 762
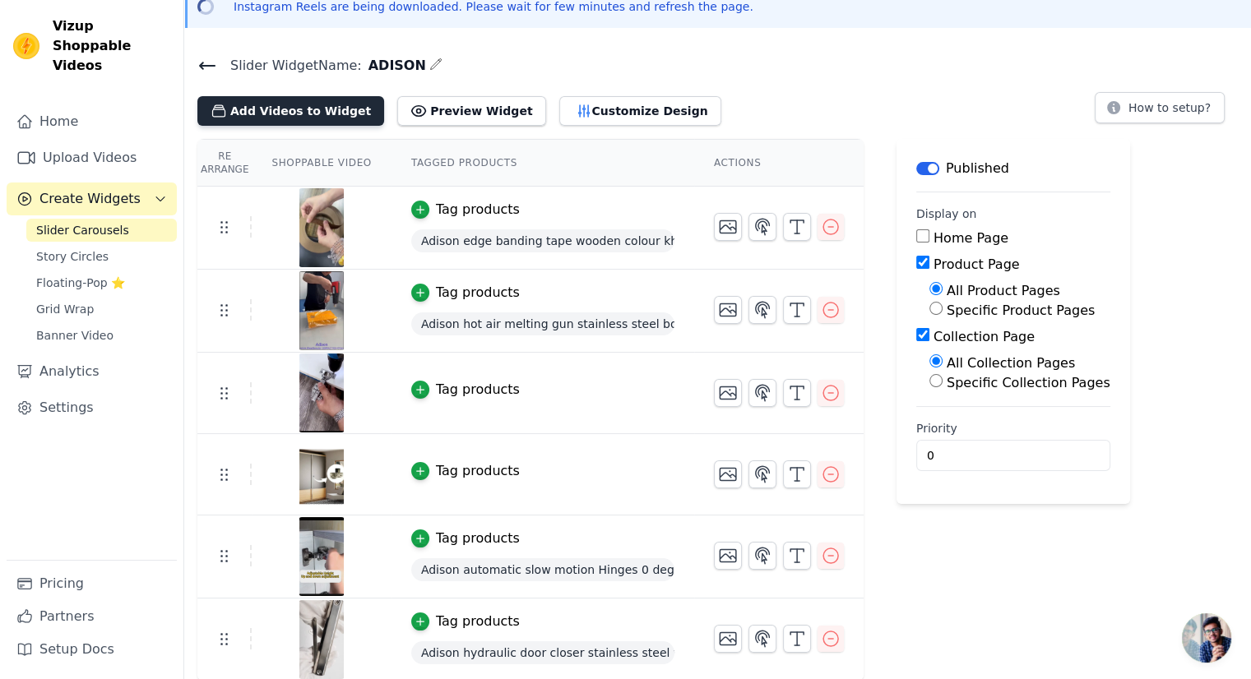
click at [308, 101] on button "Add Videos to Widget" at bounding box center [290, 111] width 187 height 30
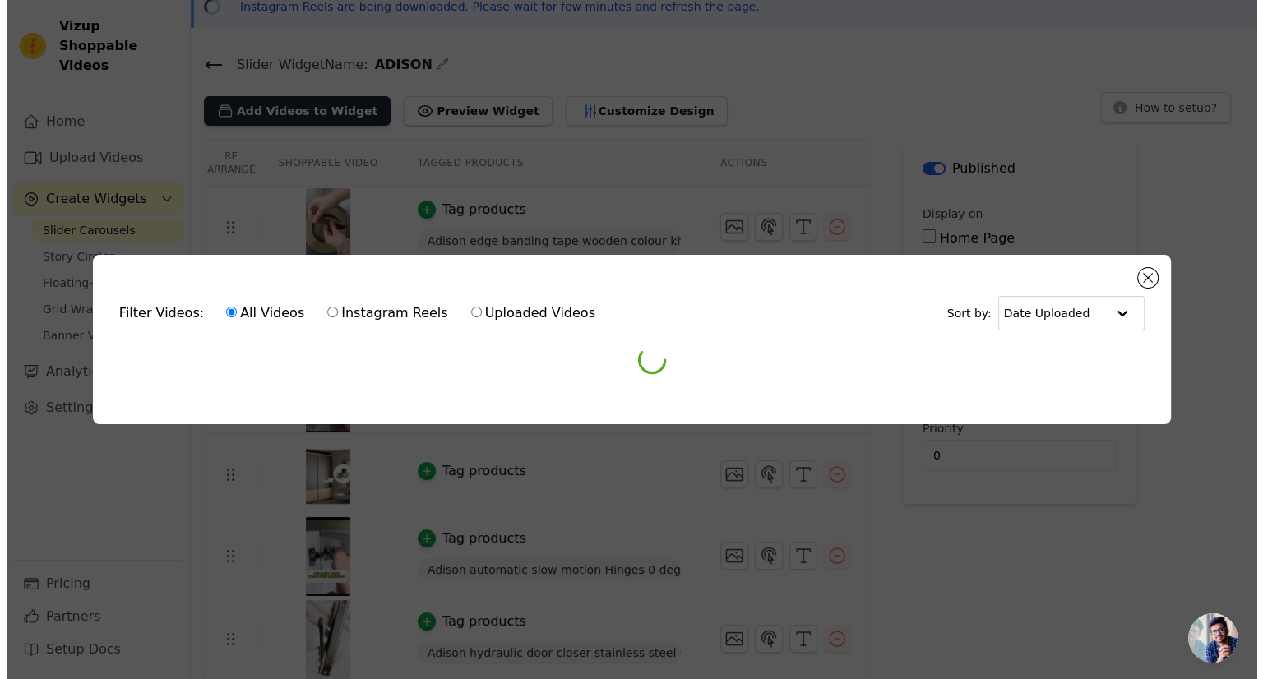
scroll to position [0, 0]
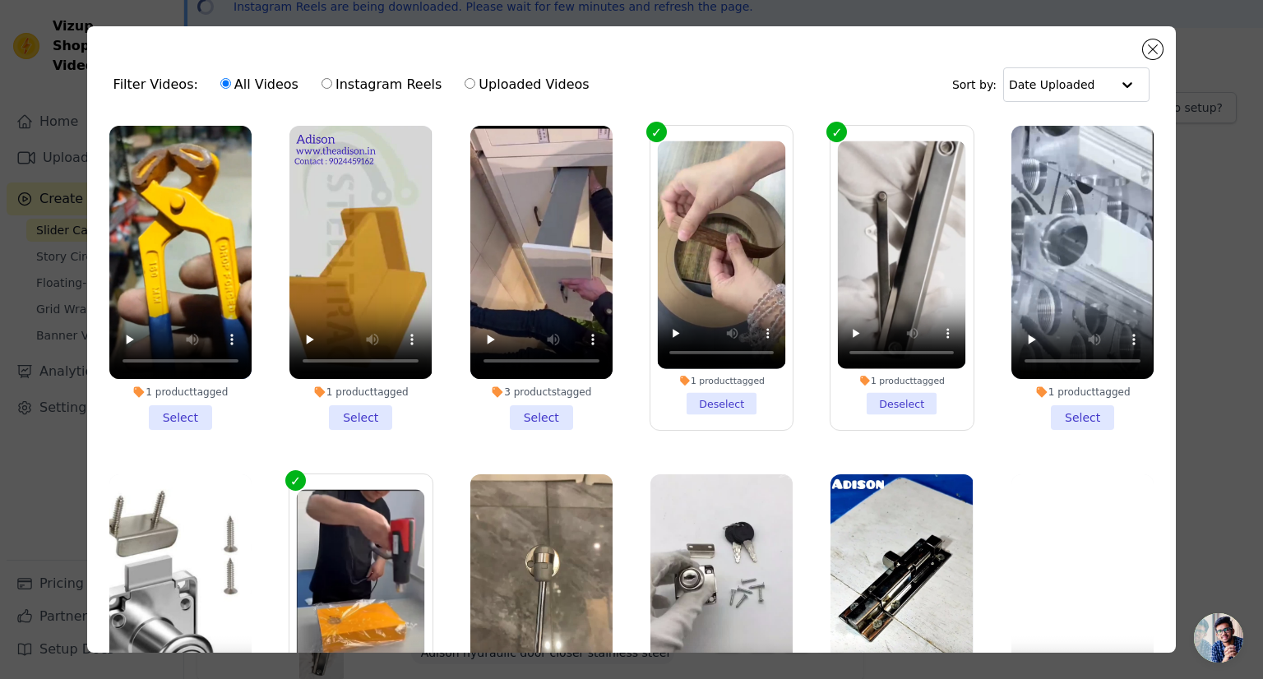
click at [1142, 53] on div "Filter Videos: All Videos Instagram Reels Uploaded Videos Sort by: Date Uploaded" at bounding box center [631, 85] width 1063 height 64
click at [1157, 50] on button "Close modal" at bounding box center [1153, 49] width 20 height 20
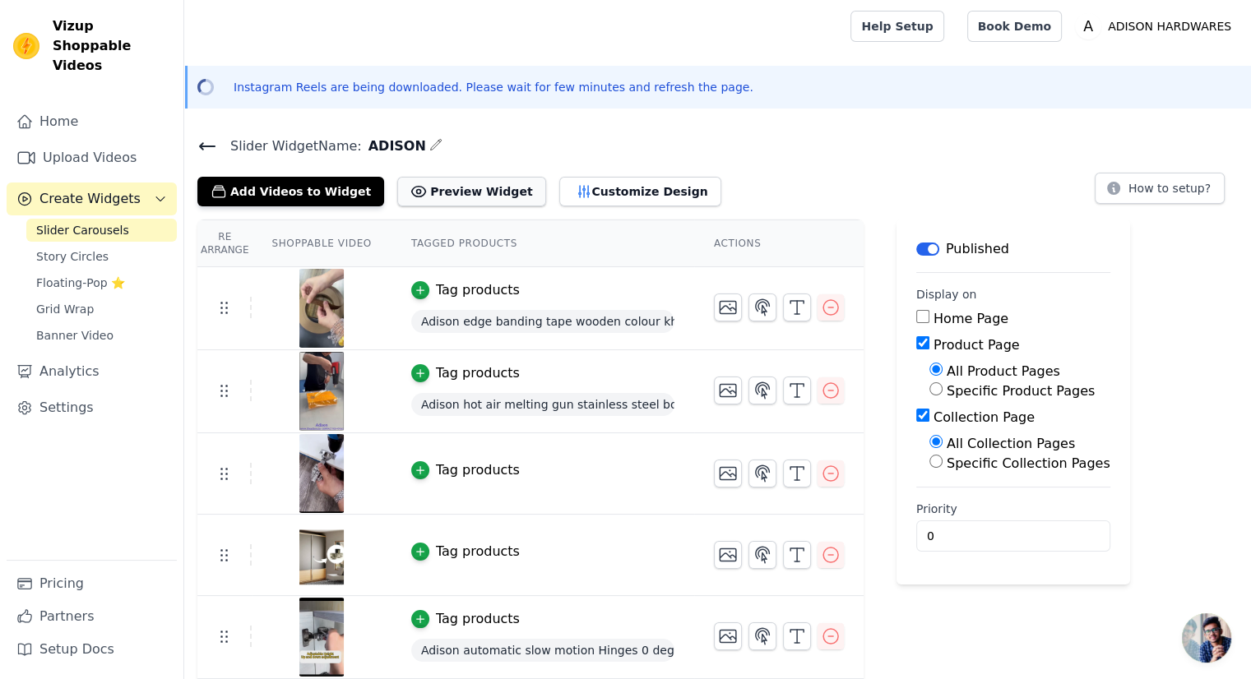
click at [467, 192] on button "Preview Widget" at bounding box center [471, 192] width 148 height 30
click at [83, 248] on span "Story Circles" at bounding box center [72, 256] width 72 height 16
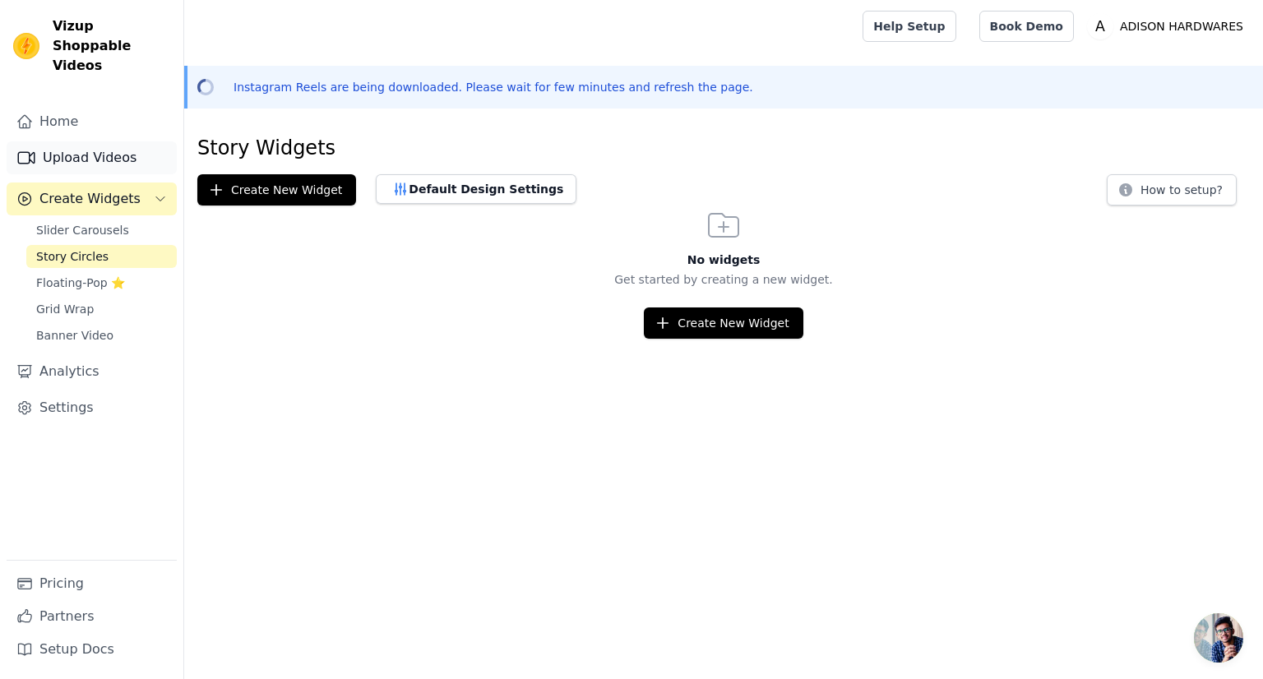
click at [92, 141] on link "Upload Videos" at bounding box center [92, 157] width 170 height 33
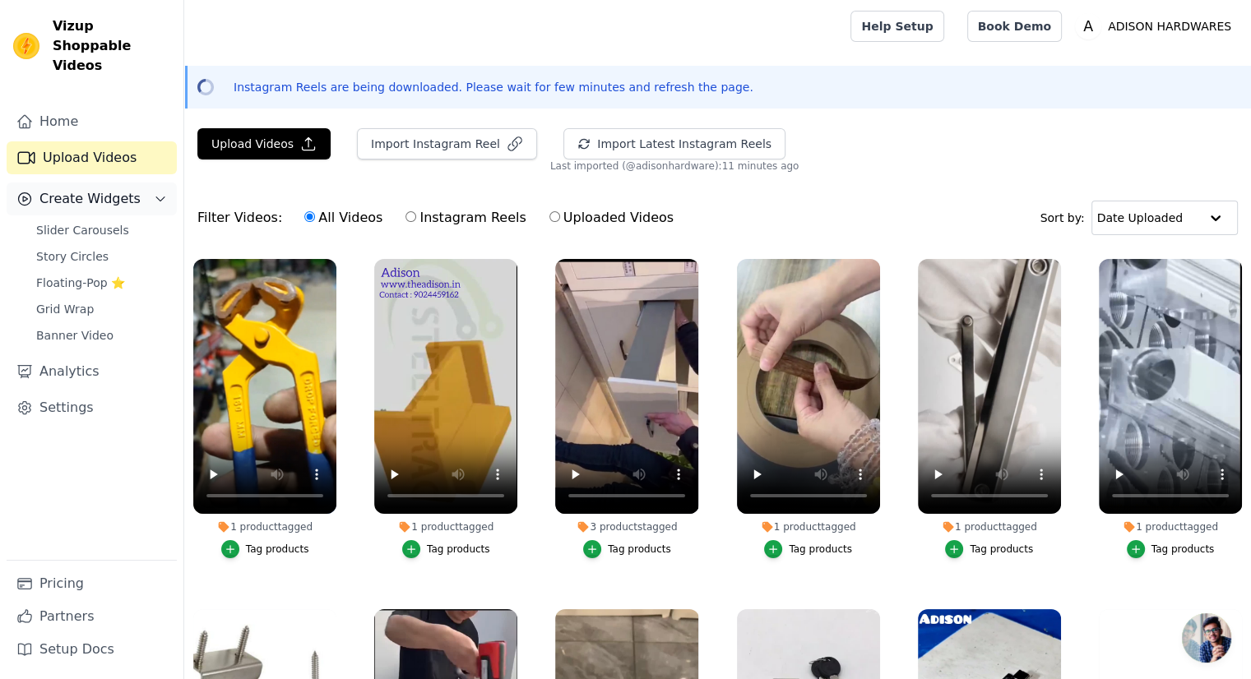
click at [88, 189] on span "Create Widgets" at bounding box center [89, 199] width 101 height 20
click at [90, 189] on span "Create Widgets" at bounding box center [89, 199] width 101 height 20
click at [86, 301] on span "Grid Wrap" at bounding box center [65, 309] width 58 height 16
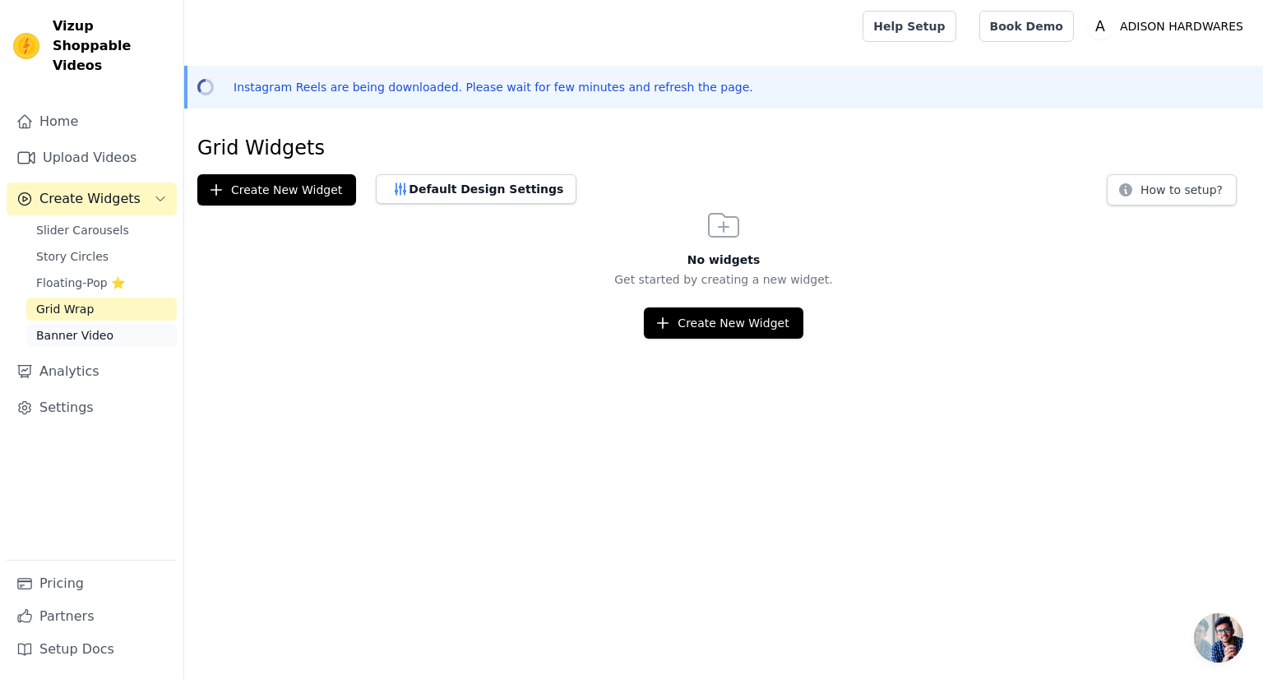
click at [78, 327] on span "Banner Video" at bounding box center [74, 335] width 77 height 16
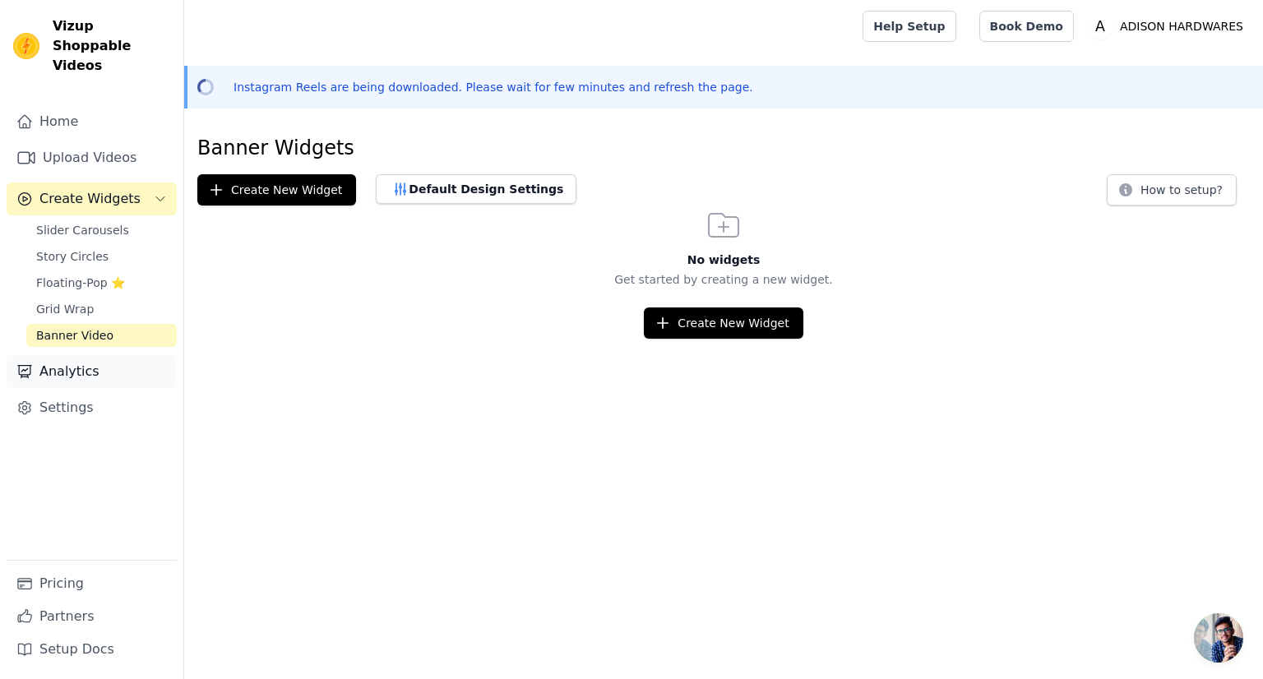
click at [85, 364] on link "Analytics" at bounding box center [92, 371] width 170 height 33
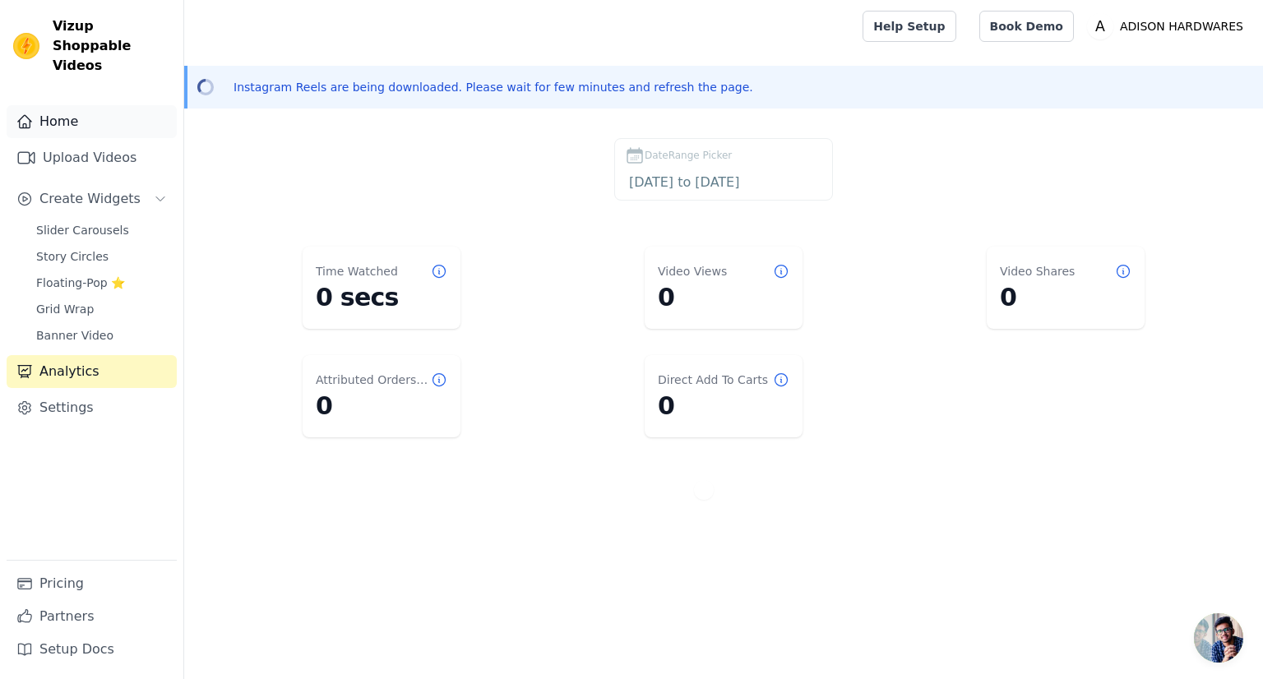
click at [96, 113] on link "Home" at bounding box center [92, 121] width 170 height 33
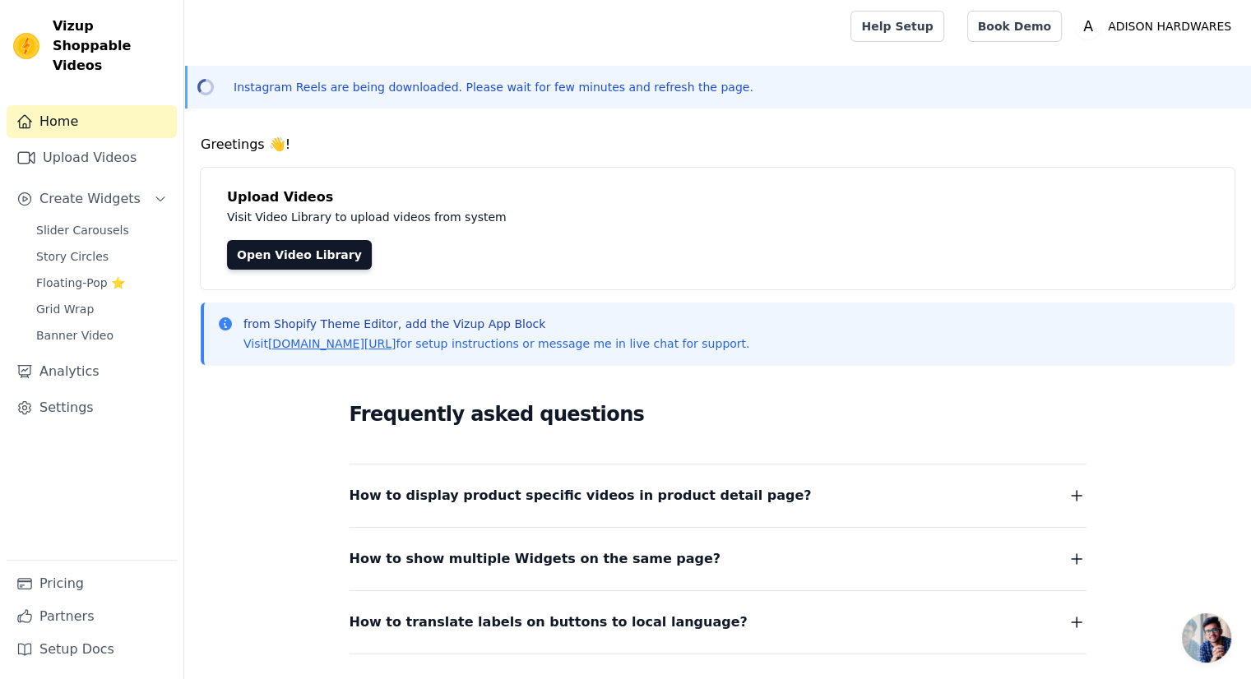
click at [96, 113] on link "Home" at bounding box center [92, 121] width 170 height 33
click at [260, 254] on link "Open Video Library" at bounding box center [299, 255] width 145 height 30
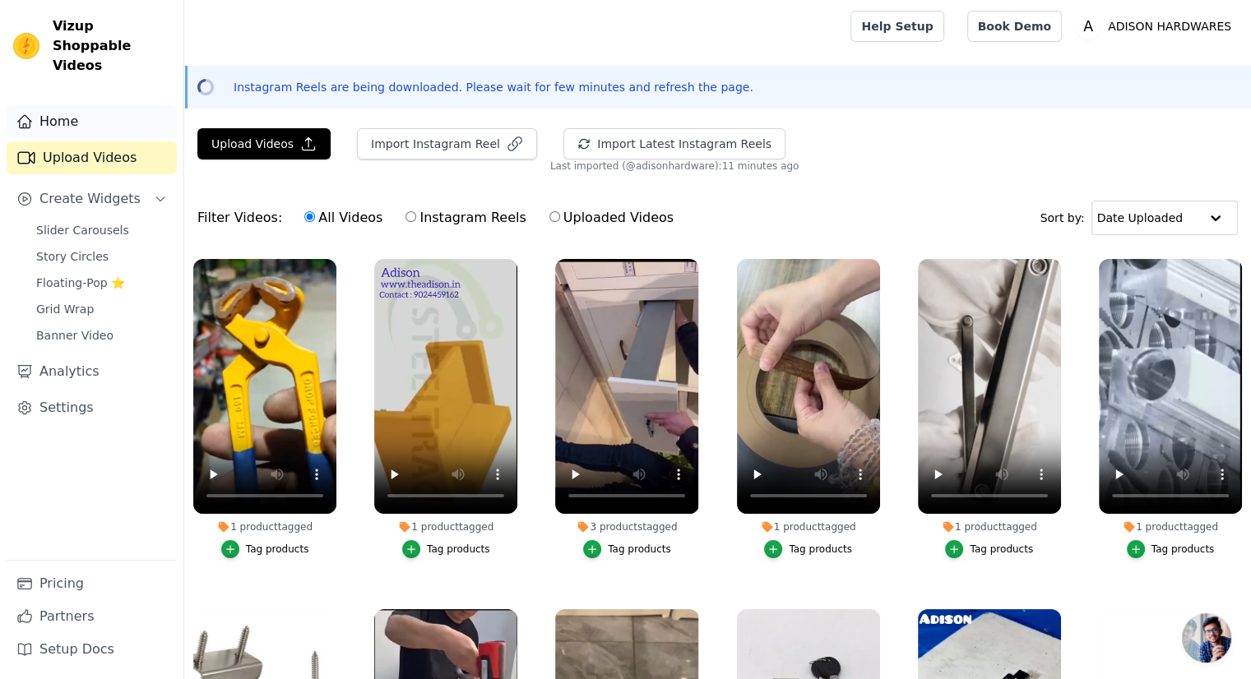
click at [86, 108] on link "Home" at bounding box center [92, 121] width 170 height 33
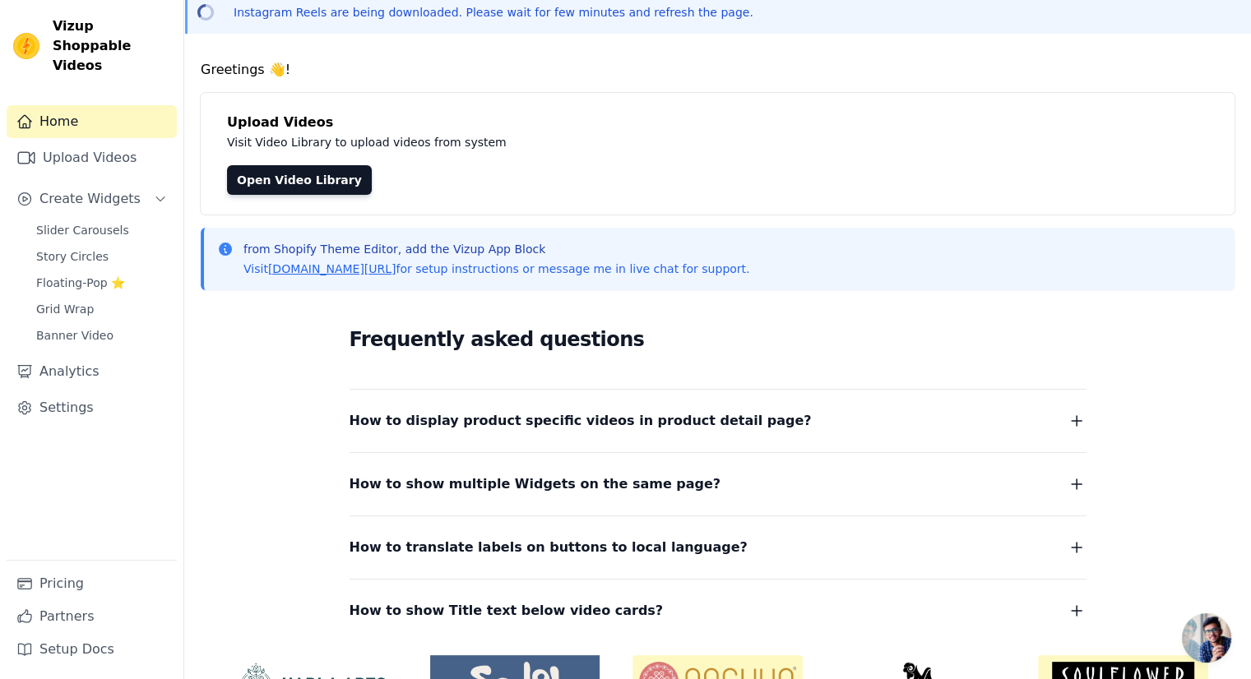
scroll to position [164, 0]
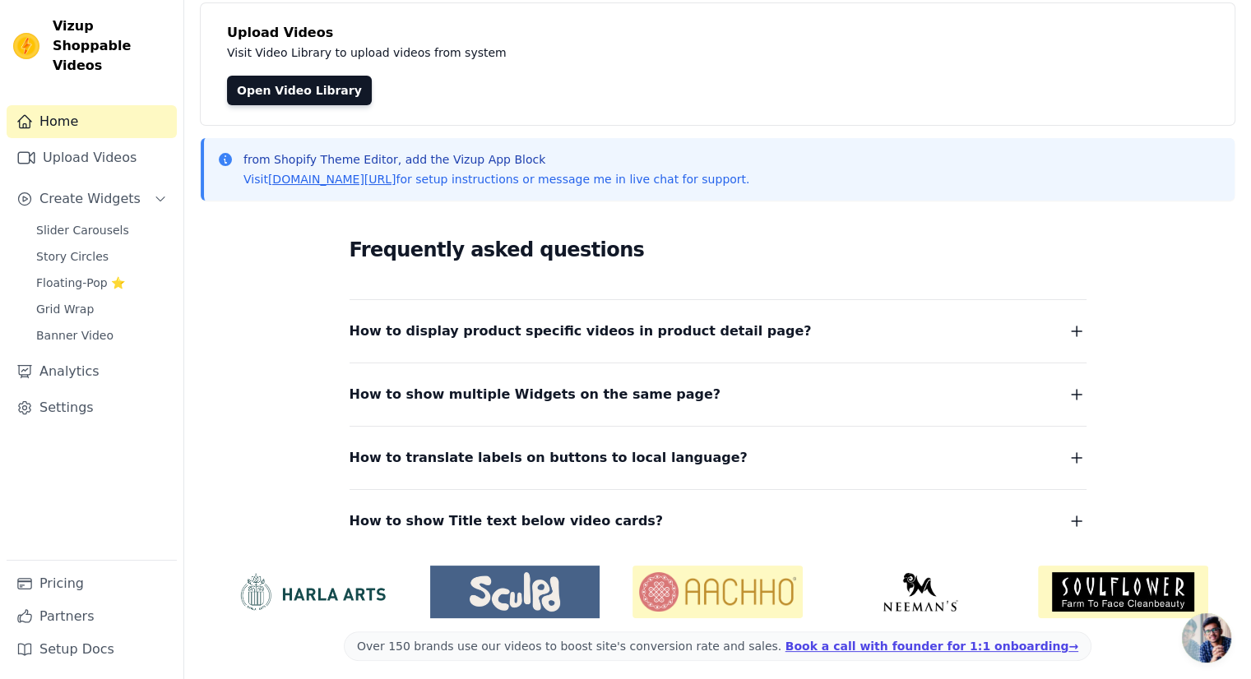
click at [497, 340] on span "How to display product specific videos in product detail page?" at bounding box center [580, 331] width 462 height 23
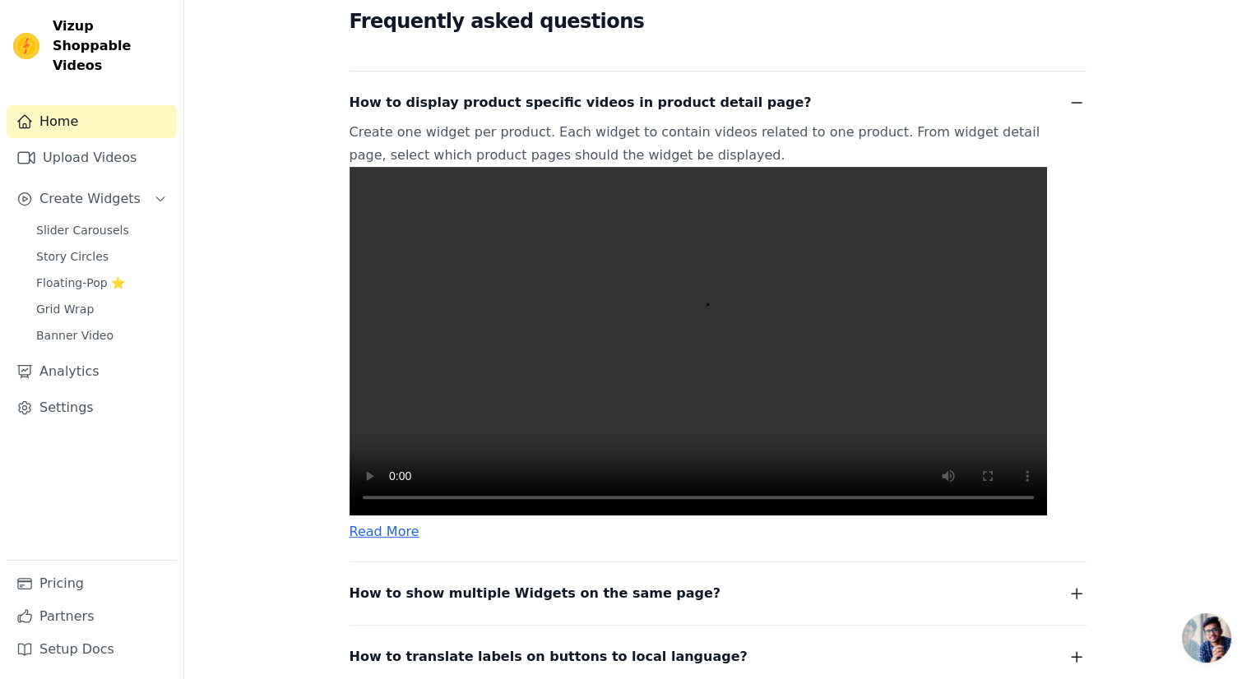
scroll to position [411, 0]
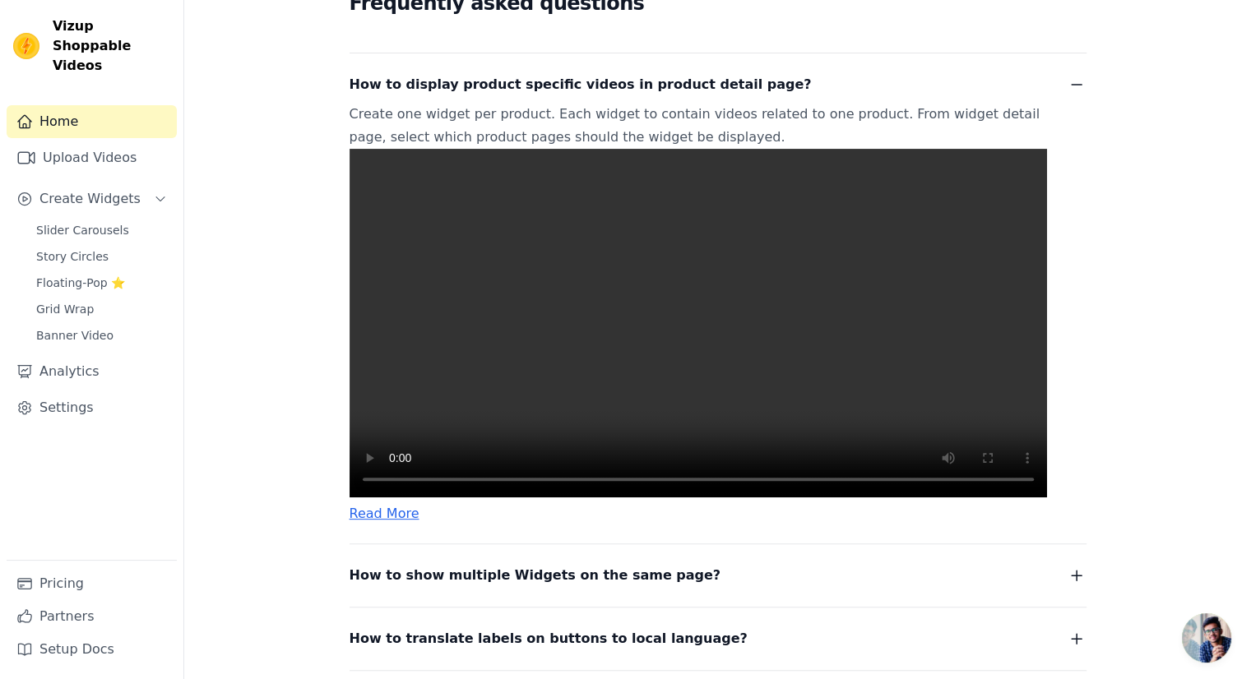
click at [1222, 638] on span "Open chat" at bounding box center [1206, 637] width 49 height 49
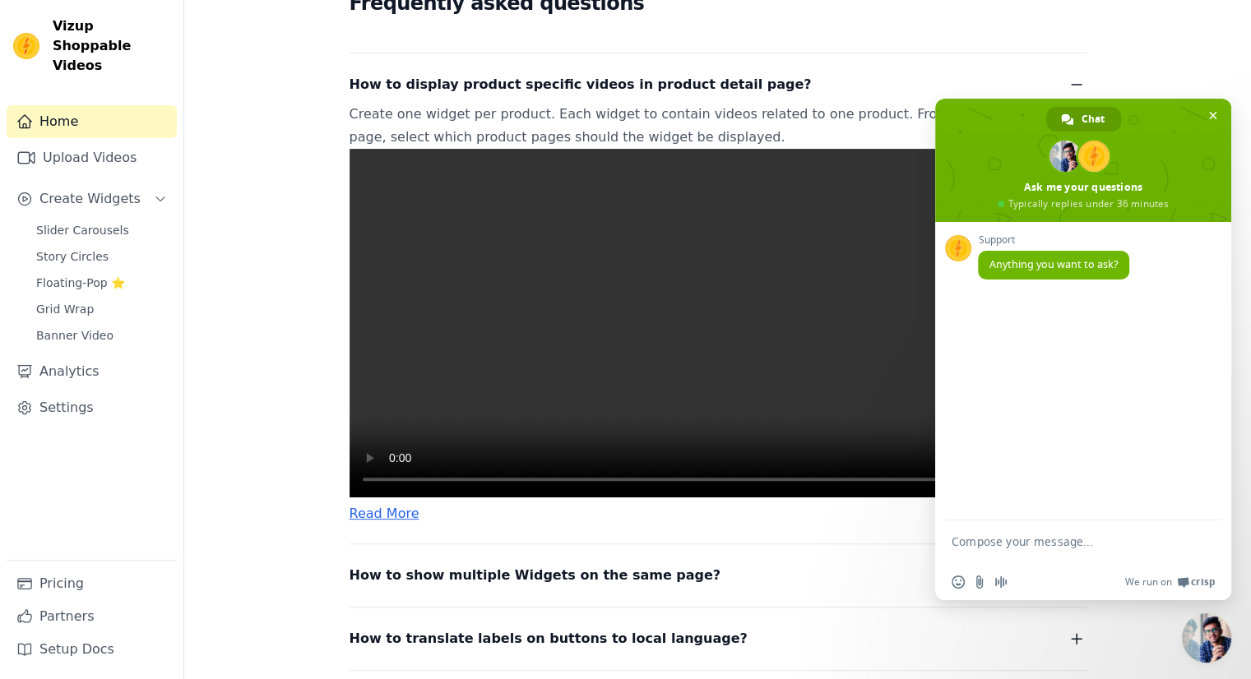
click at [1220, 636] on span "Close chat" at bounding box center [1206, 637] width 49 height 49
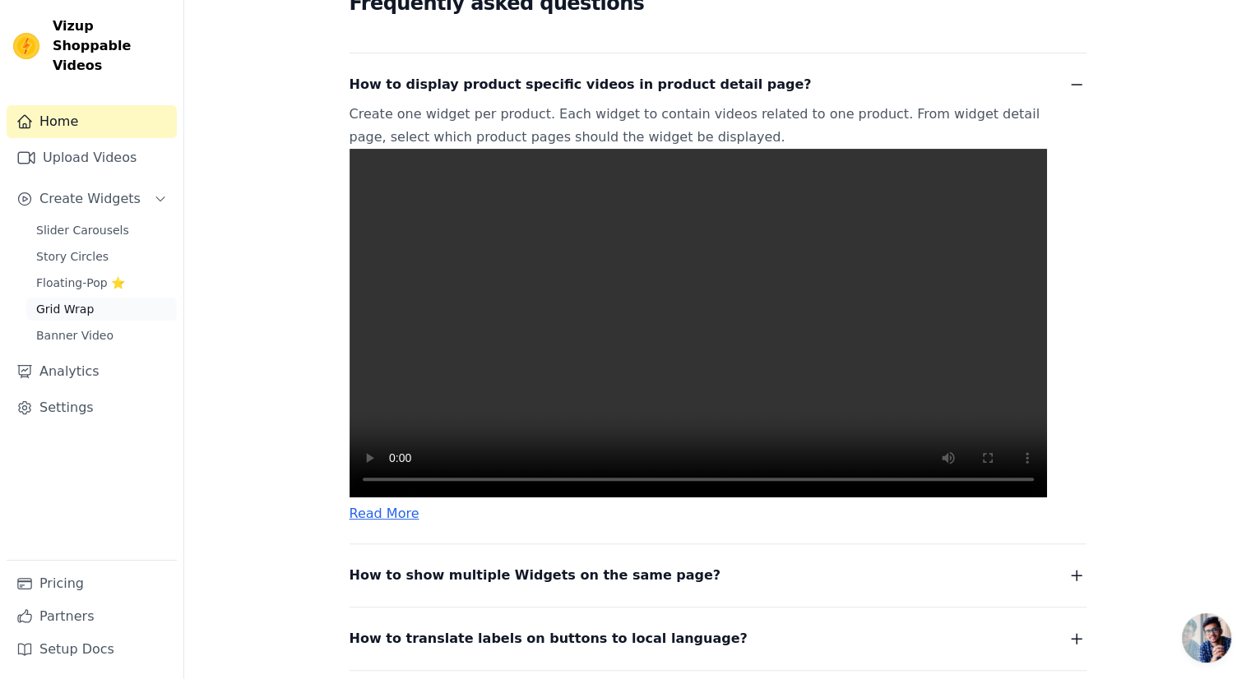
click at [98, 298] on link "Grid Wrap" at bounding box center [101, 309] width 150 height 23
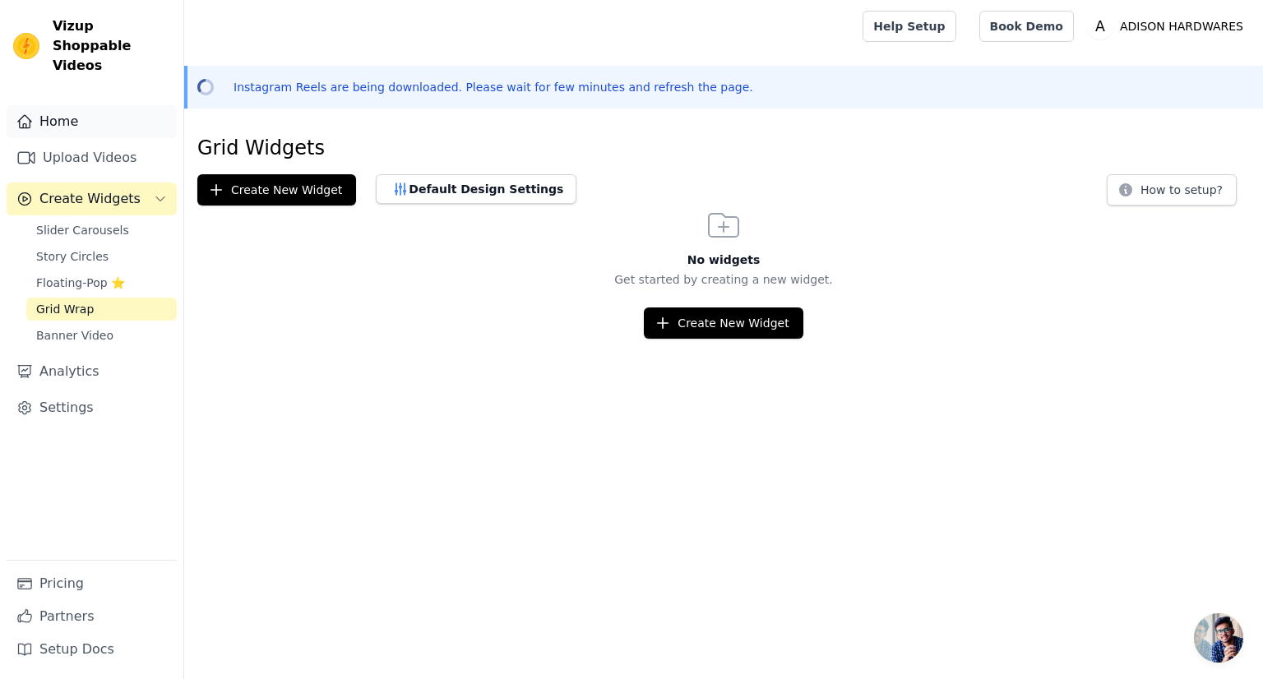
click at [121, 108] on link "Home" at bounding box center [92, 121] width 170 height 33
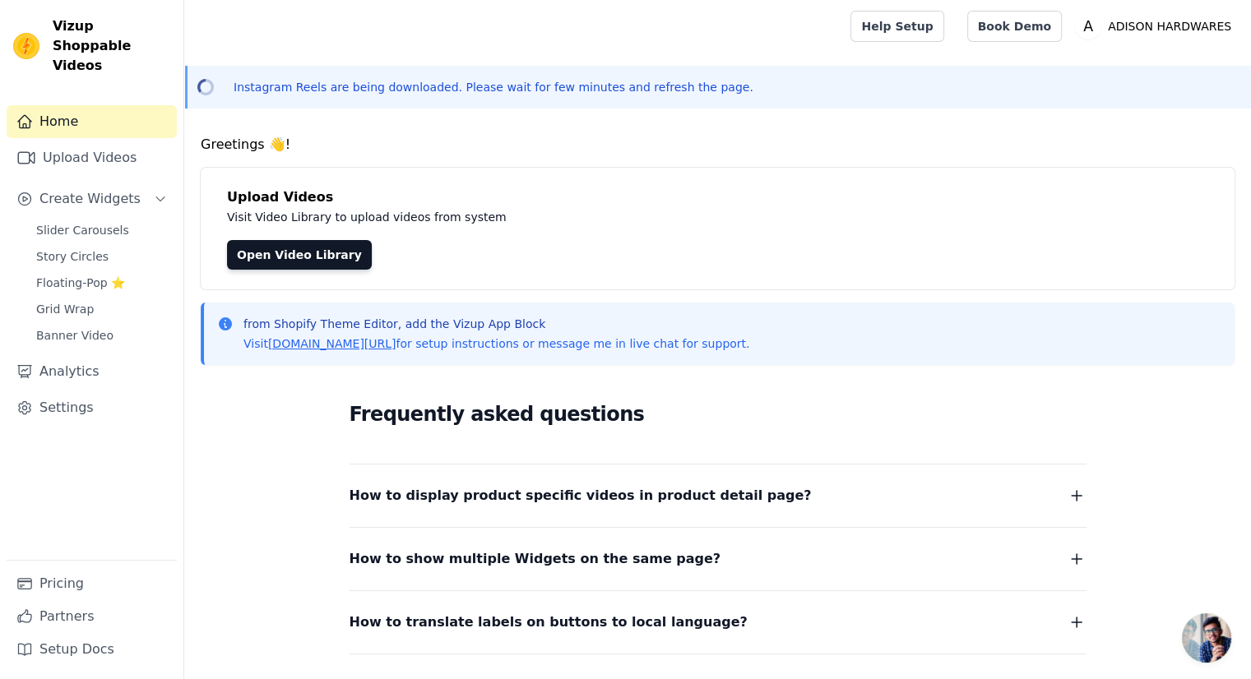
click at [531, 499] on span "How to display product specific videos in product detail page?" at bounding box center [580, 495] width 462 height 23
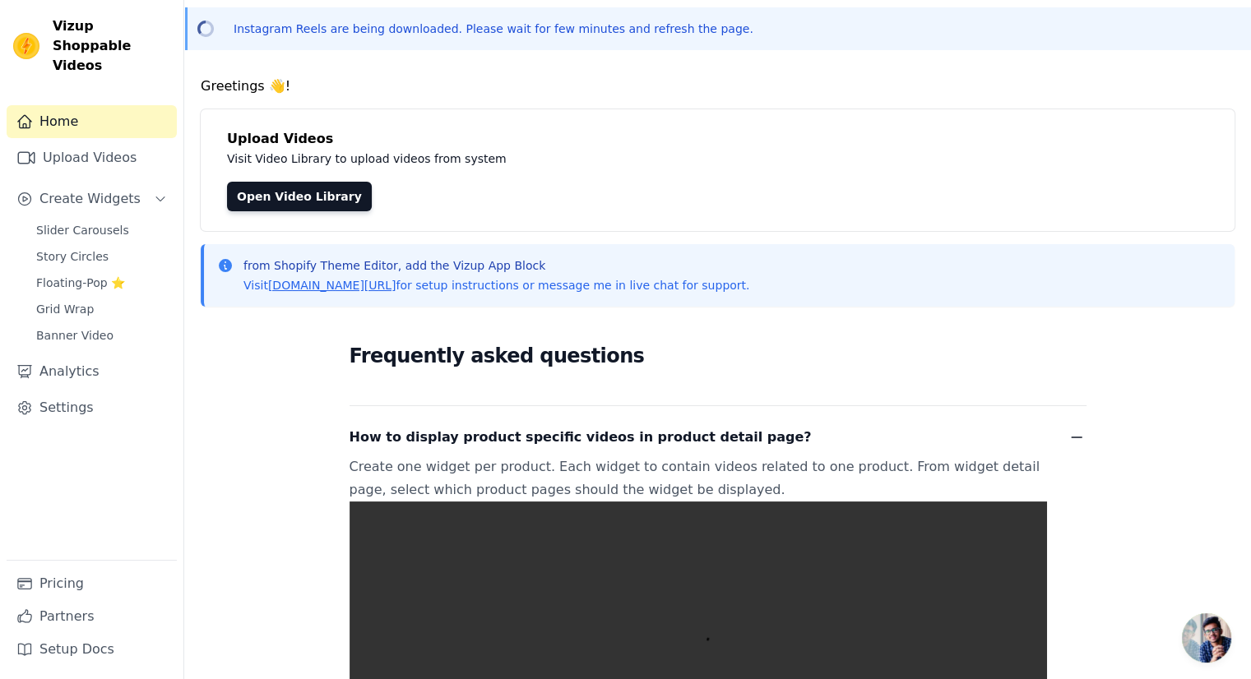
scroll to position [164, 0]
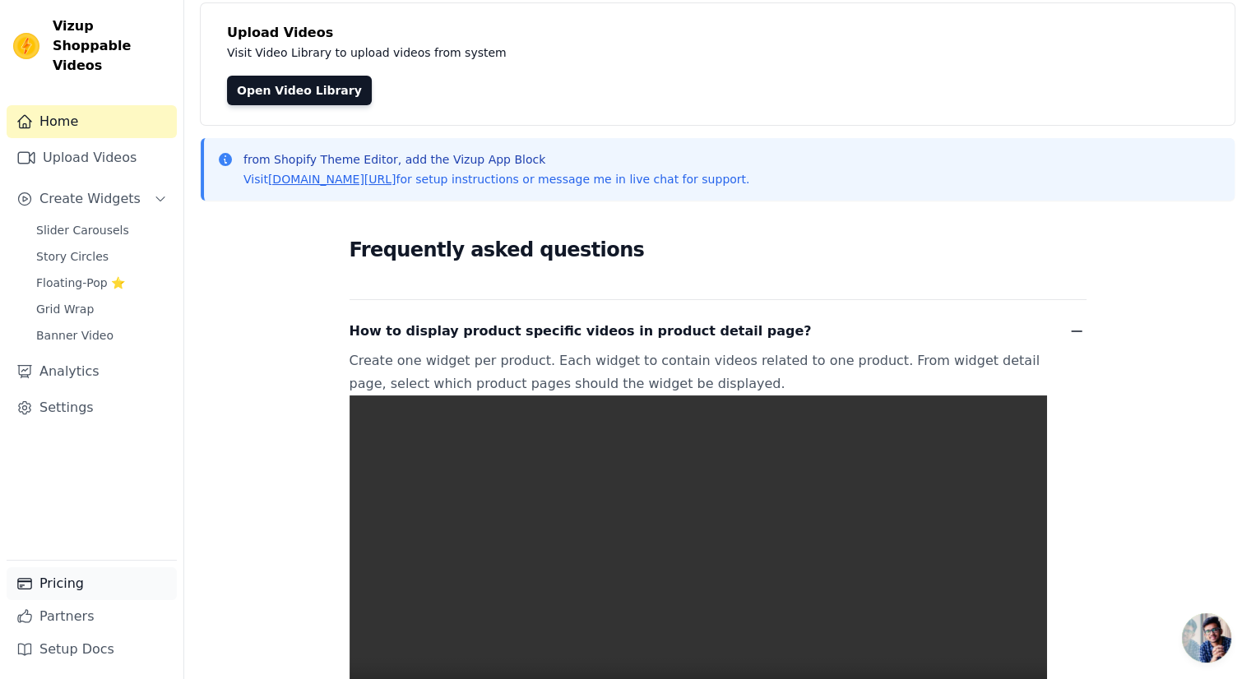
click at [66, 575] on link "Pricing" at bounding box center [92, 583] width 170 height 33
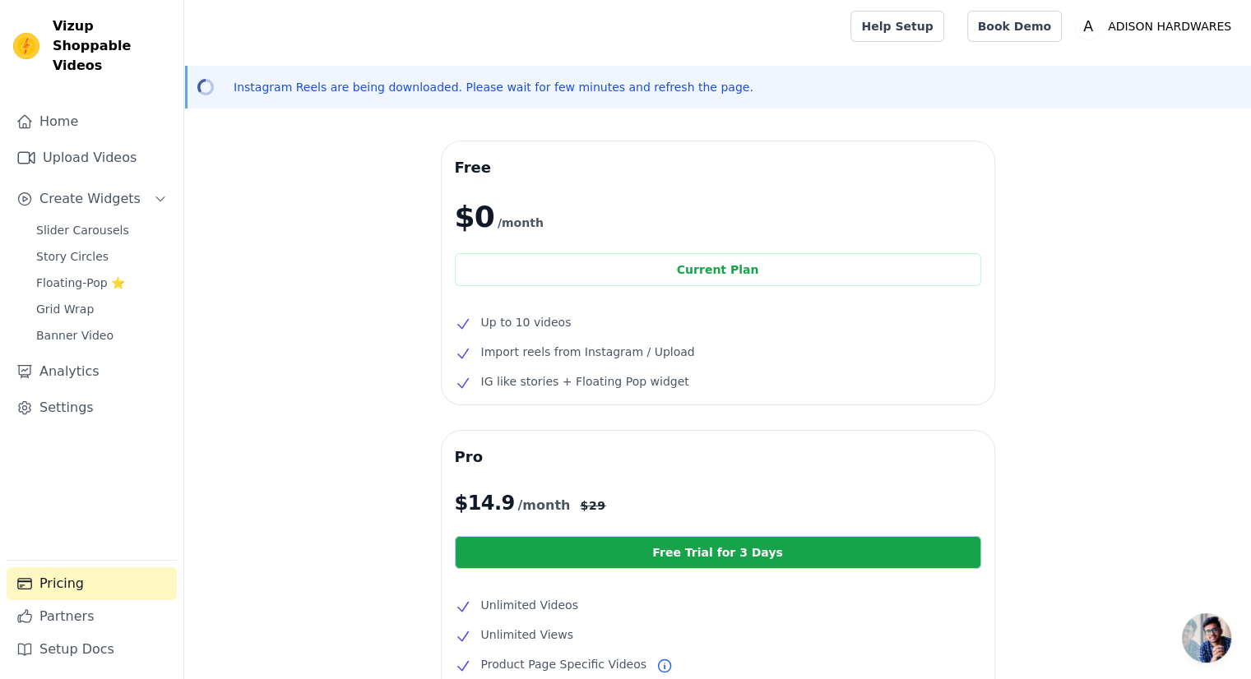
scroll to position [247, 0]
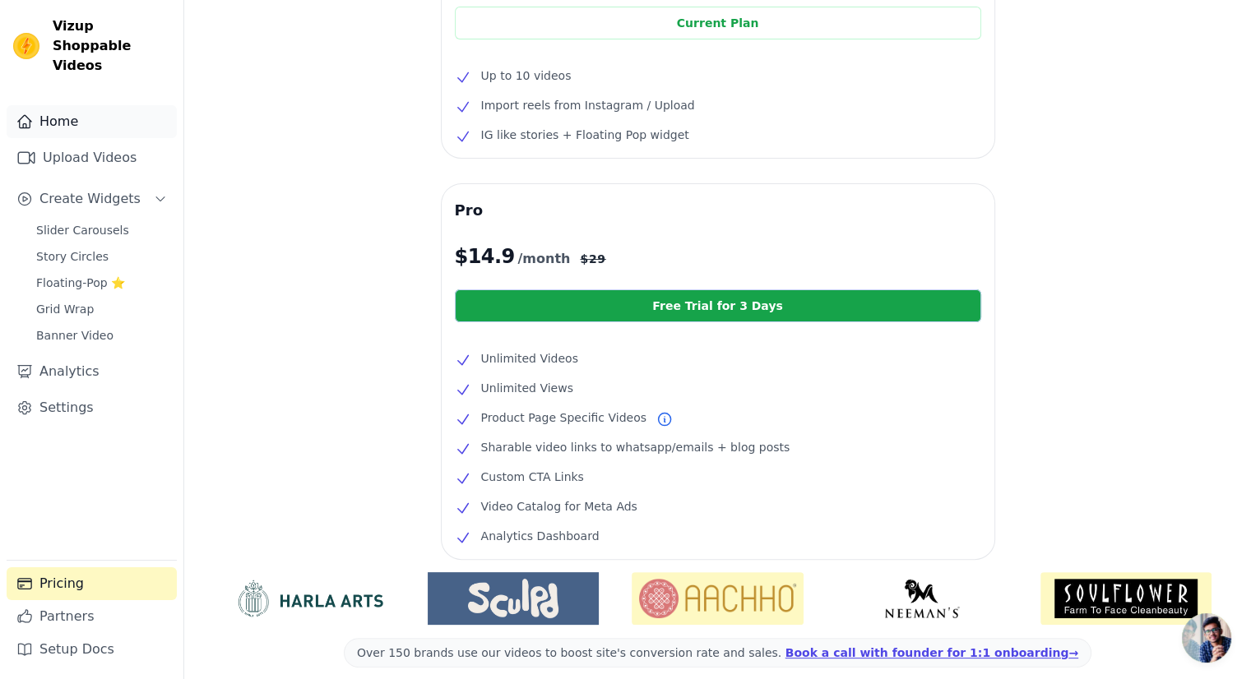
click at [90, 105] on link "Home" at bounding box center [92, 121] width 170 height 33
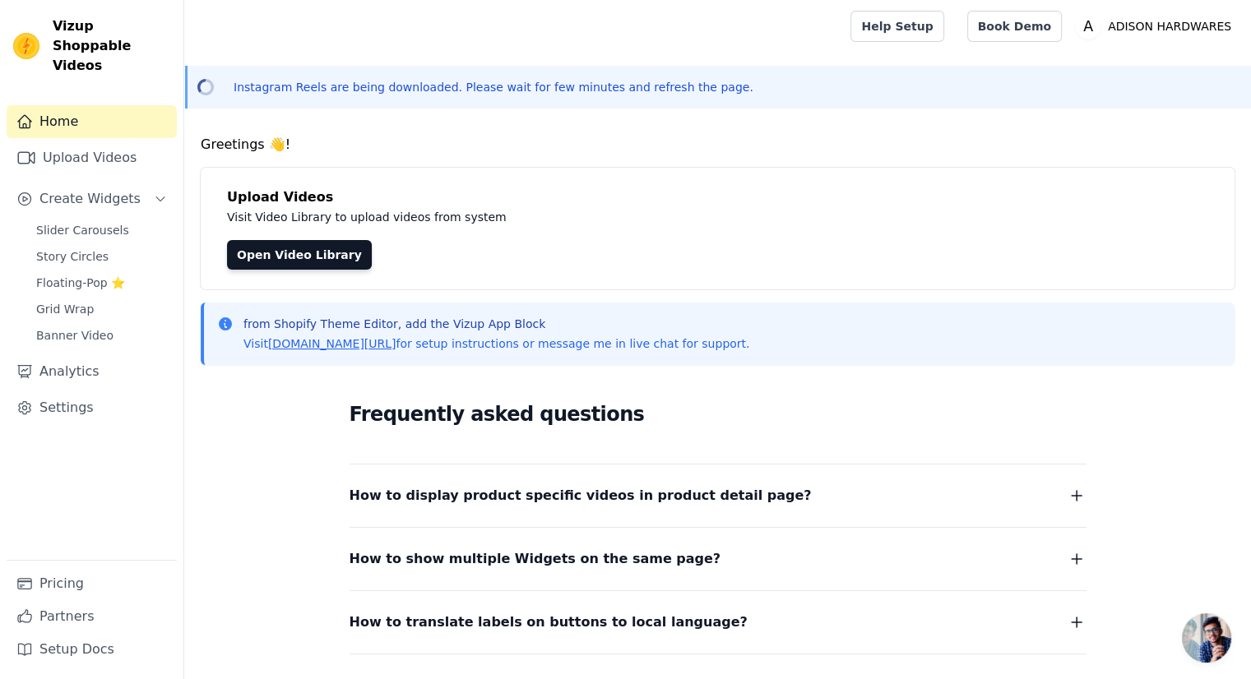
click at [530, 488] on span "How to display product specific videos in product detail page?" at bounding box center [580, 495] width 462 height 23
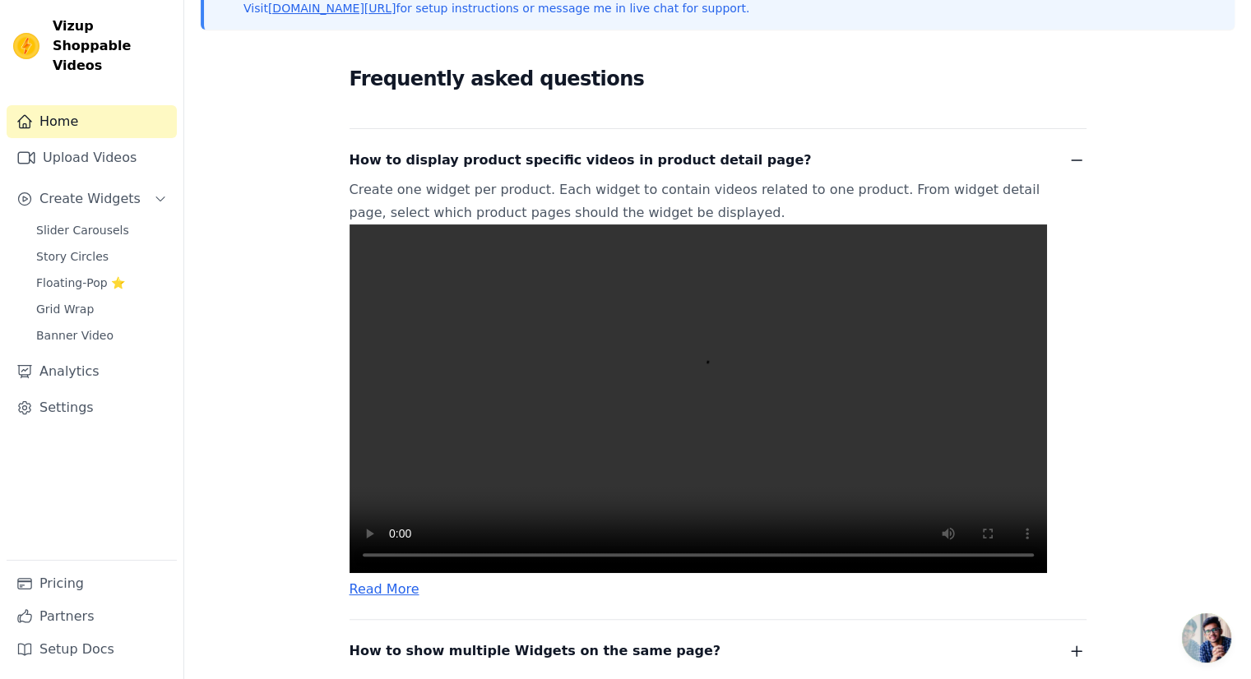
scroll to position [411, 0]
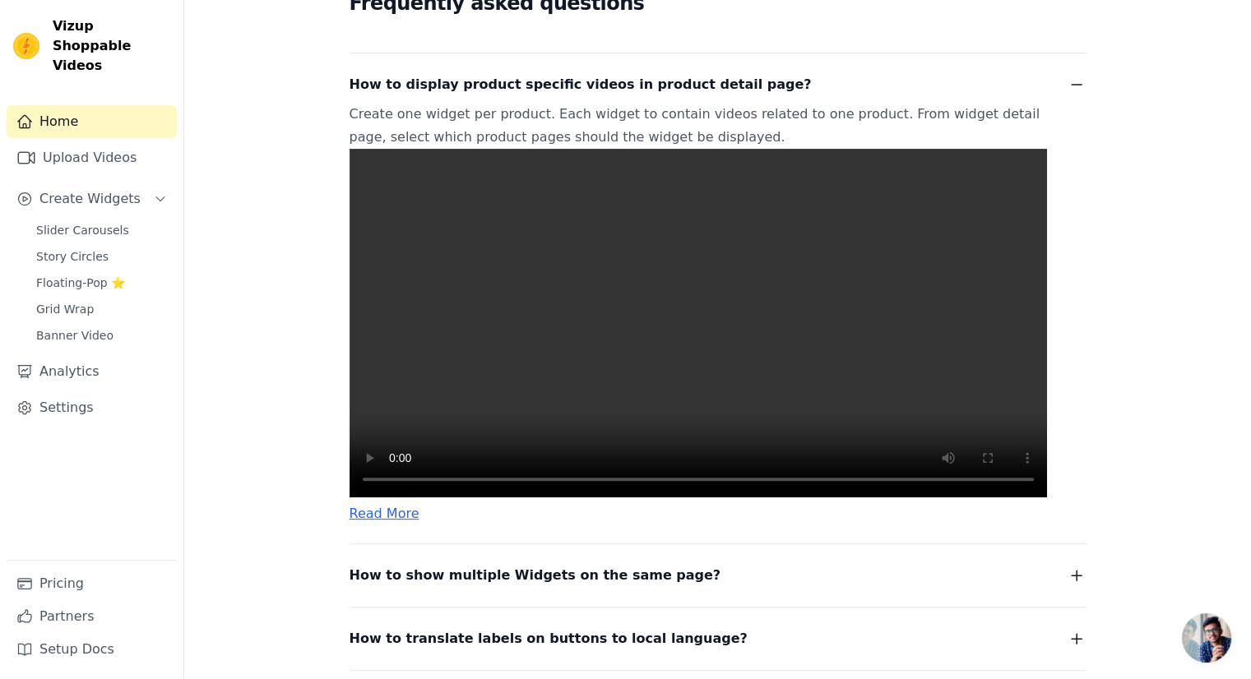
click at [671, 456] on video at bounding box center [697, 323] width 697 height 349
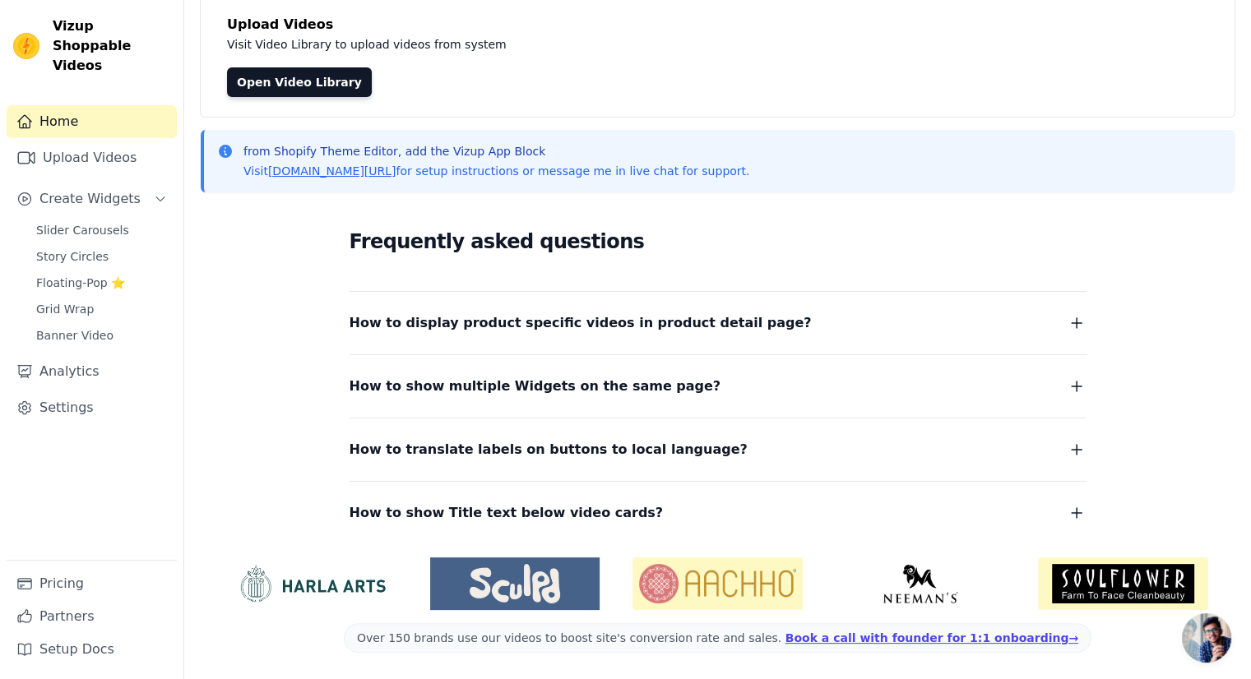
scroll to position [172, 0]
click at [641, 343] on dl "How to display product specific videos in product detail page? Create one widge…" at bounding box center [717, 409] width 737 height 234
click at [653, 320] on span "How to display product specific videos in product detail page?" at bounding box center [580, 323] width 462 height 23
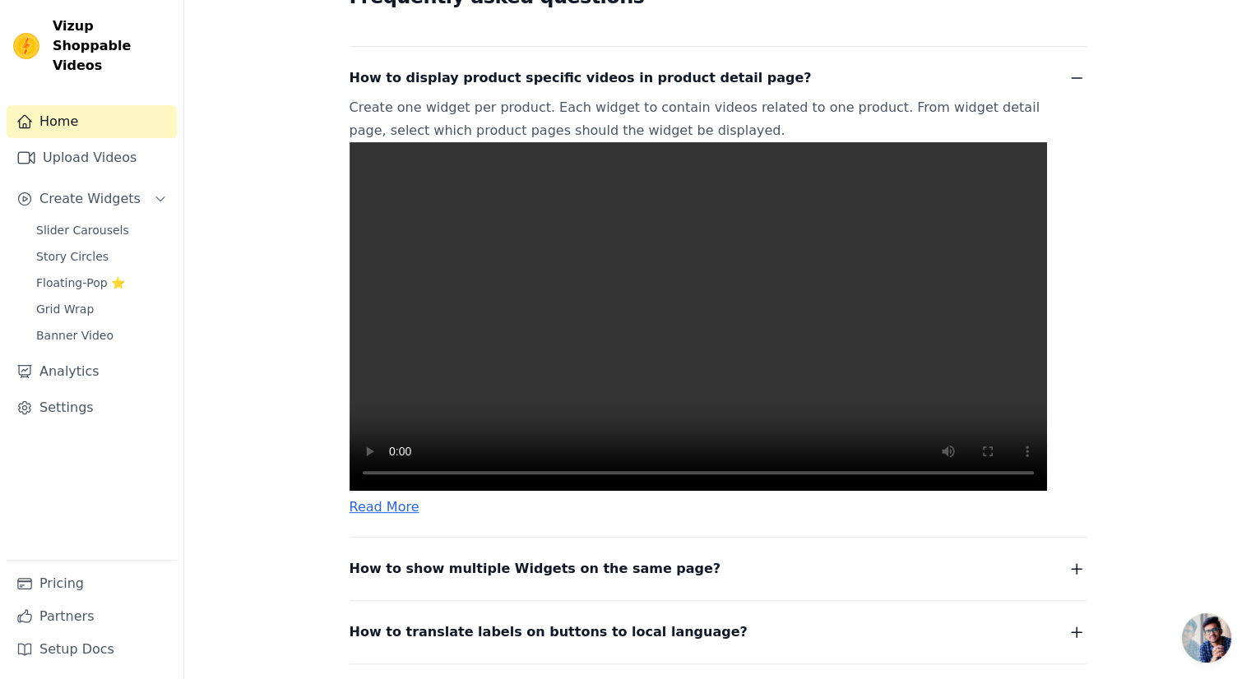
scroll to position [419, 0]
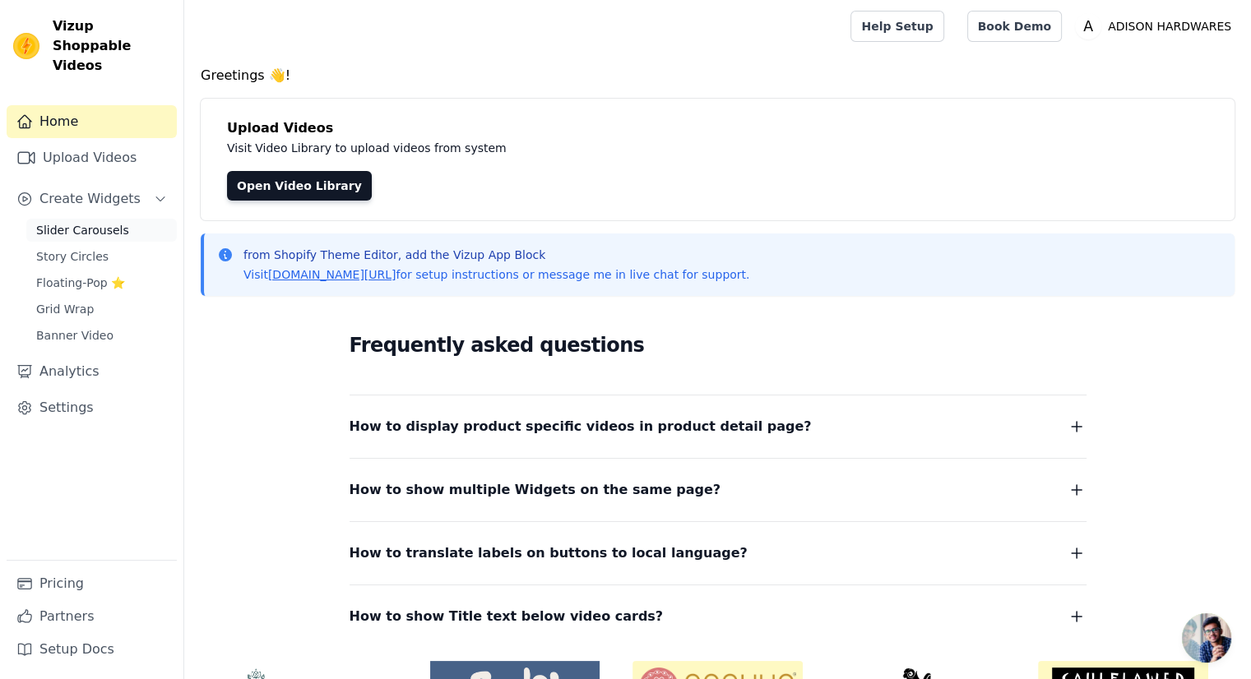
click at [99, 222] on span "Slider Carousels" at bounding box center [82, 230] width 93 height 16
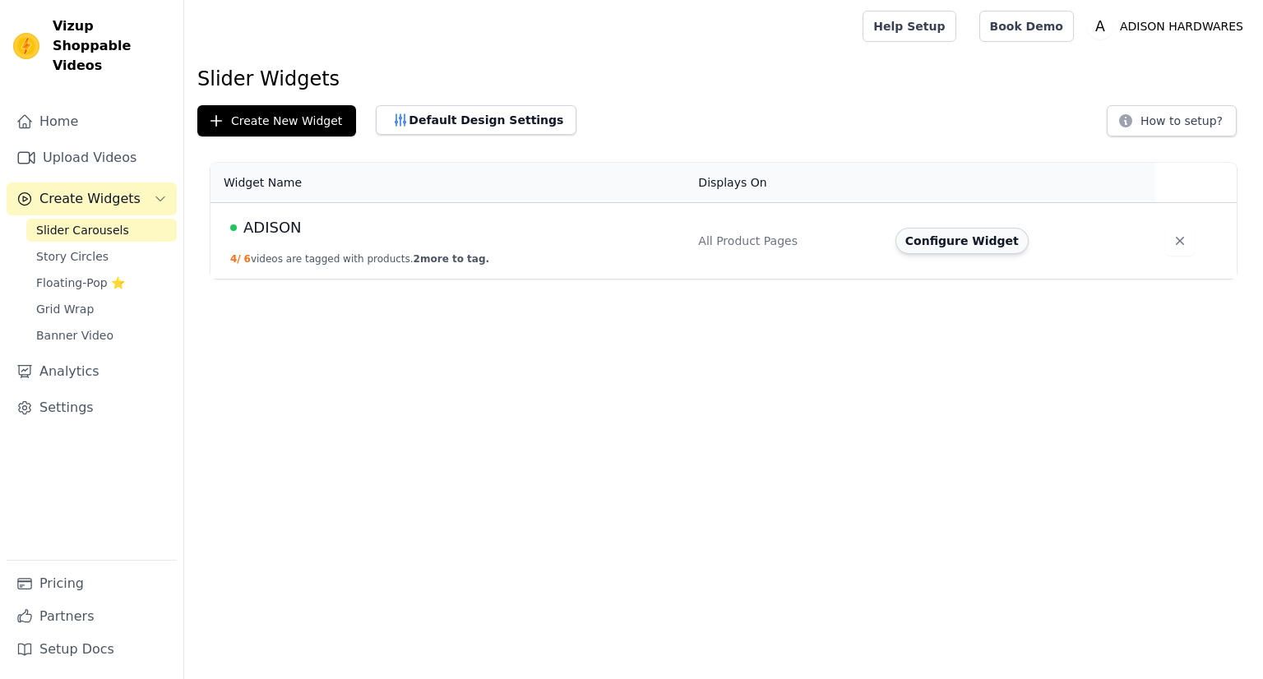
click at [937, 244] on button "Configure Widget" at bounding box center [961, 241] width 133 height 26
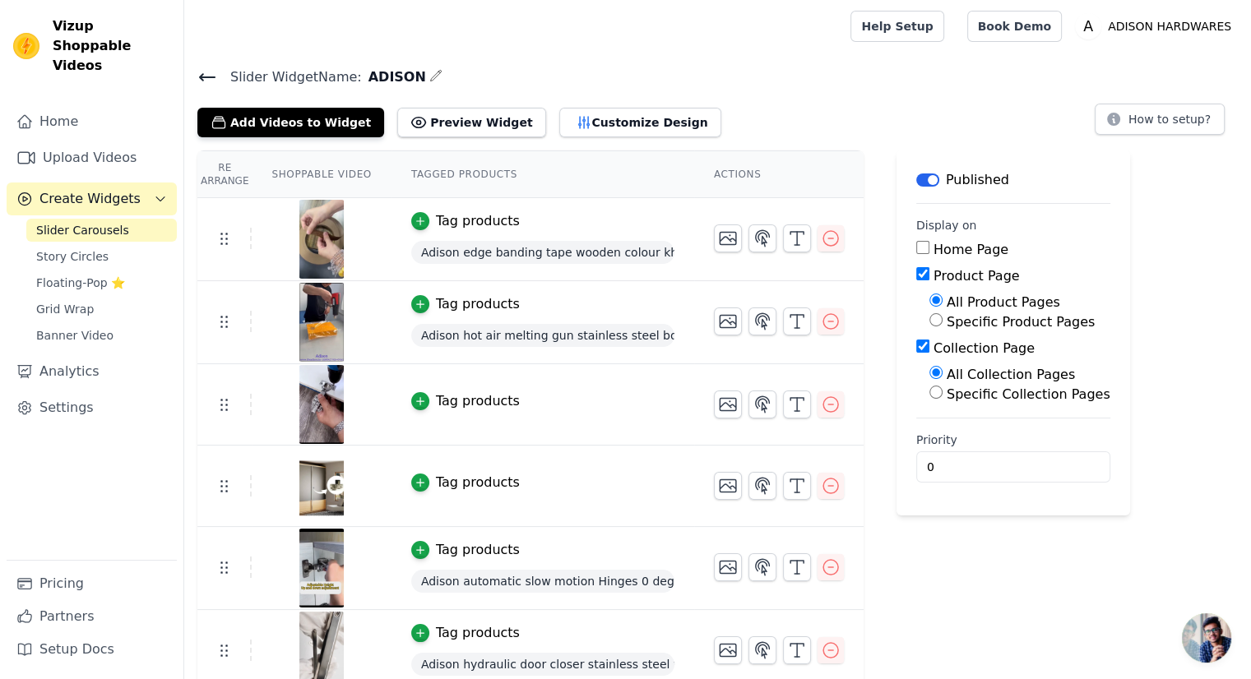
click at [931, 320] on div "Specific Product Pages" at bounding box center [1019, 322] width 181 height 20
click at [929, 321] on input "Specific Product Pages" at bounding box center [935, 319] width 13 height 13
radio input "true"
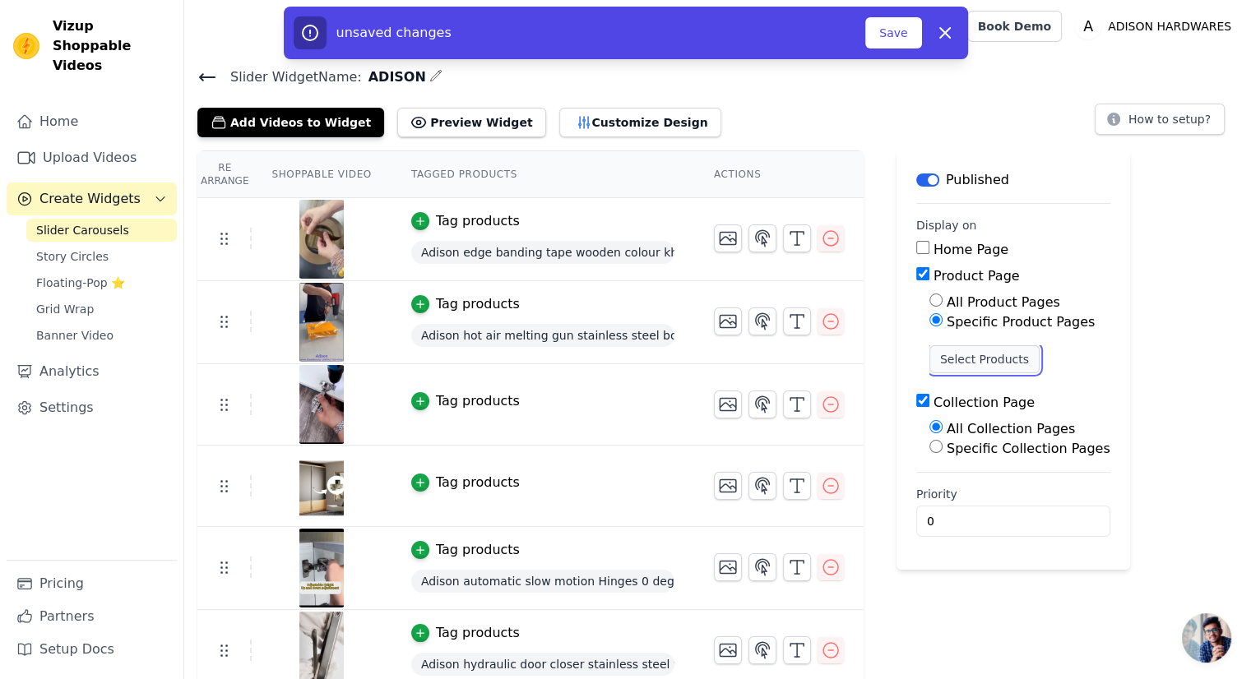
click at [953, 359] on button "Select Products" at bounding box center [984, 359] width 110 height 28
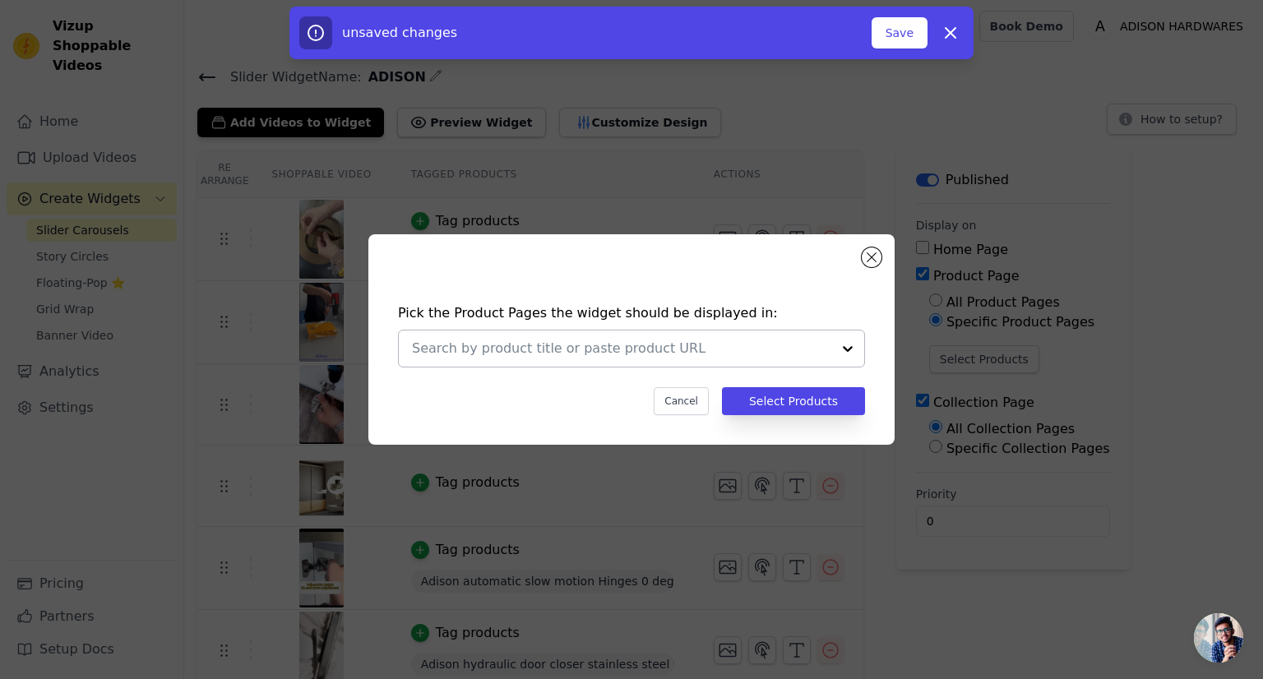
click at [687, 357] on input "text" at bounding box center [621, 349] width 419 height 20
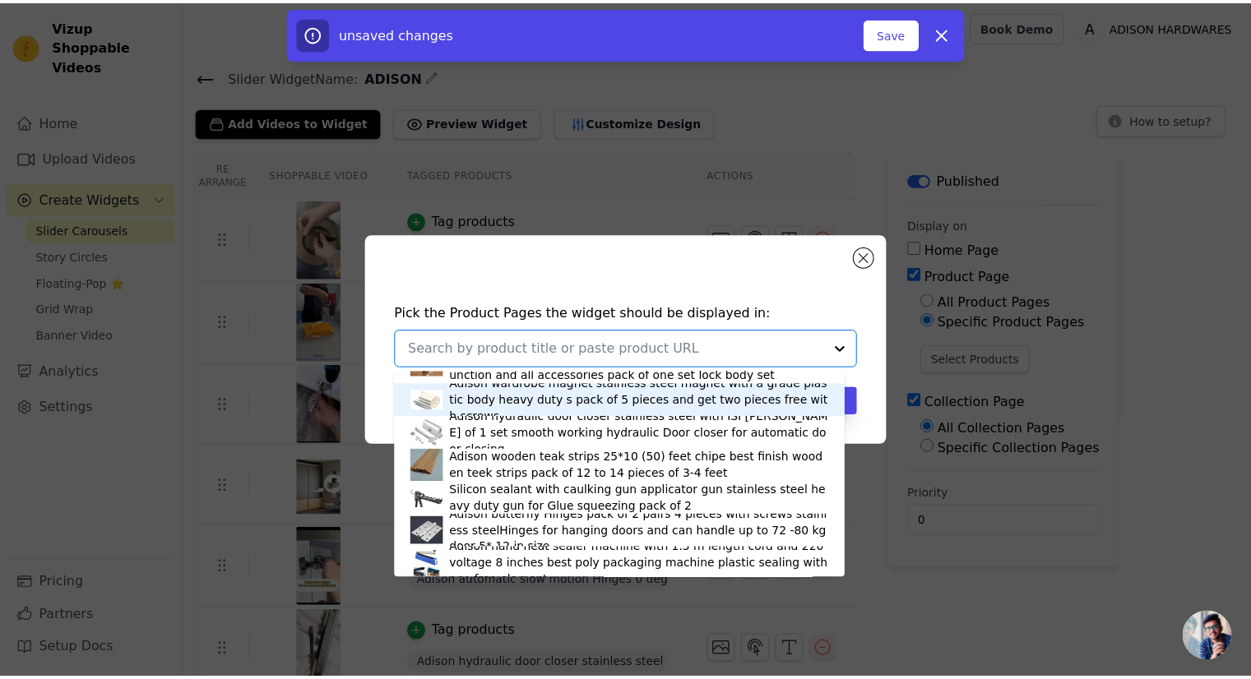
scroll to position [740, 0]
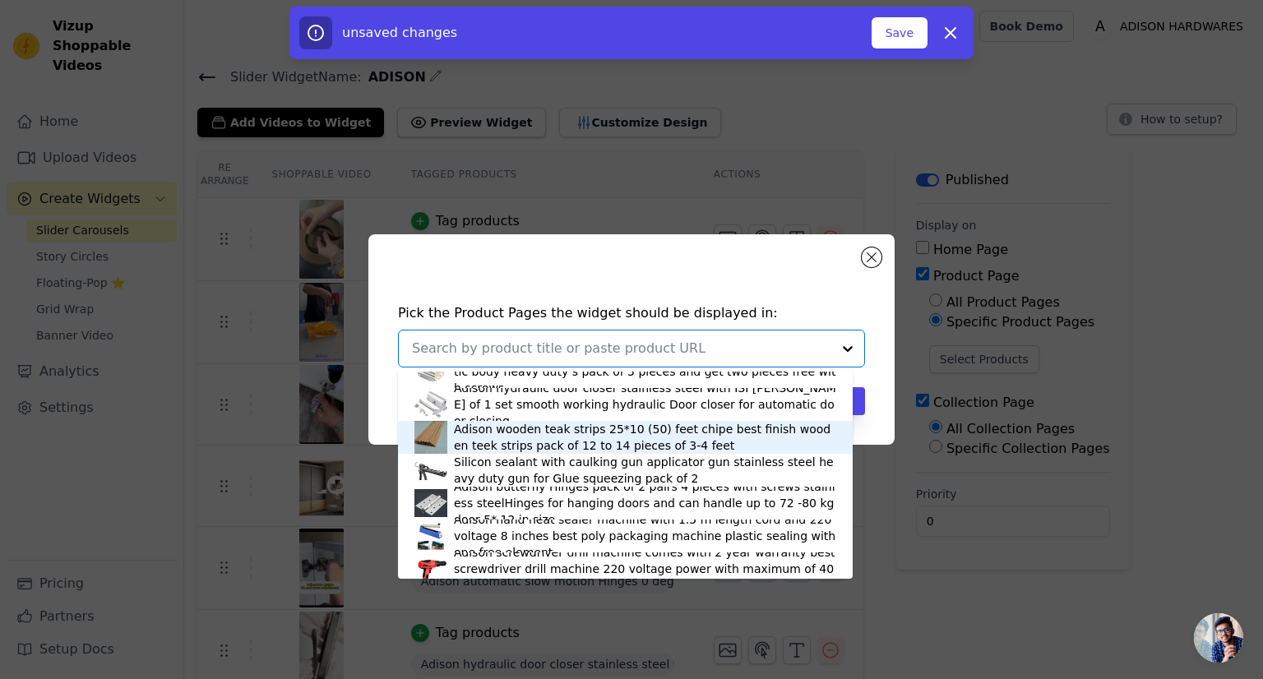
click at [513, 437] on div "Adison wooden teak strips 25*10 (50) feet chipe best finish wooden teek strips …" at bounding box center [645, 437] width 382 height 33
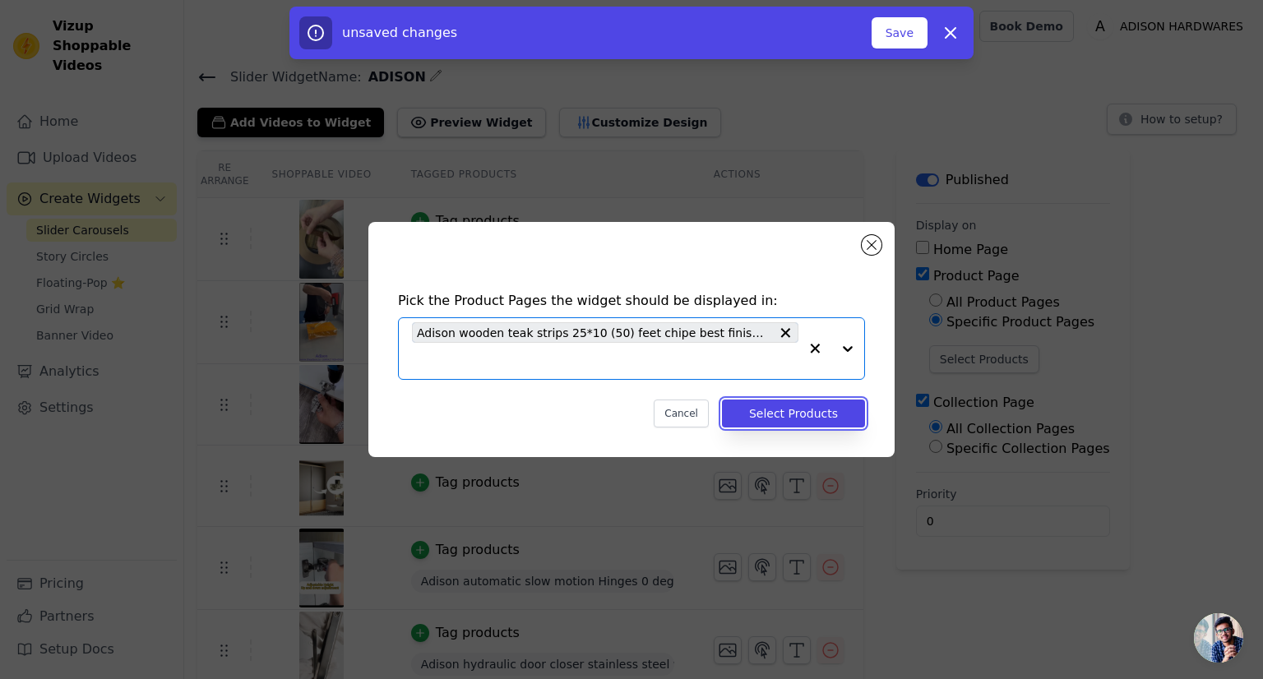
click at [821, 414] on button "Select Products" at bounding box center [793, 414] width 143 height 28
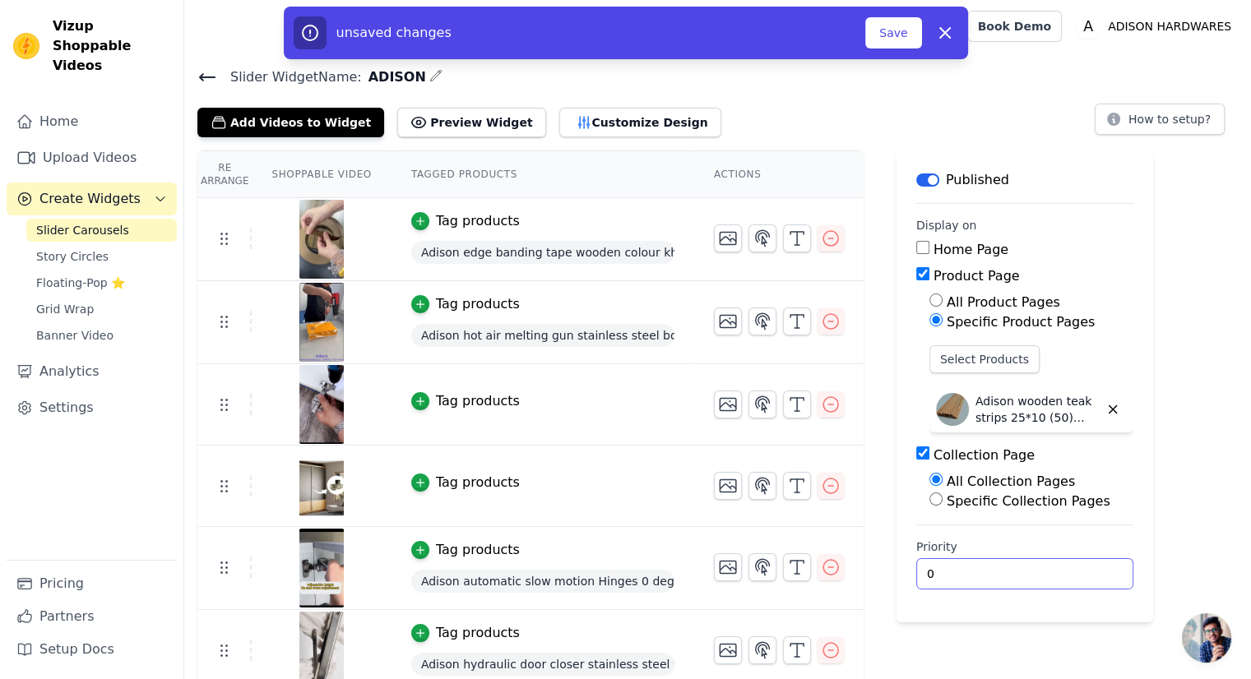
click at [997, 564] on input "0" at bounding box center [1024, 573] width 217 height 31
type input "2"
click at [1011, 625] on div "Label Published Display on Home Page Product Page All Product Pages Specific Pr…" at bounding box center [1024, 421] width 257 height 543
click at [896, 31] on button "Save" at bounding box center [893, 32] width 56 height 31
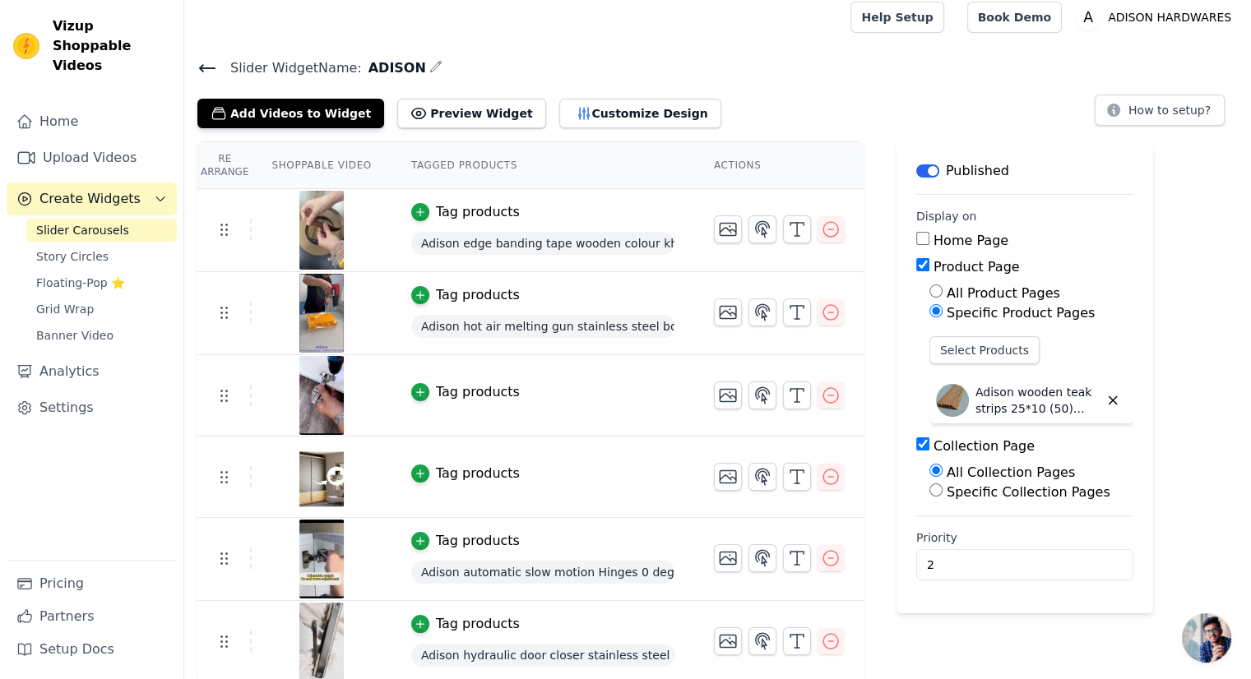
scroll to position [12, 0]
